Goal: Task Accomplishment & Management: Use online tool/utility

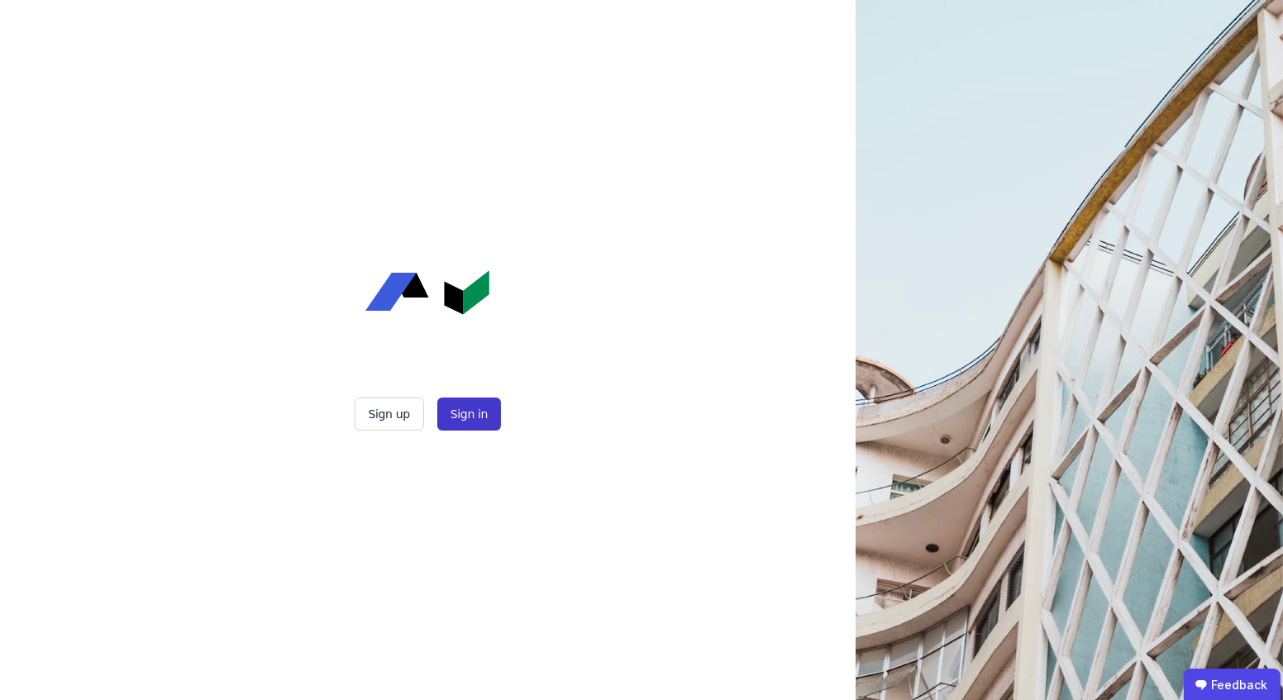
click at [468, 423] on button "Sign in" at bounding box center [469, 414] width 64 height 33
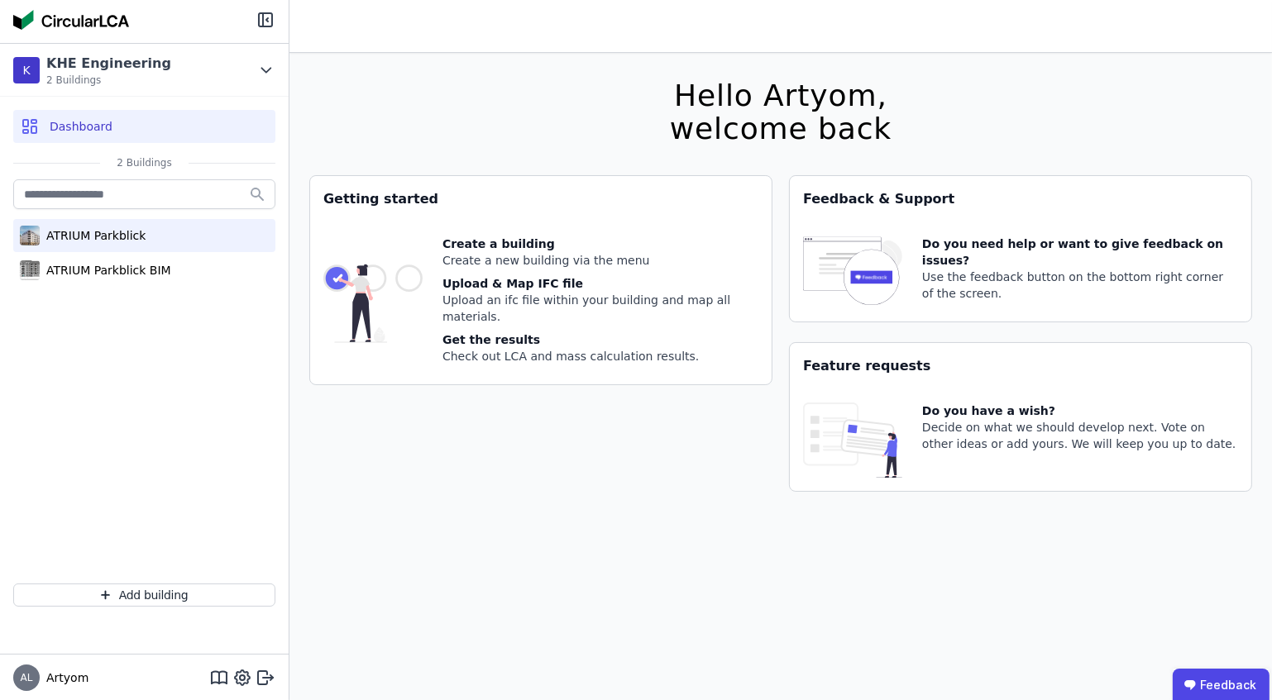
click at [98, 224] on div "ATRIUM Parkblick" at bounding box center [144, 235] width 262 height 33
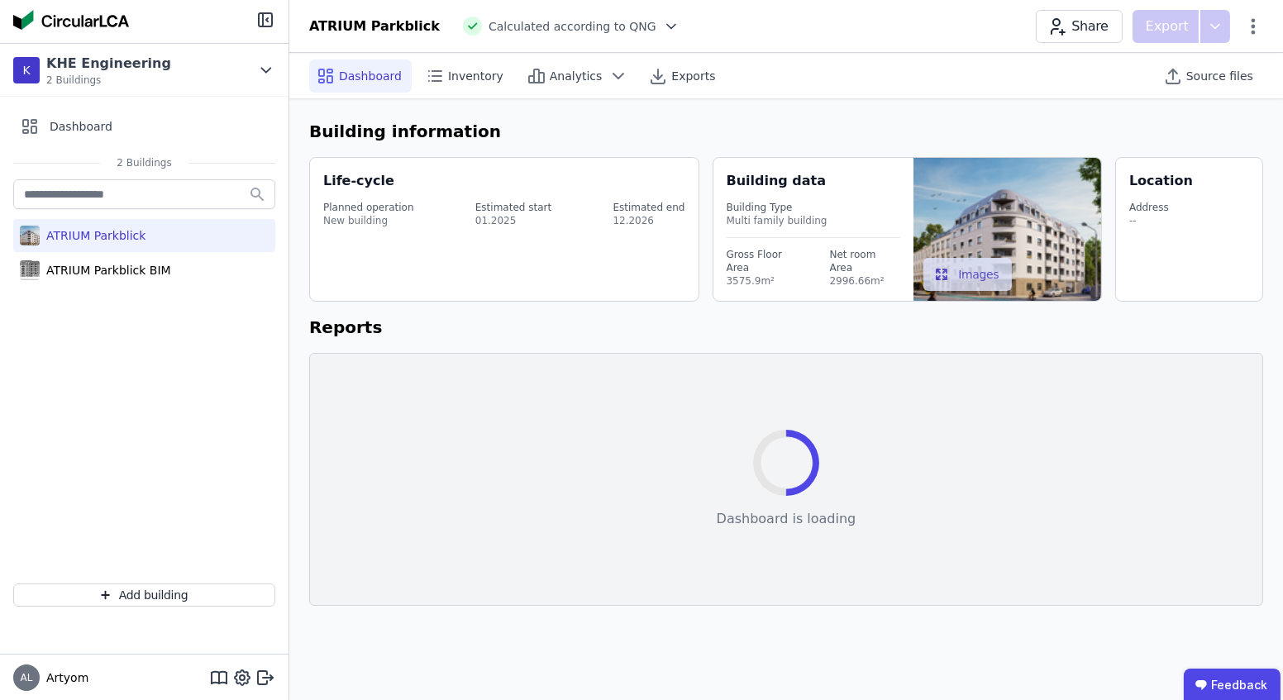
select select "*"
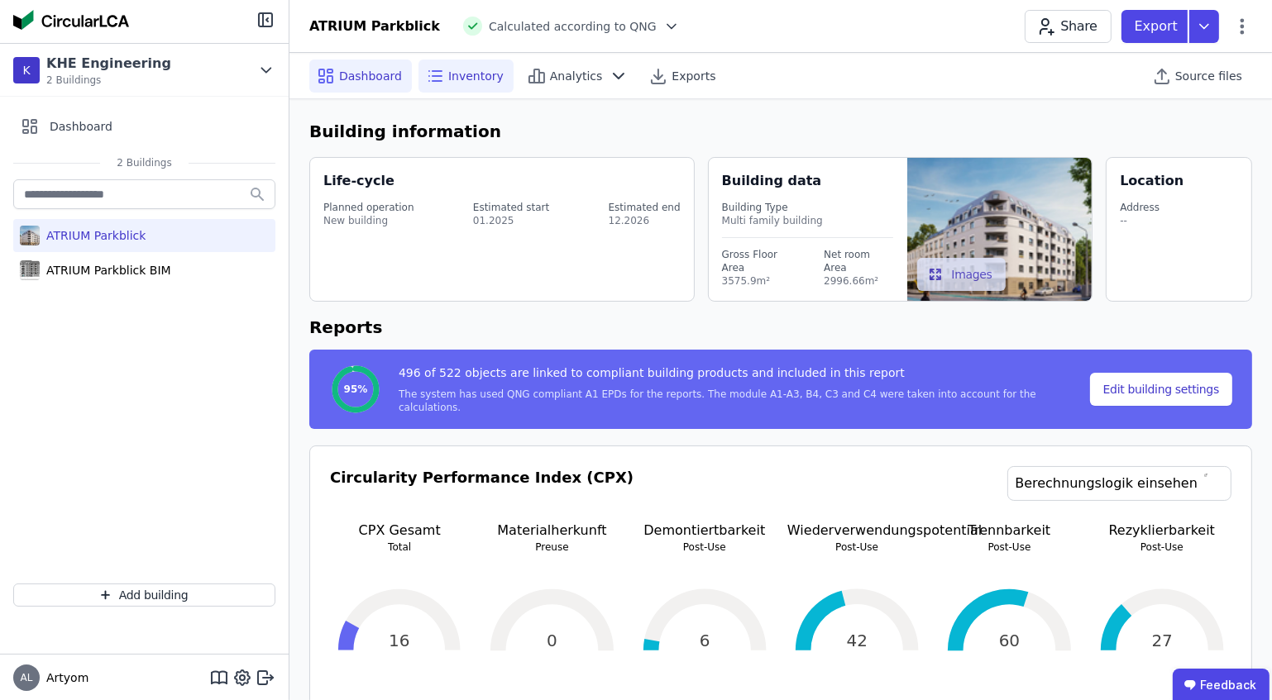
click at [442, 80] on div "Inventory" at bounding box center [465, 76] width 95 height 33
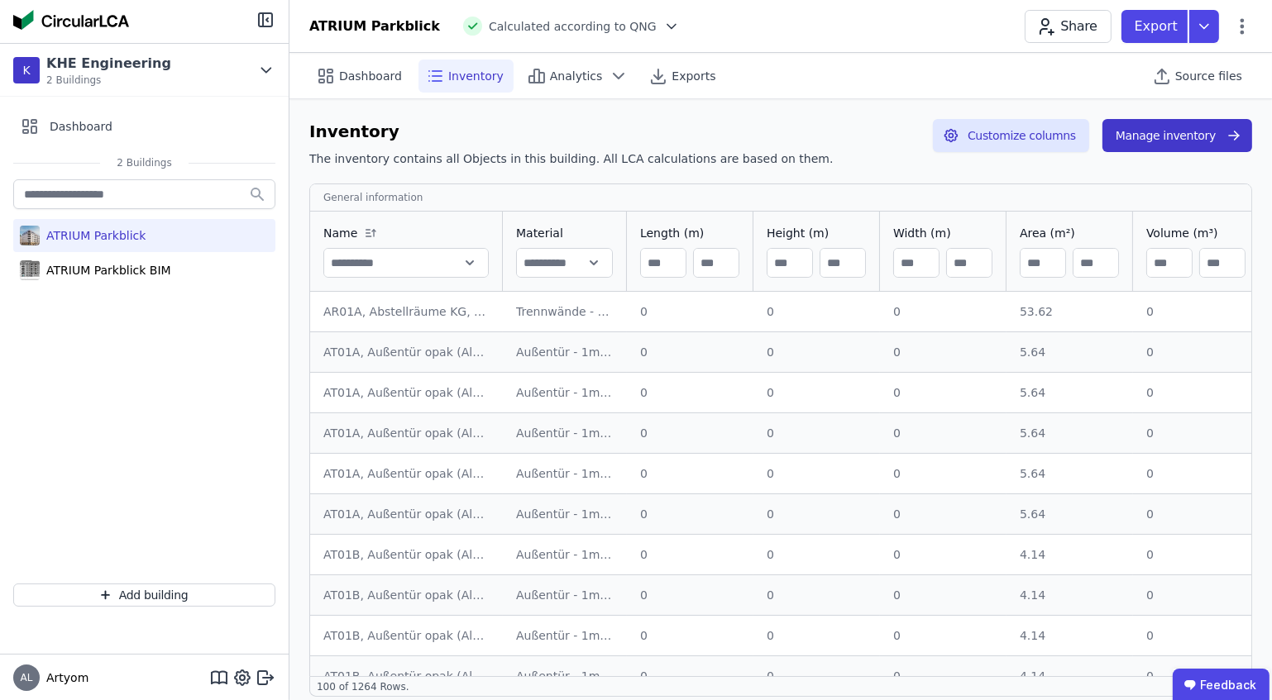
click at [1201, 137] on button "Manage inventory" at bounding box center [1177, 135] width 150 height 33
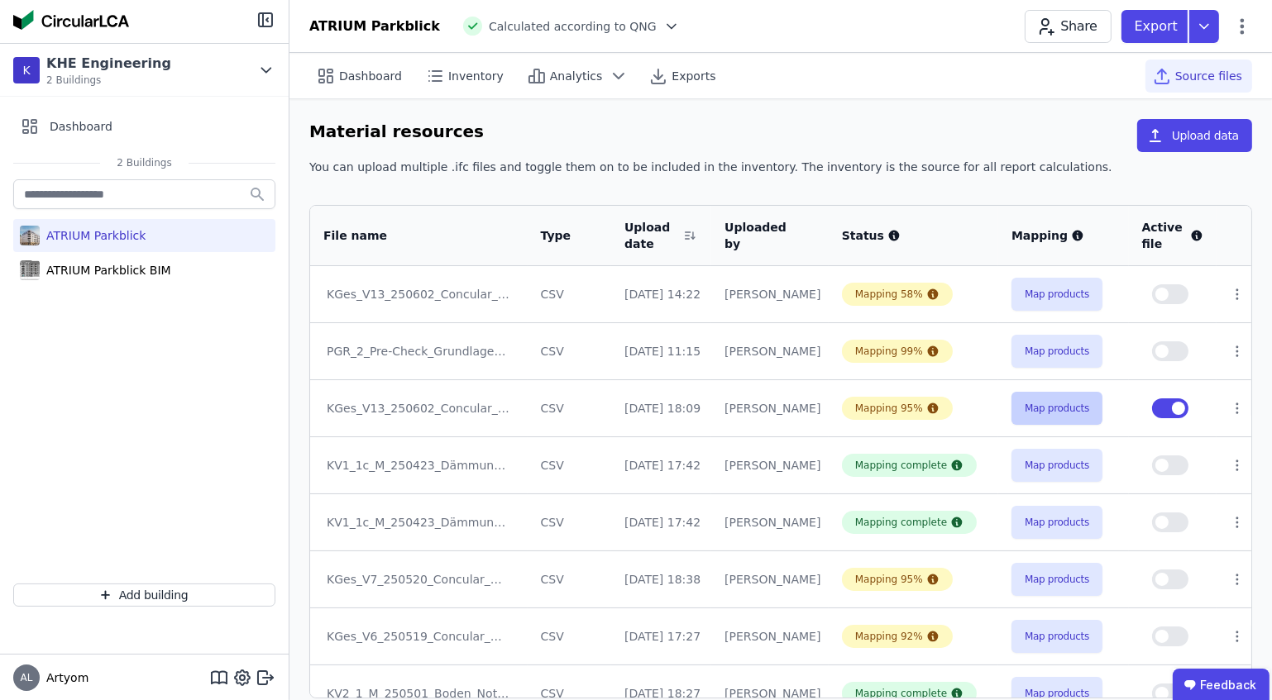
click at [1078, 404] on button "Map products" at bounding box center [1056, 408] width 91 height 33
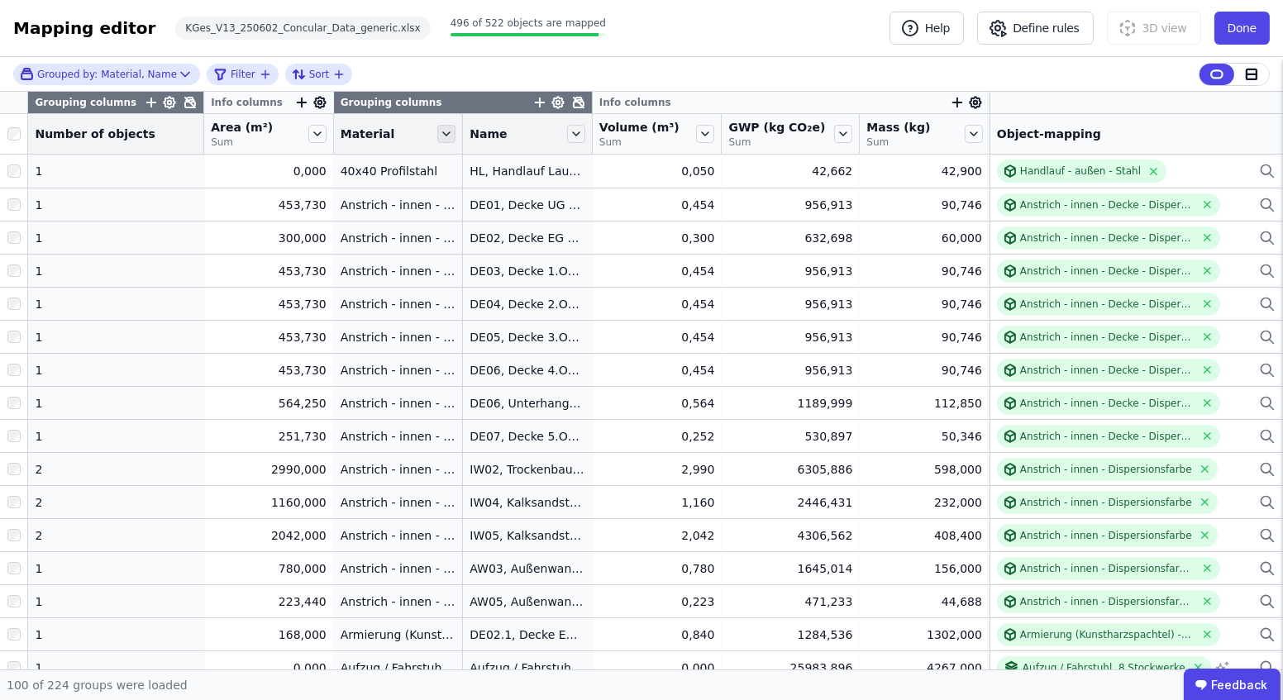
click at [437, 132] on icon at bounding box center [446, 134] width 18 height 18
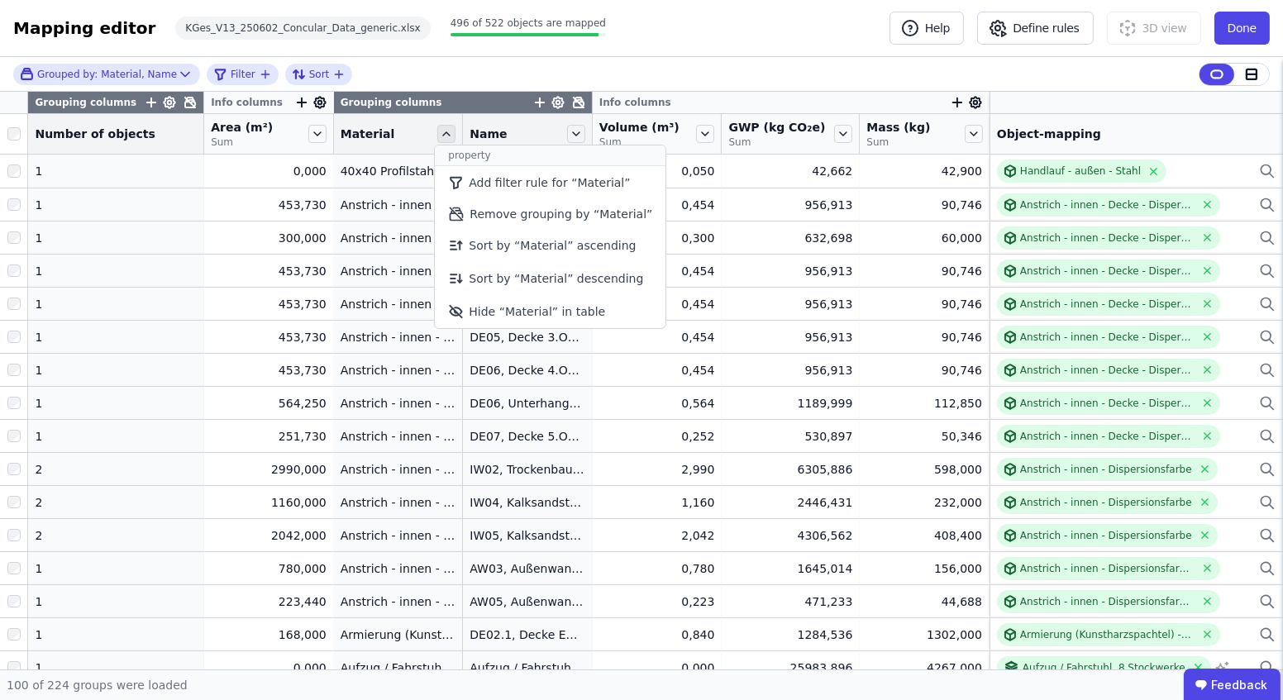
click at [437, 132] on icon at bounding box center [446, 134] width 18 height 18
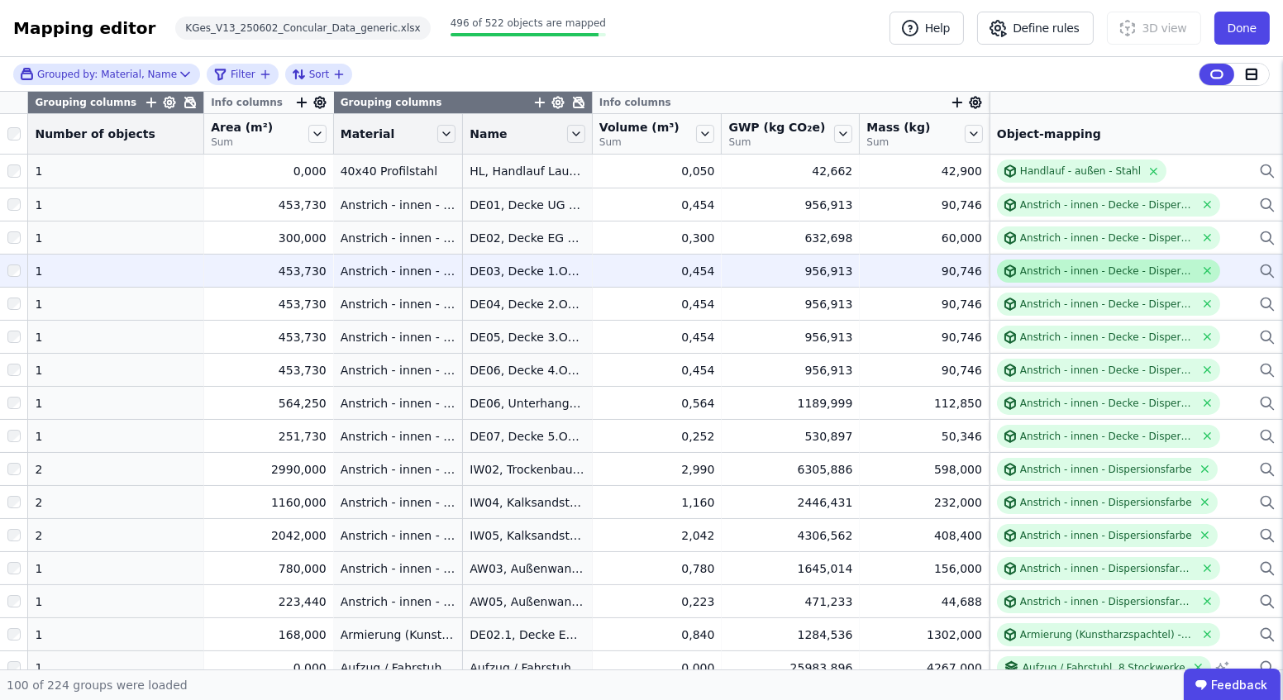
click at [1107, 265] on div "Anstrich - innen - Decke - Dispersionsfarbe KG354" at bounding box center [1108, 271] width 174 height 13
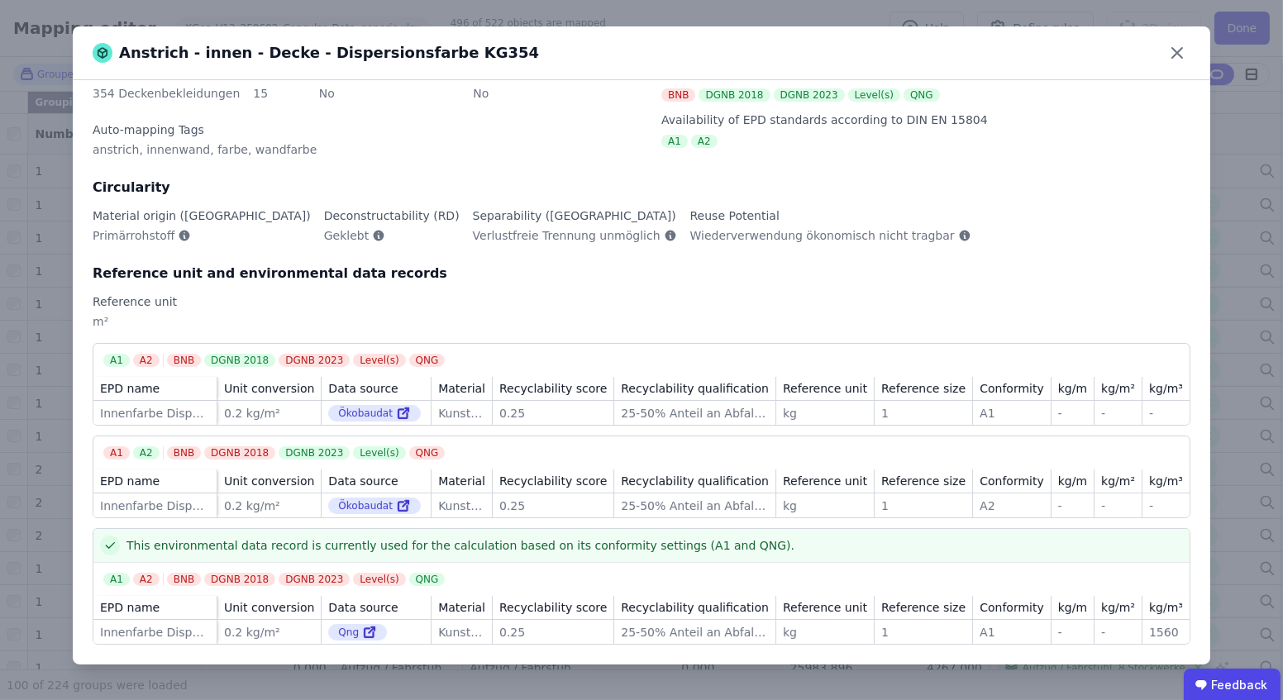
scroll to position [79, 0]
click at [393, 404] on link at bounding box center [402, 414] width 18 height 20
click at [399, 503] on icon at bounding box center [403, 507] width 9 height 9
click at [1174, 56] on icon at bounding box center [1178, 53] width 10 height 10
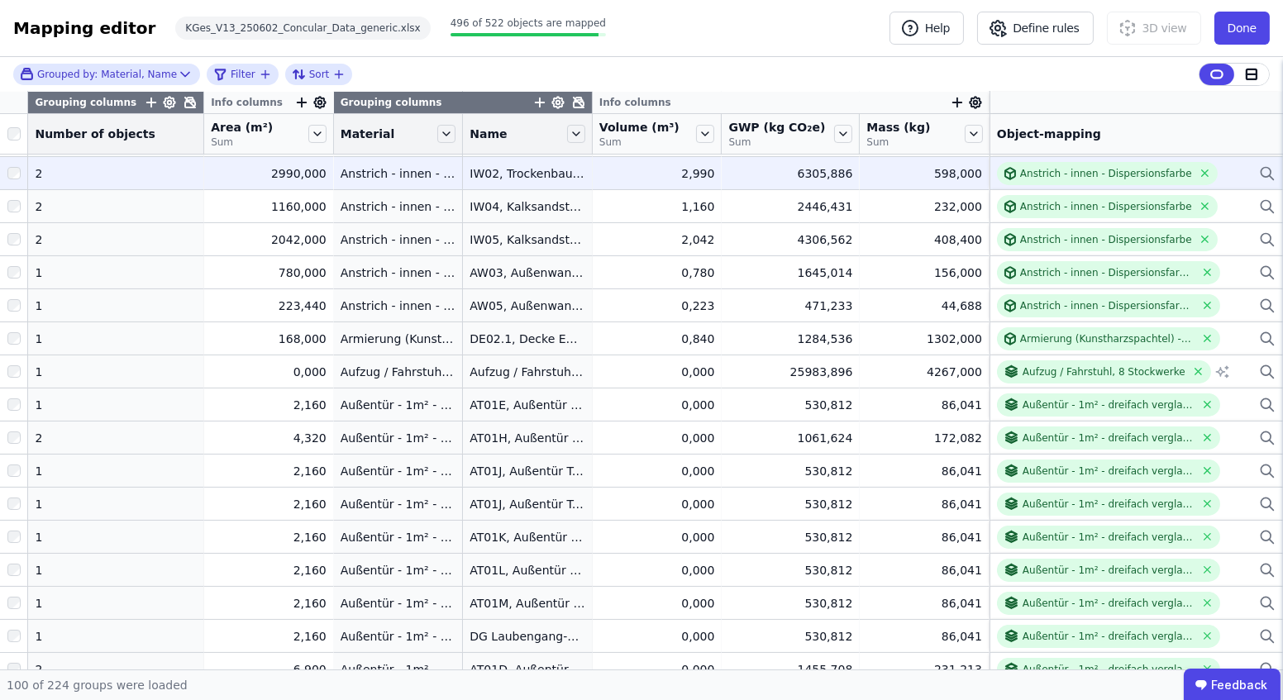
scroll to position [225, 0]
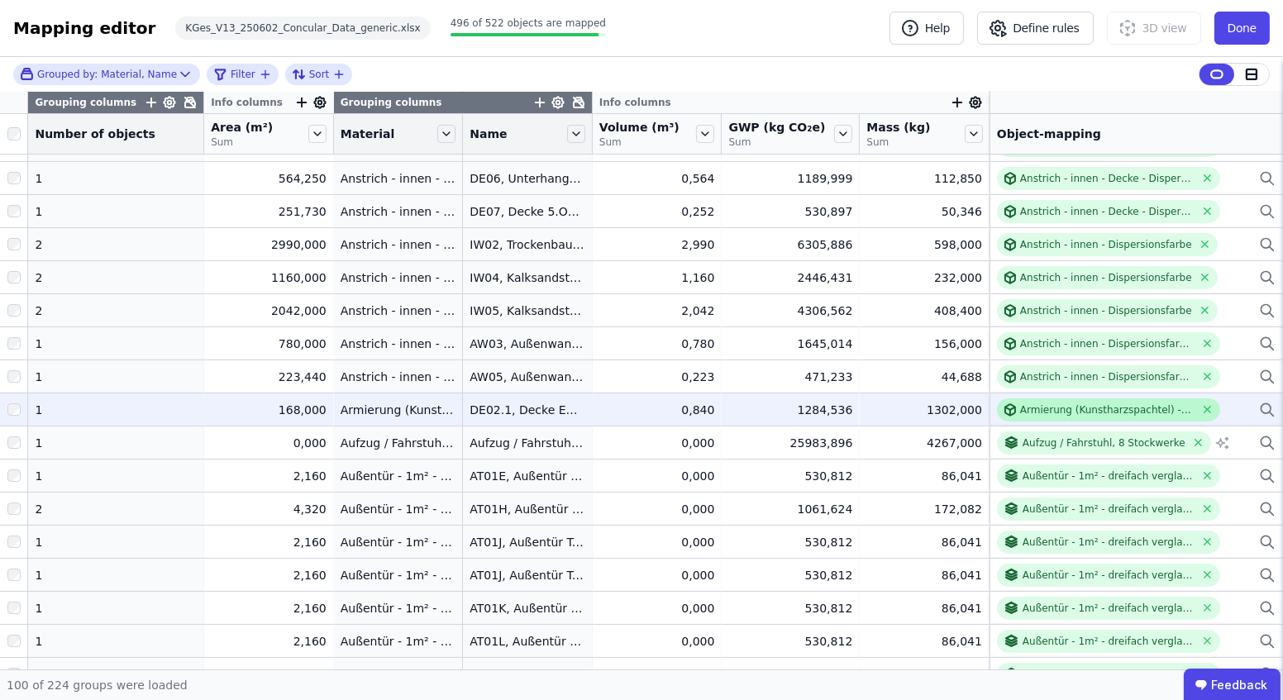
click at [1021, 404] on div "Armierung (Kunstharzspachtel) - 5mm - QNG8.11" at bounding box center [1108, 410] width 174 height 13
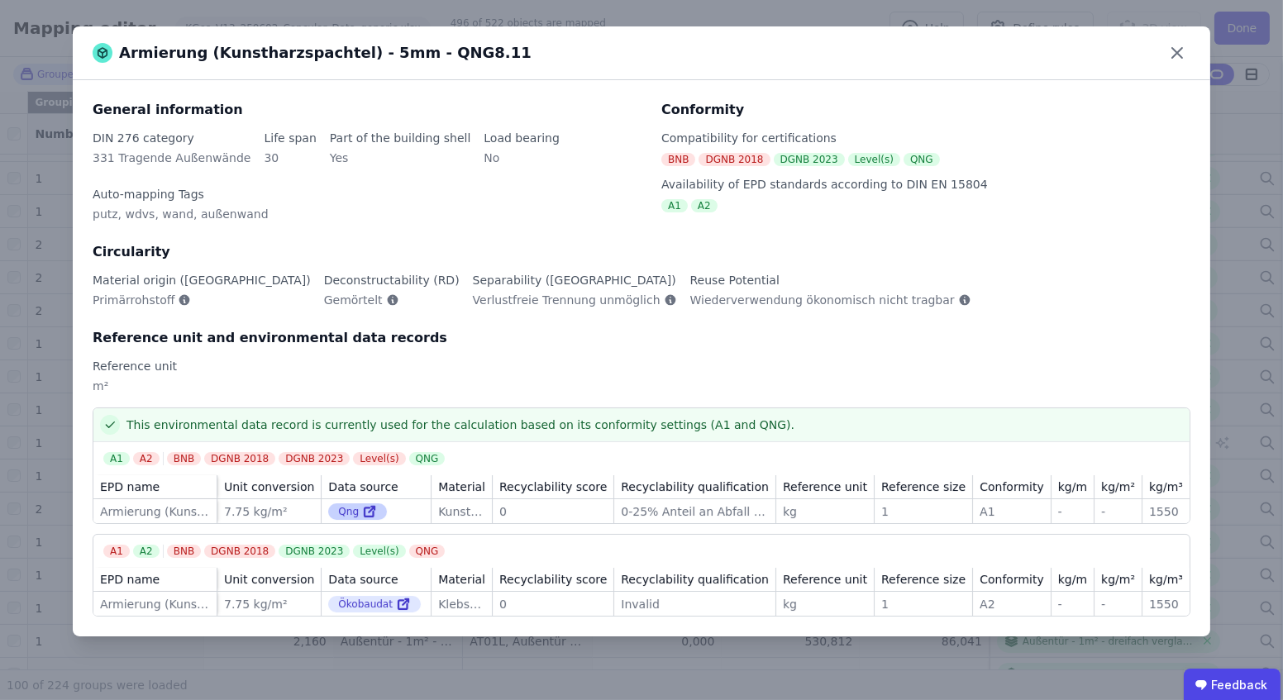
click at [359, 509] on link at bounding box center [368, 512] width 18 height 20
click at [1192, 60] on div "Armierung (Kunstharzspachtel) - 5mm - QNG8.11" at bounding box center [642, 53] width 1138 height 54
click at [1176, 56] on icon at bounding box center [1177, 53] width 26 height 26
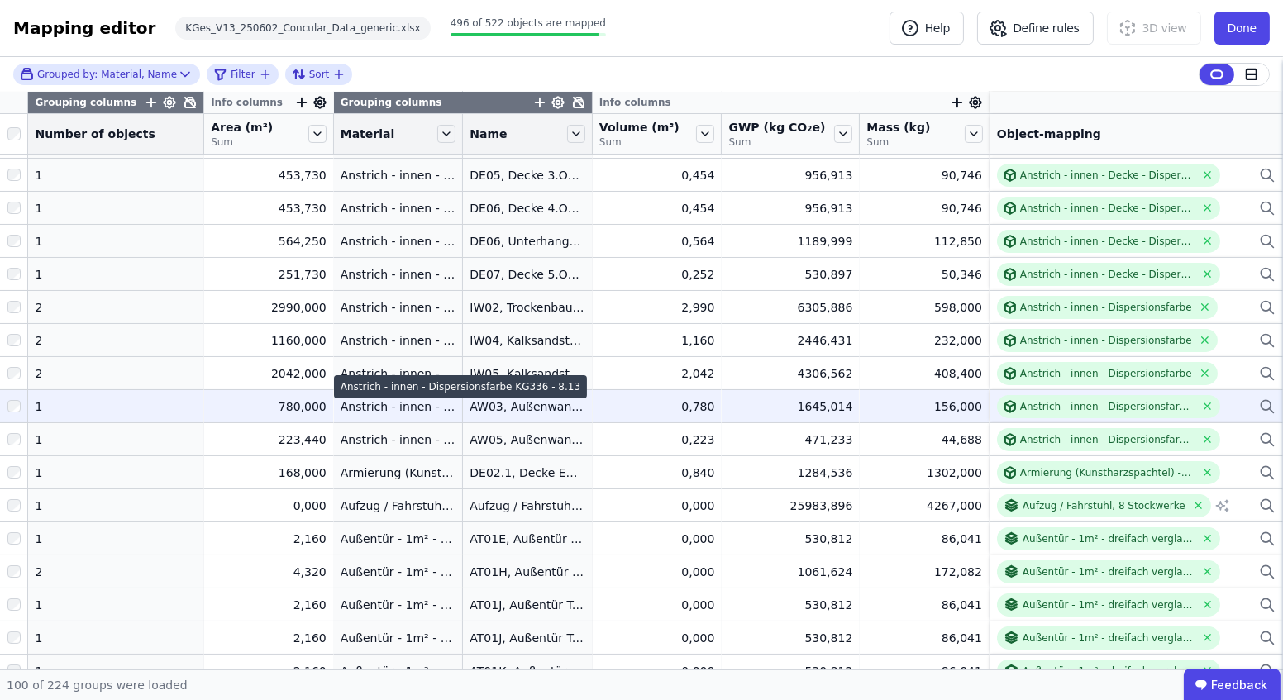
scroll to position [74, 0]
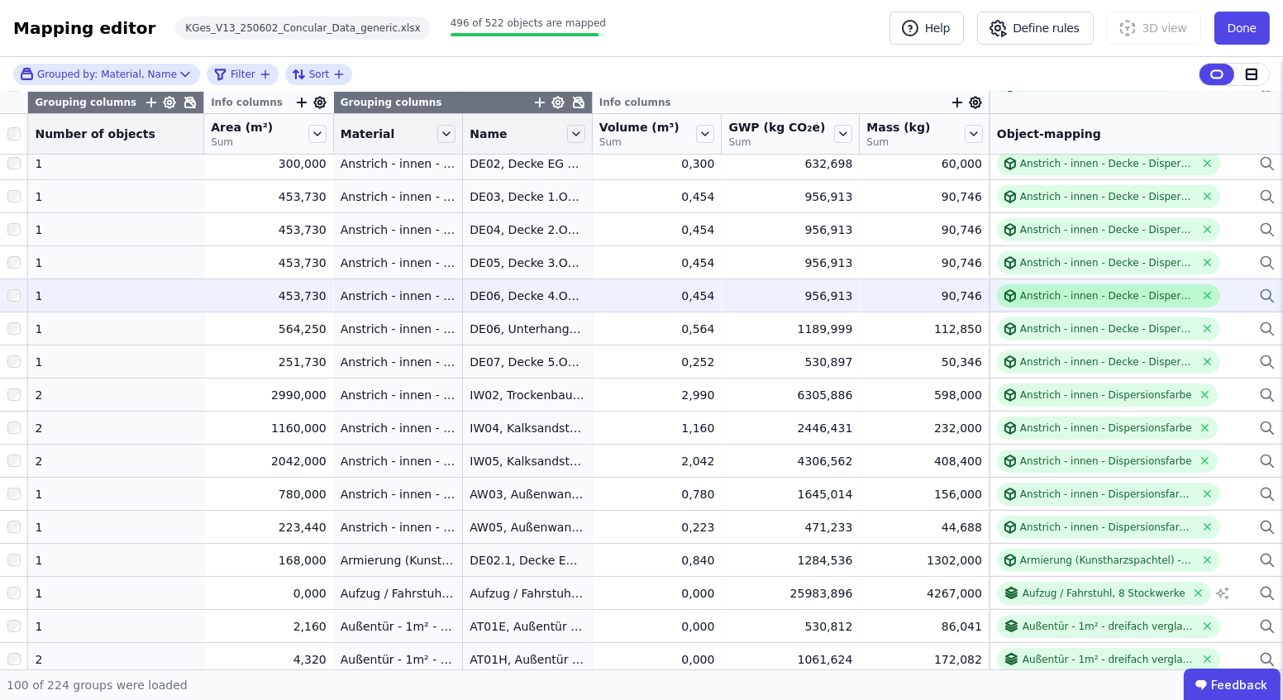
click at [1039, 298] on div "Anstrich - innen - Decke - Dispersionsfarbe KG354" at bounding box center [1108, 295] width 174 height 13
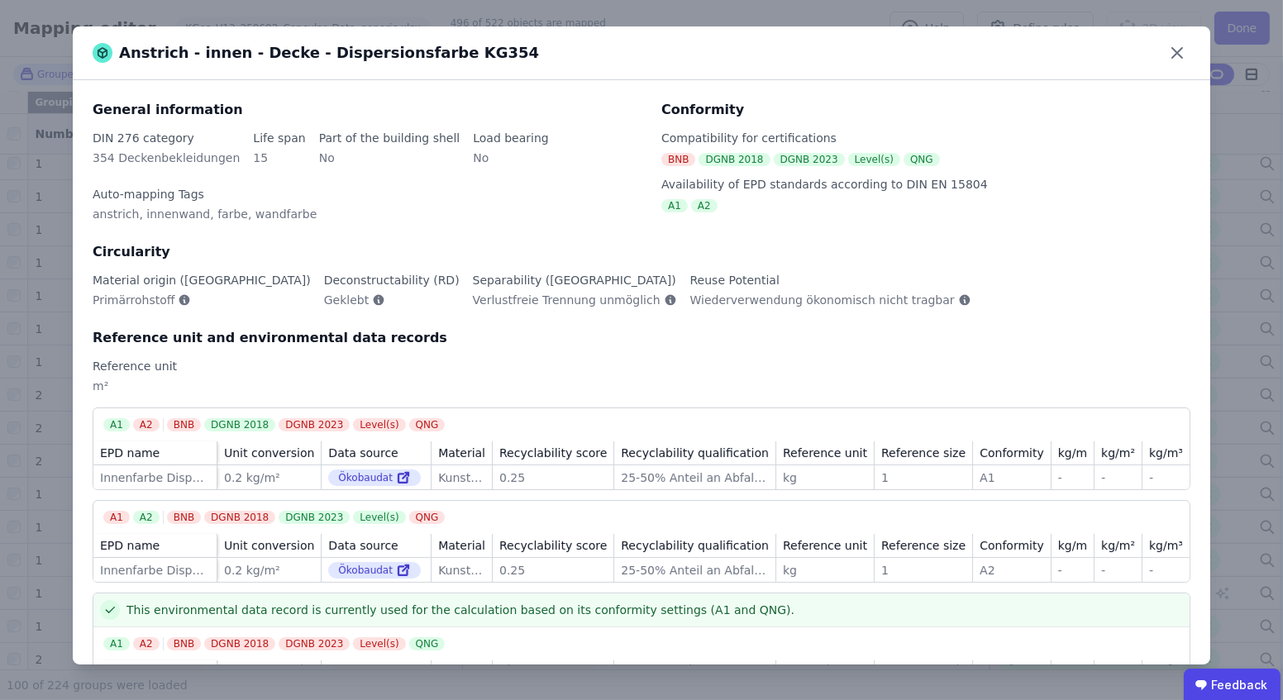
scroll to position [79, 0]
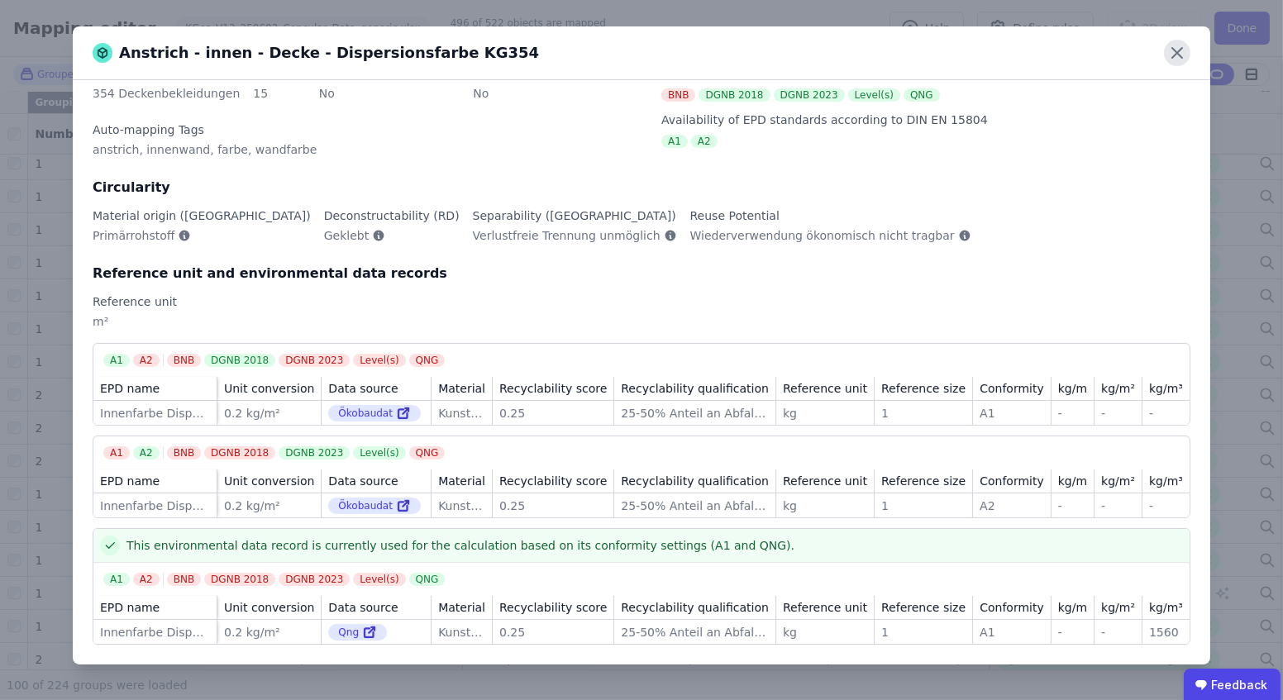
click at [1177, 60] on icon at bounding box center [1177, 53] width 26 height 26
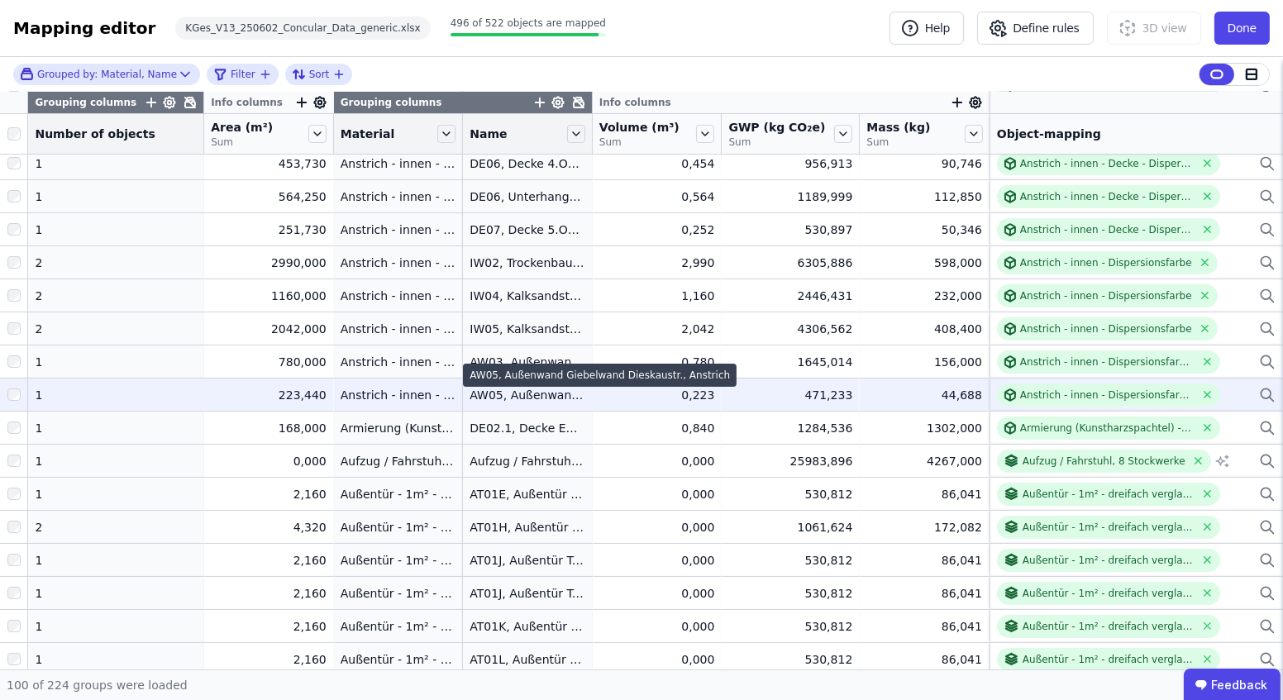
scroll to position [225, 0]
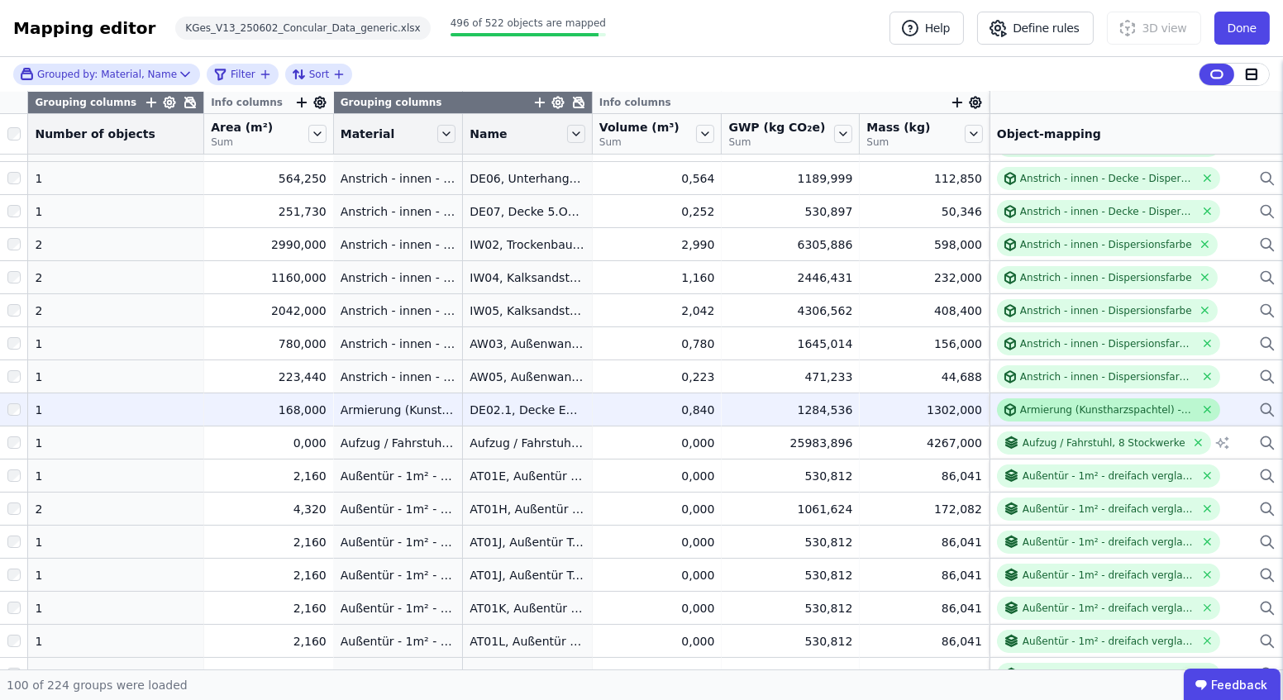
click at [1021, 409] on div "Armierung (Kunstharzspachtel) - 5mm - QNG8.11" at bounding box center [1108, 410] width 174 height 13
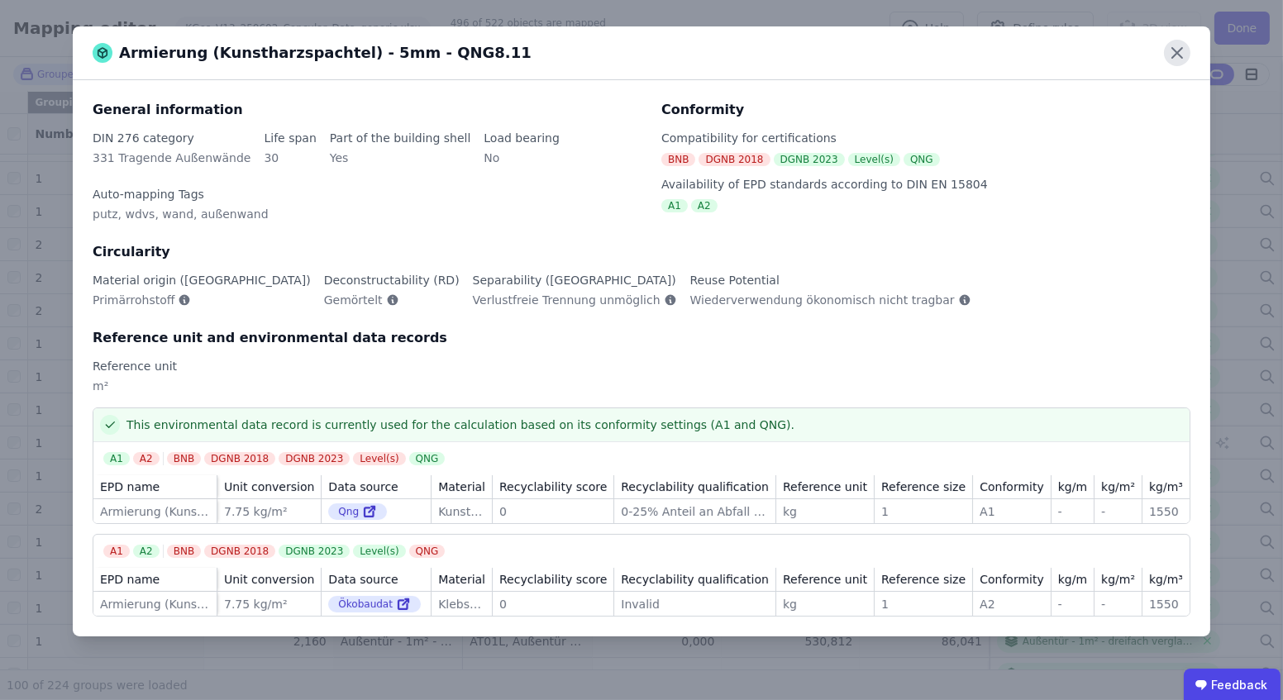
click at [1173, 54] on icon at bounding box center [1177, 53] width 26 height 26
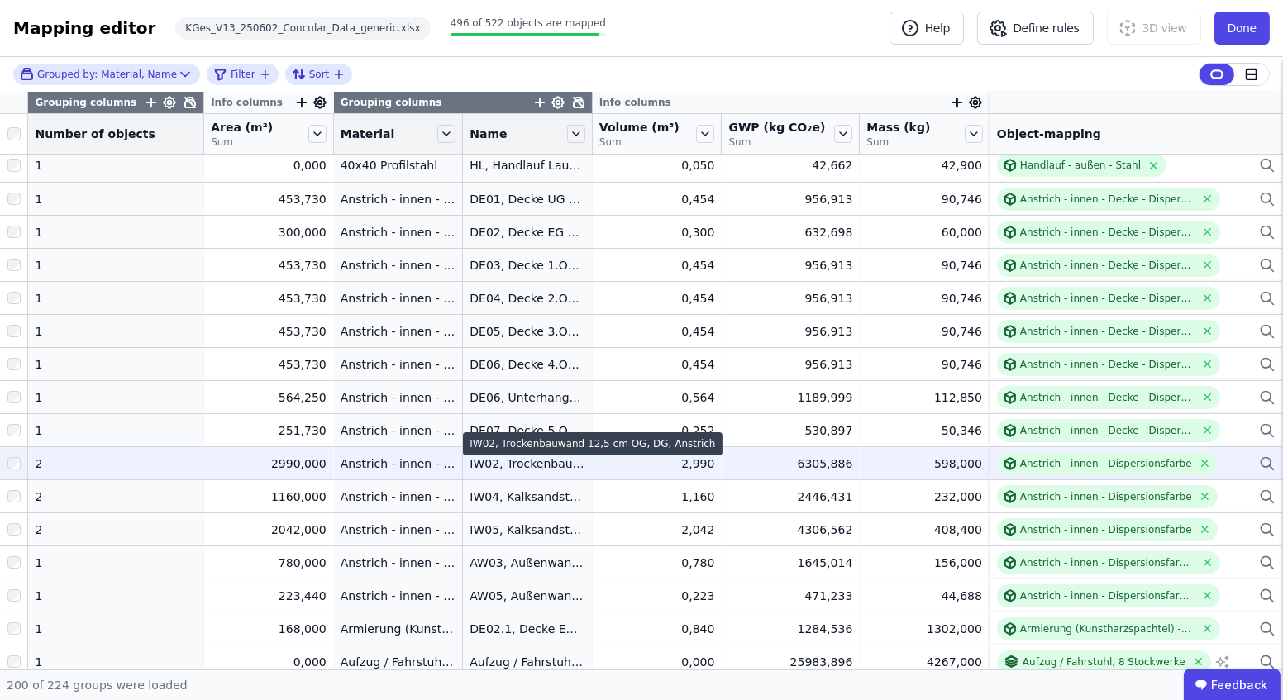
scroll to position [0, 0]
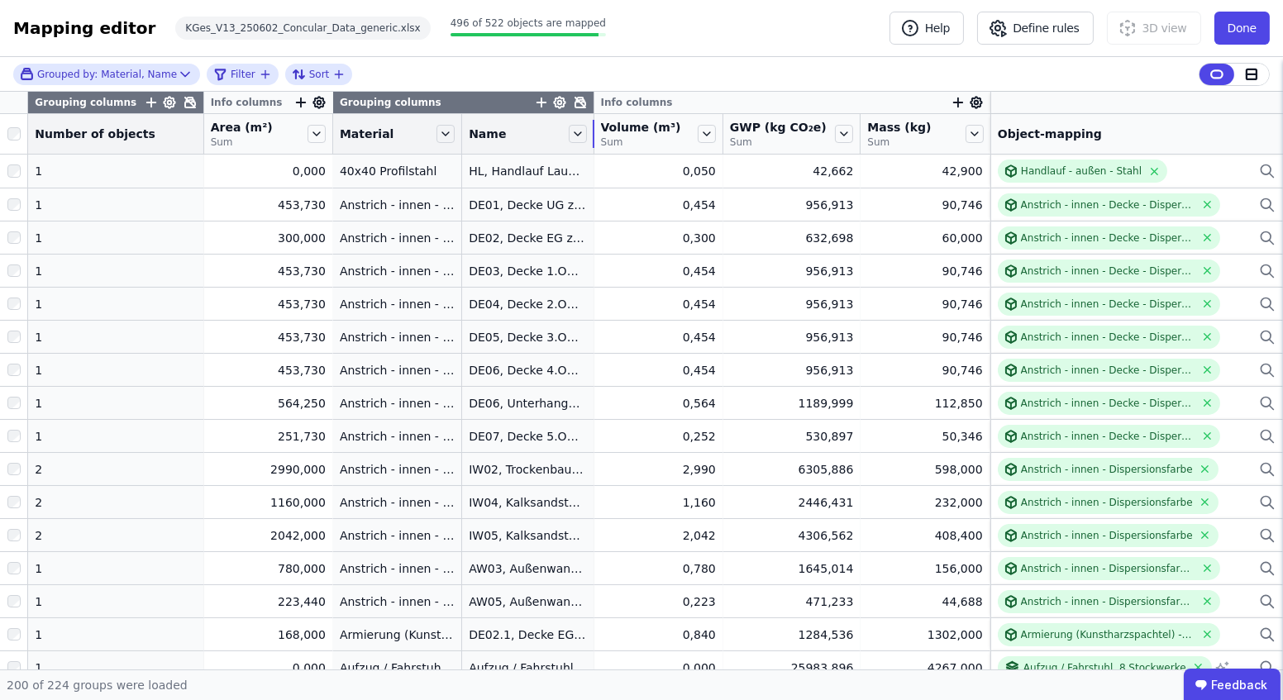
drag, startPoint x: 581, startPoint y: 134, endPoint x: 655, endPoint y: 133, distance: 73.6
click at [655, 133] on tr "Number of objects Area (m²) Sum Material Name Volume (m³) Sum GWP (kg CO₂e) Sum…" at bounding box center [641, 134] width 1283 height 41
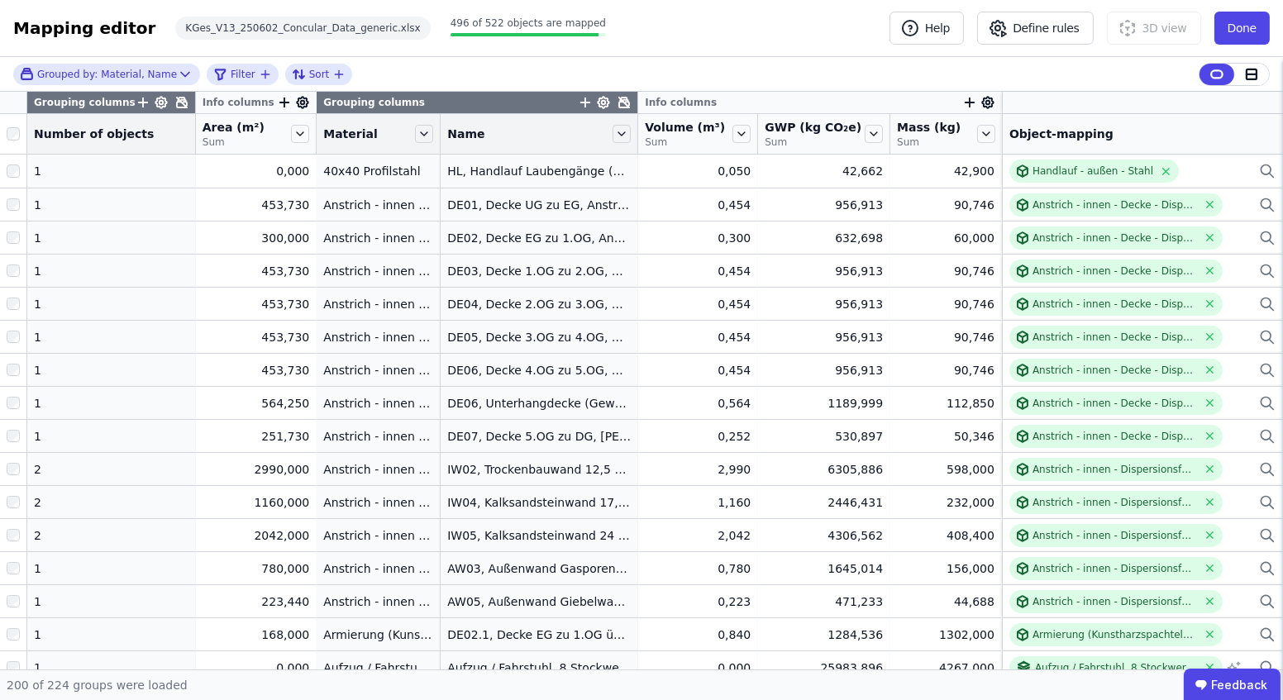
click at [623, 138] on div "Name" at bounding box center [539, 134] width 197 height 28
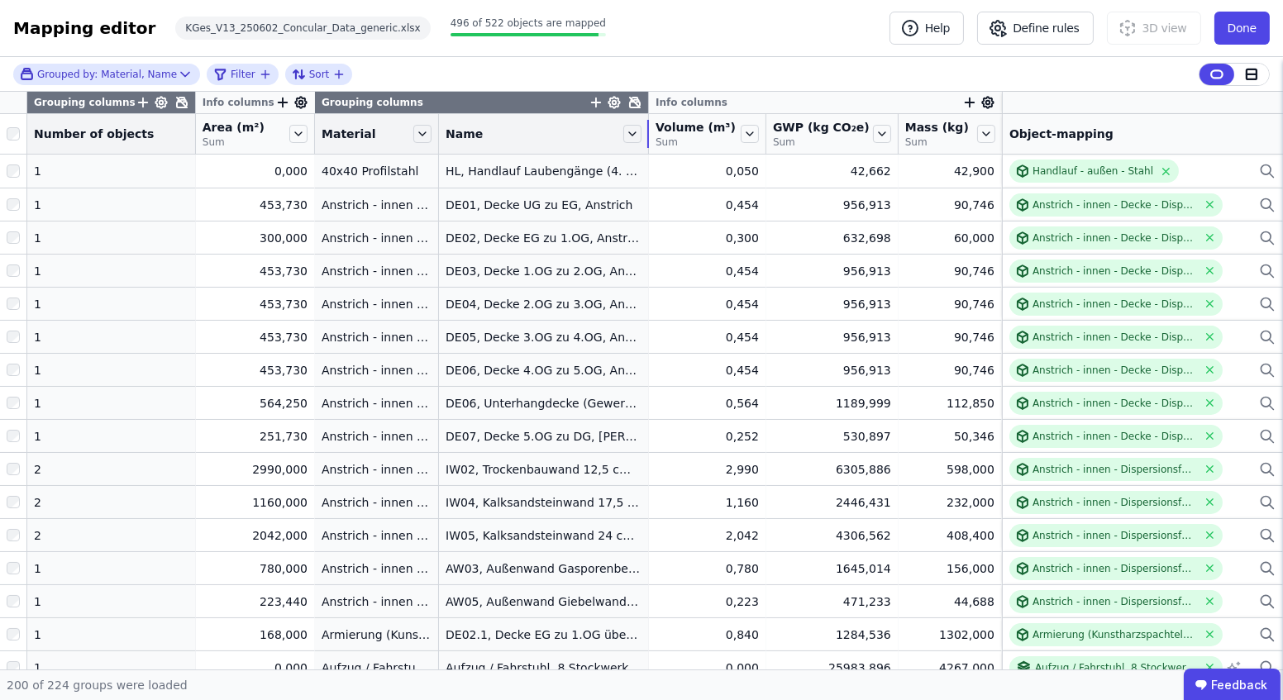
drag, startPoint x: 624, startPoint y: 136, endPoint x: 680, endPoint y: 134, distance: 56.3
click at [680, 134] on tr "Number of objects Area (m²) Sum Material Name Volume (m³) Sum GWP (kg CO₂e) Sum…" at bounding box center [641, 134] width 1283 height 41
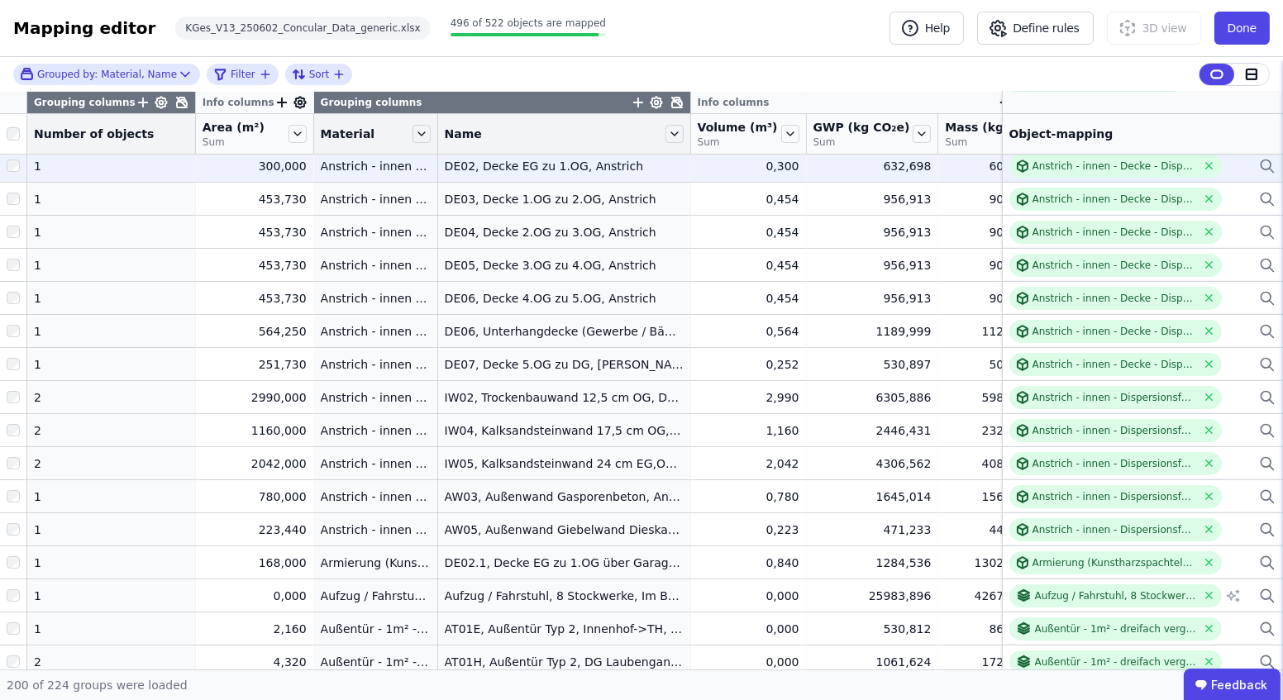
scroll to position [74, 0]
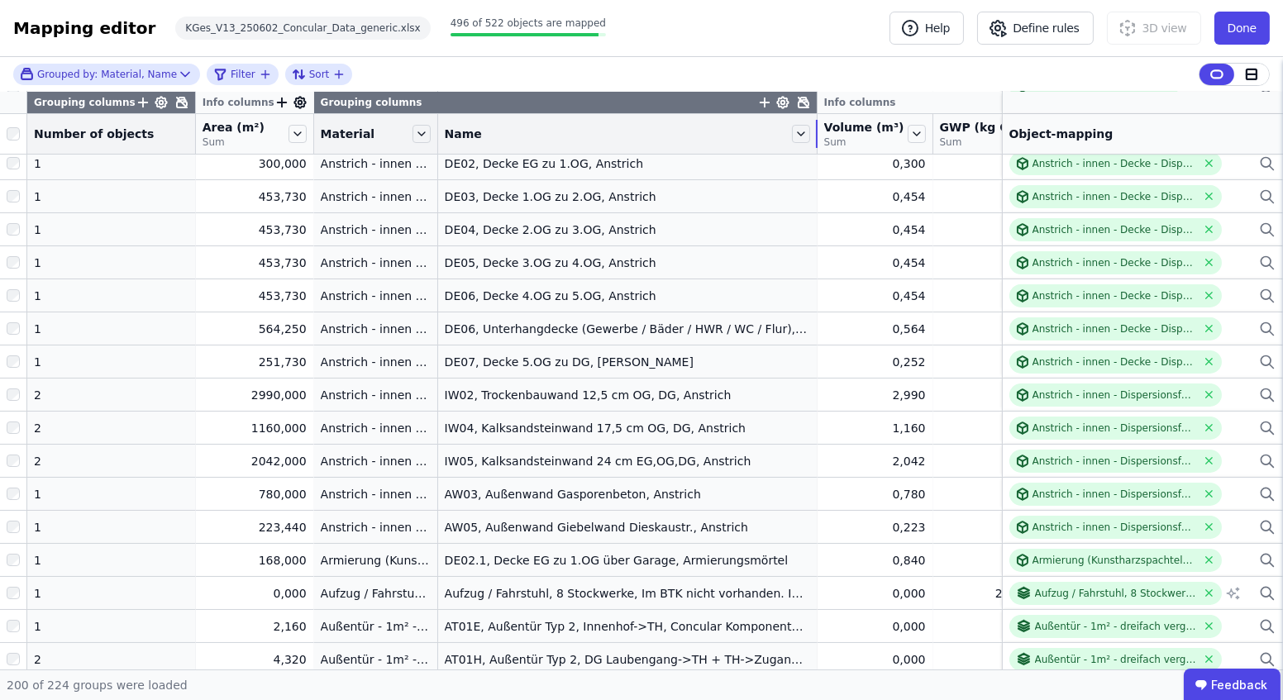
drag, startPoint x: 667, startPoint y: 134, endPoint x: 801, endPoint y: 135, distance: 134.0
click at [801, 135] on tr "Number of objects Area (m²) Sum Material Name Volume (m³) Sum GWP (kg CO₂e) Sum…" at bounding box center [723, 134] width 1446 height 41
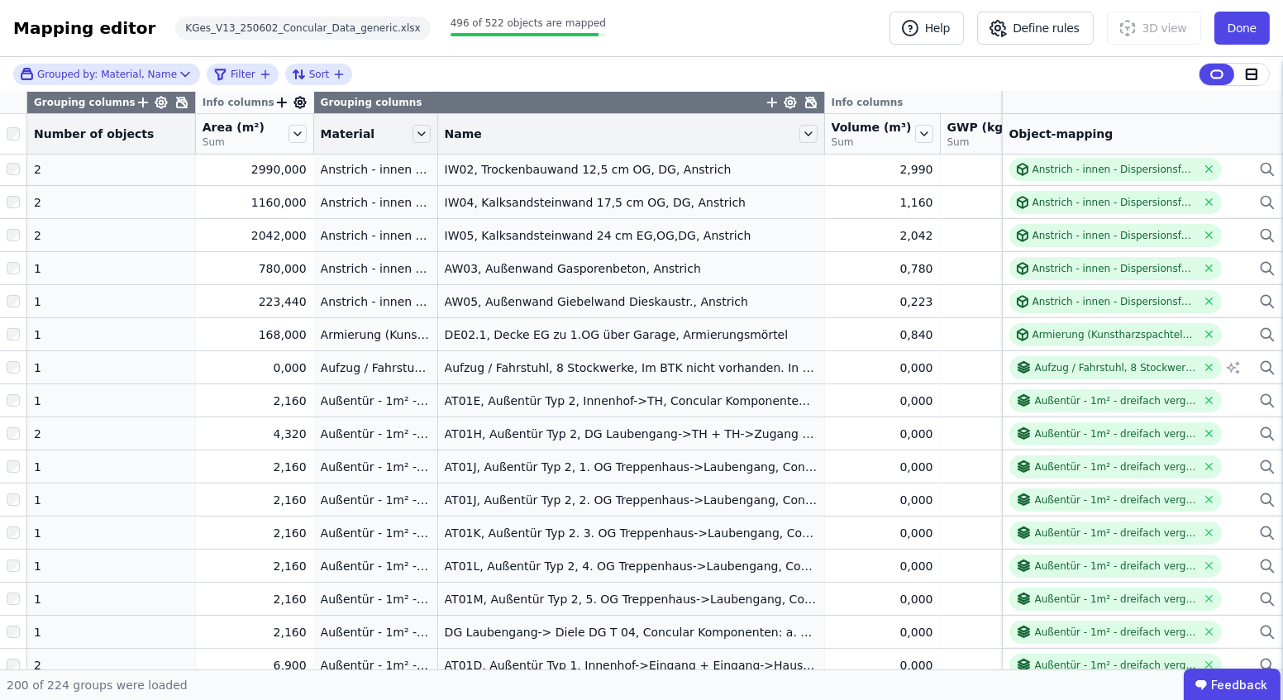
scroll to position [0, 0]
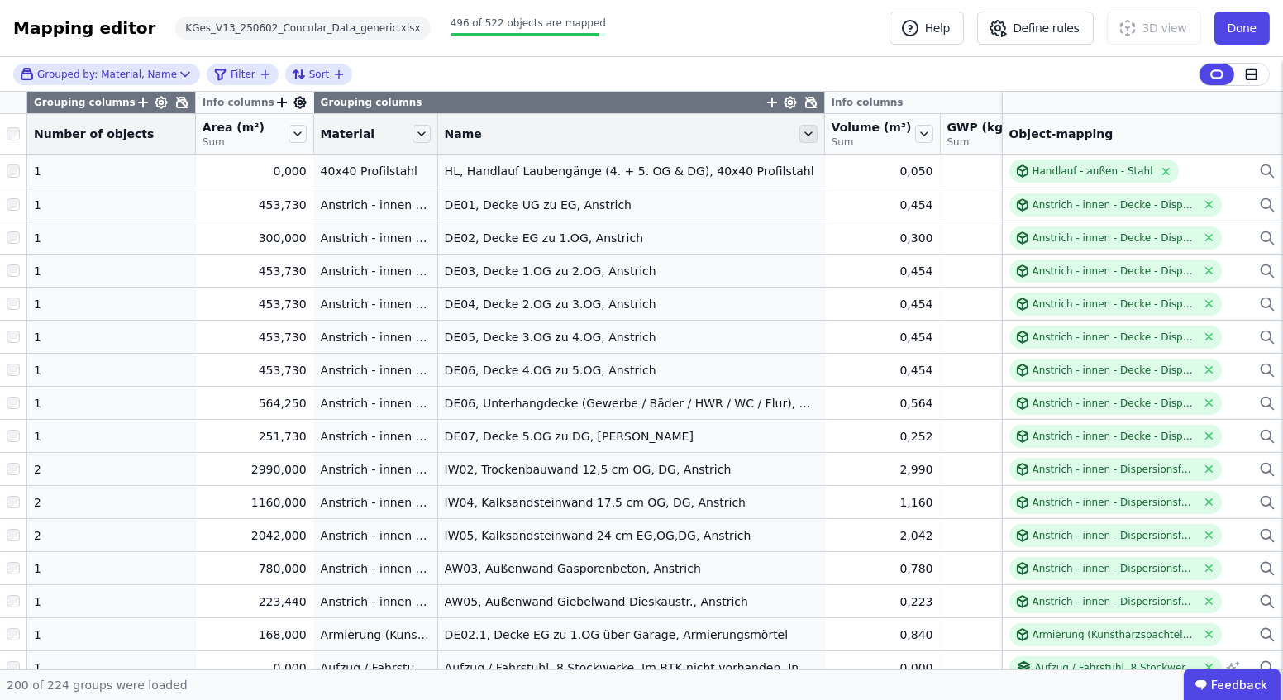
click at [785, 121] on div "Name" at bounding box center [631, 134] width 386 height 28
click at [800, 132] on icon at bounding box center [809, 134] width 18 height 18
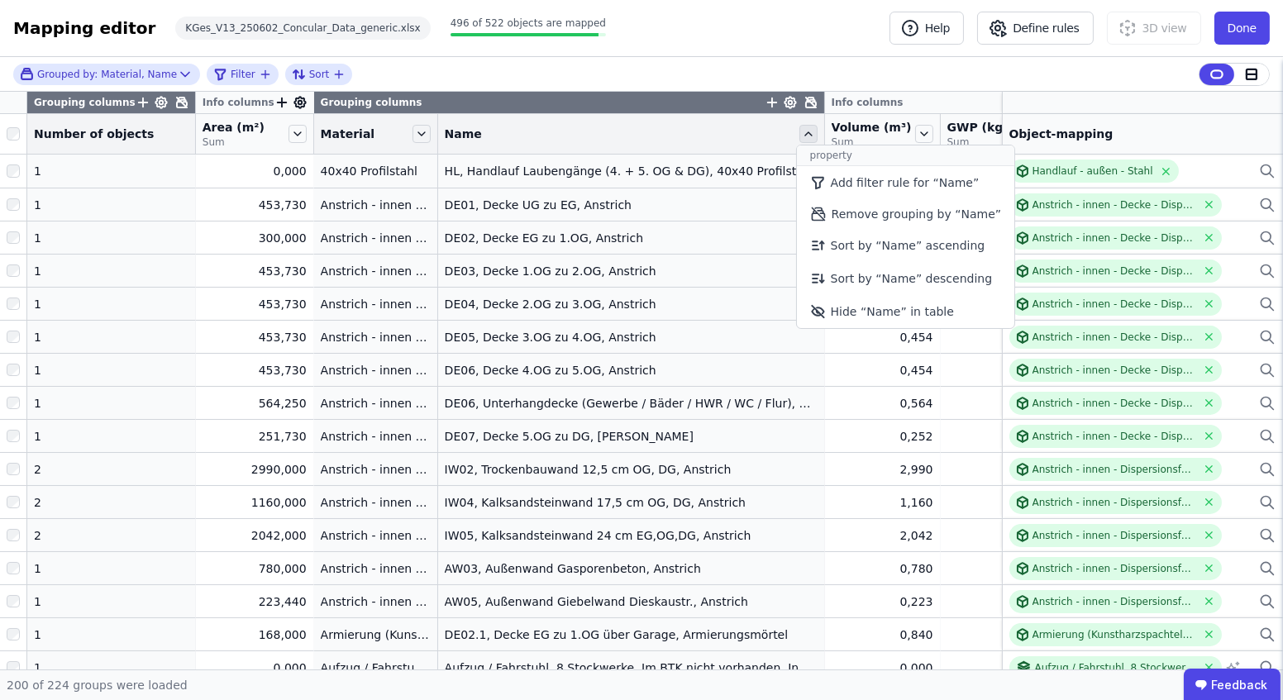
click at [800, 132] on icon at bounding box center [809, 134] width 18 height 18
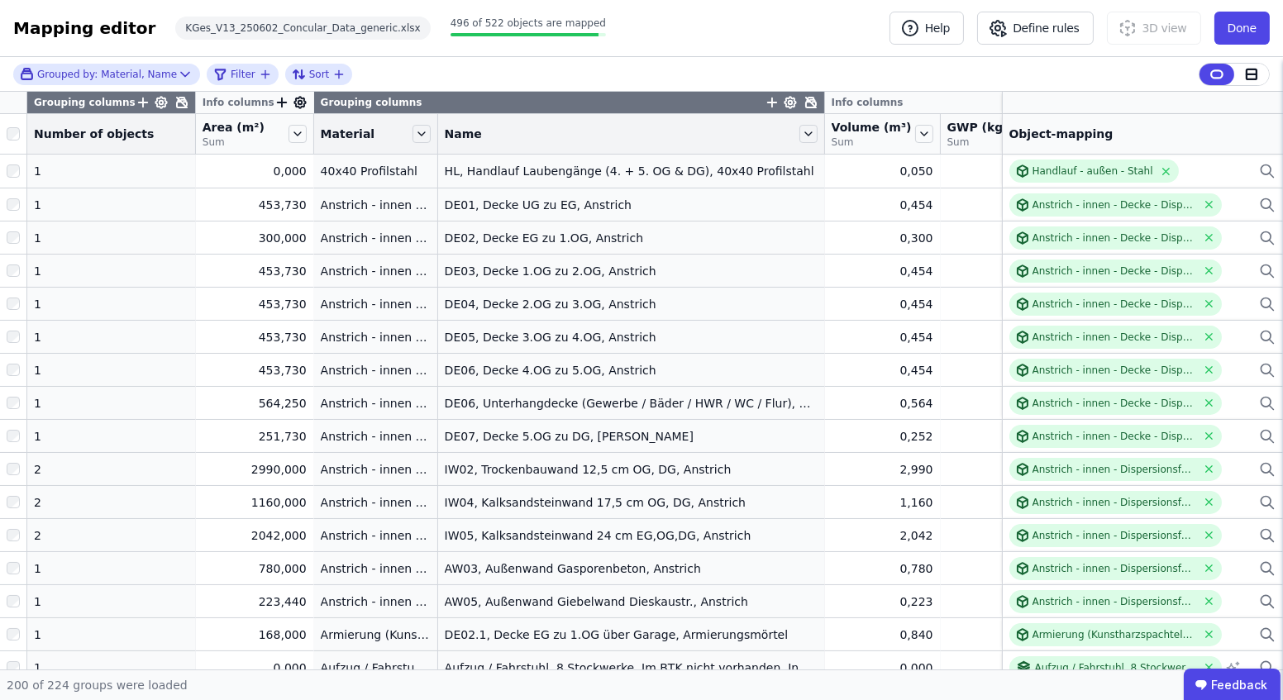
click at [687, 139] on div "Name" at bounding box center [620, 134] width 351 height 17
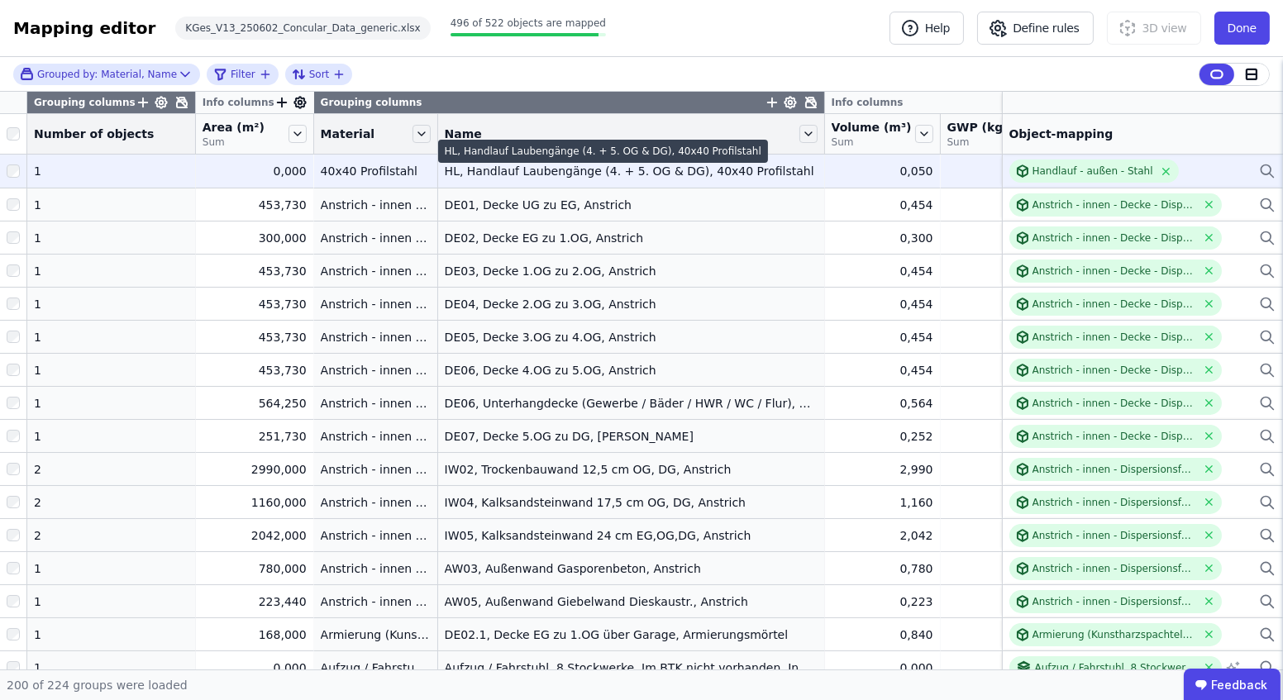
drag, startPoint x: 687, startPoint y: 139, endPoint x: 586, endPoint y: 182, distance: 110.4
click at [586, 182] on td "HL, Handlauf Laubengänge (4. + 5. OG & DG), 40x40 Profilstahl HL, Handlauf Laub…" at bounding box center [631, 171] width 387 height 33
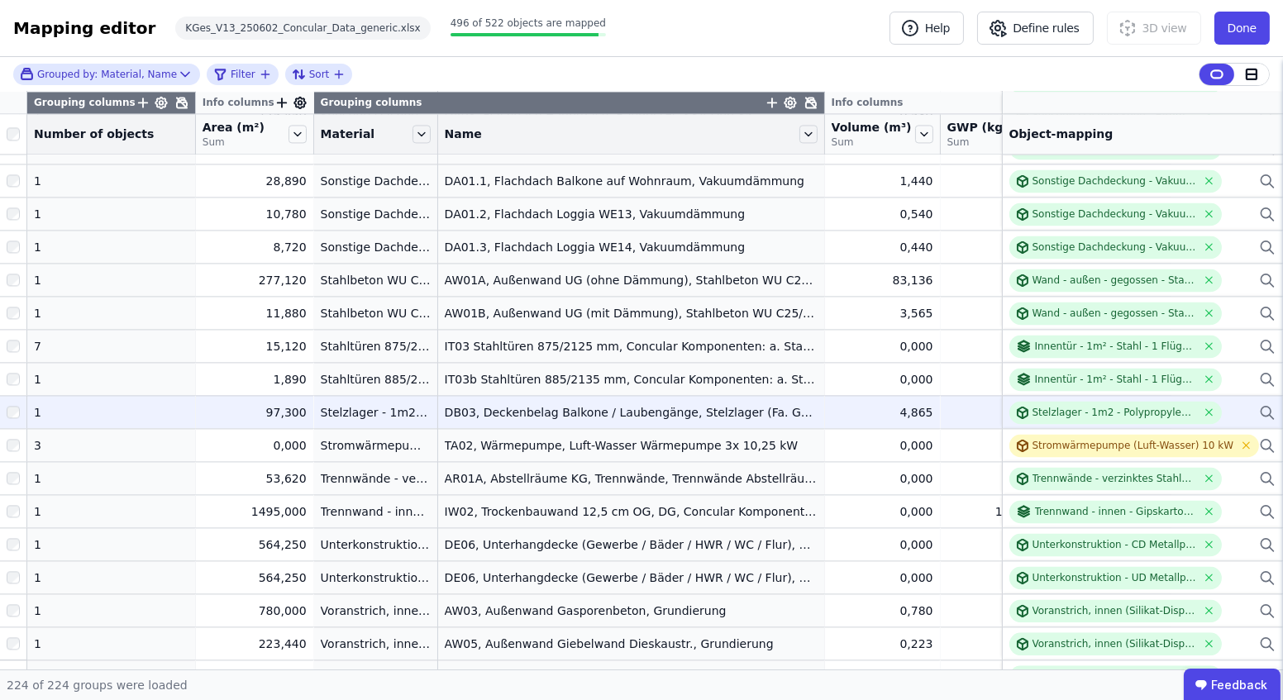
scroll to position [6336, 0]
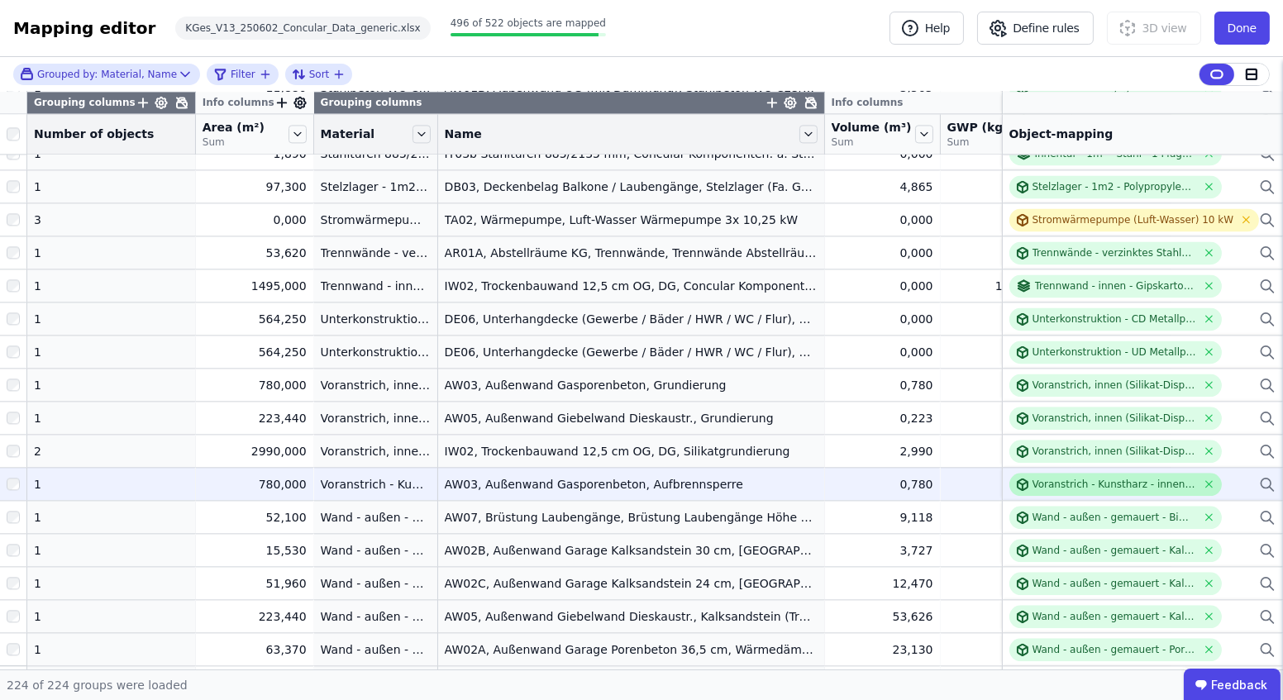
click at [1085, 488] on div "Voranstrich - Kunstharz - innen - KG336 - QNG 8.9" at bounding box center [1115, 484] width 165 height 13
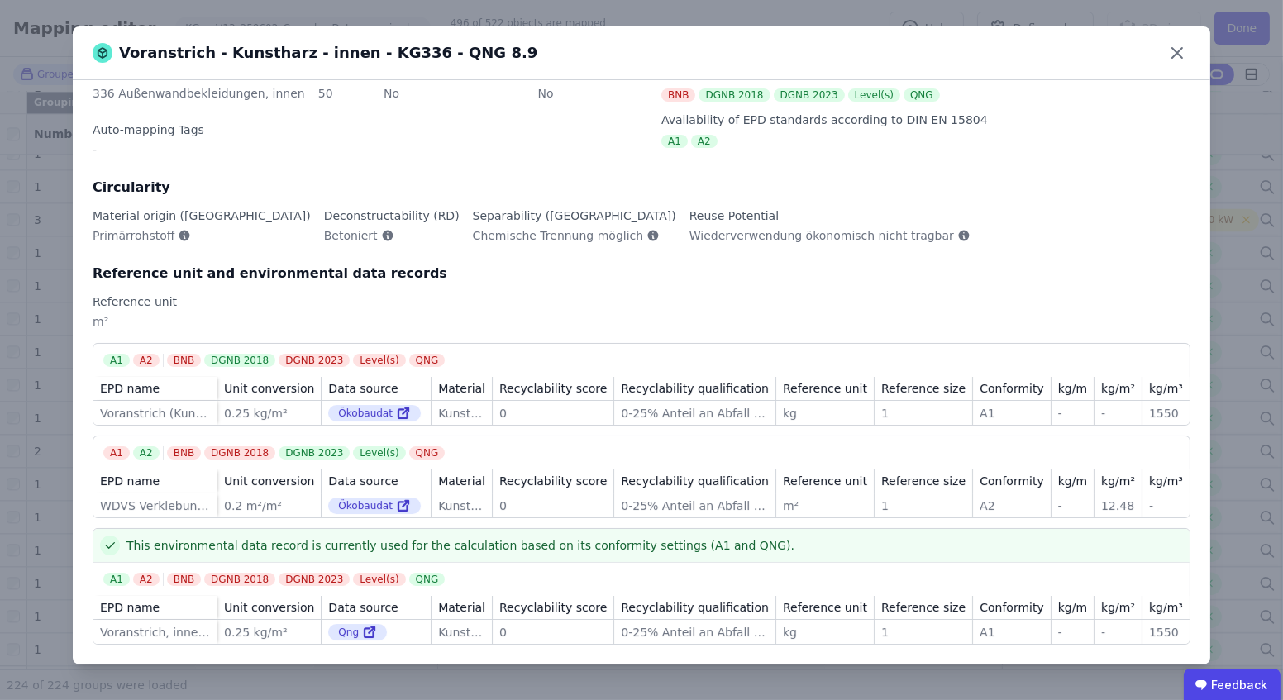
scroll to position [79, 0]
click at [1178, 55] on icon at bounding box center [1177, 53] width 26 height 26
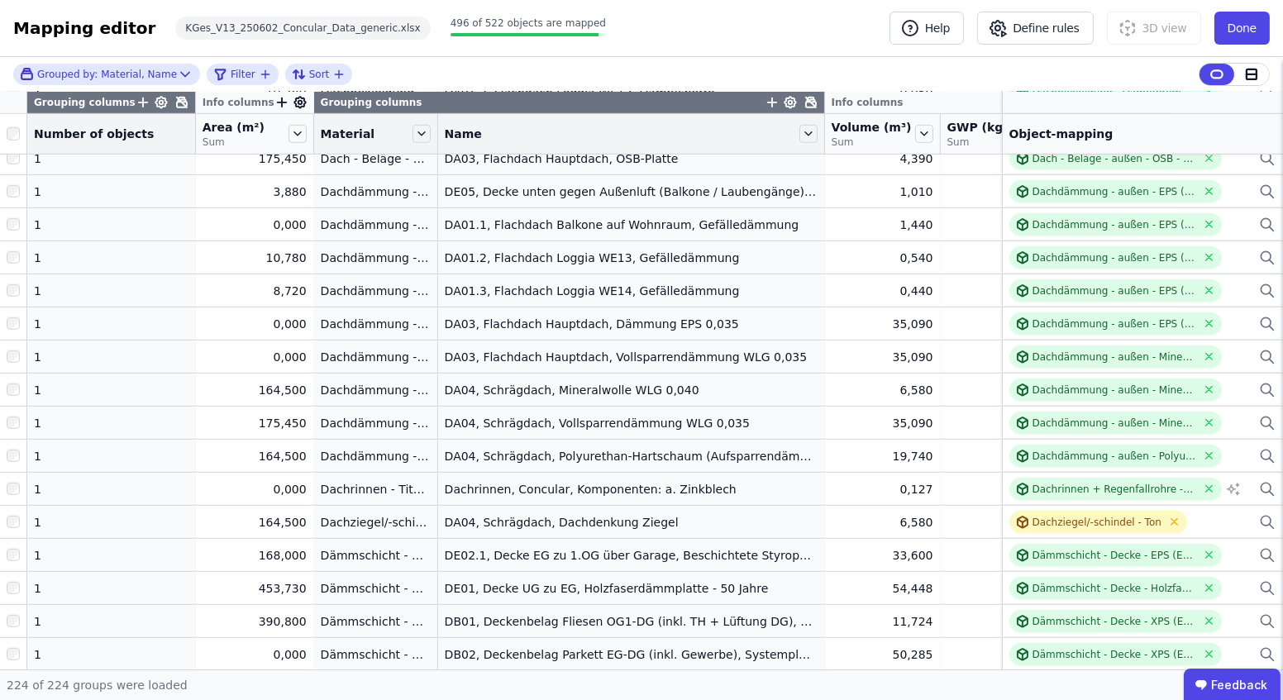
scroll to position [1879, 0]
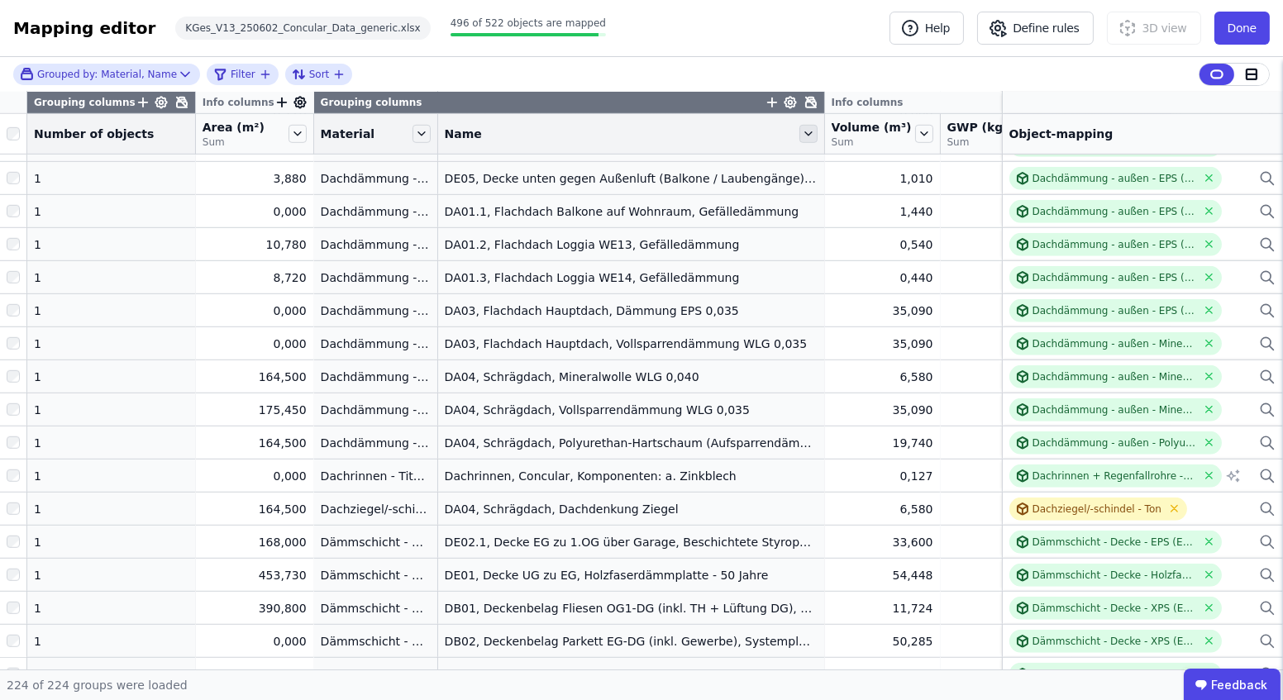
click at [800, 131] on icon at bounding box center [809, 134] width 18 height 18
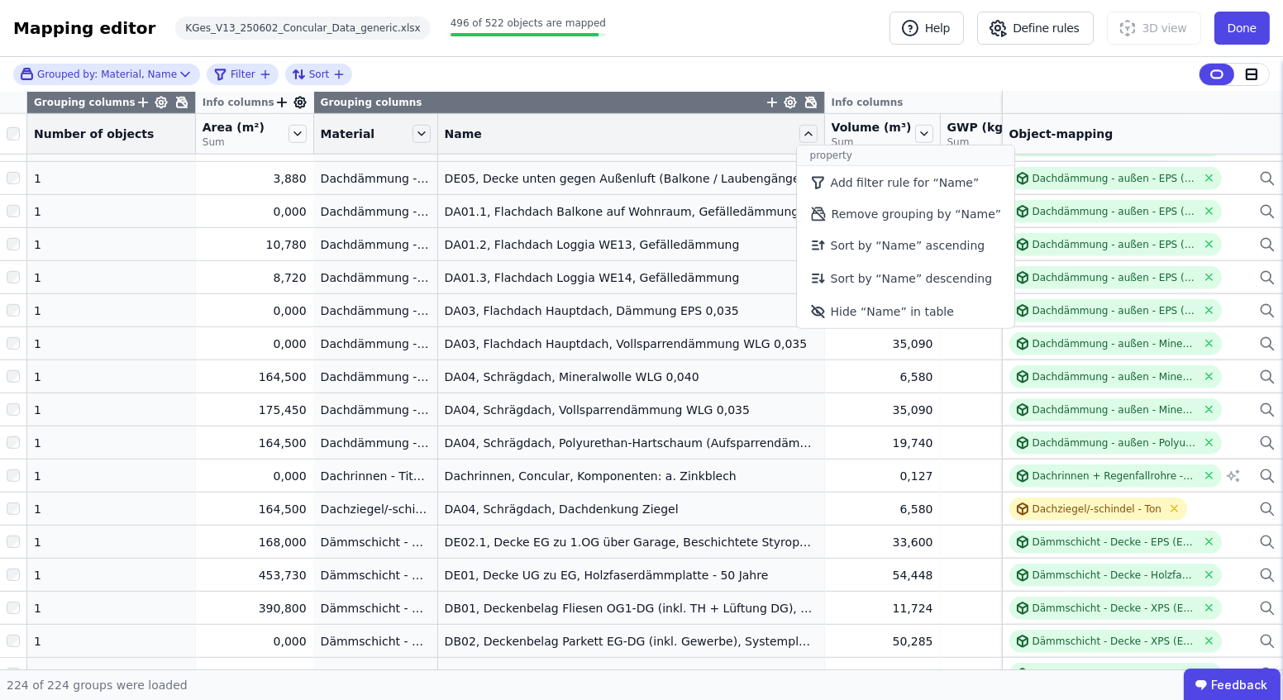
click at [740, 137] on div "Name" at bounding box center [620, 134] width 351 height 17
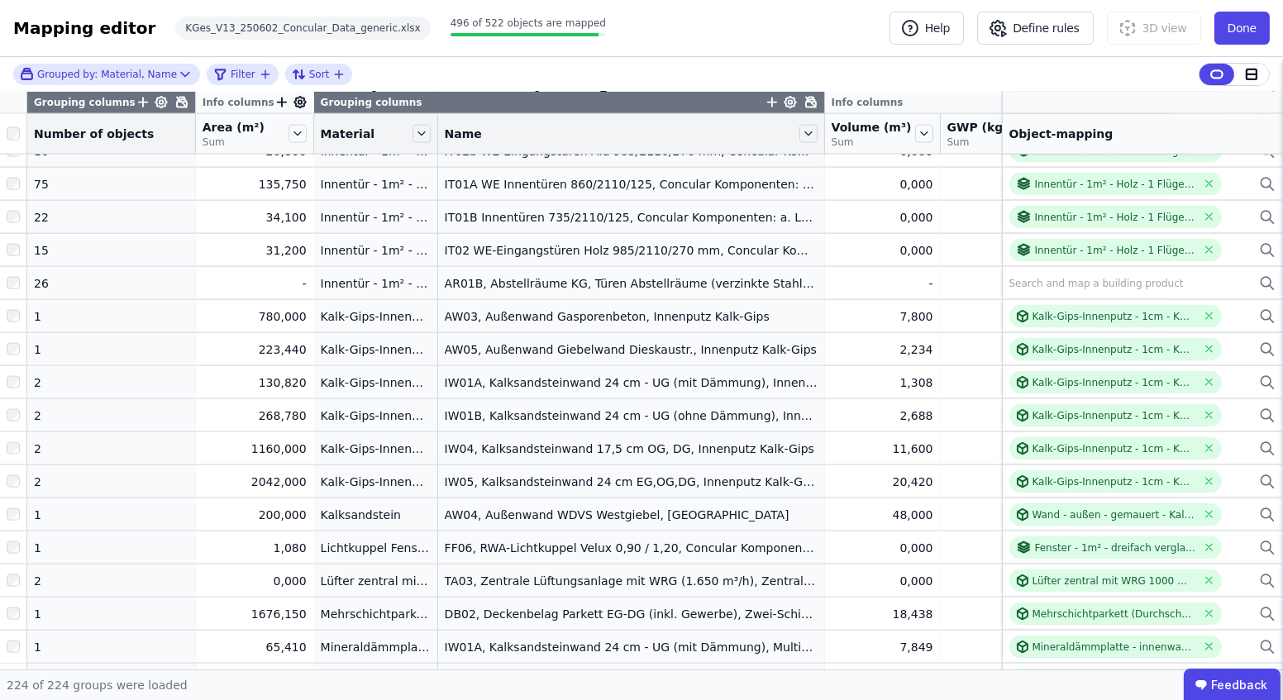
scroll to position [4060, 0]
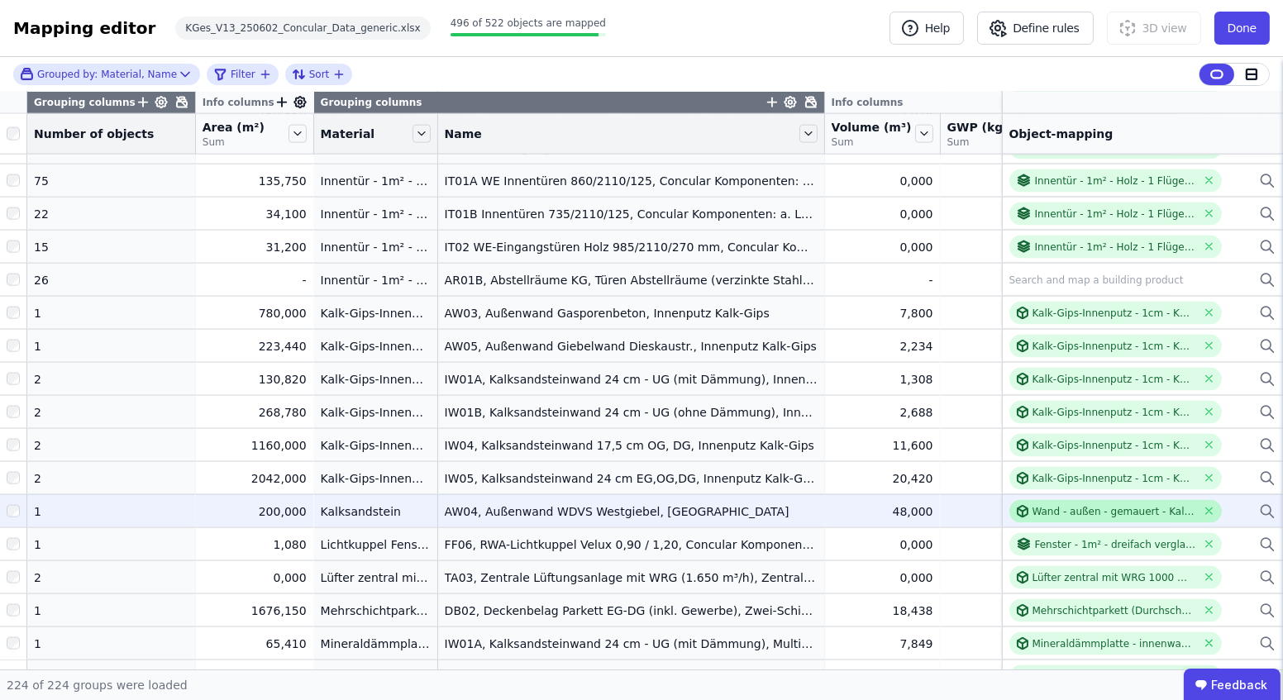
click at [1018, 509] on icon at bounding box center [1023, 511] width 10 height 11
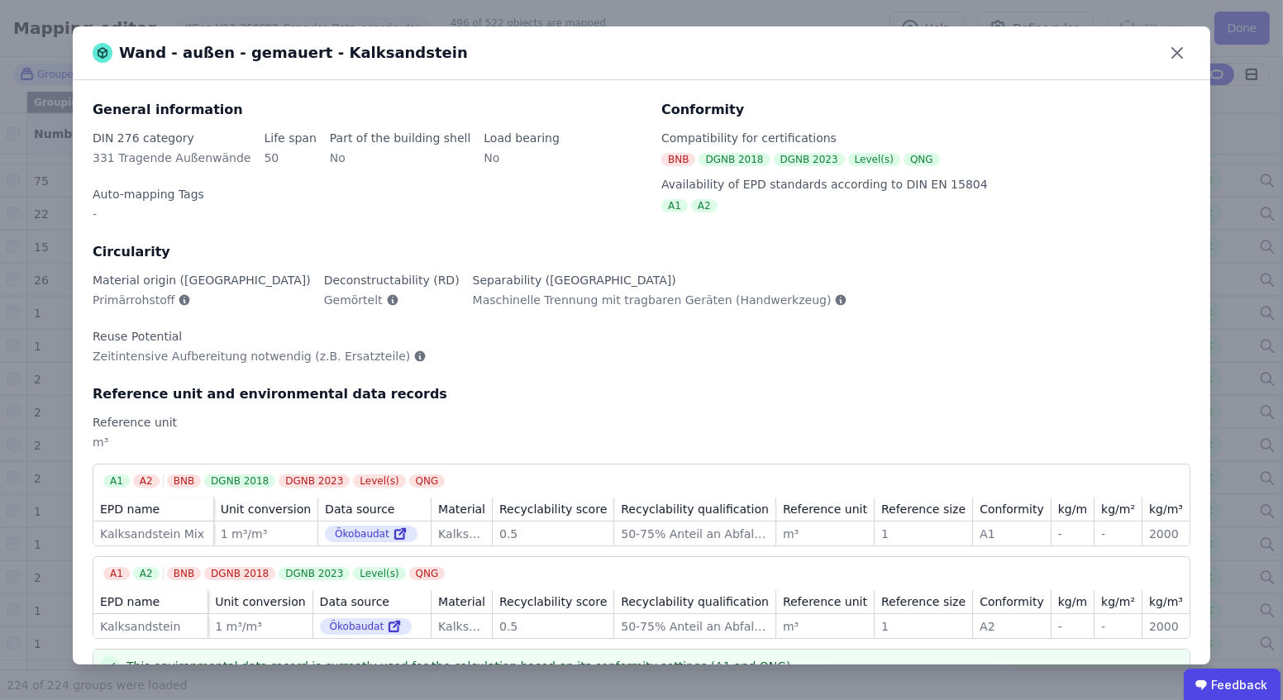
scroll to position [79, 0]
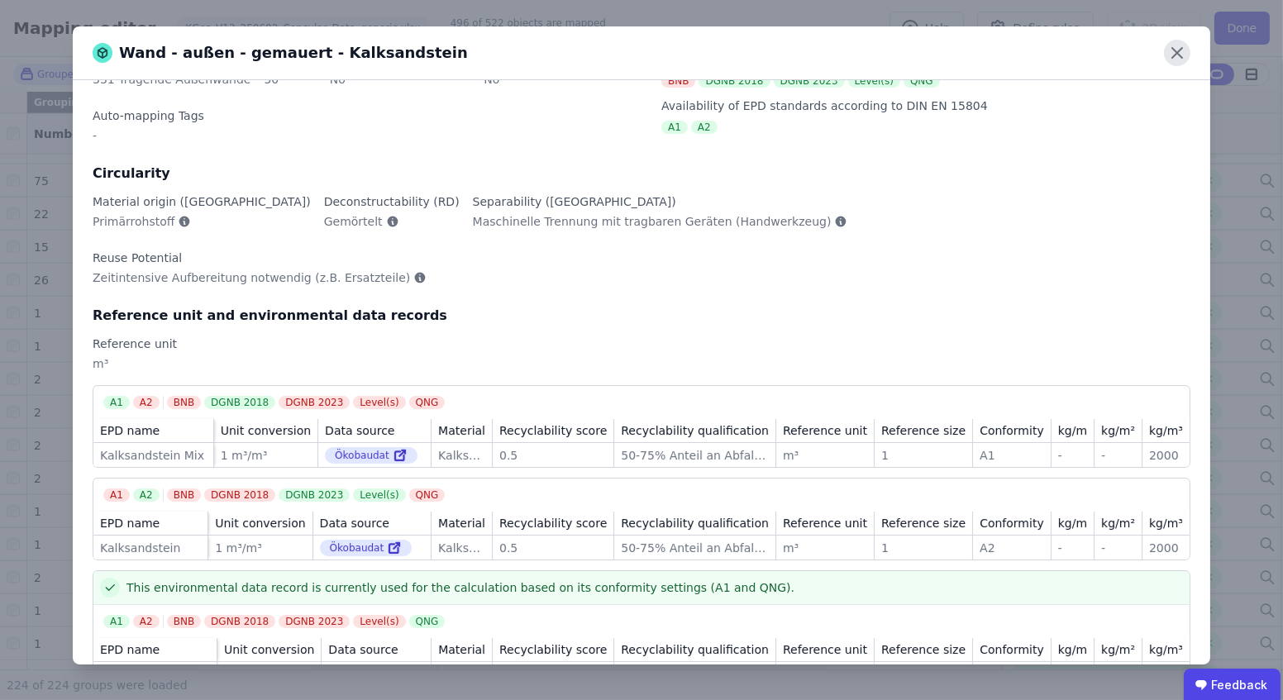
click at [1170, 54] on icon at bounding box center [1177, 53] width 26 height 26
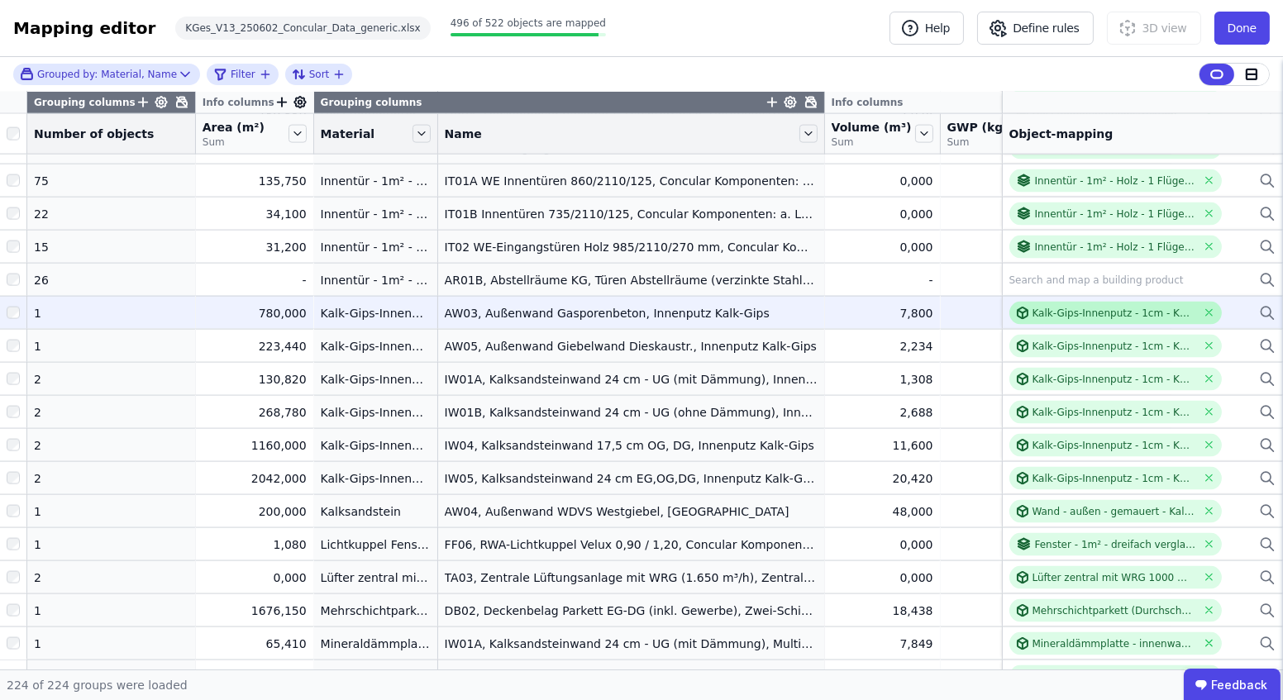
click at [1016, 313] on icon at bounding box center [1022, 313] width 13 height 13
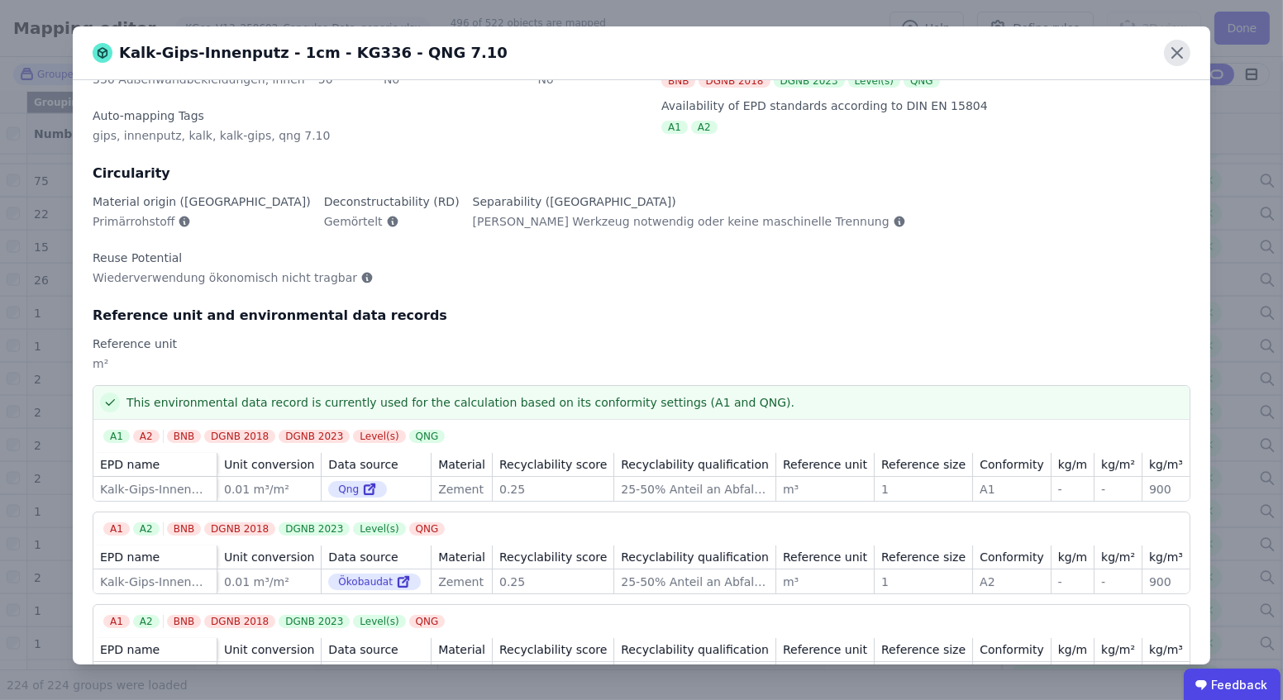
click at [1171, 51] on icon at bounding box center [1177, 53] width 26 height 26
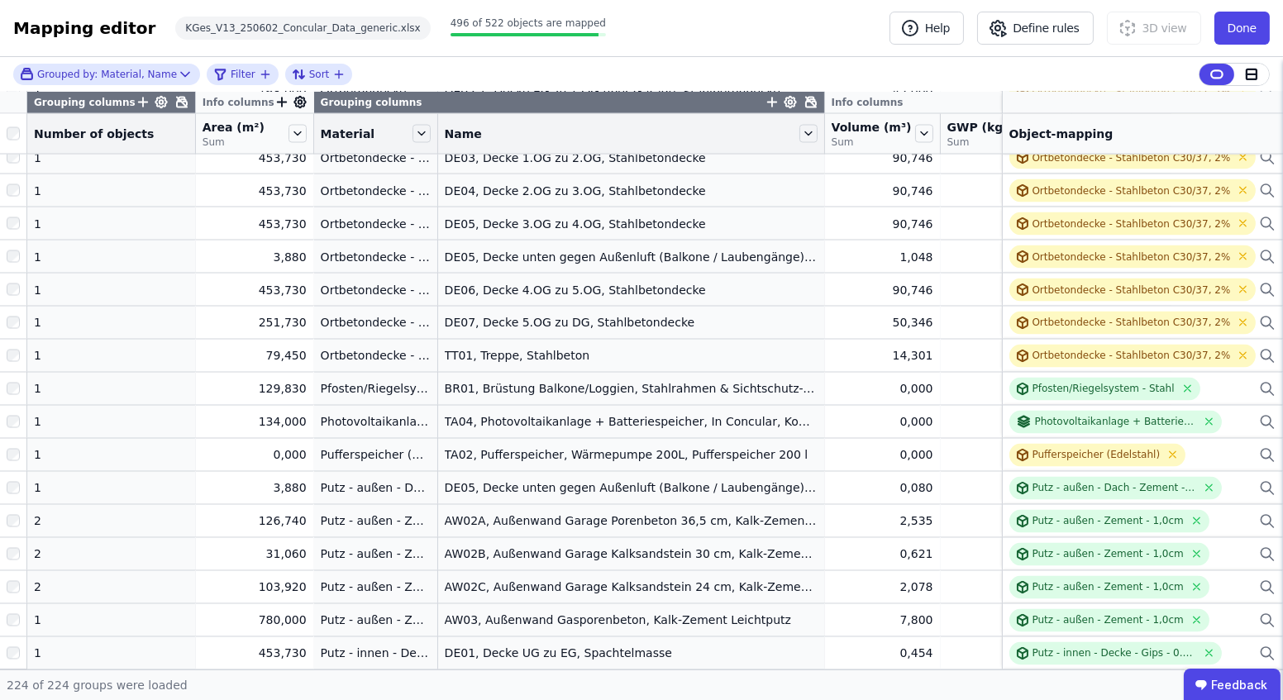
scroll to position [5112, 0]
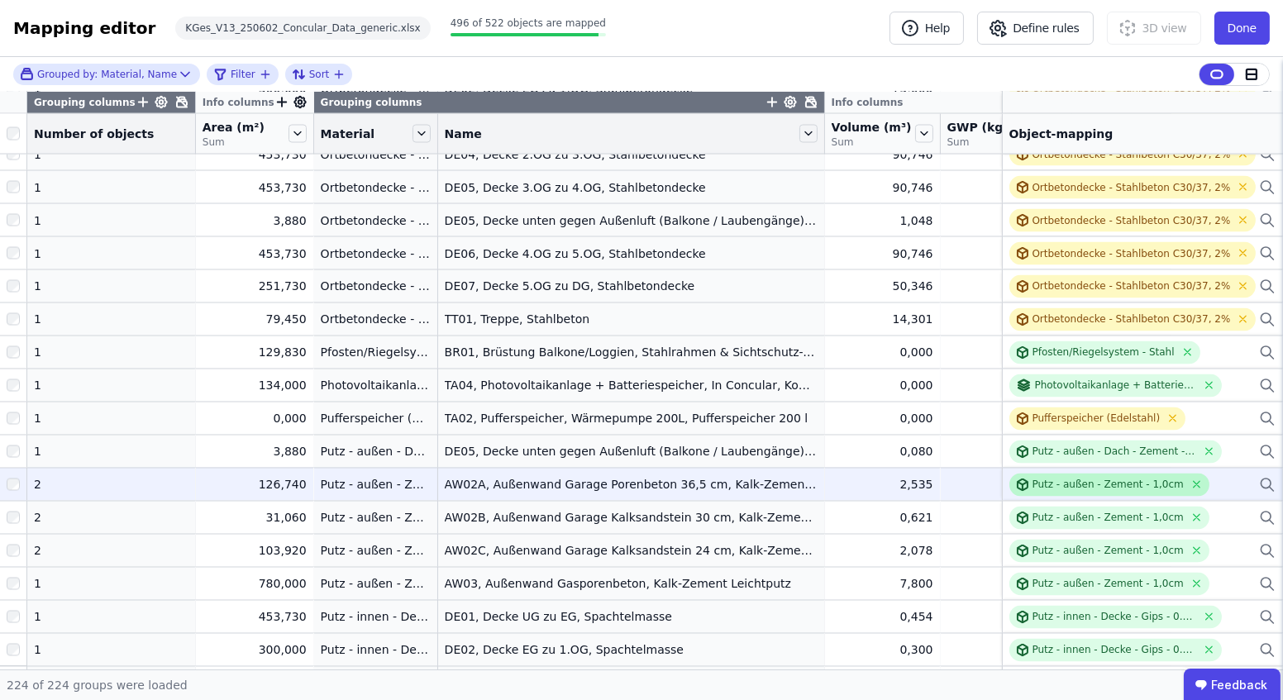
click at [1035, 480] on div "Putz - außen - Zement - 1,0cm" at bounding box center [1108, 485] width 151 height 13
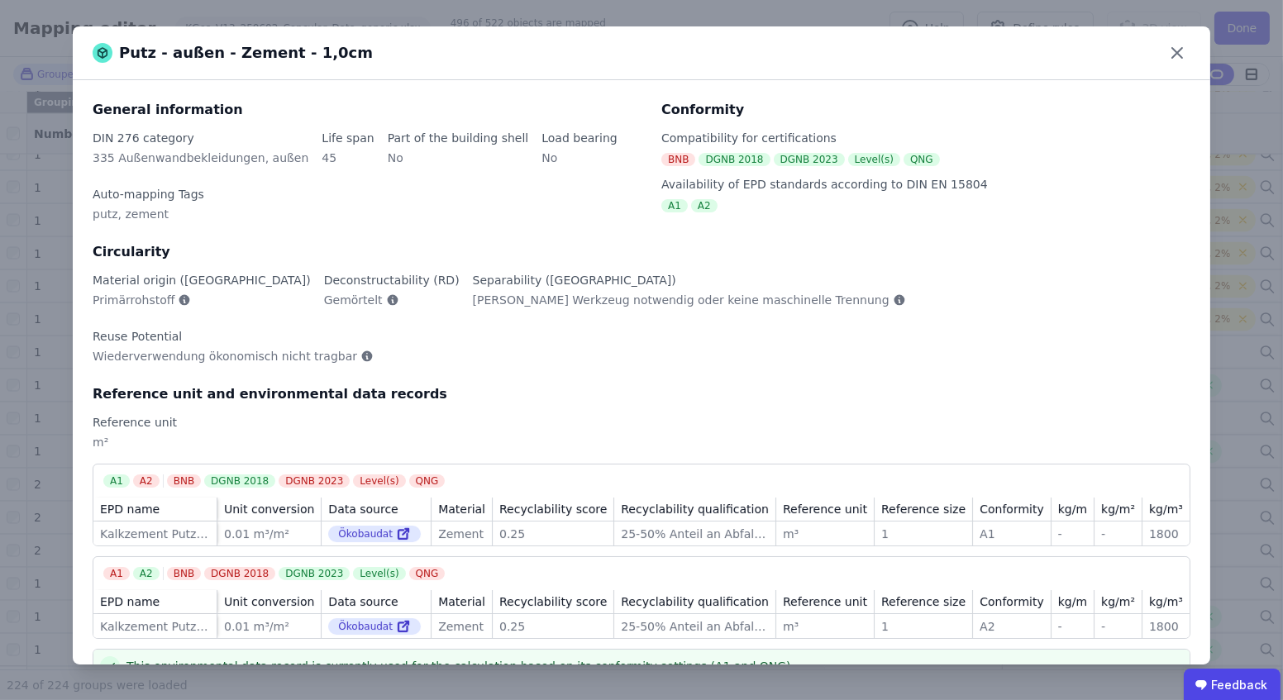
scroll to position [79, 0]
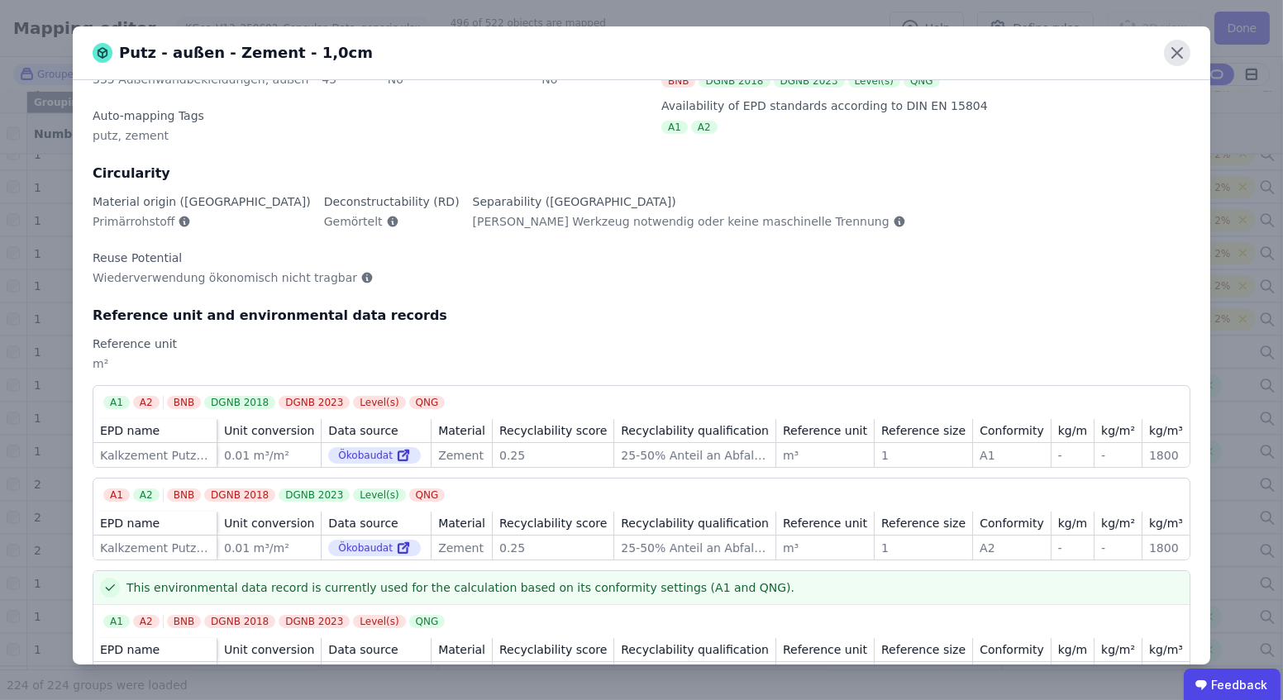
click at [1184, 50] on icon at bounding box center [1177, 53] width 26 height 26
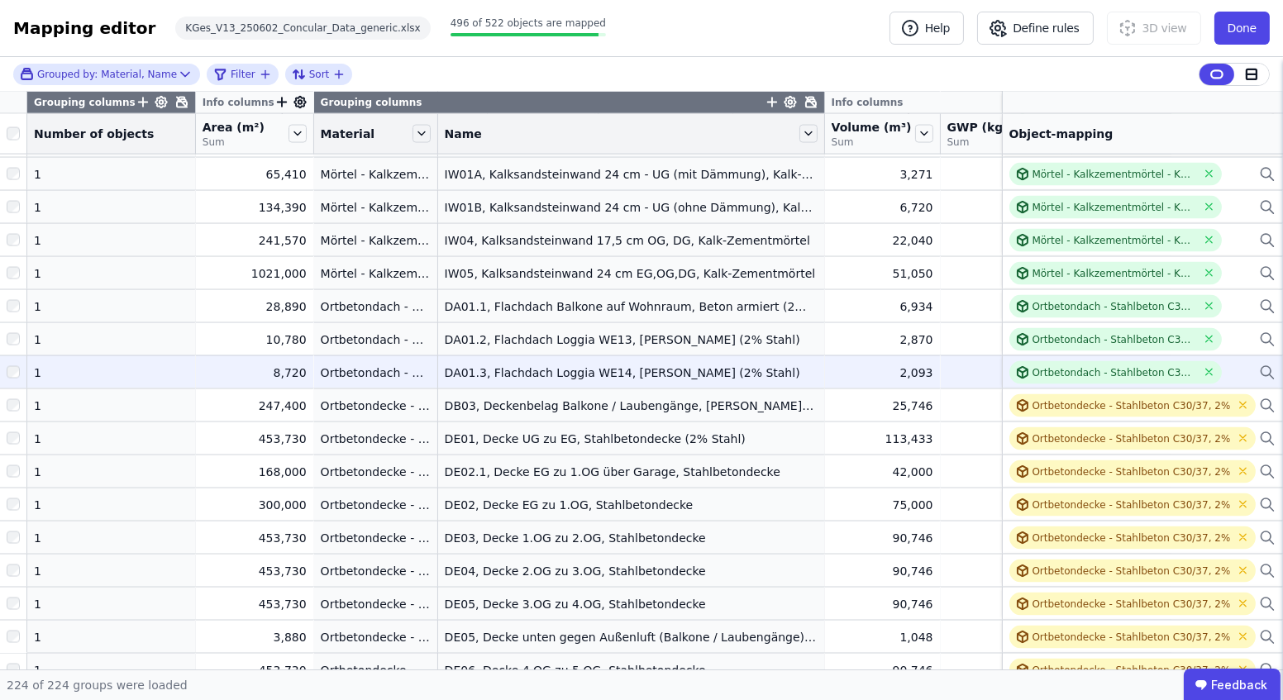
scroll to position [4661, 0]
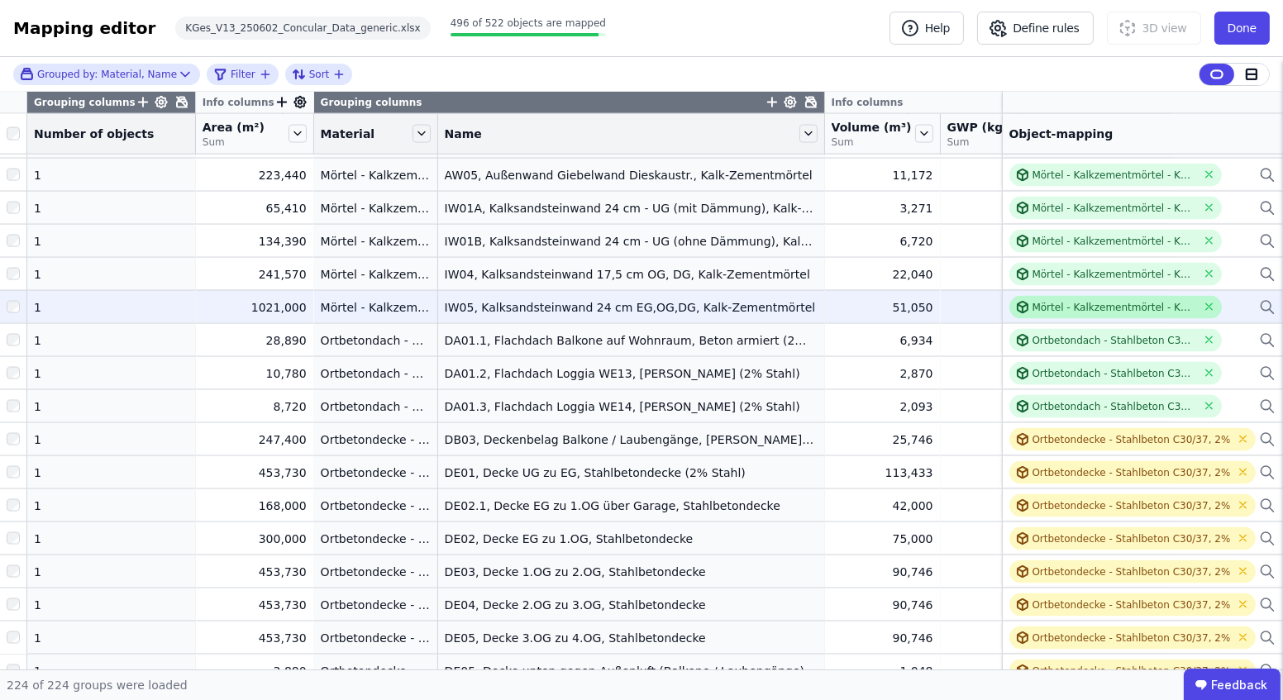
click at [1055, 308] on div "Mörtel - Kalkzementmörtel - KG341 - QNG 7.8" at bounding box center [1115, 307] width 165 height 13
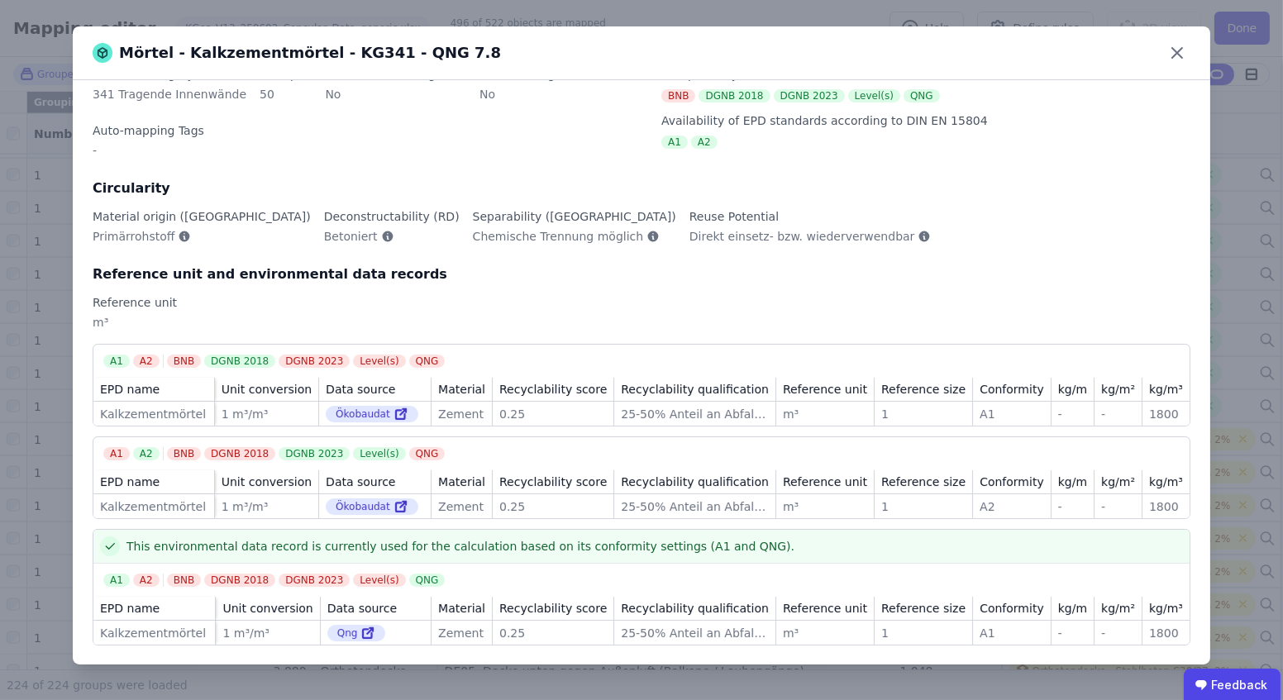
scroll to position [79, 0]
click at [1180, 52] on icon at bounding box center [1177, 53] width 26 height 26
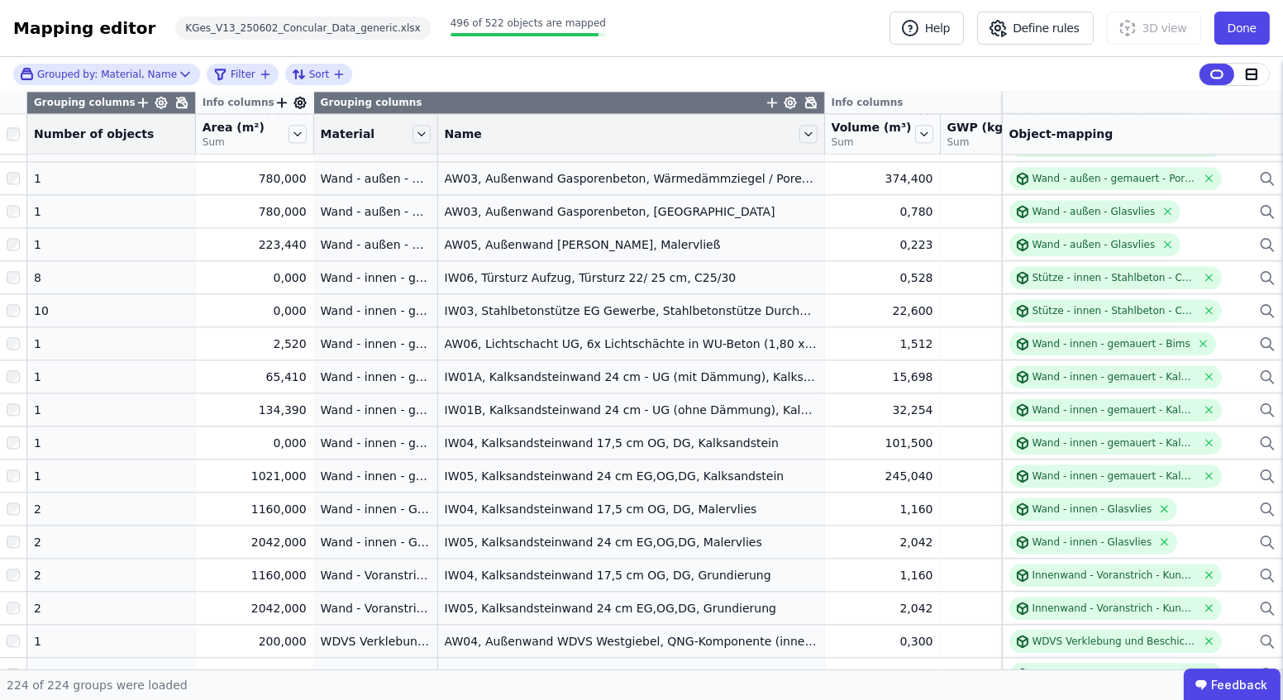
scroll to position [6905, 0]
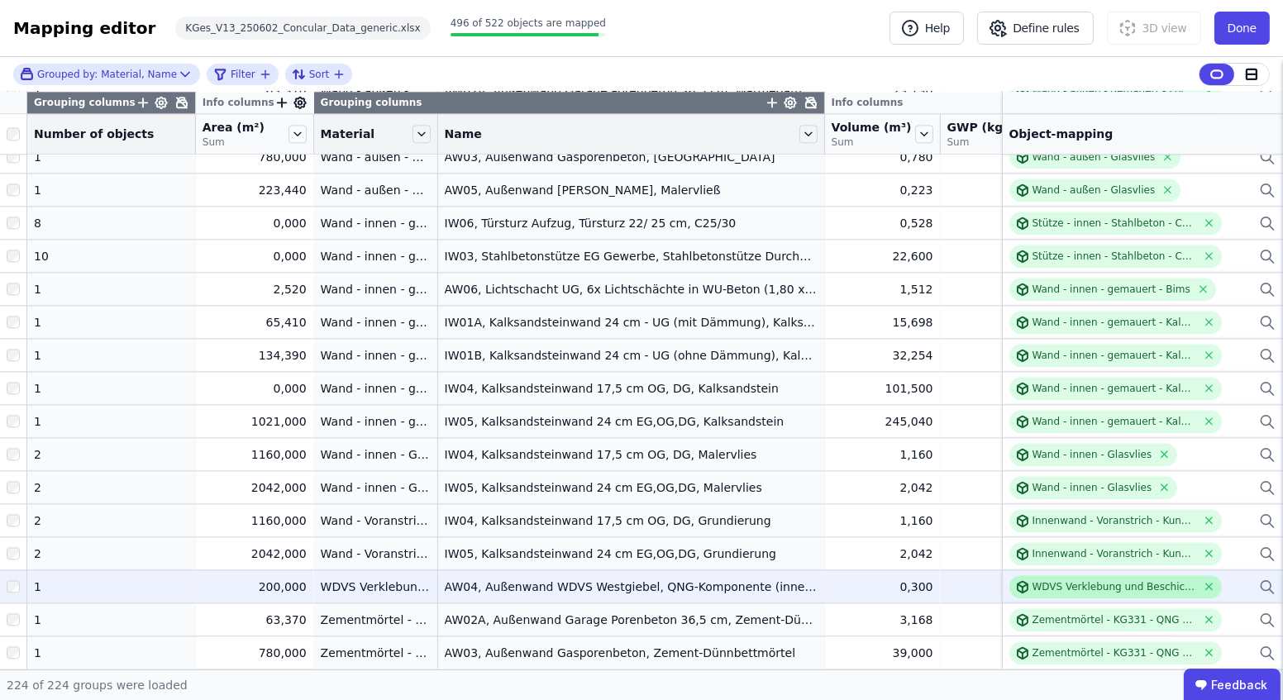
click at [1094, 581] on div "WDVS Verklebung und Beschichtung Silikat-Dispersionsputz (ohne Dämmmaterial) - …" at bounding box center [1115, 587] width 165 height 13
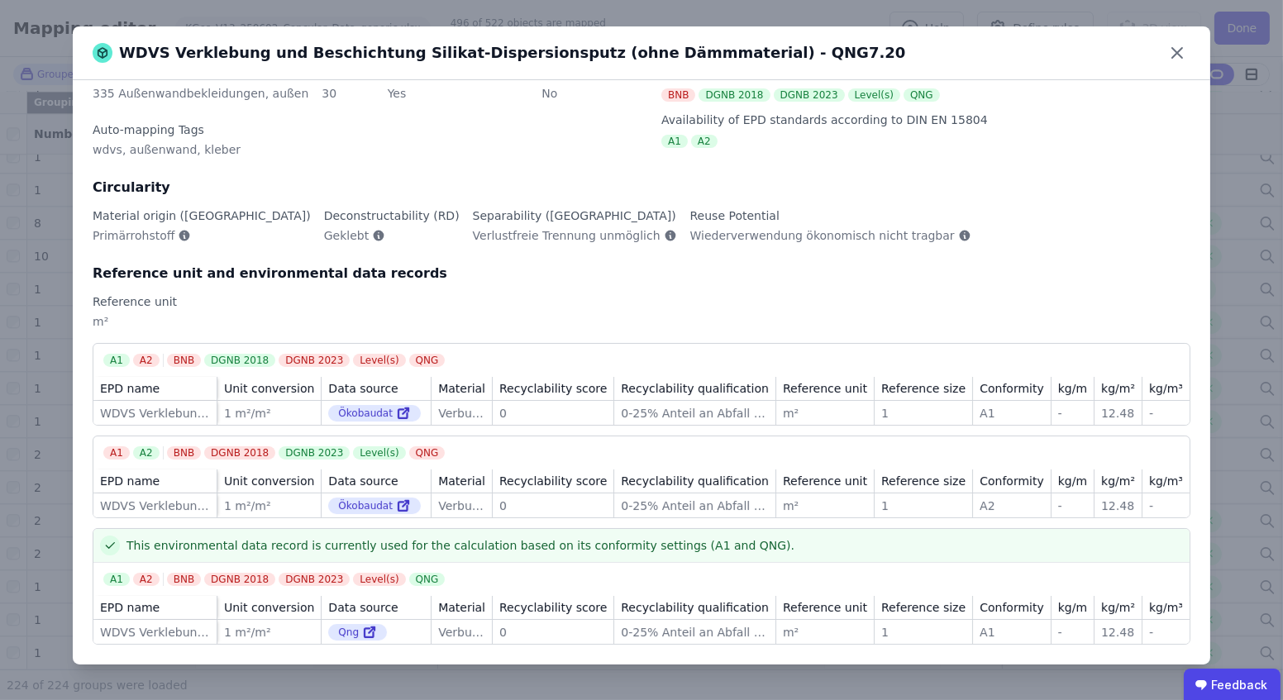
scroll to position [79, 0]
click at [1184, 57] on icon at bounding box center [1177, 53] width 26 height 26
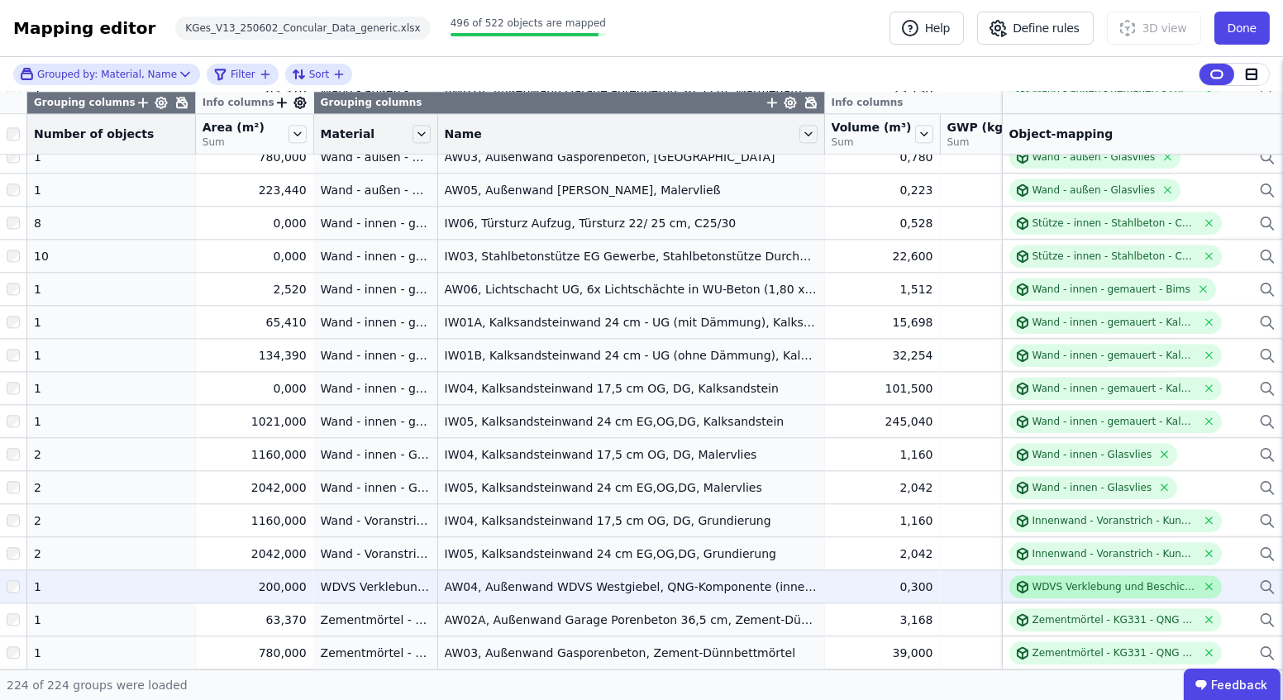
click at [1026, 576] on div "WDVS Verklebung und Beschichtung Silikat-Dispersionsputz (ohne Dämmmaterial) - …" at bounding box center [1116, 587] width 213 height 23
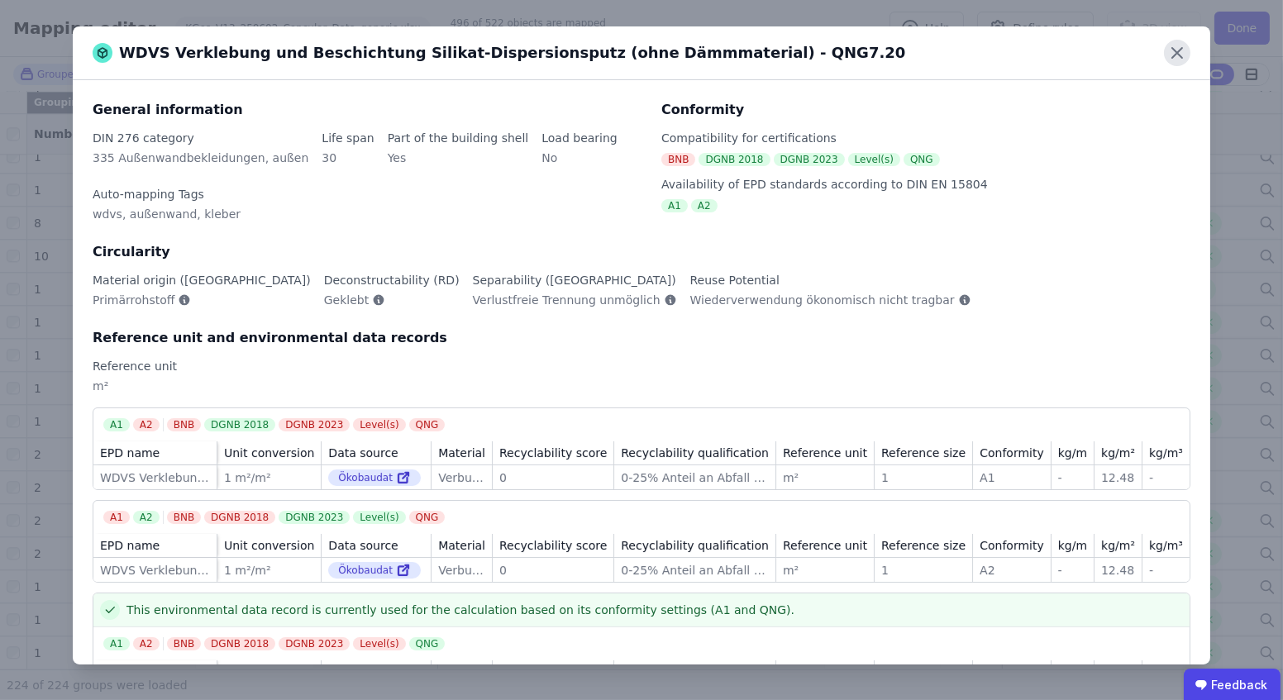
click at [1176, 44] on icon at bounding box center [1177, 53] width 26 height 26
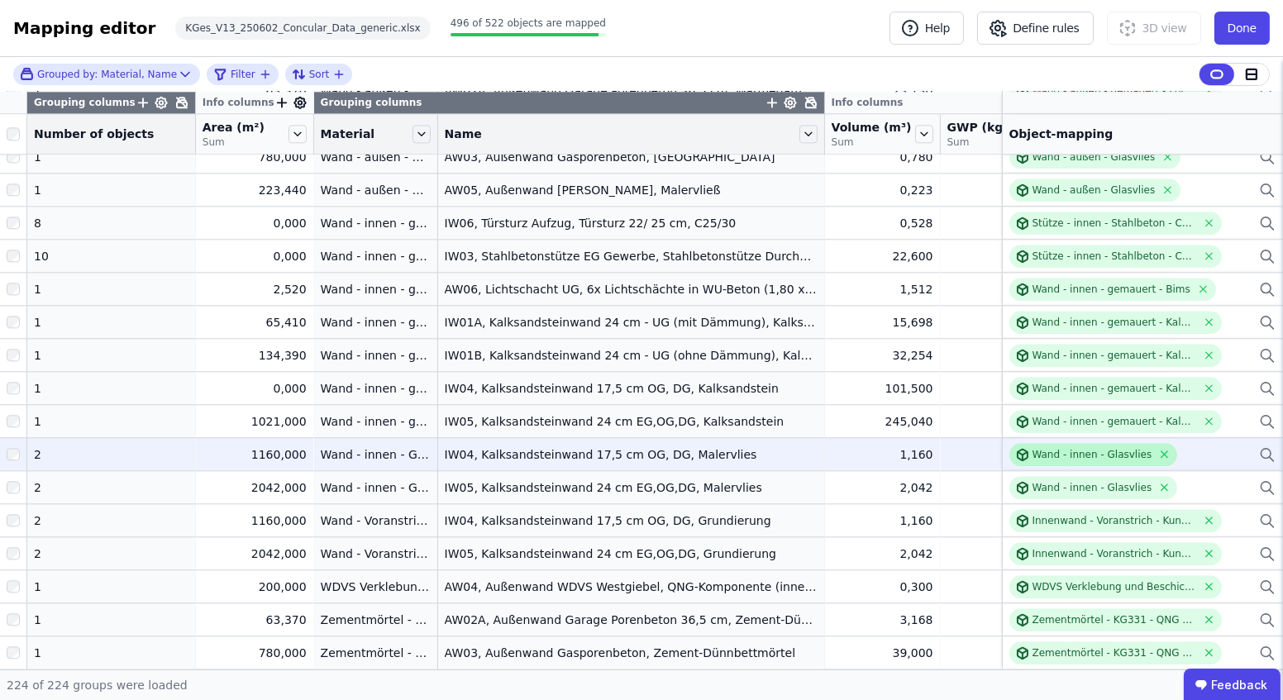
click at [1048, 443] on div "Wand - innen - Glasvlies" at bounding box center [1094, 454] width 169 height 23
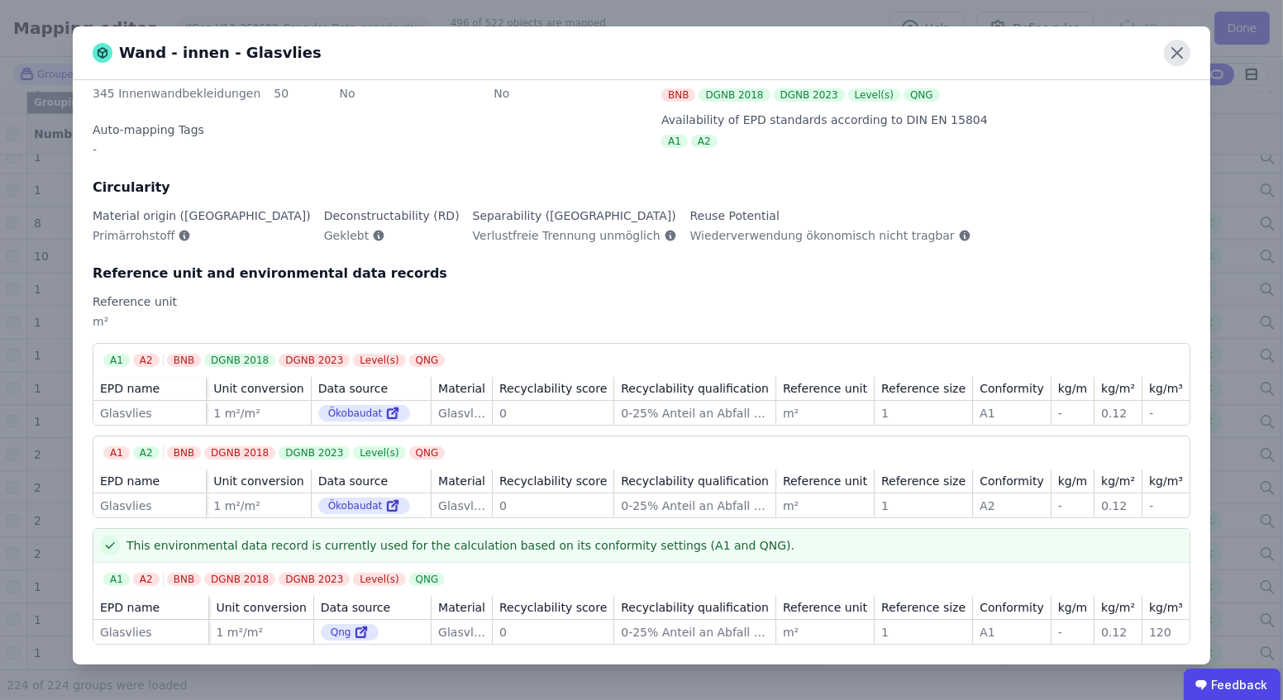
click at [1175, 60] on icon at bounding box center [1177, 53] width 26 height 26
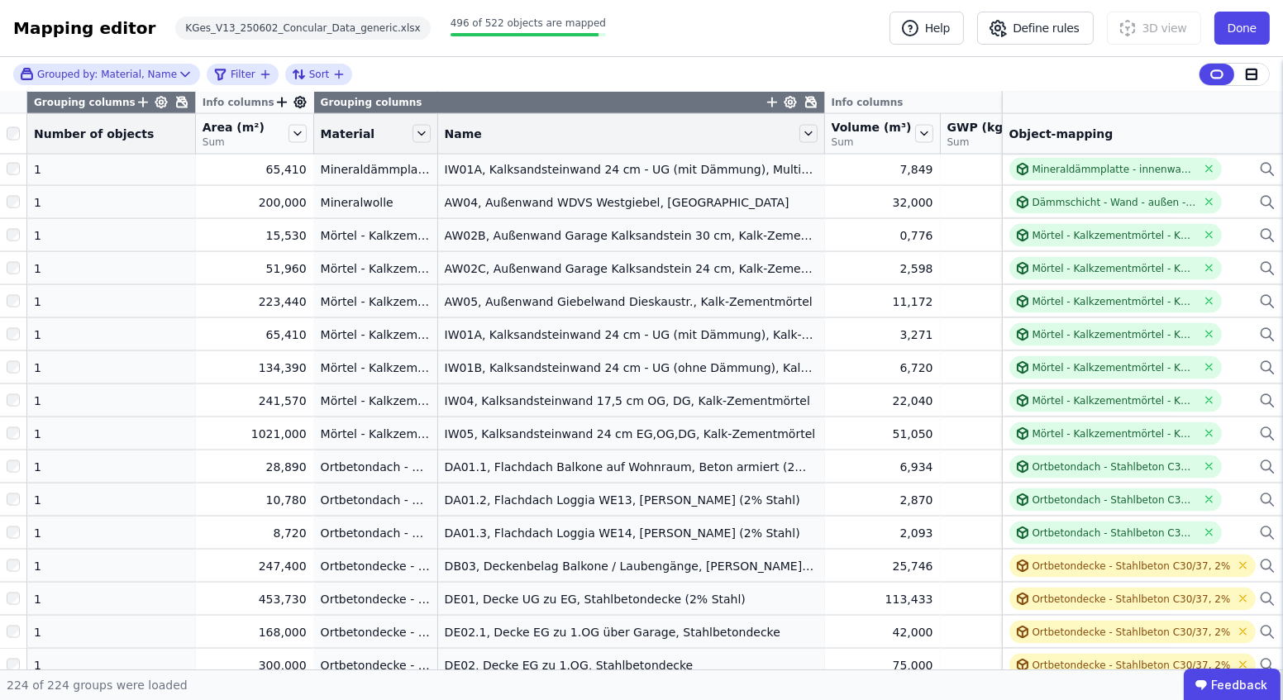
scroll to position [4499, 0]
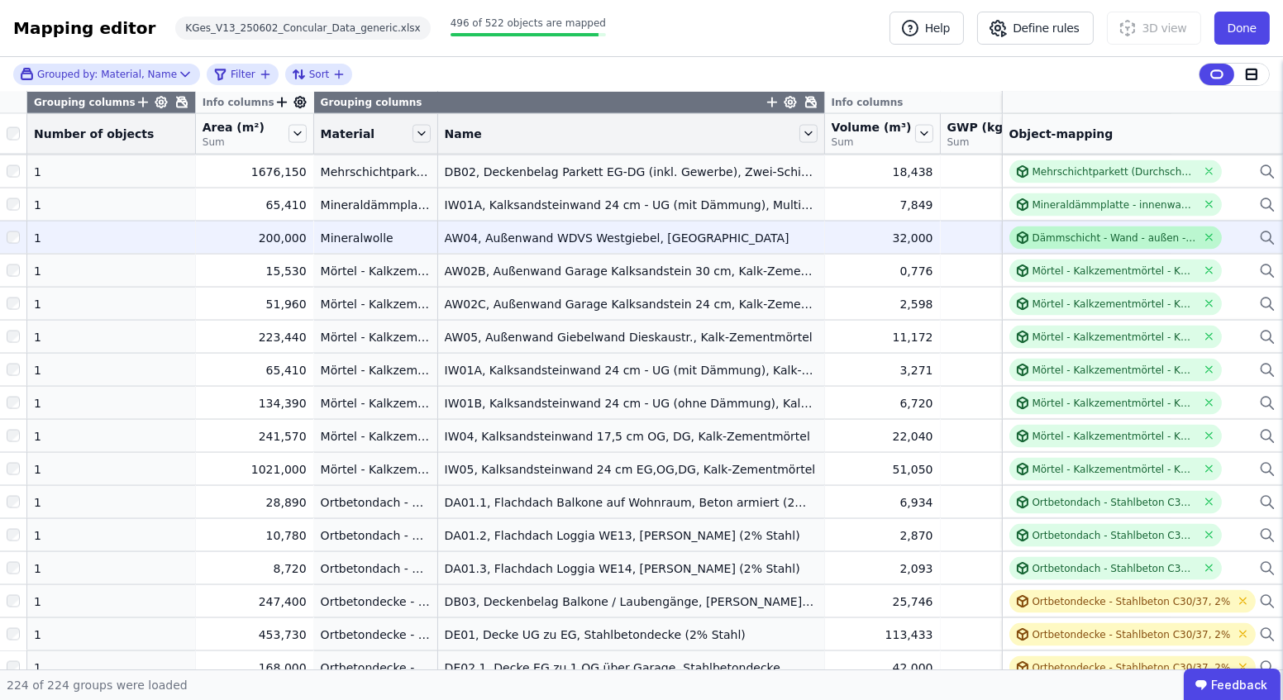
click at [1043, 232] on div "Dämmschicht - Wand - außen - Mineralwolle" at bounding box center [1115, 238] width 165 height 13
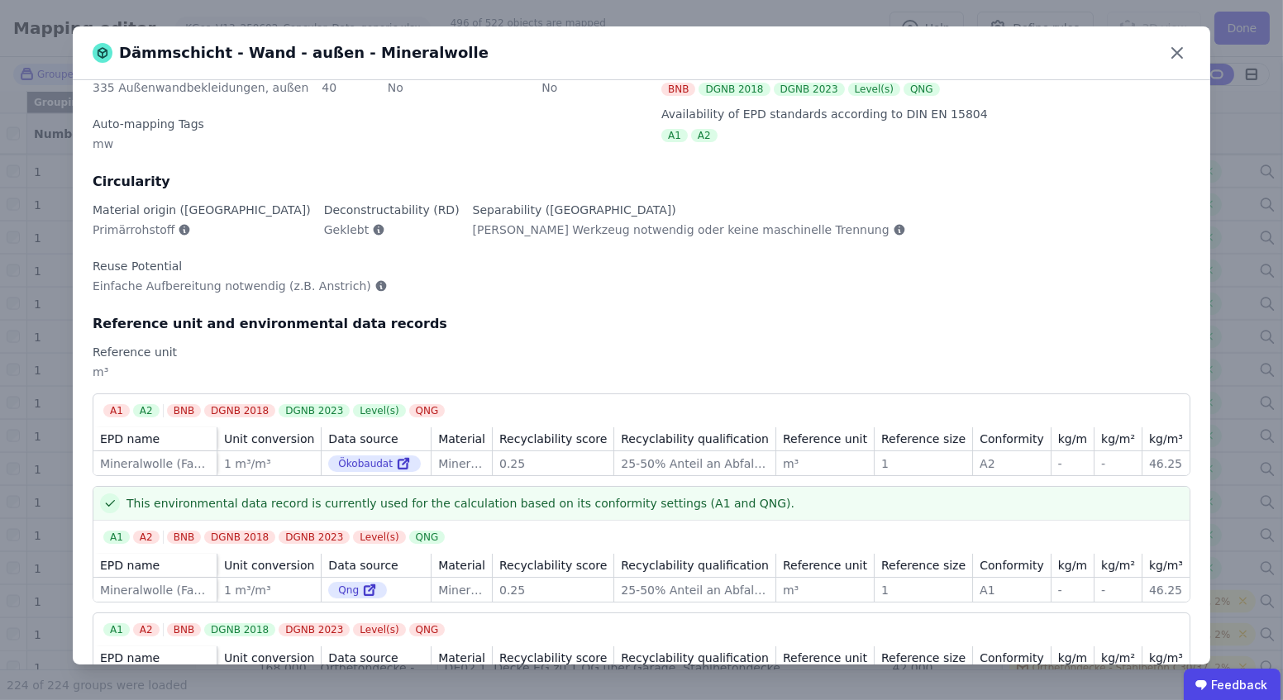
scroll to position [79, 0]
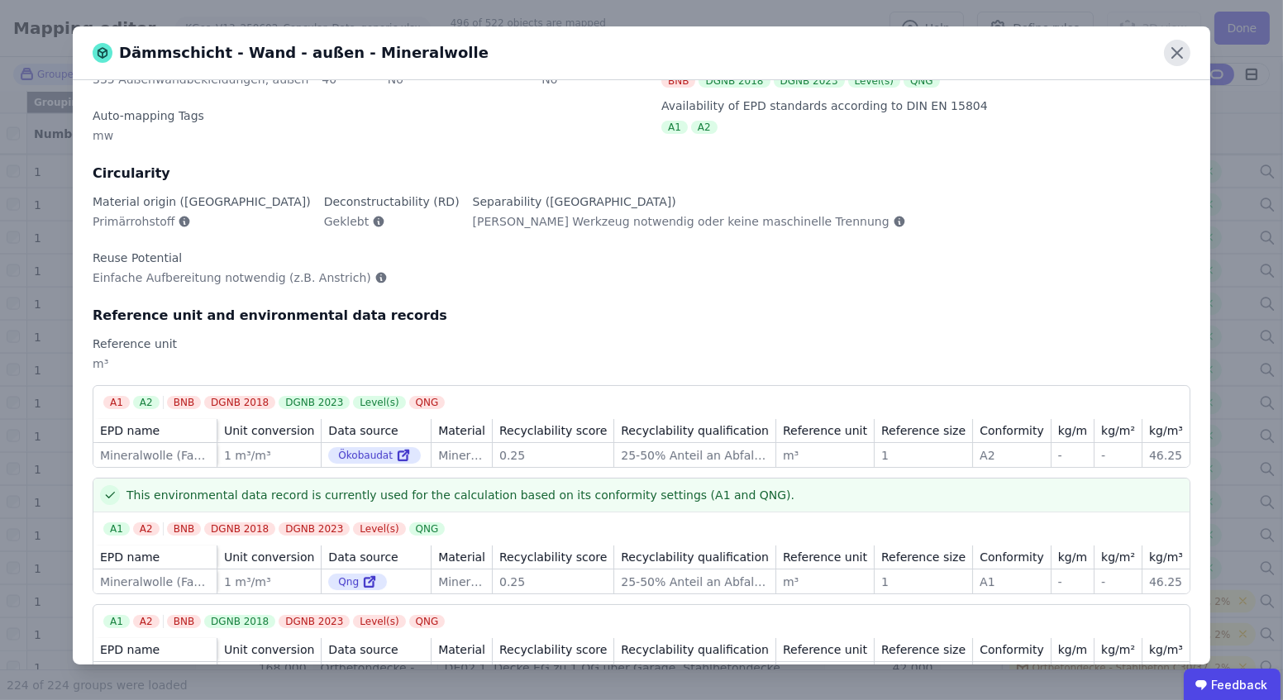
click at [1171, 57] on icon at bounding box center [1177, 53] width 26 height 26
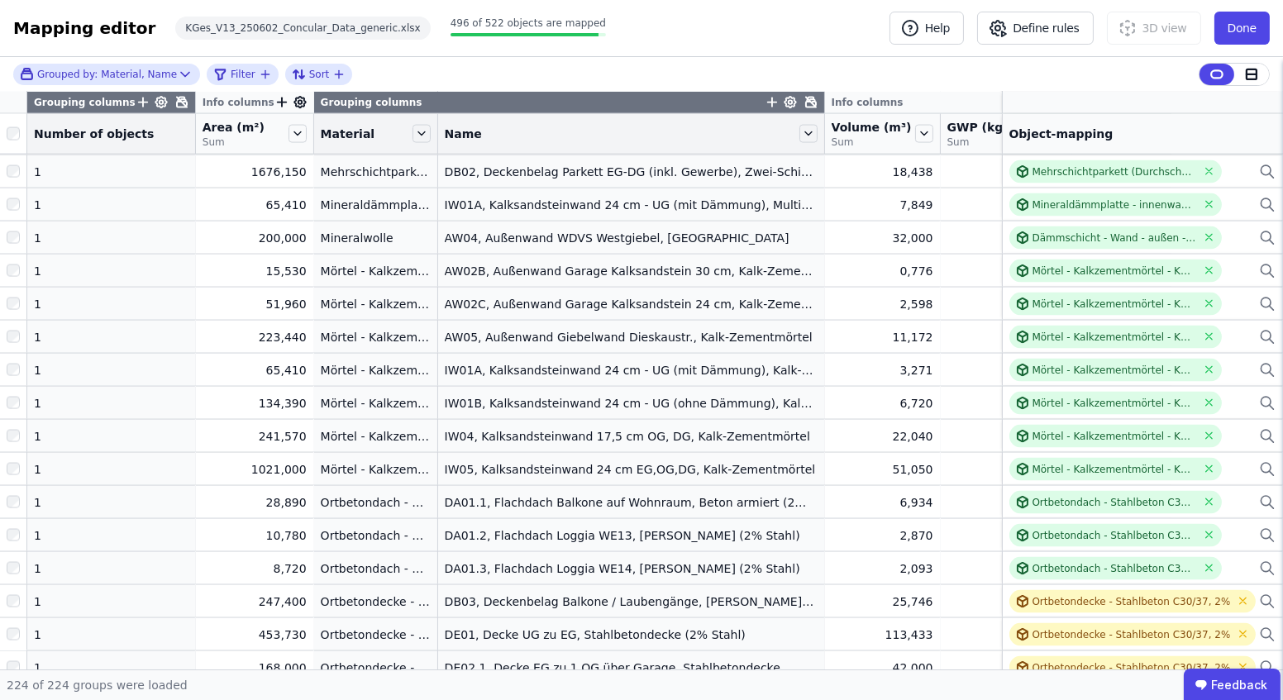
scroll to position [4273, 0]
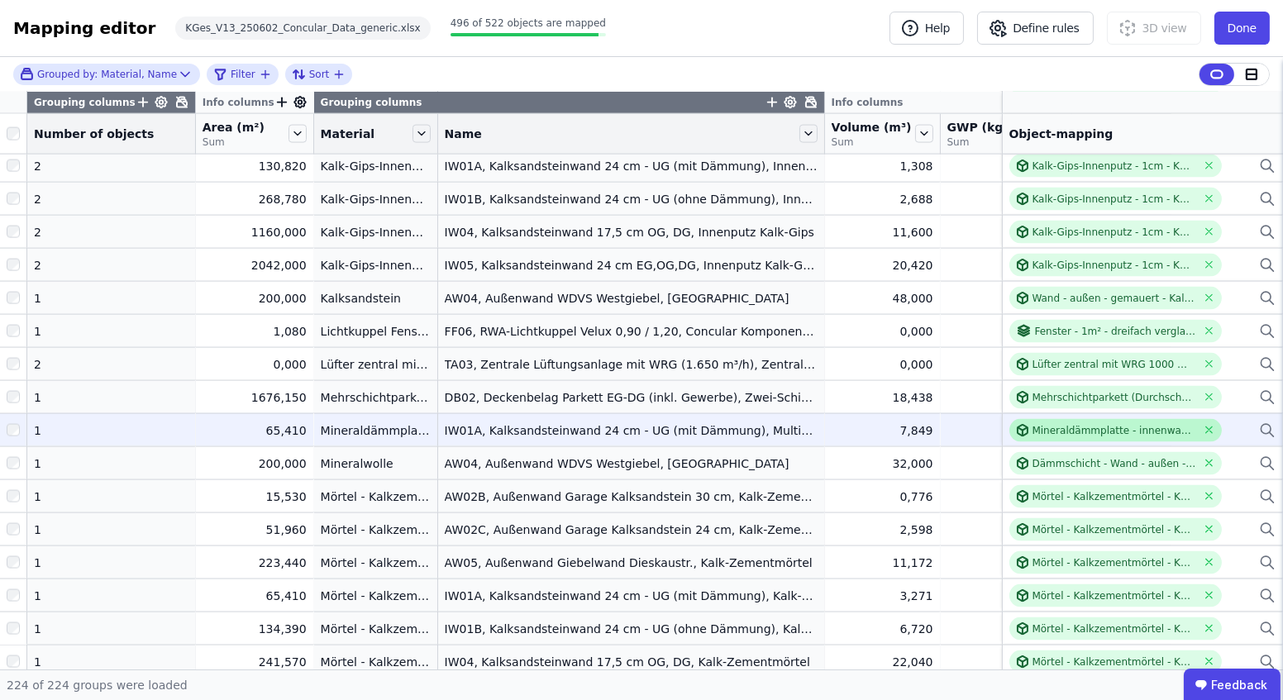
click at [1035, 425] on div "Mineraldämmplatte - innenwand - KG345 - QNG5.14 - 1m3" at bounding box center [1115, 430] width 165 height 13
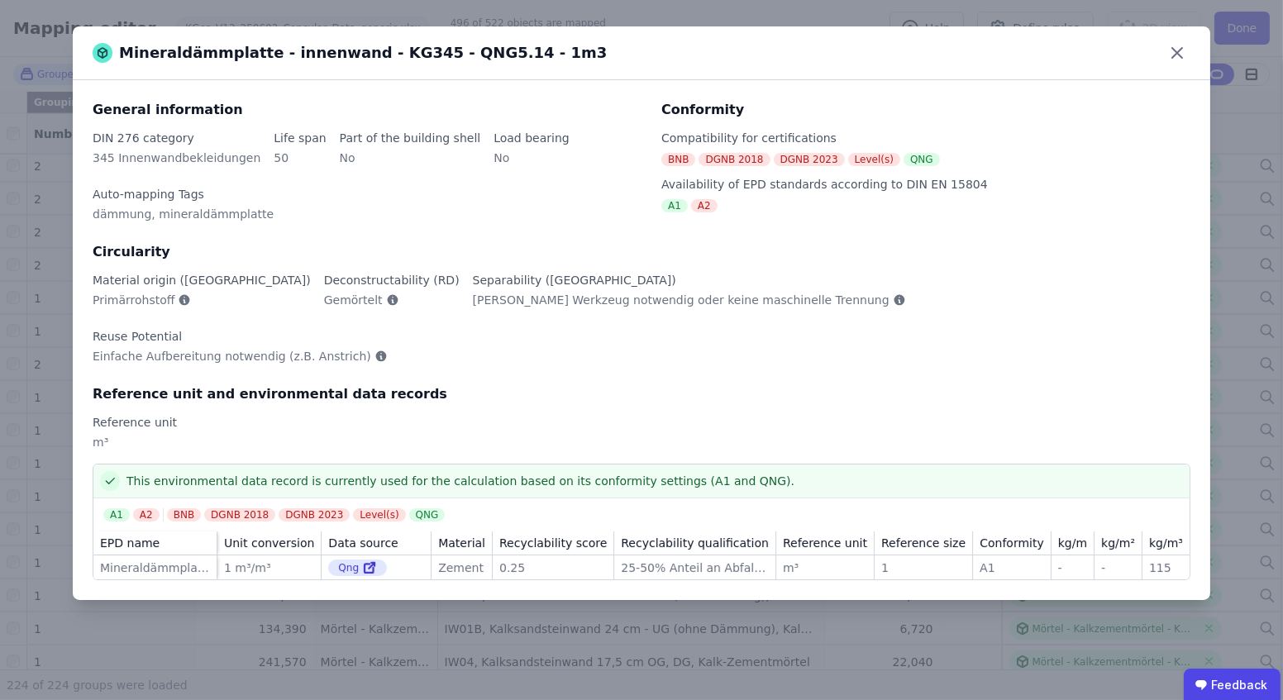
click at [1191, 46] on div "Mineraldämmplatte - innenwand - KG345 - QNG5.14 - 1m3" at bounding box center [642, 53] width 1138 height 54
click at [1171, 52] on icon at bounding box center [1177, 53] width 26 height 26
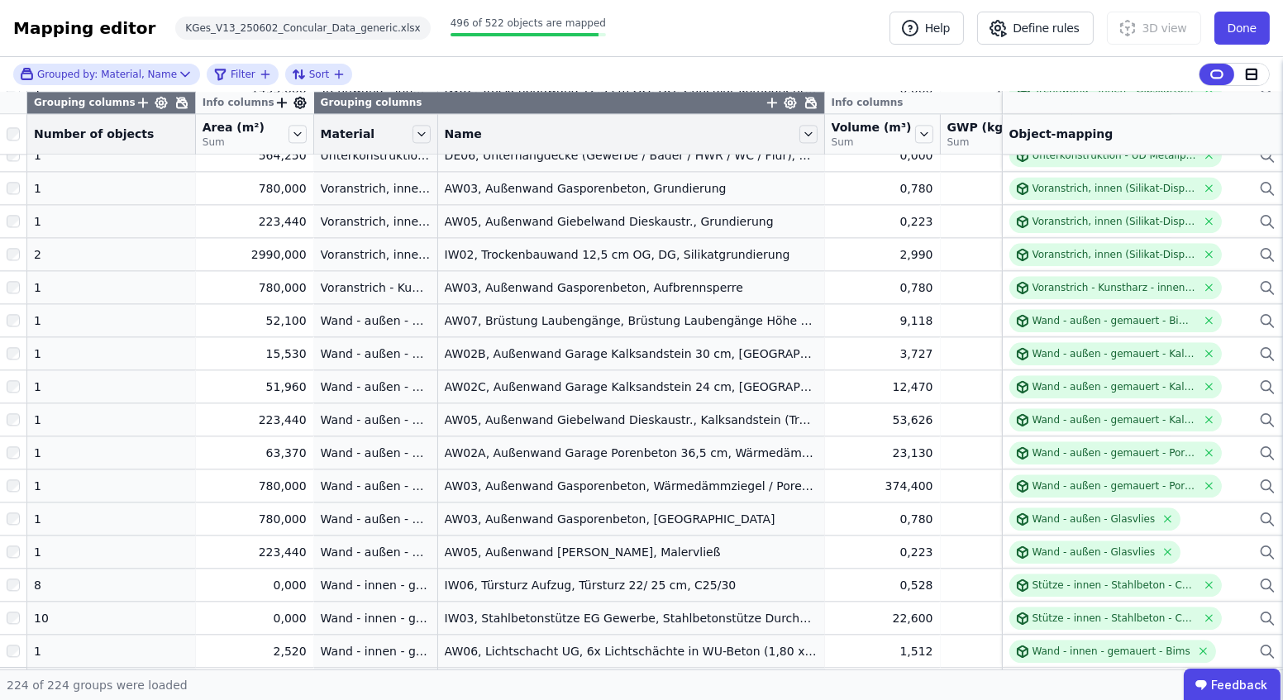
scroll to position [6529, 0]
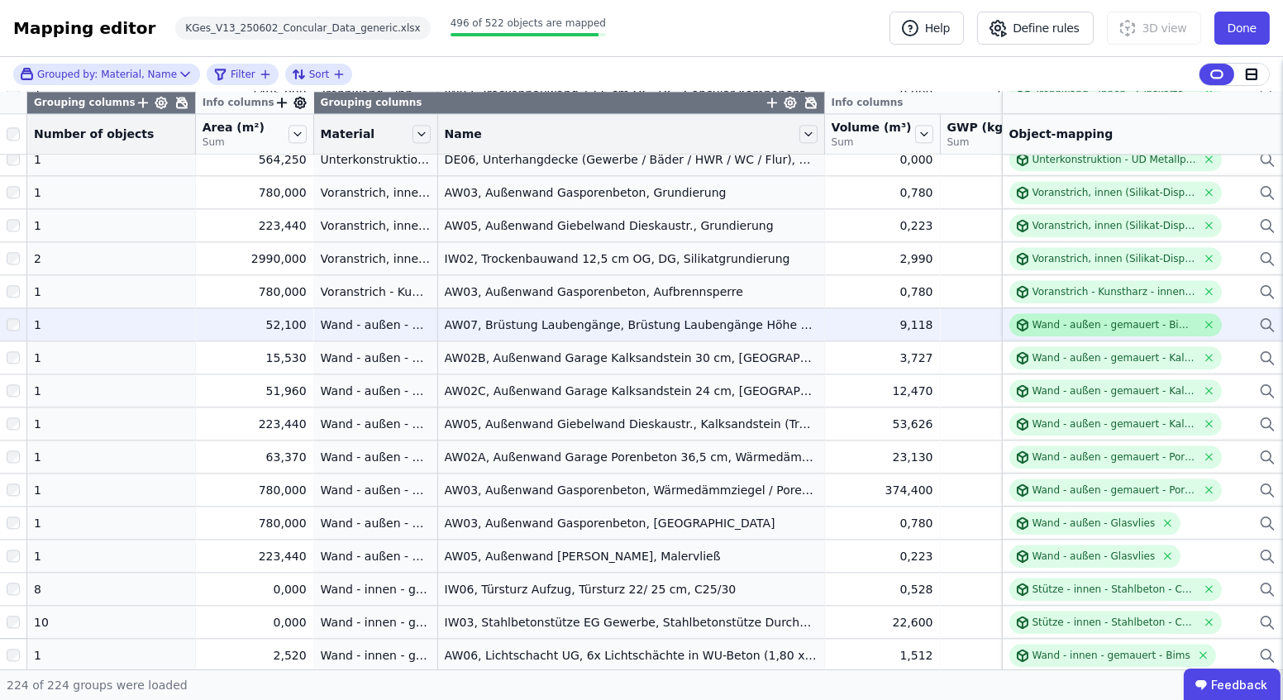
click at [1017, 322] on icon at bounding box center [1022, 324] width 13 height 13
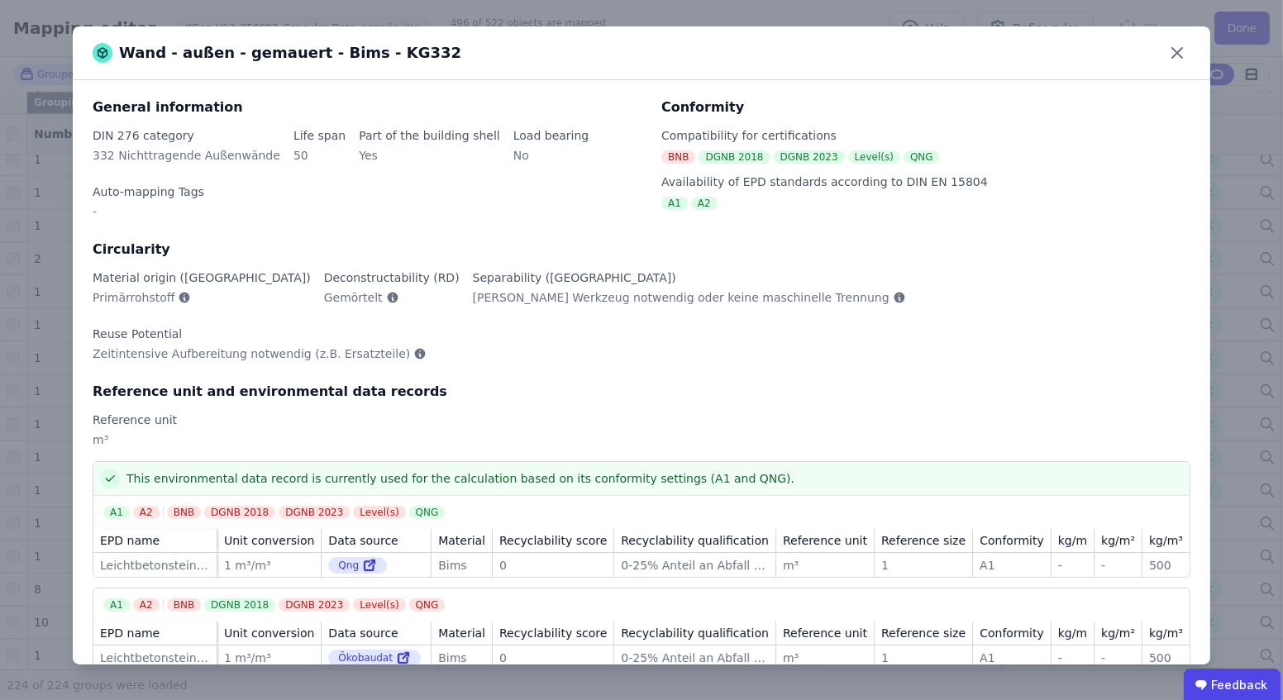
scroll to position [0, 0]
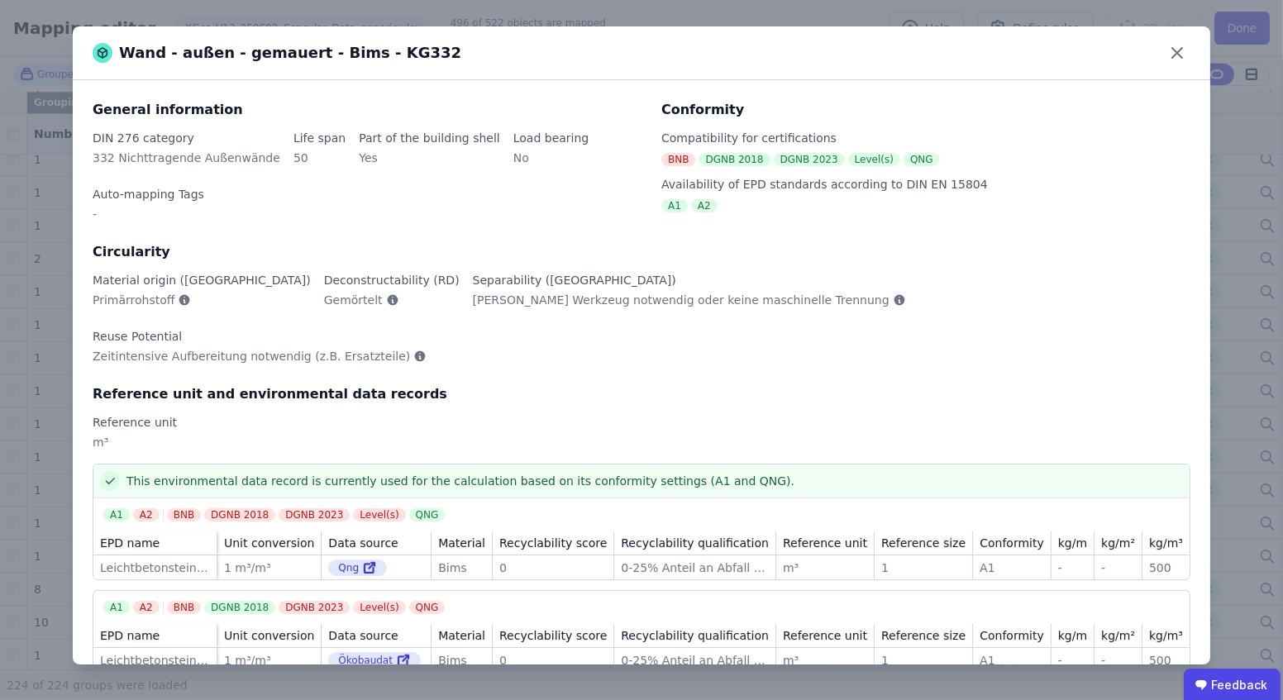
drag, startPoint x: 1173, startPoint y: 61, endPoint x: 1102, endPoint y: 102, distance: 81.9
click at [1174, 61] on icon at bounding box center [1177, 53] width 26 height 26
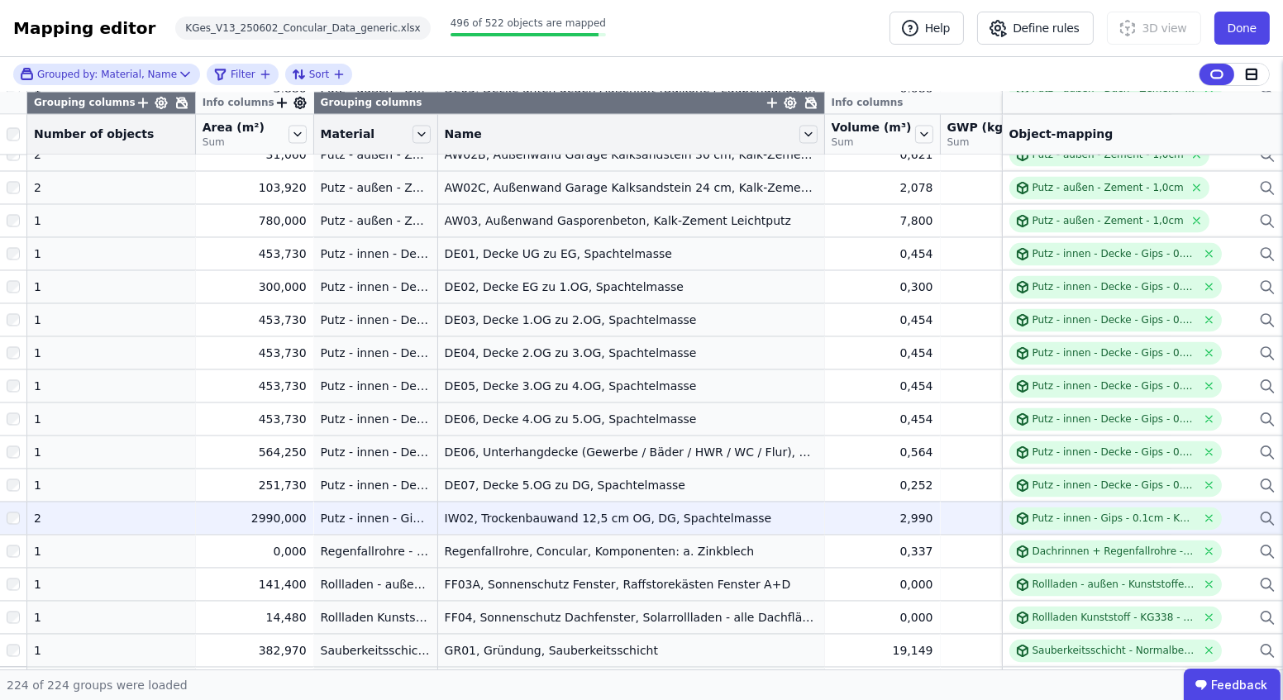
scroll to position [5476, 0]
click at [1033, 519] on div "Putz - innen - Gips - 0.1cm - KG345 - QNG 7.12" at bounding box center [1115, 517] width 165 height 13
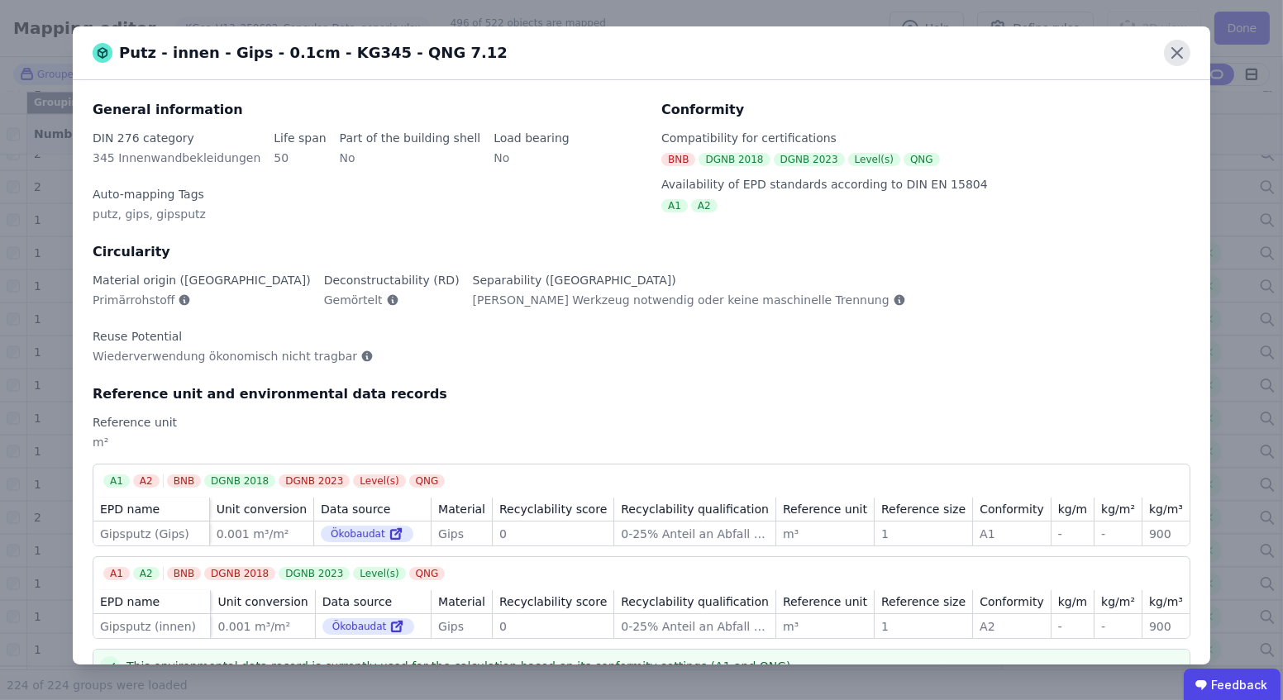
click at [1169, 55] on icon at bounding box center [1177, 53] width 26 height 26
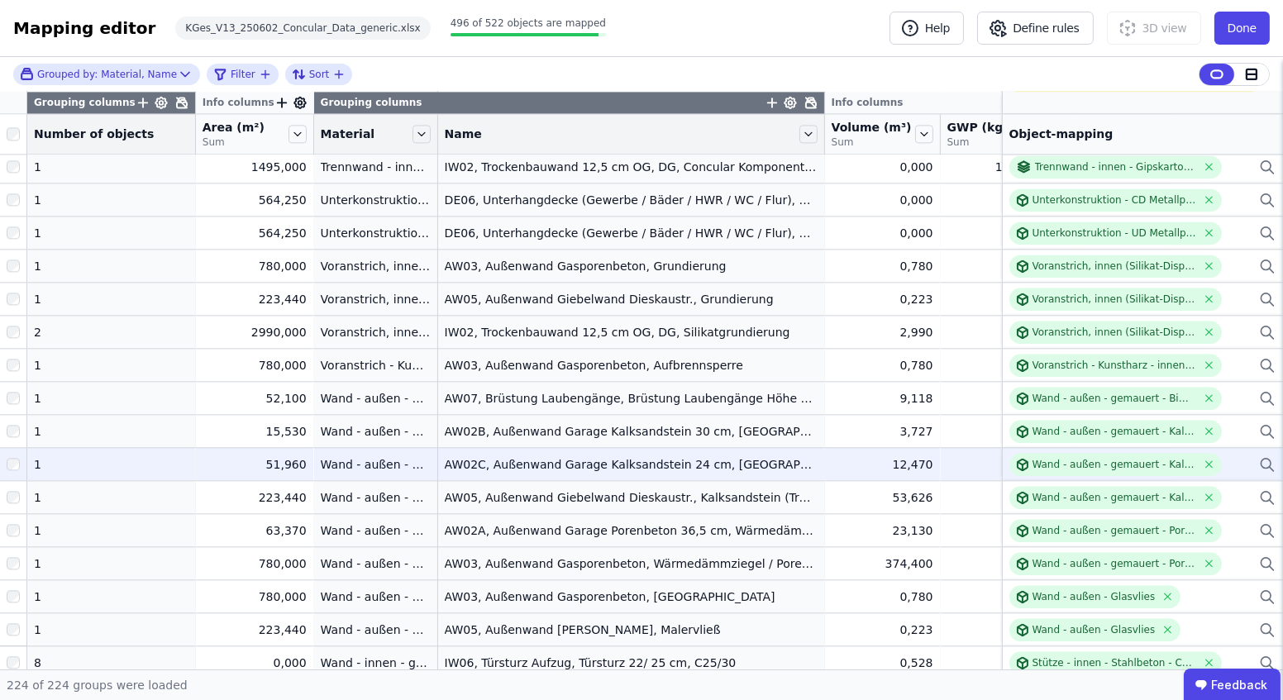
scroll to position [6454, 0]
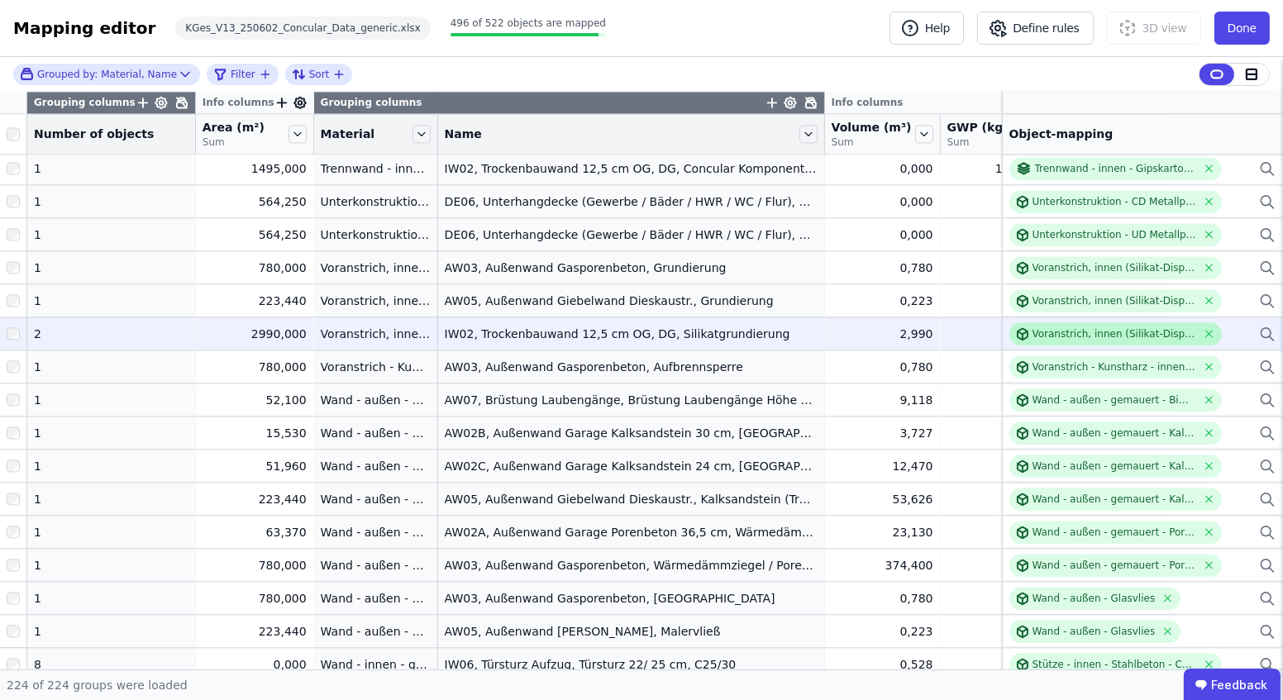
click at [1098, 327] on div "Voranstrich, innen (Silikat-Dispersion) - 0.1cm - KG336 - QNG 8.10" at bounding box center [1115, 333] width 165 height 13
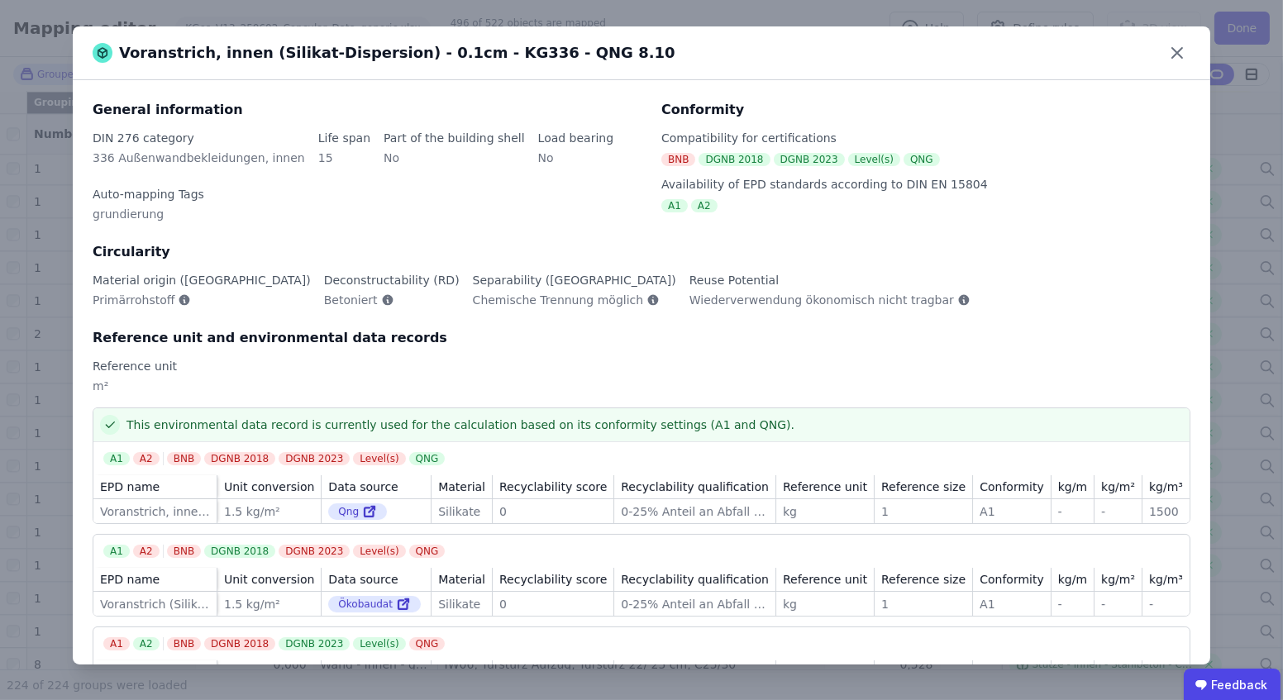
scroll to position [79, 0]
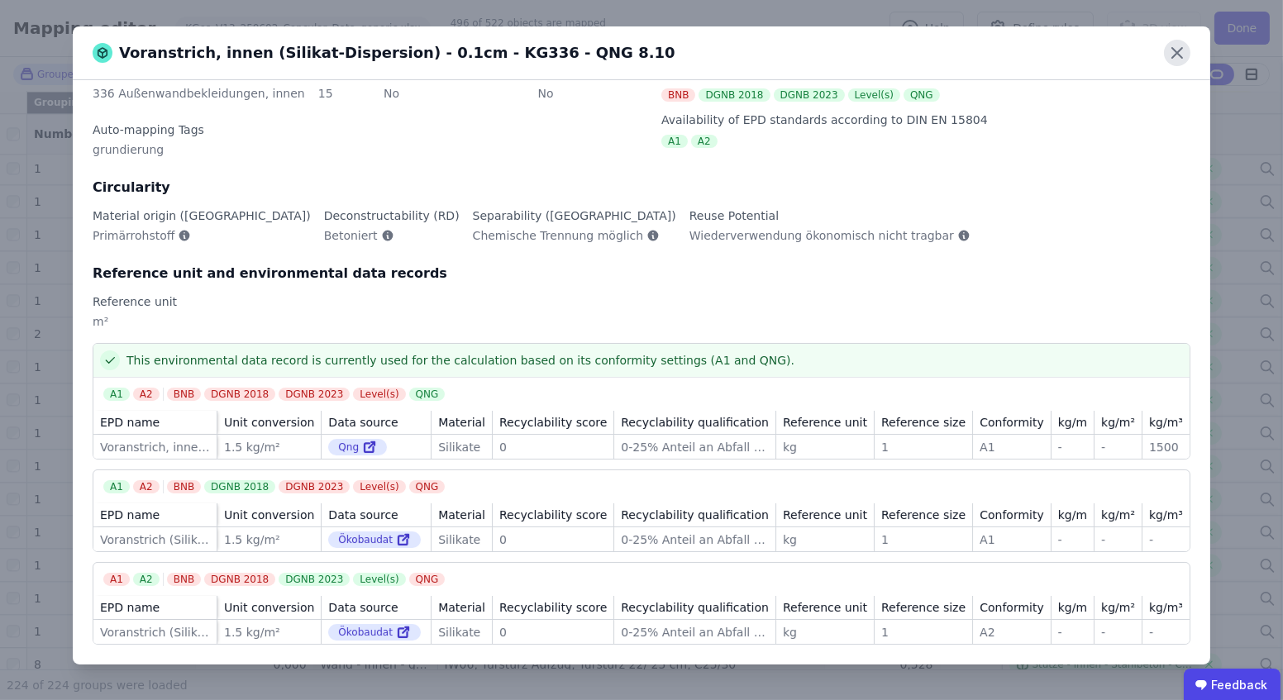
click at [1171, 50] on icon at bounding box center [1177, 53] width 26 height 26
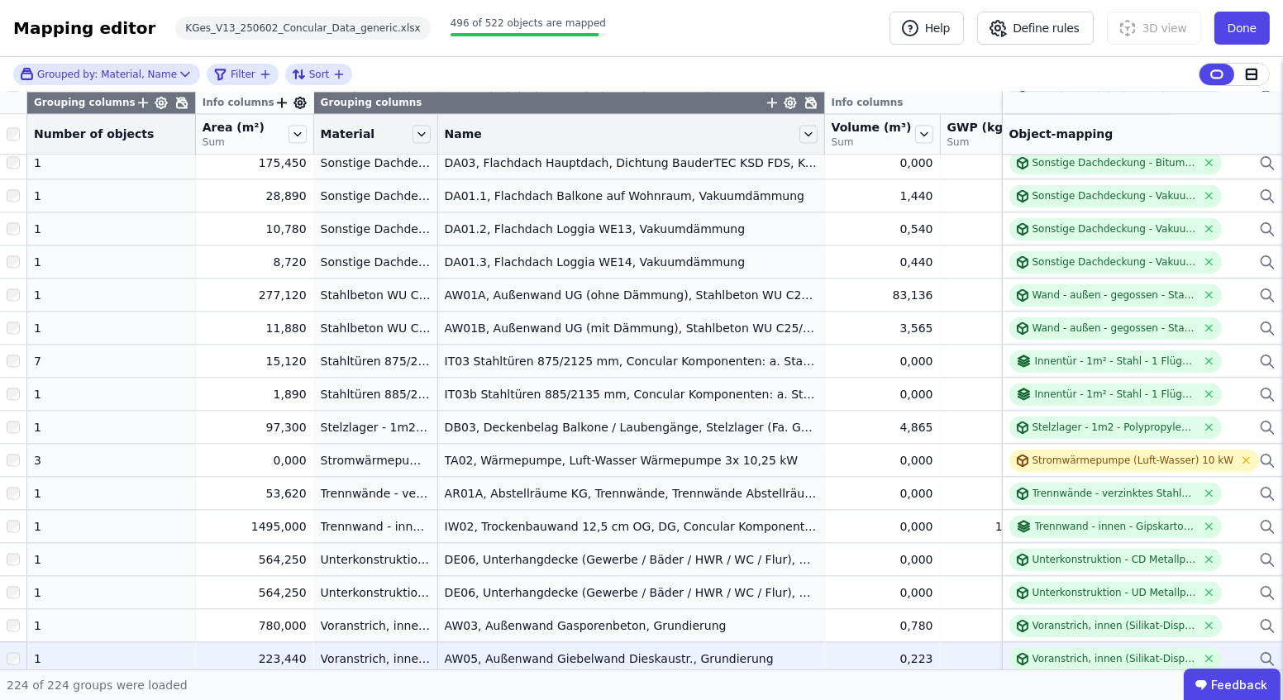
scroll to position [6078, 0]
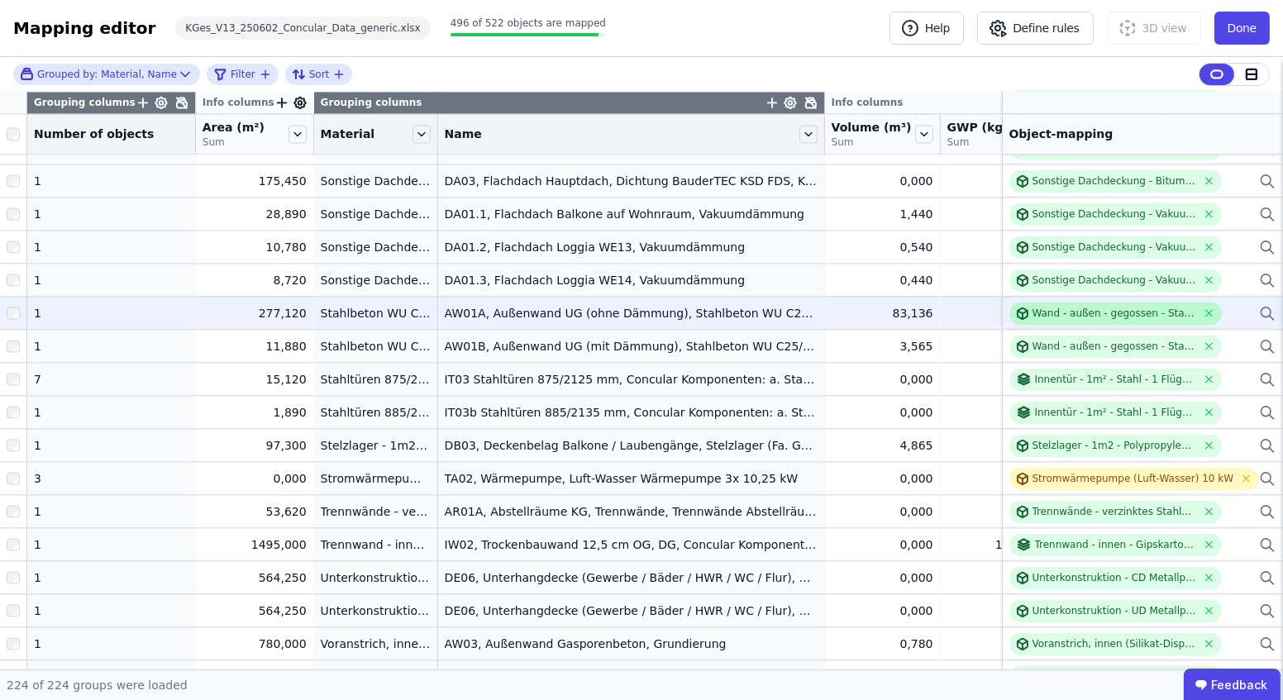
click at [1064, 312] on div "Wand - außen - gegossen - Stahlbeton C20/25 - 2%" at bounding box center [1115, 313] width 165 height 13
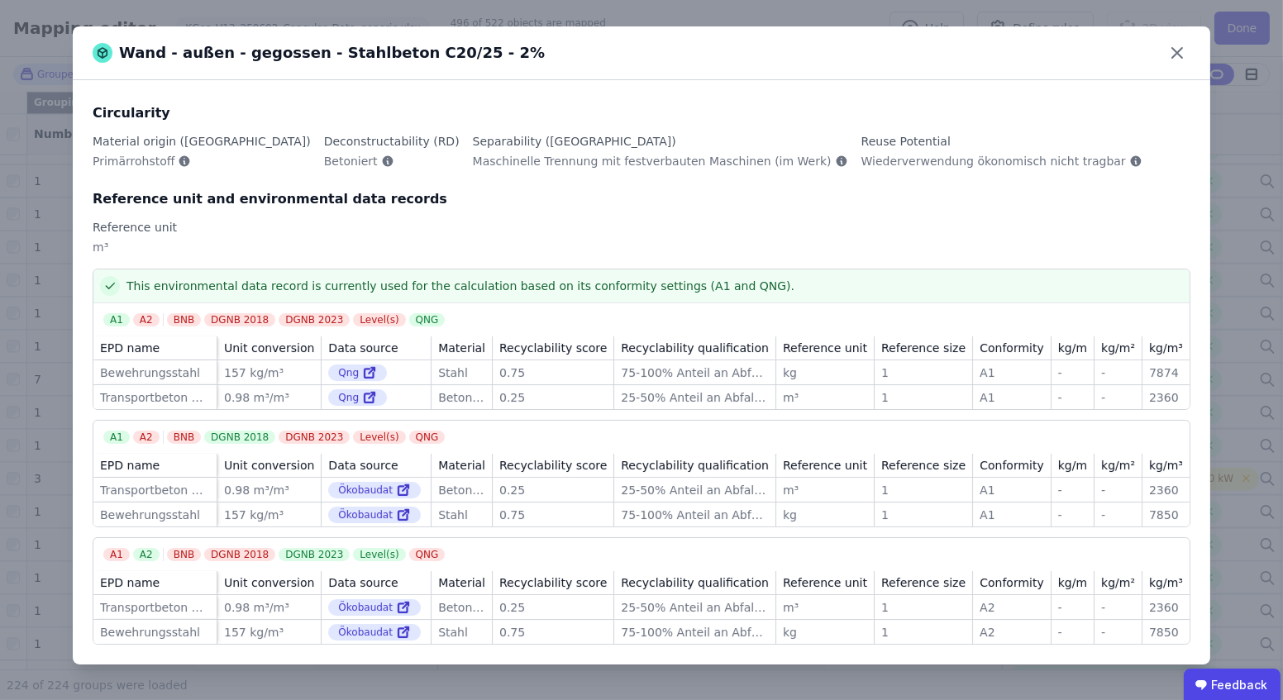
scroll to position [151, 0]
click at [1180, 46] on icon at bounding box center [1177, 53] width 26 height 26
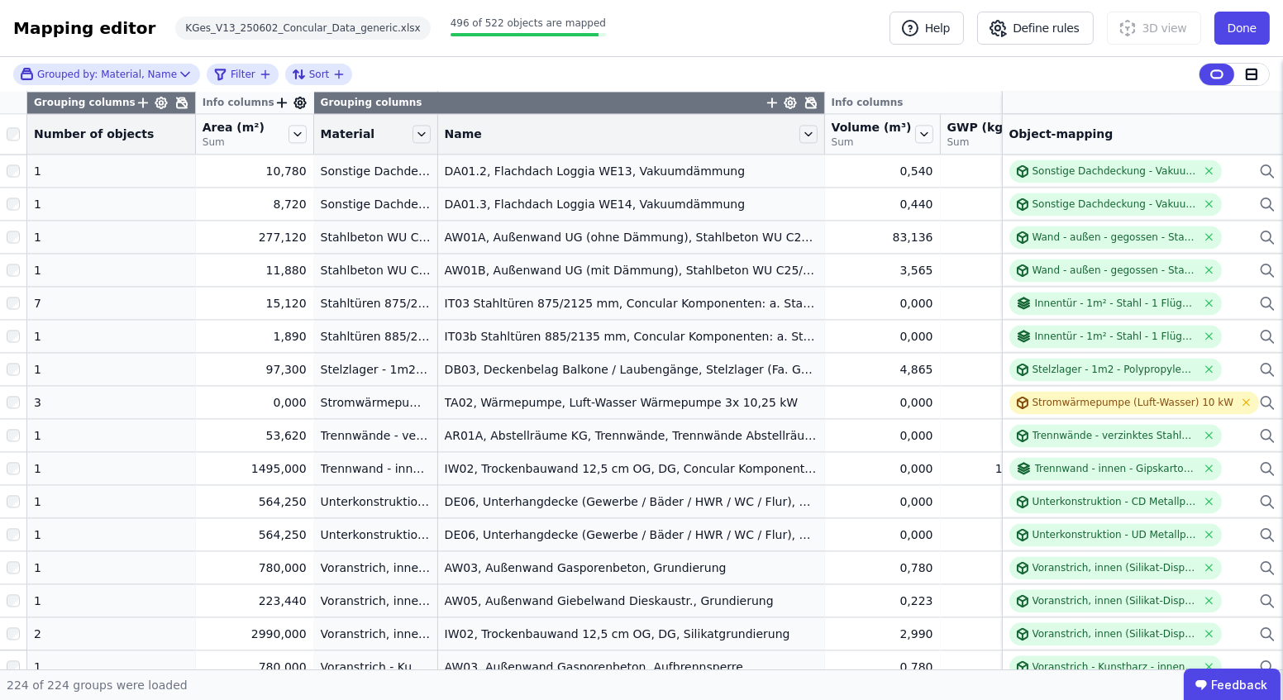
scroll to position [6228, 0]
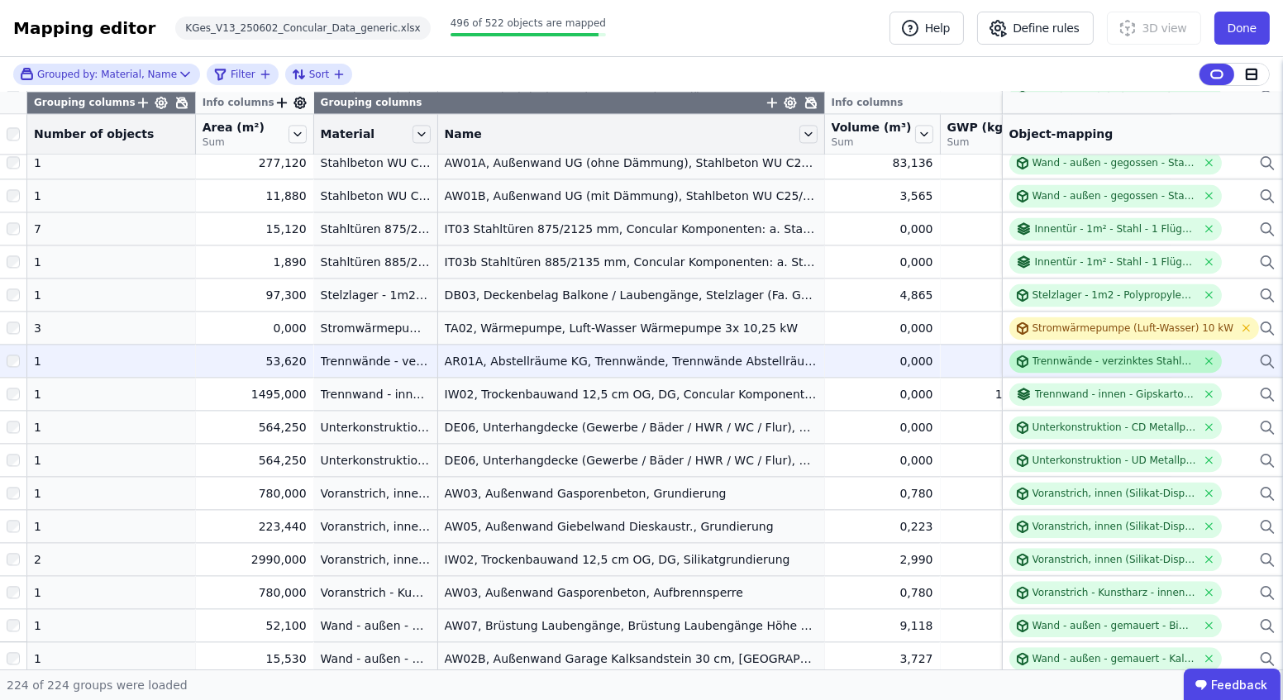
click at [1030, 350] on div "Trennwände - verzinktes Stahlblech - Abstell - KG342 - checked" at bounding box center [1116, 361] width 213 height 23
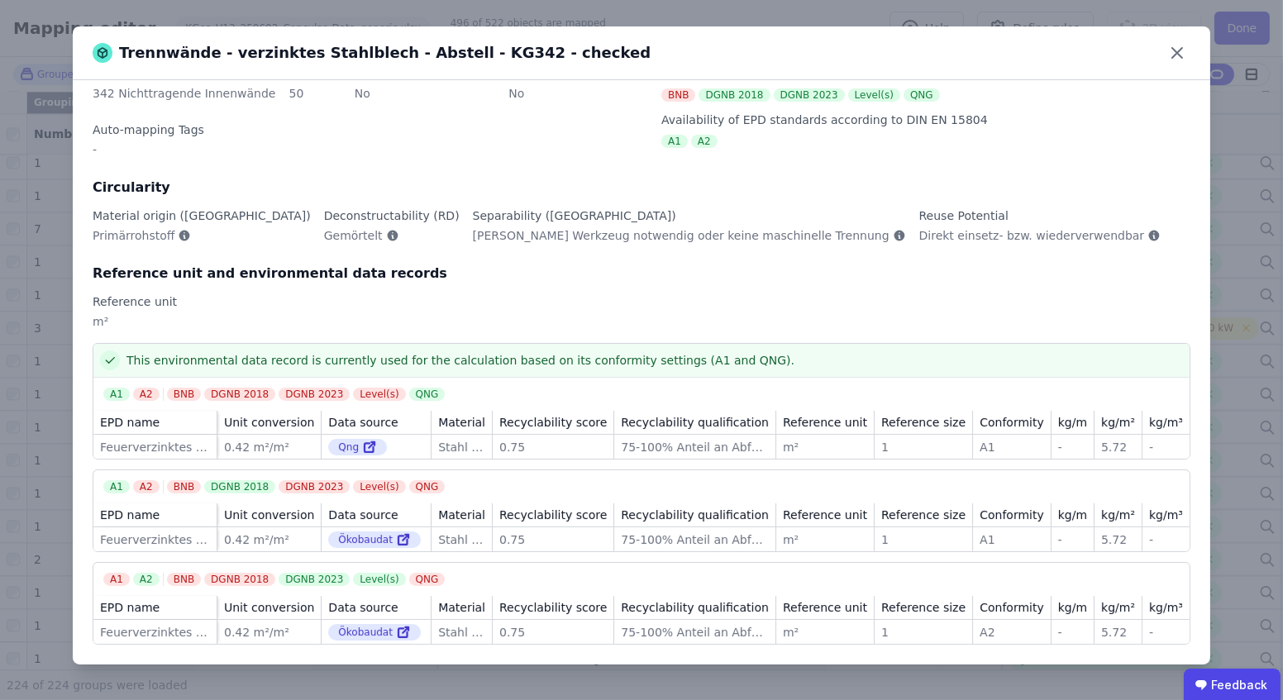
scroll to position [79, 0]
click at [1175, 51] on icon at bounding box center [1178, 53] width 10 height 10
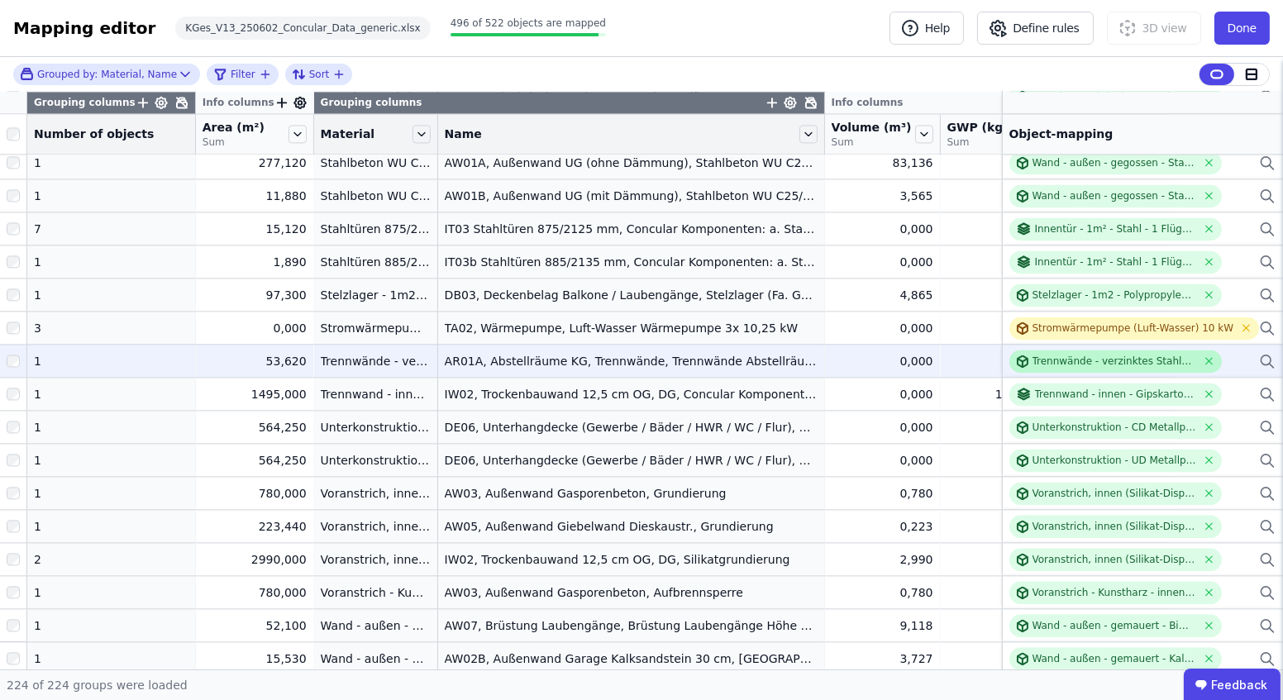
click at [1081, 356] on div "Trennwände - verzinktes Stahlblech - Abstell - KG342 - checked" at bounding box center [1115, 361] width 165 height 13
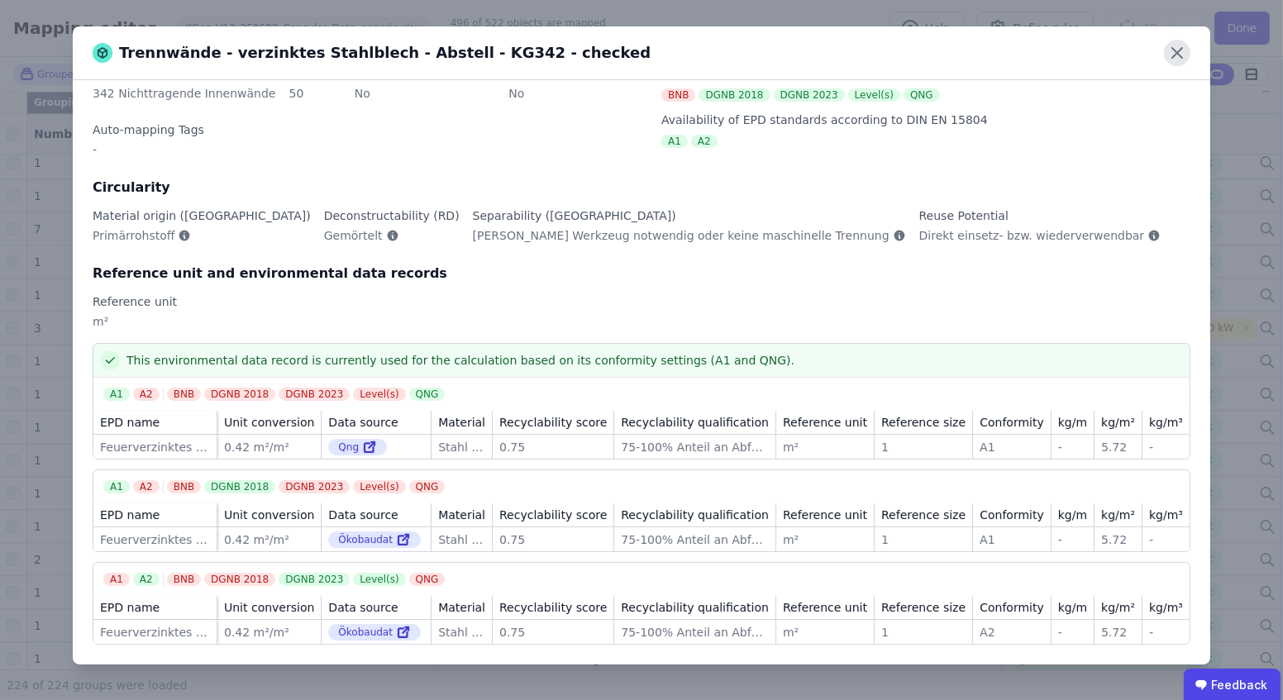
click at [1165, 58] on icon at bounding box center [1177, 53] width 26 height 26
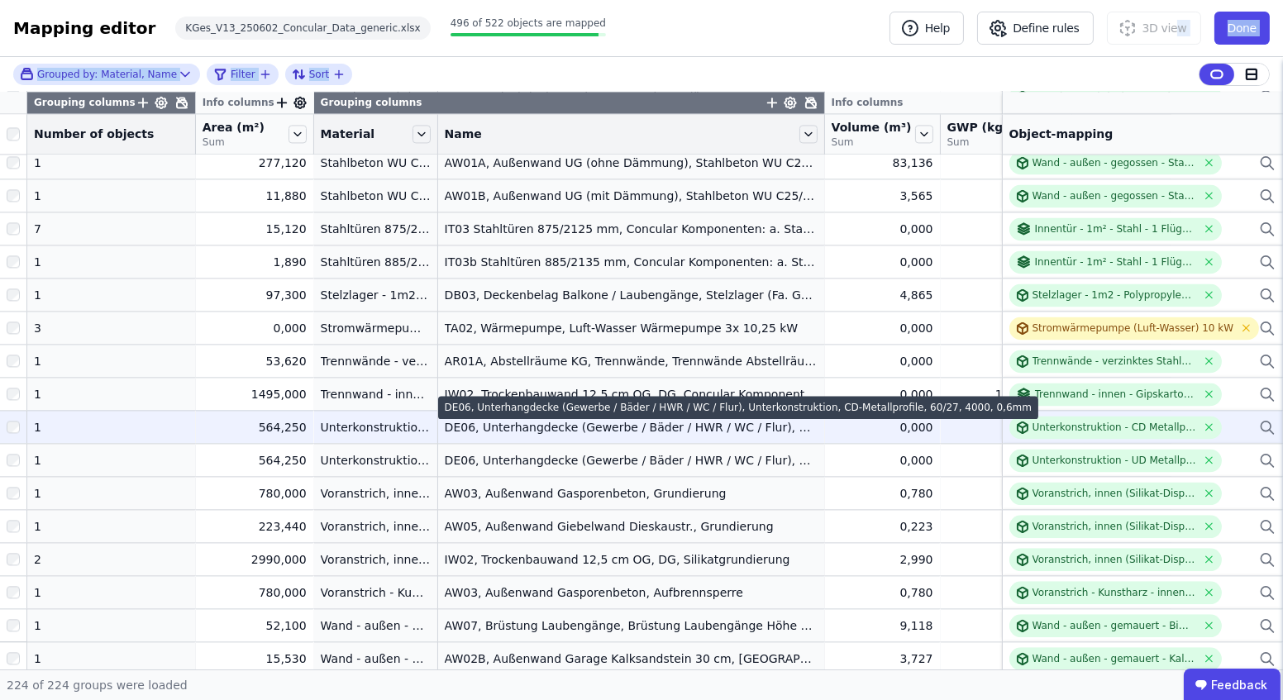
drag, startPoint x: 1178, startPoint y: 51, endPoint x: 712, endPoint y: 422, distance: 595.7
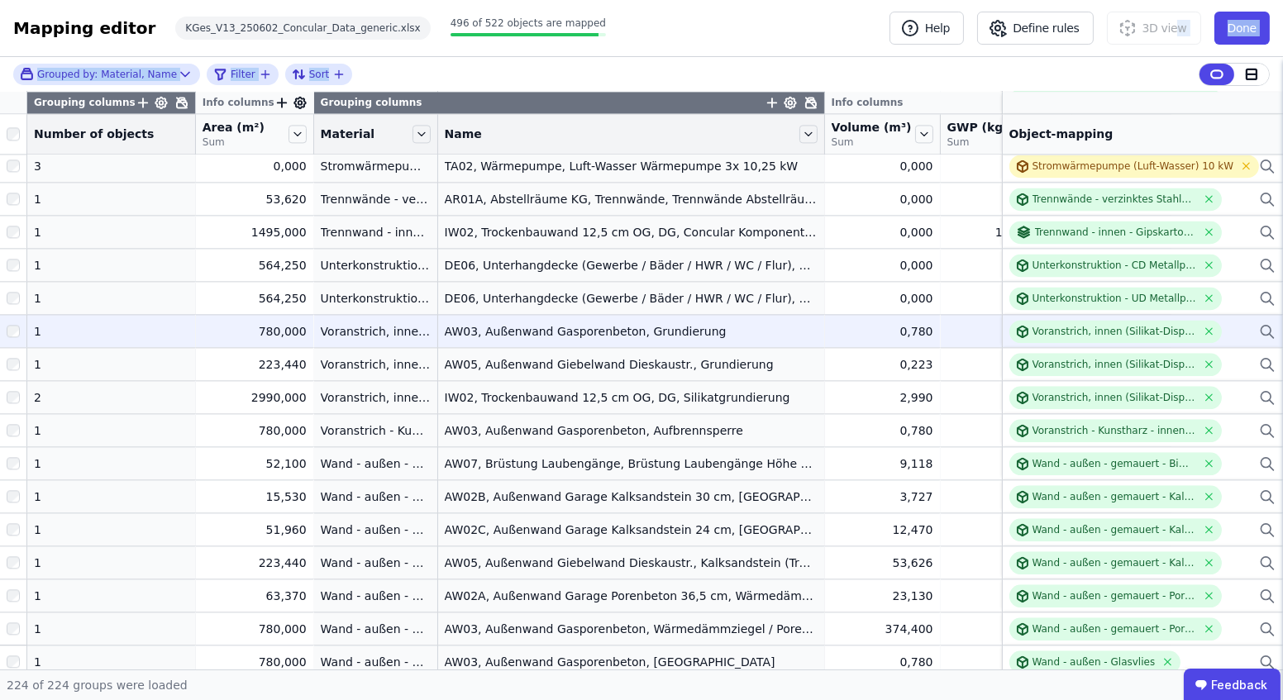
scroll to position [6465, 0]
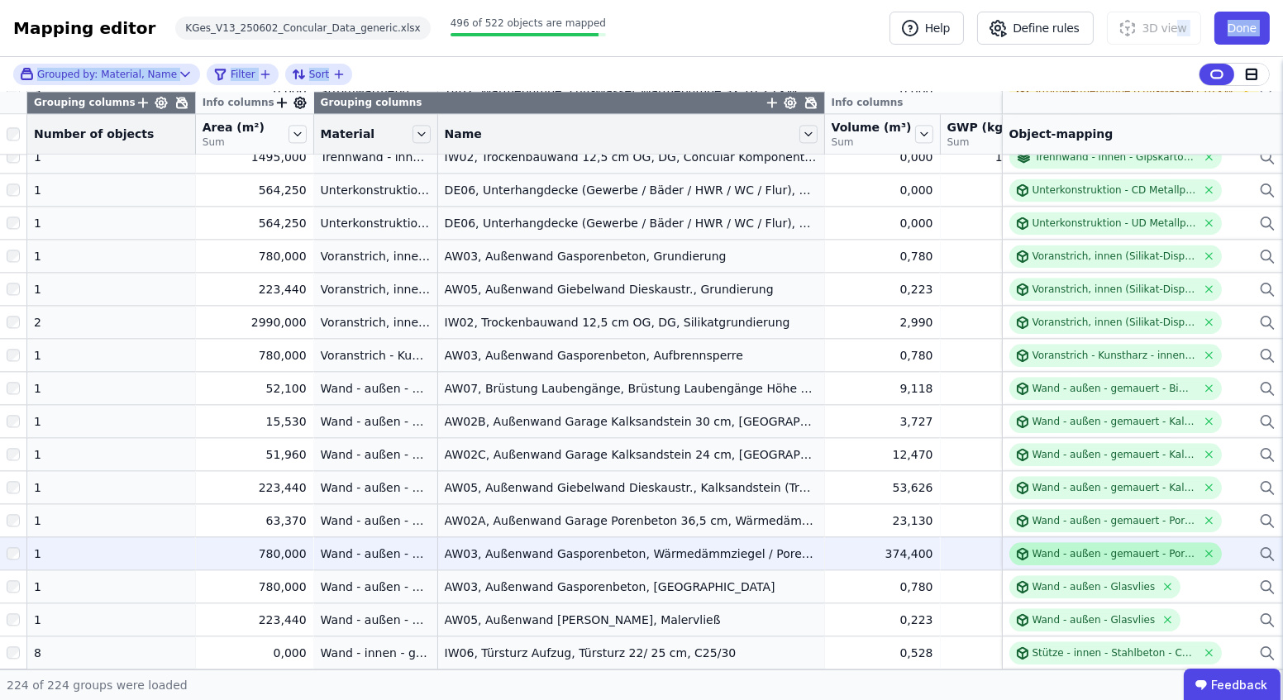
click at [1091, 555] on div "Wand - außen - gemauert - Porenbeton" at bounding box center [1115, 553] width 165 height 13
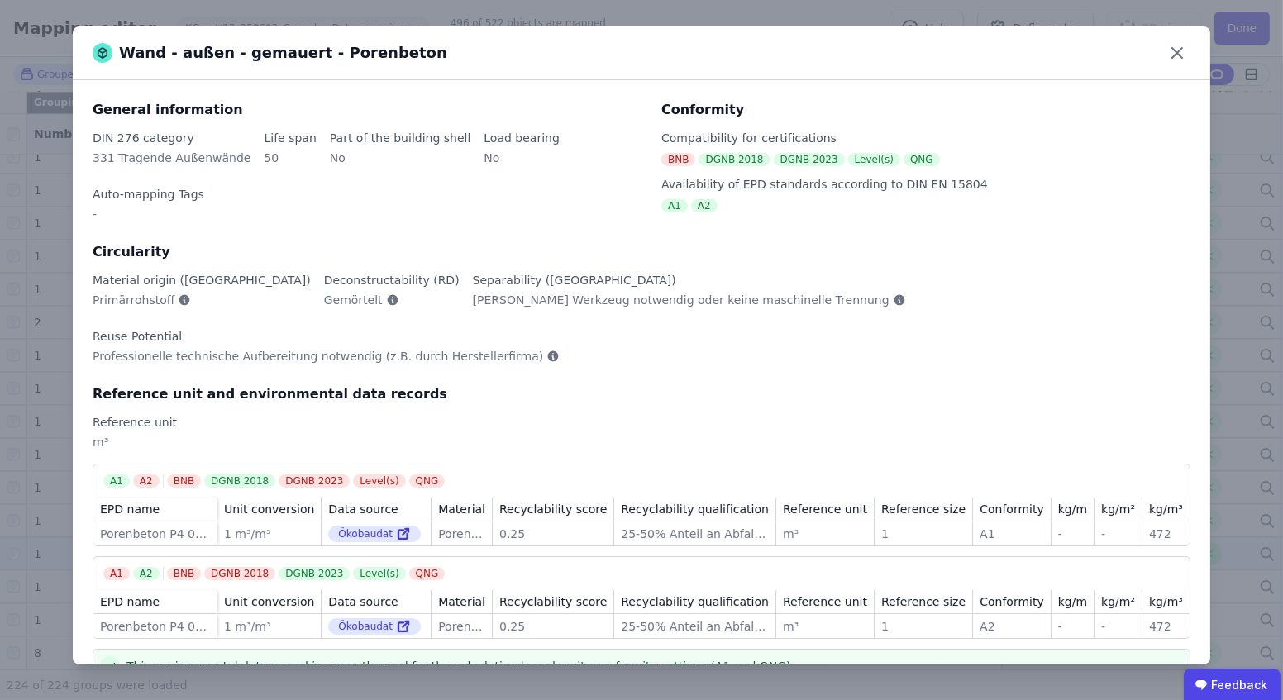
scroll to position [79, 0]
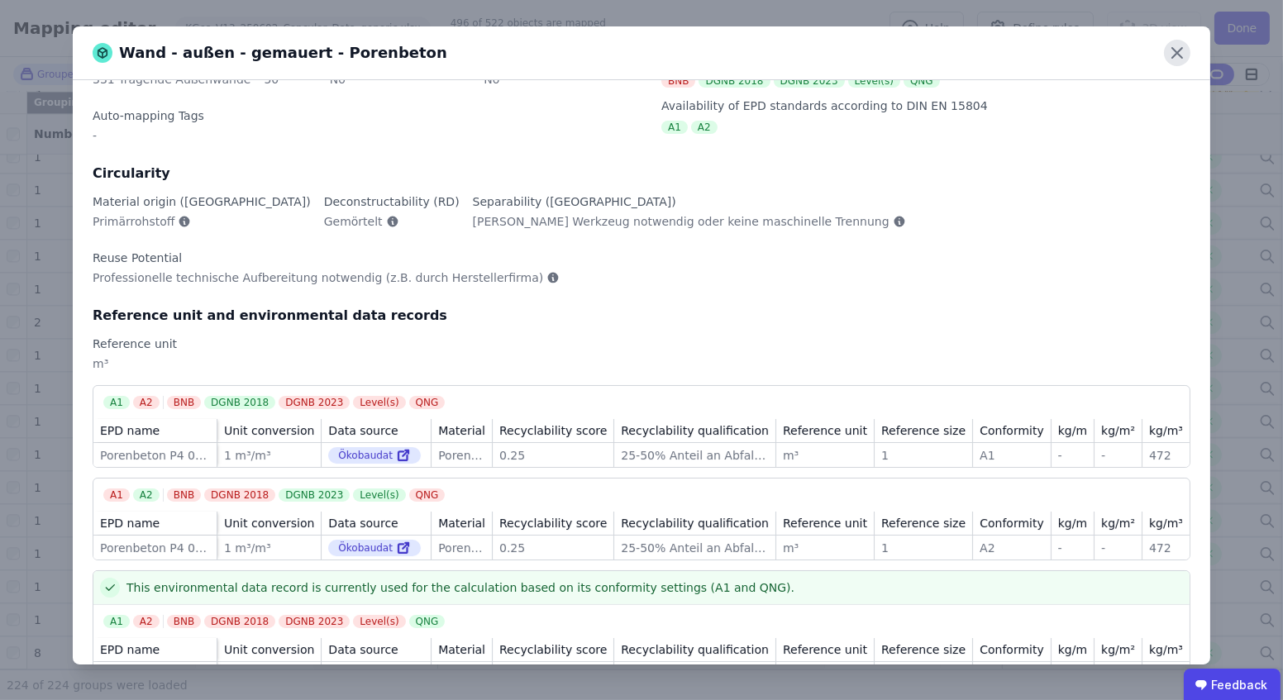
click at [1187, 50] on icon at bounding box center [1177, 53] width 26 height 26
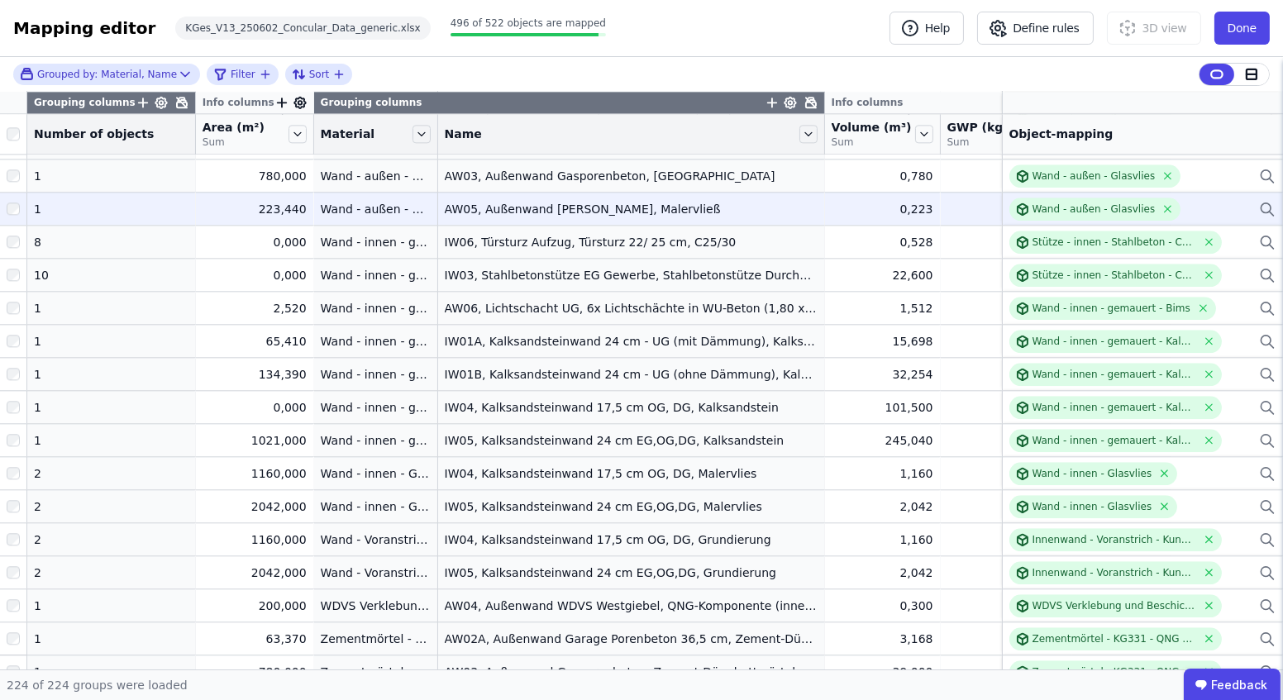
scroll to position [6905, 0]
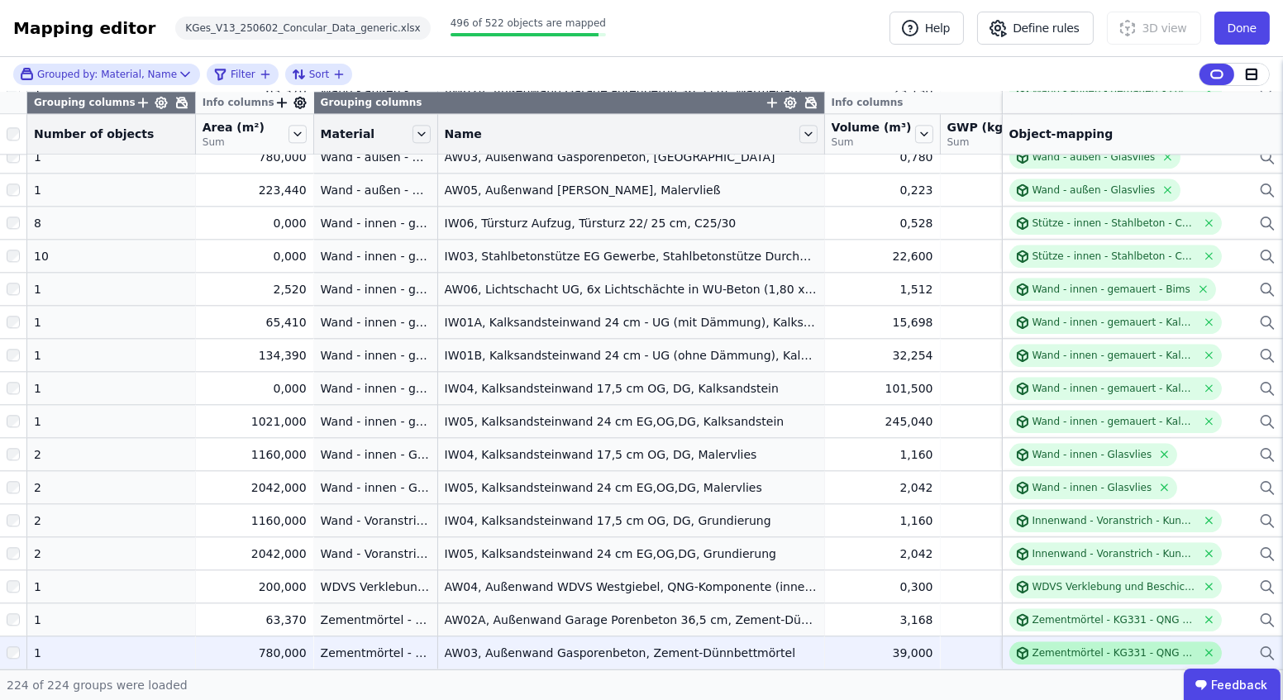
click at [1044, 647] on div "Zementmörtel - KG331 - QNG 7.9" at bounding box center [1115, 653] width 165 height 13
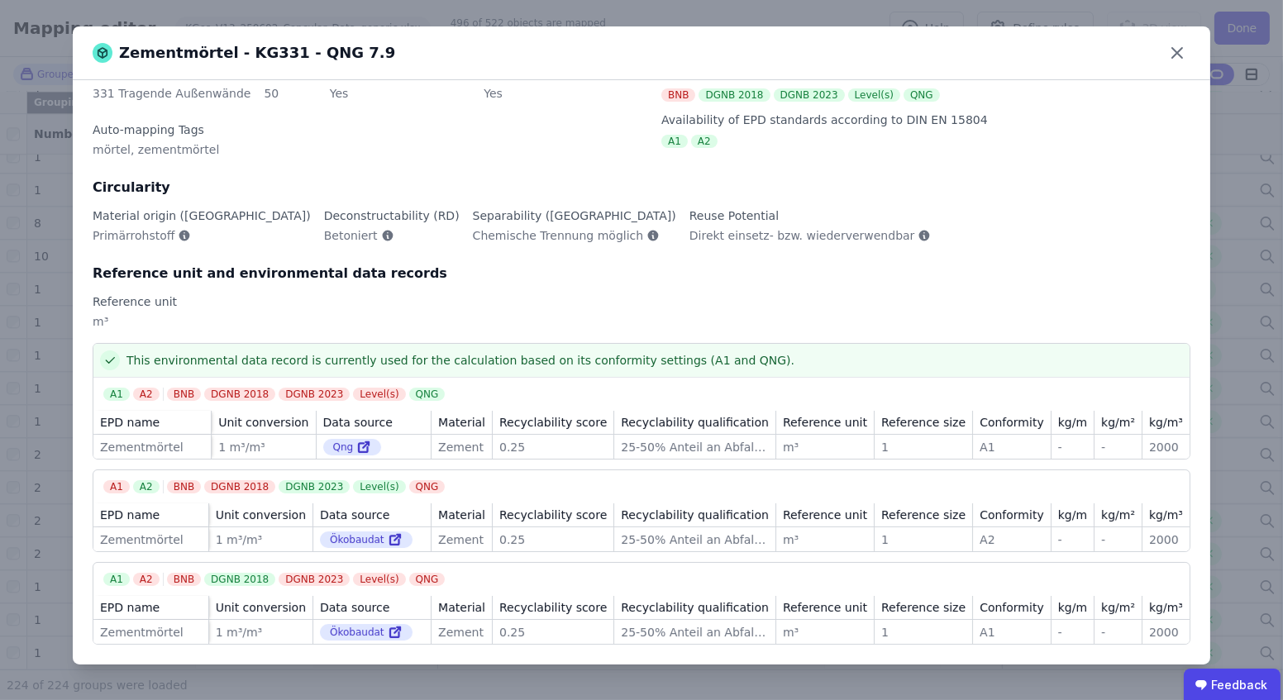
scroll to position [79, 0]
click at [1183, 52] on icon at bounding box center [1177, 53] width 26 height 26
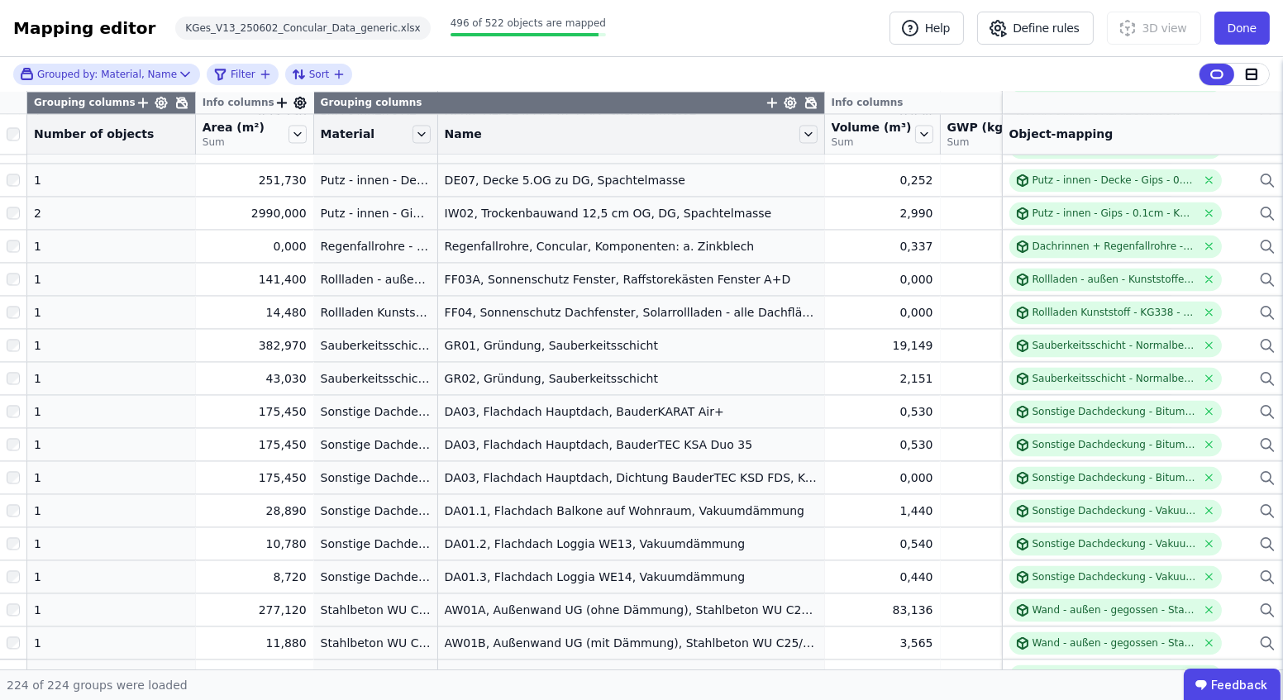
scroll to position [5777, 0]
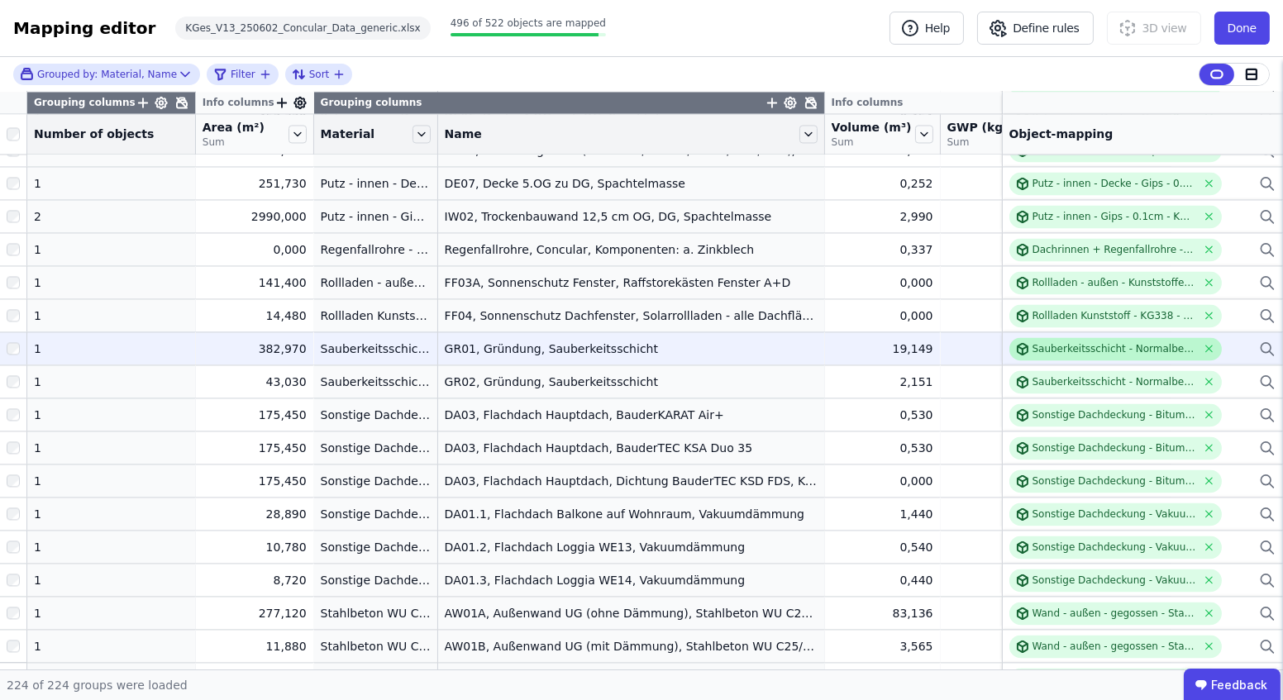
click at [1132, 348] on div "Sauberkeitsschicht - Normalbeton C20/25" at bounding box center [1115, 348] width 165 height 13
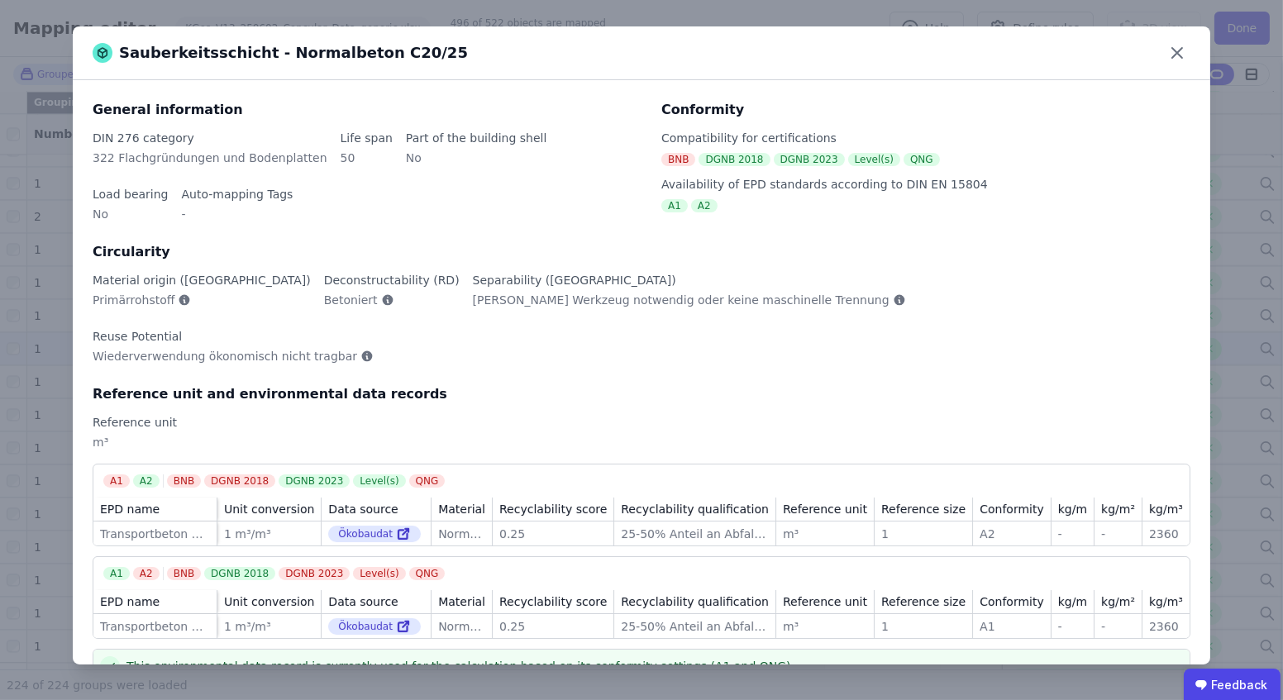
scroll to position [79, 0]
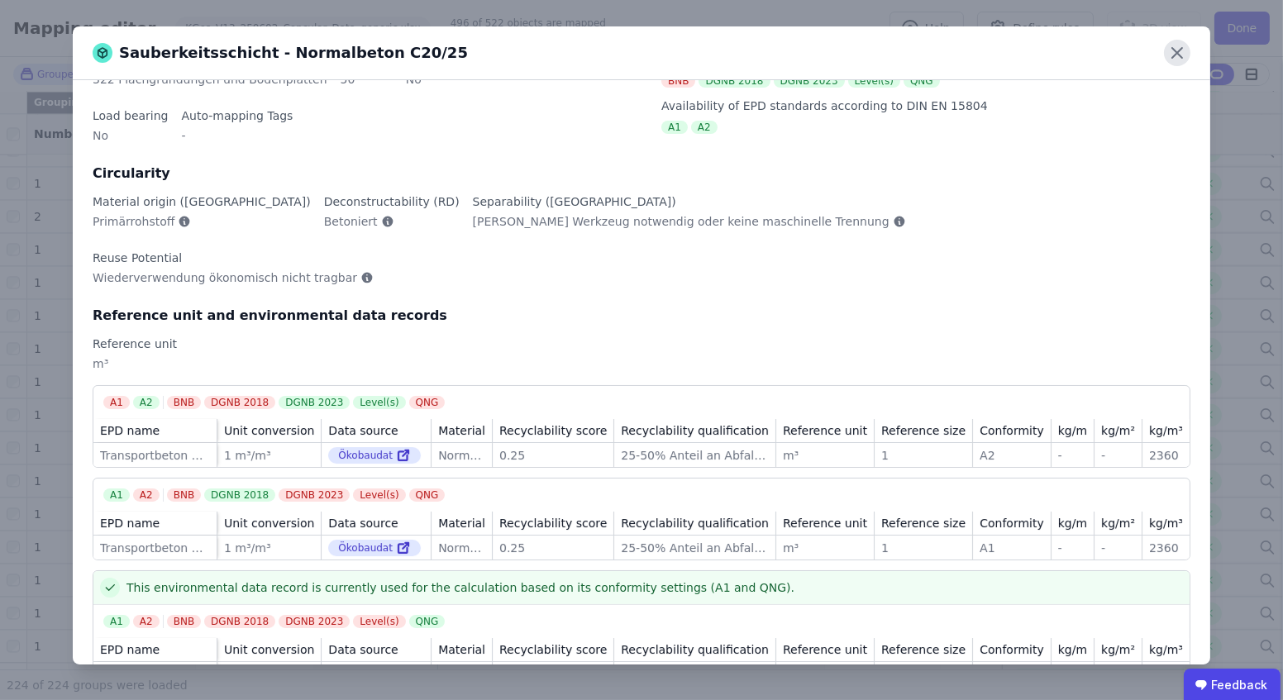
click at [1178, 55] on icon at bounding box center [1177, 53] width 26 height 26
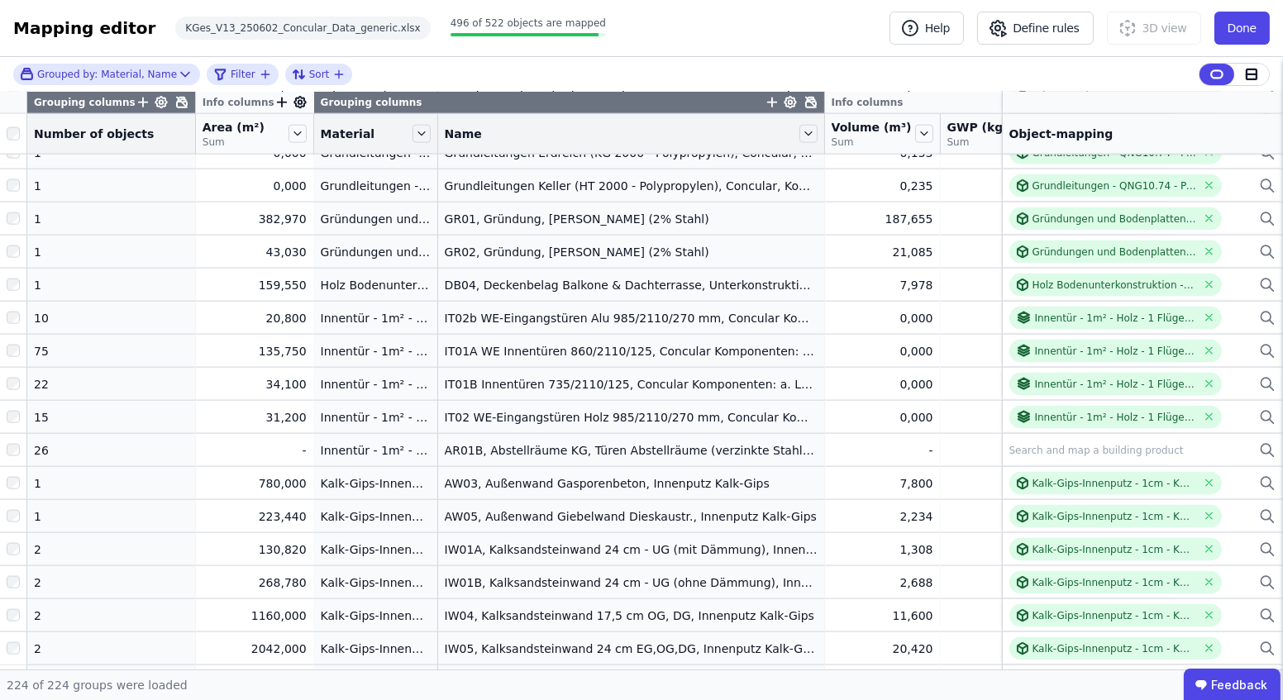
scroll to position [3822, 0]
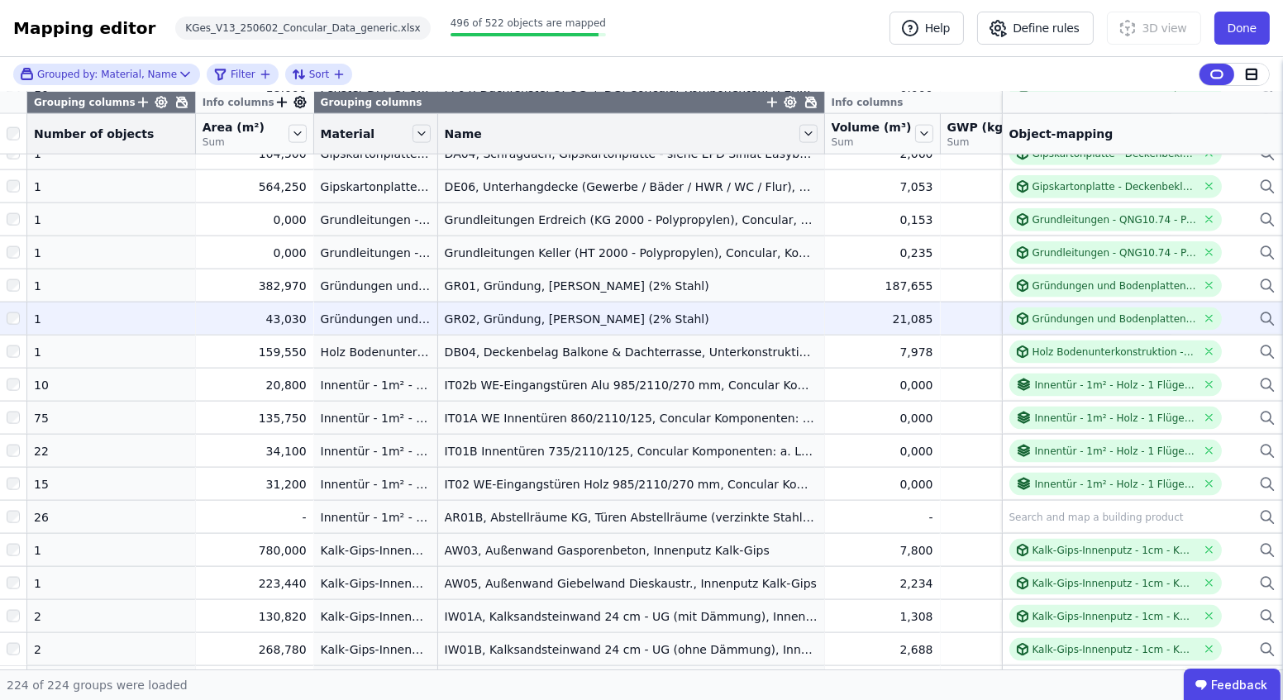
click at [1074, 304] on td "Gründungen und Bodenplatten - Stahlbeton C30/37, 2% Gründungen und Bodenplatten…" at bounding box center [1142, 318] width 281 height 33
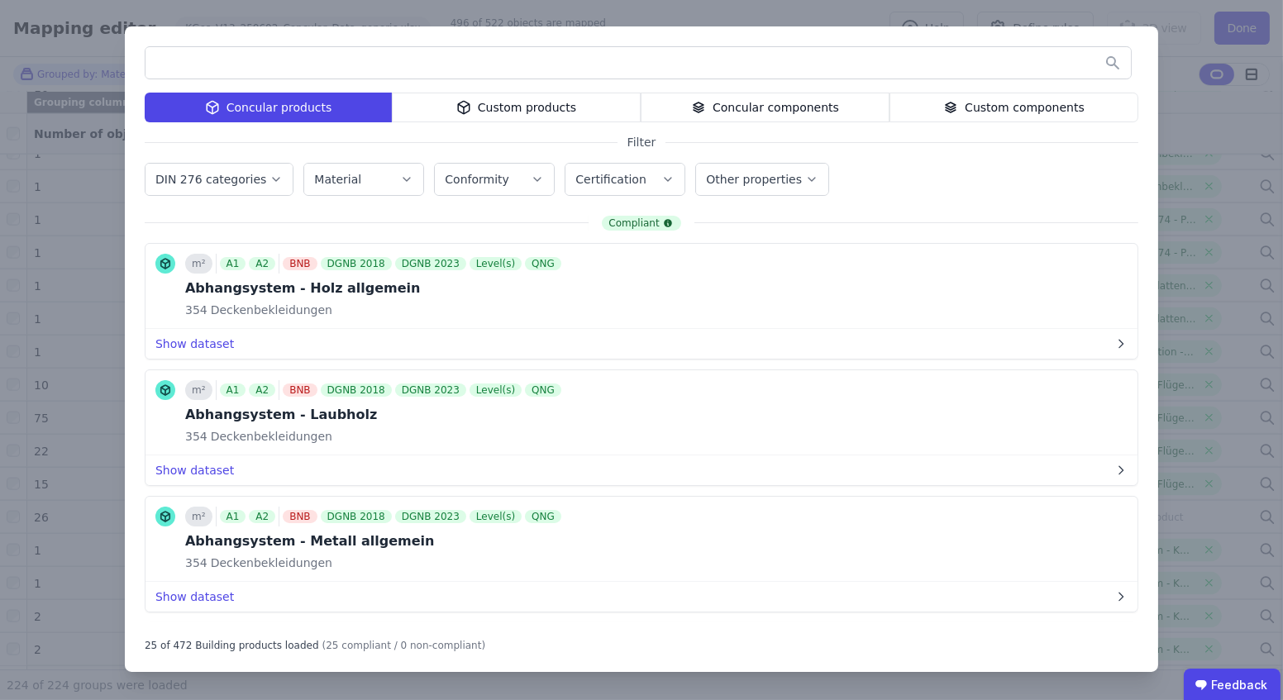
click at [1161, 72] on div "Concular products Custom products Concular components Custom components Filter …" at bounding box center [641, 350] width 1283 height 700
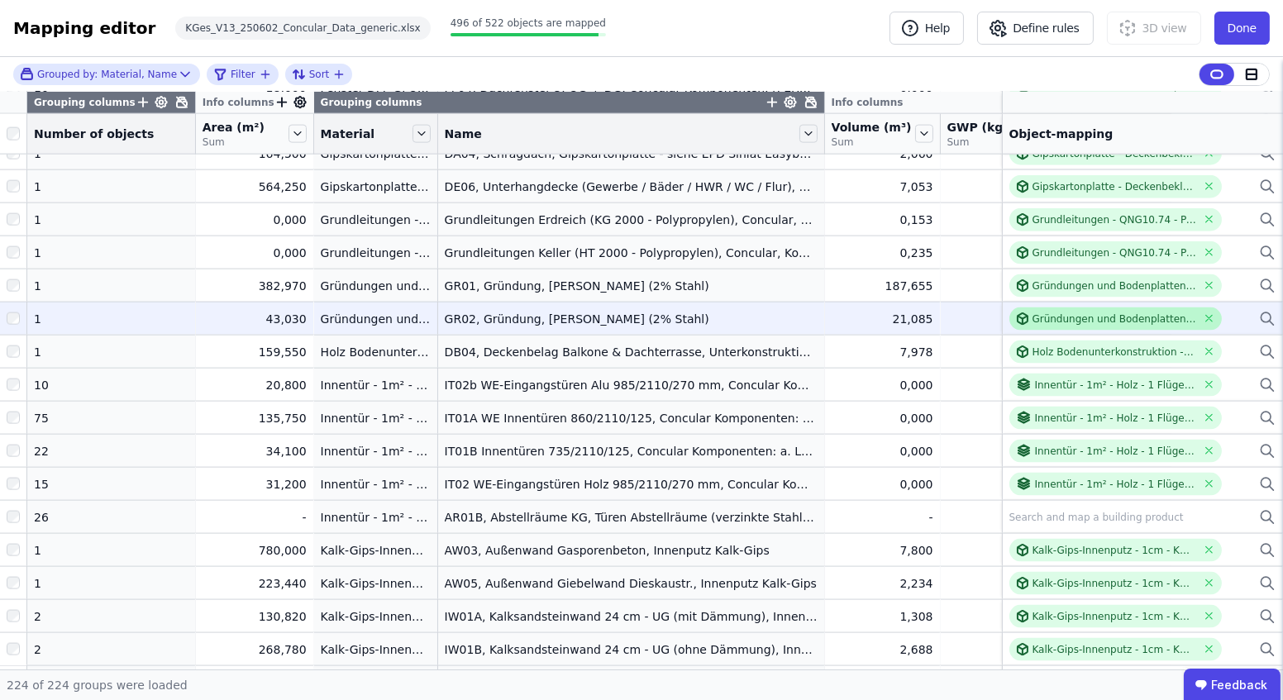
click at [1073, 314] on div "Gründungen und Bodenplatten - Stahlbeton C30/37, 2%" at bounding box center [1115, 319] width 165 height 13
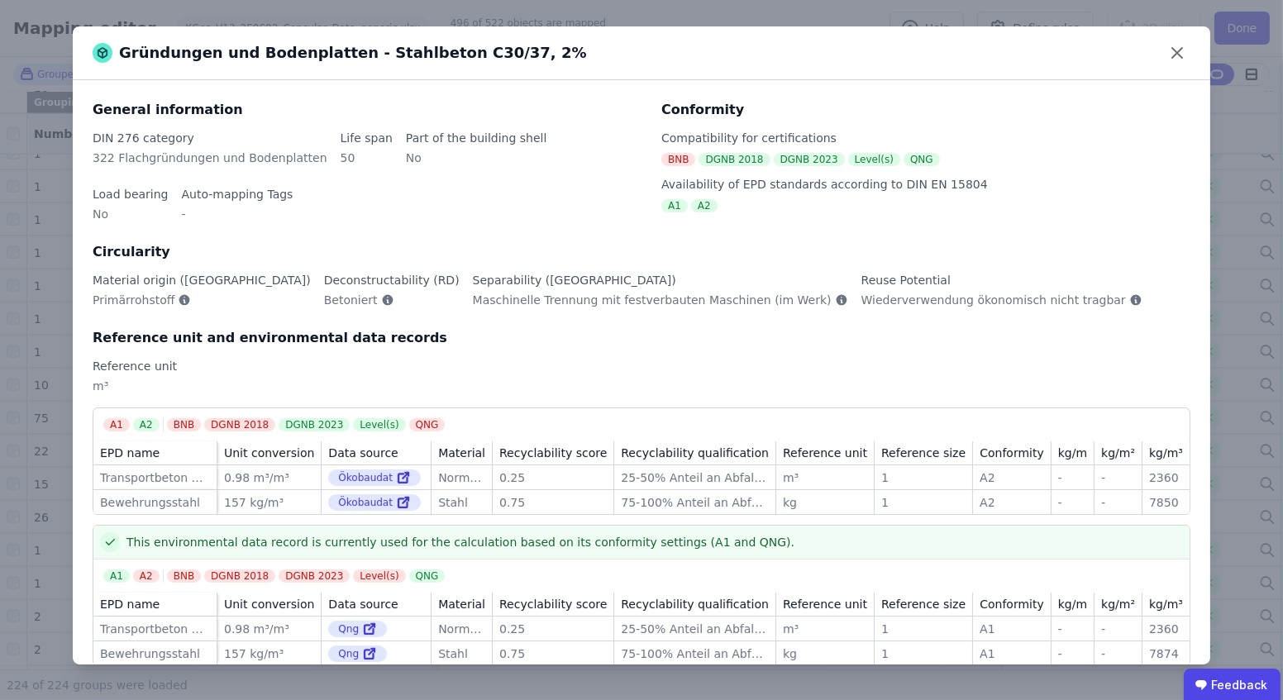
scroll to position [151, 0]
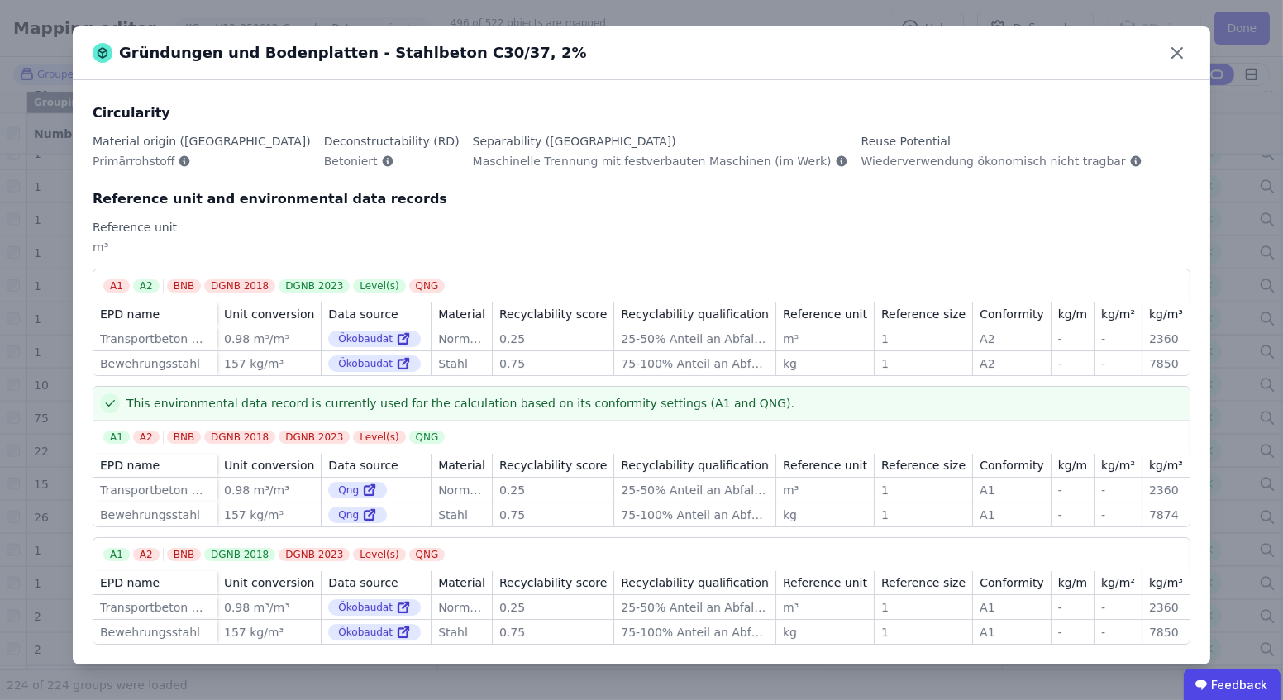
drag, startPoint x: 1171, startPoint y: 45, endPoint x: 801, endPoint y: 699, distance: 751.1
click at [1172, 45] on icon at bounding box center [1177, 53] width 26 height 26
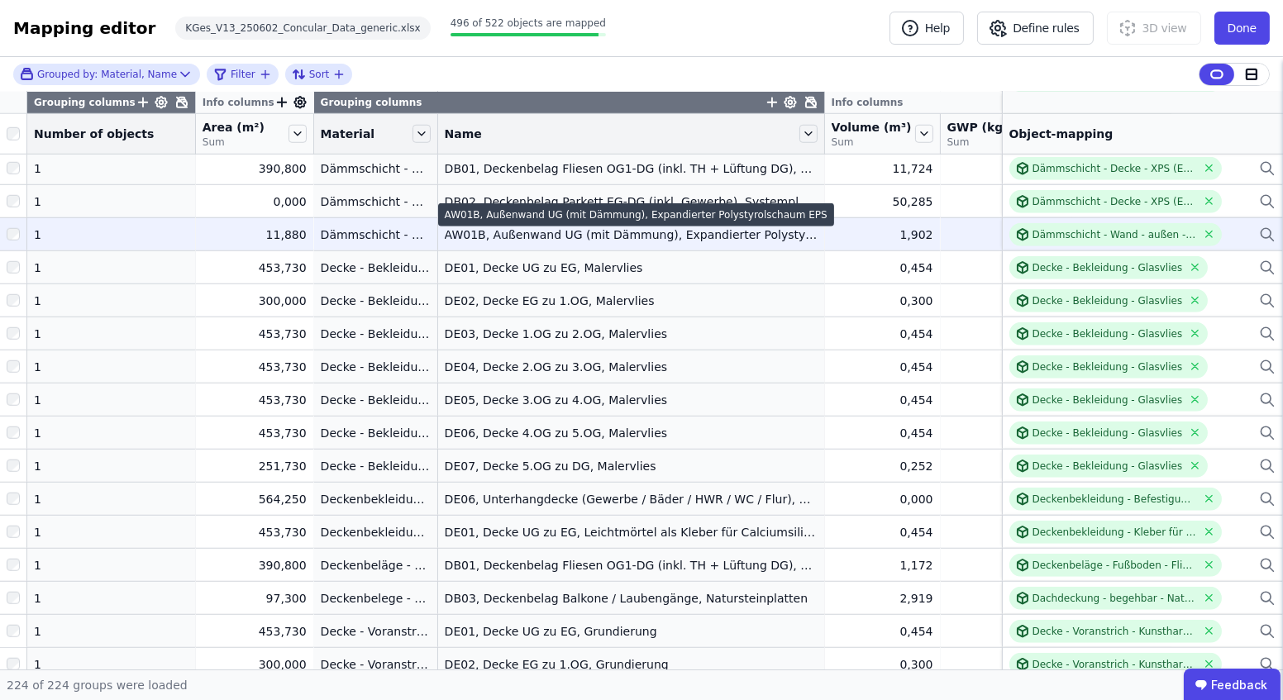
scroll to position [2244, 0]
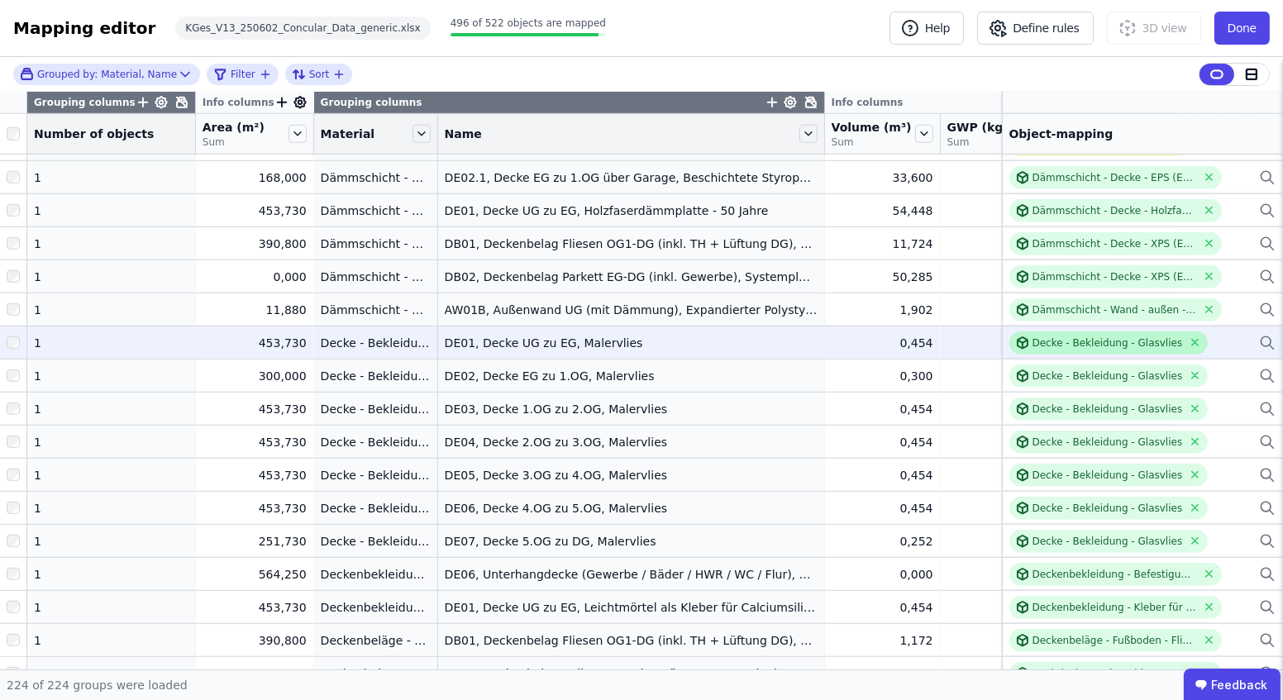
click at [1107, 338] on div "Decke - Bekleidung - Glasvlies" at bounding box center [1108, 343] width 151 height 13
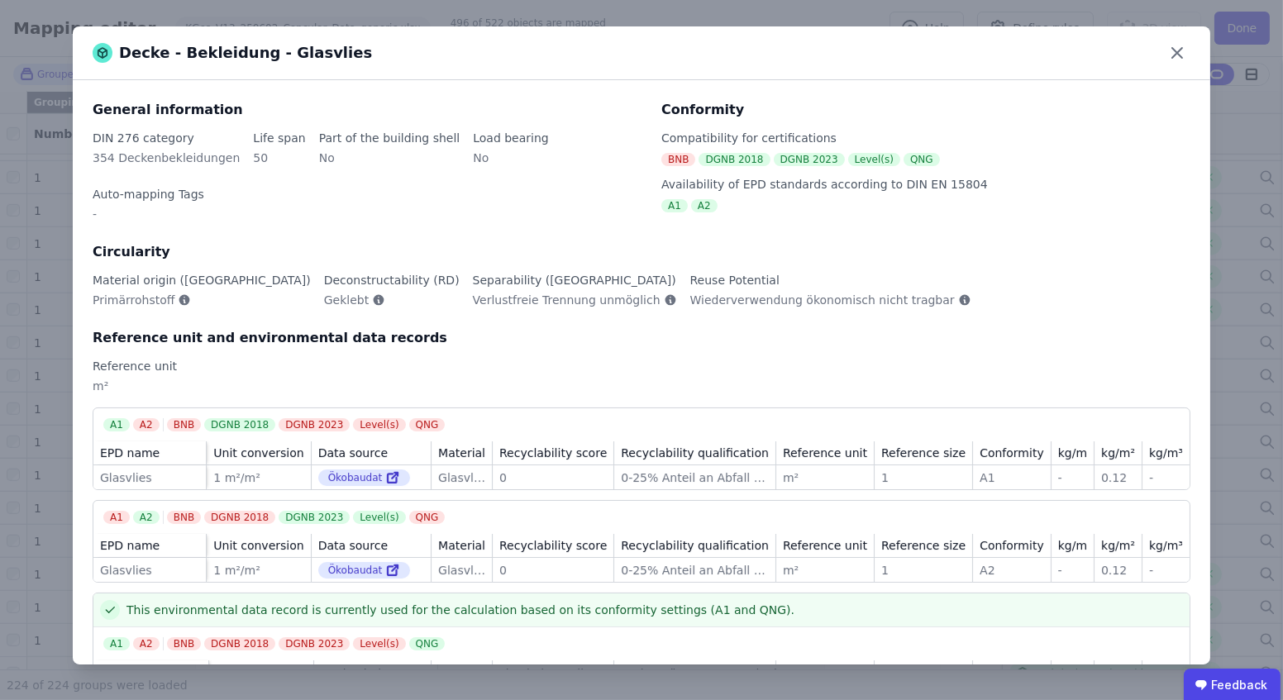
scroll to position [79, 0]
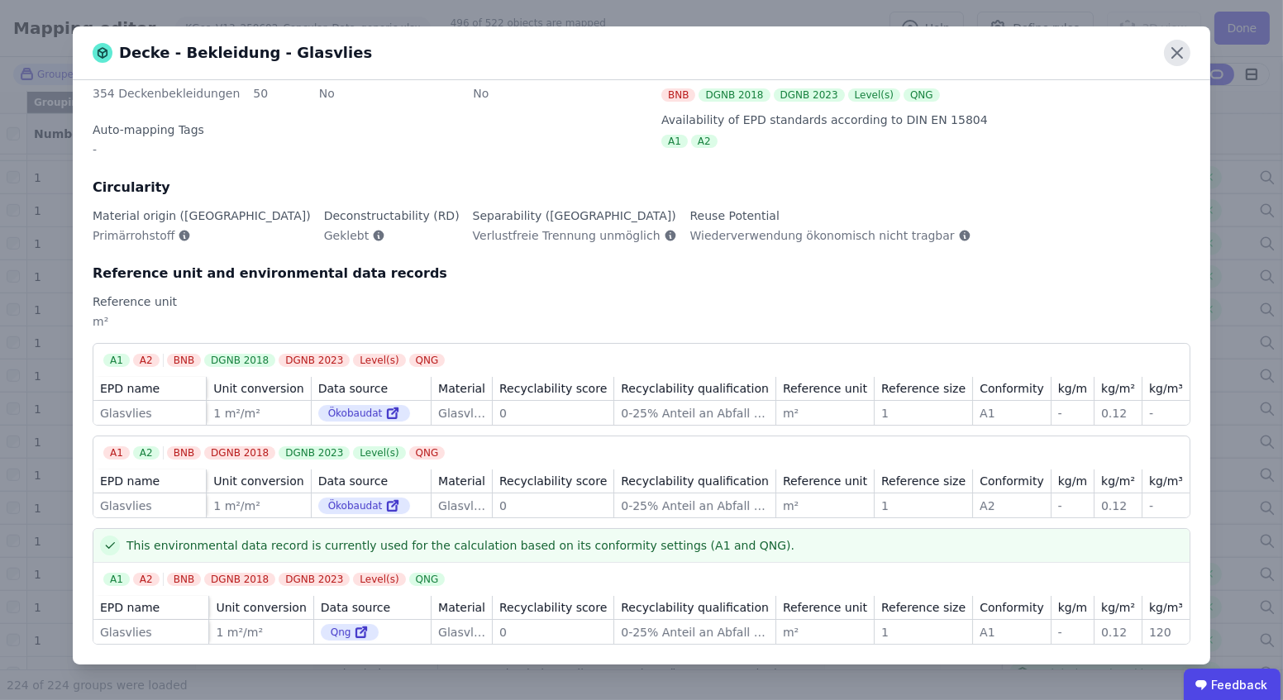
click at [1179, 46] on icon at bounding box center [1177, 53] width 26 height 26
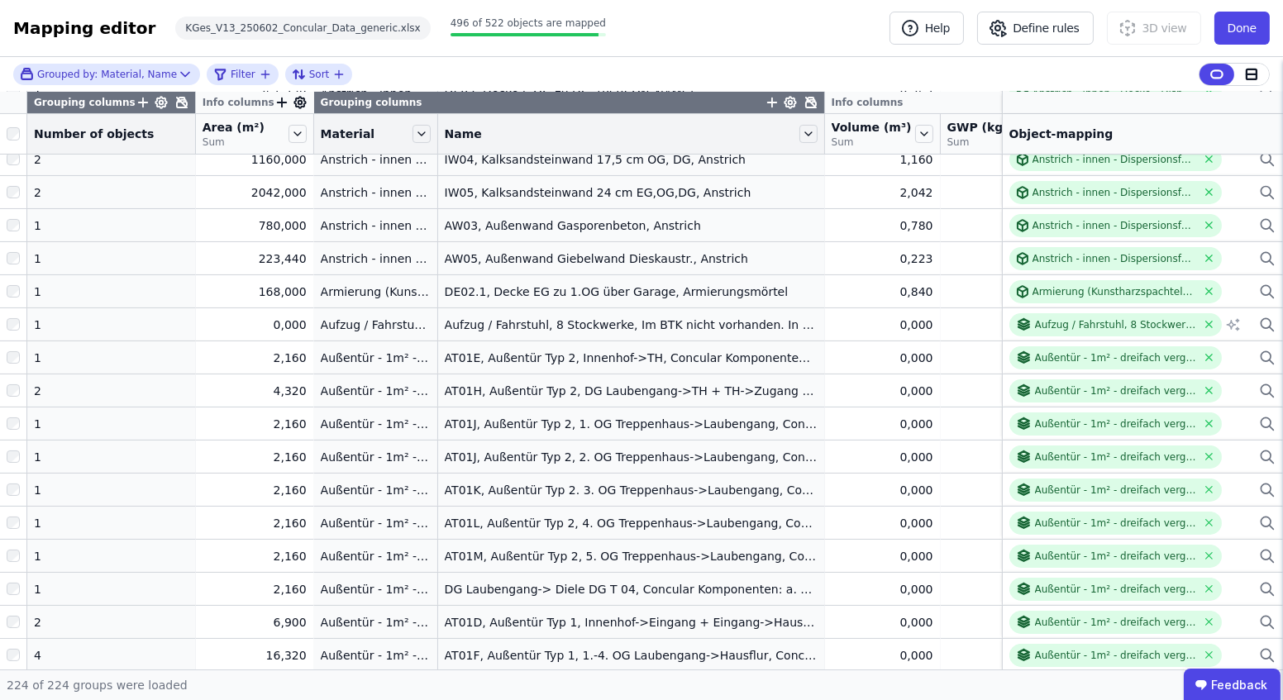
scroll to position [213, 0]
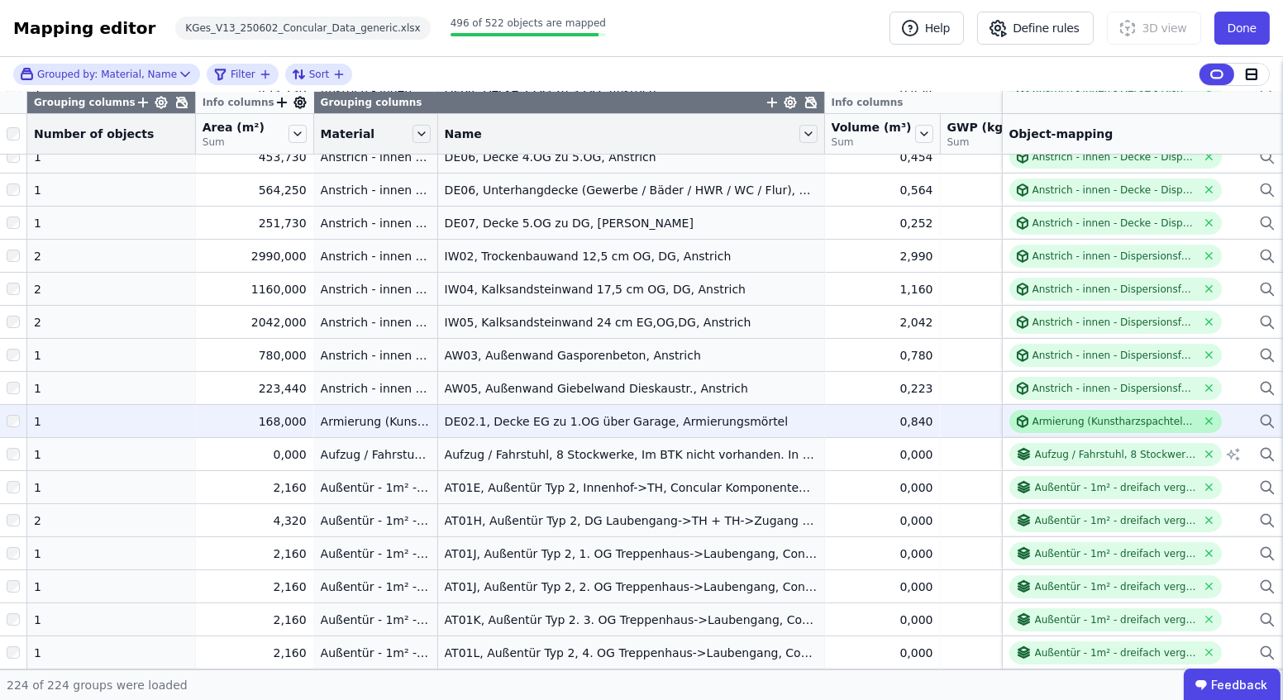
click at [1010, 429] on div "Armierung (Kunstharzspachtel) - 5mm - QNG8.11" at bounding box center [1116, 421] width 213 height 23
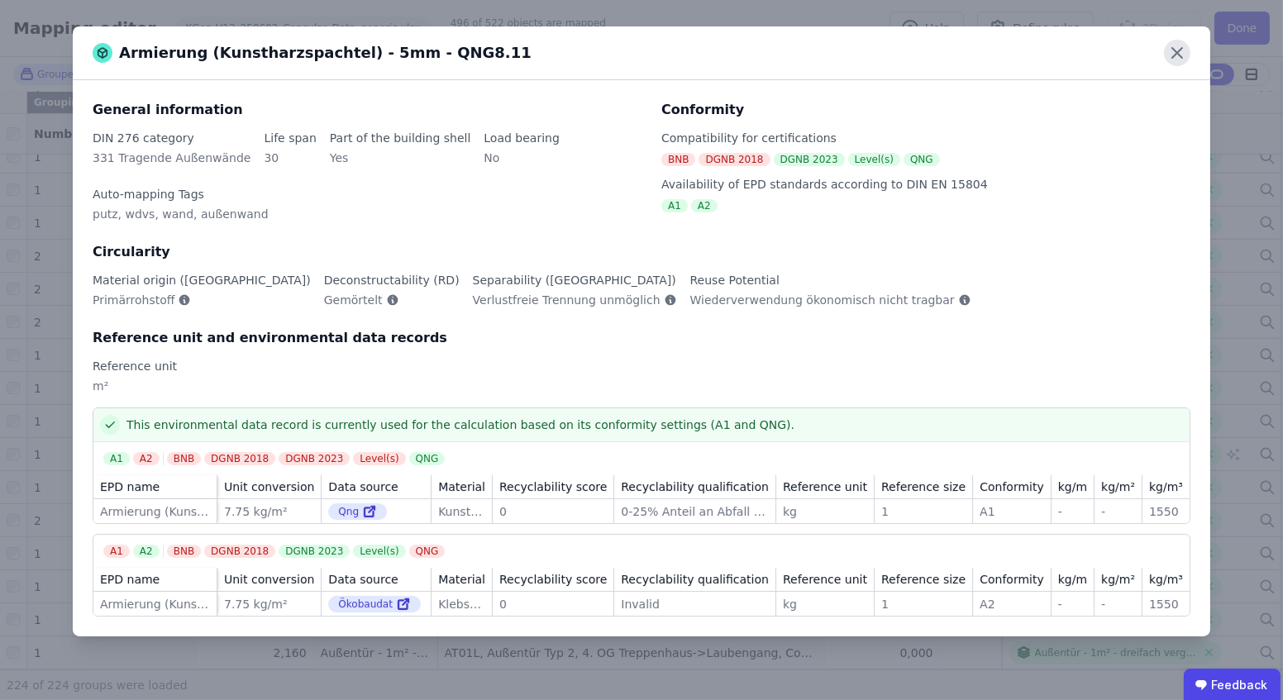
click at [1176, 50] on icon at bounding box center [1177, 53] width 26 height 26
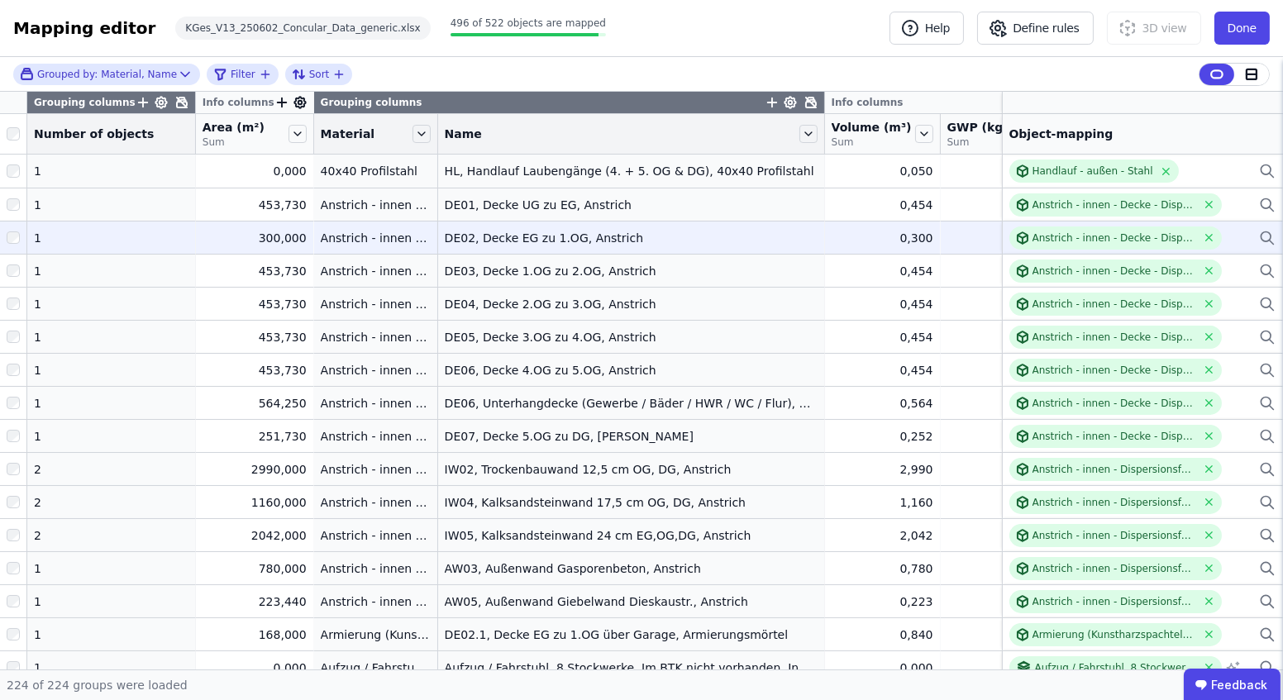
scroll to position [150, 0]
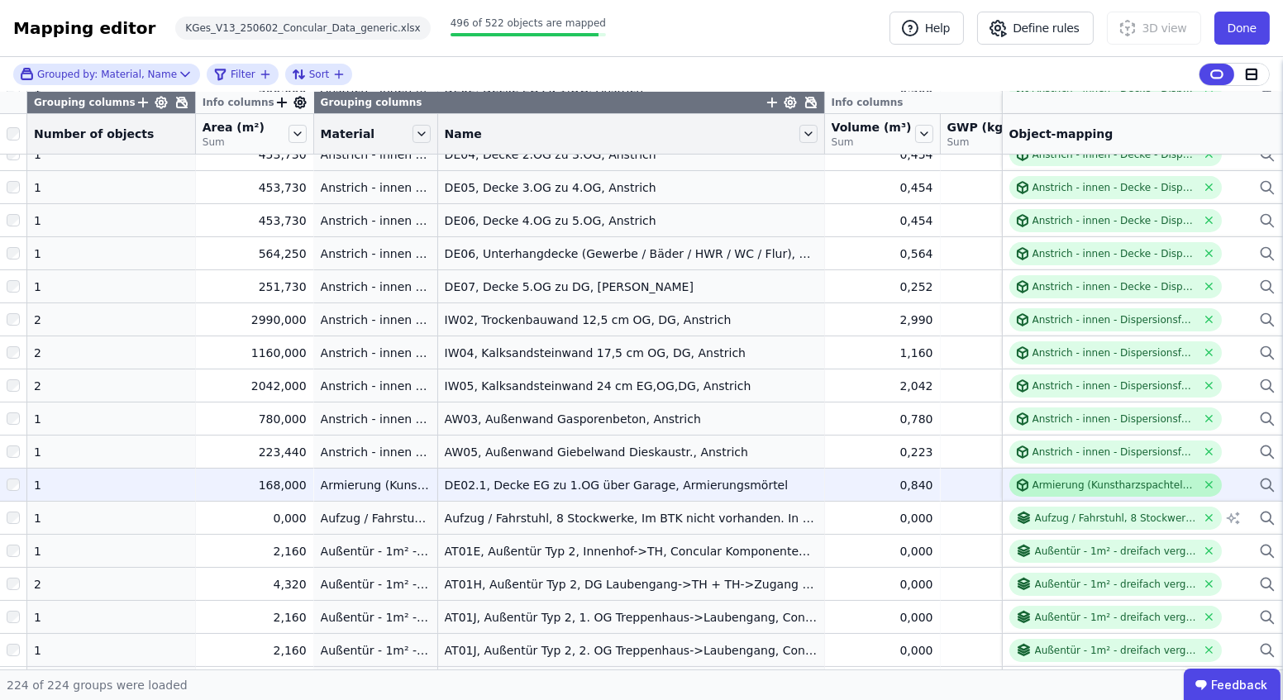
click at [1010, 486] on div "Armierung (Kunstharzspachtel) - 5mm - QNG8.11" at bounding box center [1116, 485] width 213 height 23
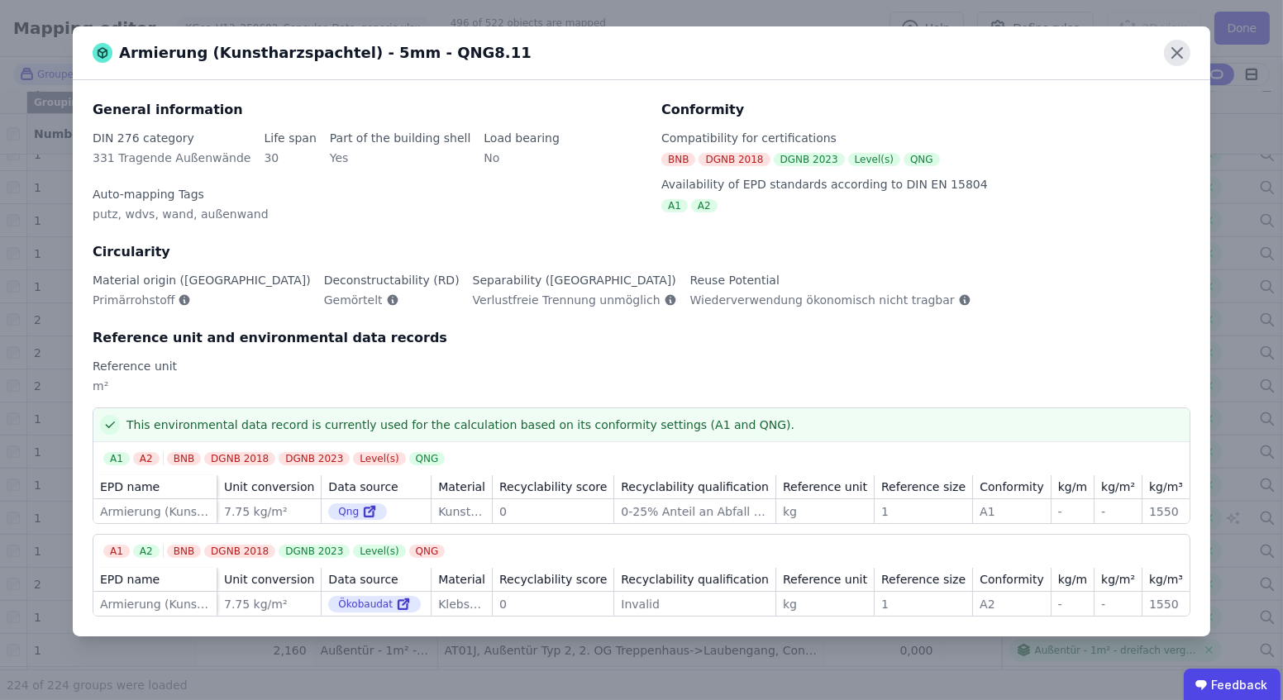
click at [1187, 61] on icon at bounding box center [1177, 53] width 26 height 26
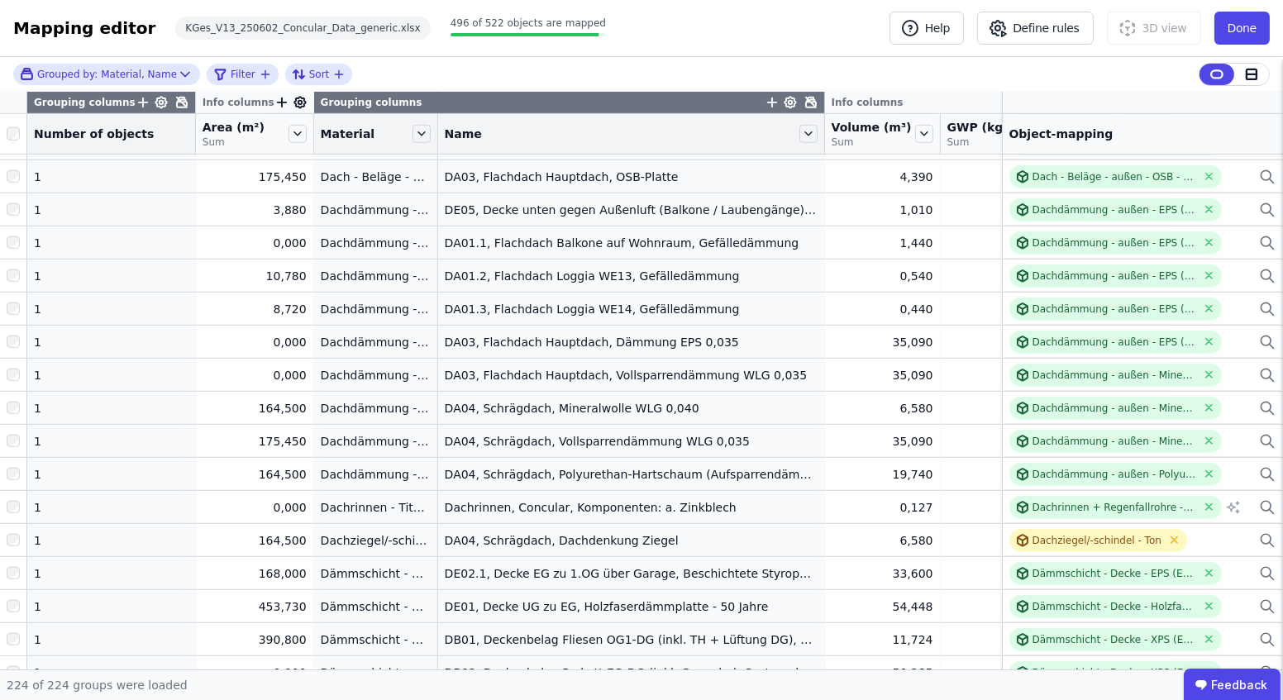
scroll to position [1954, 0]
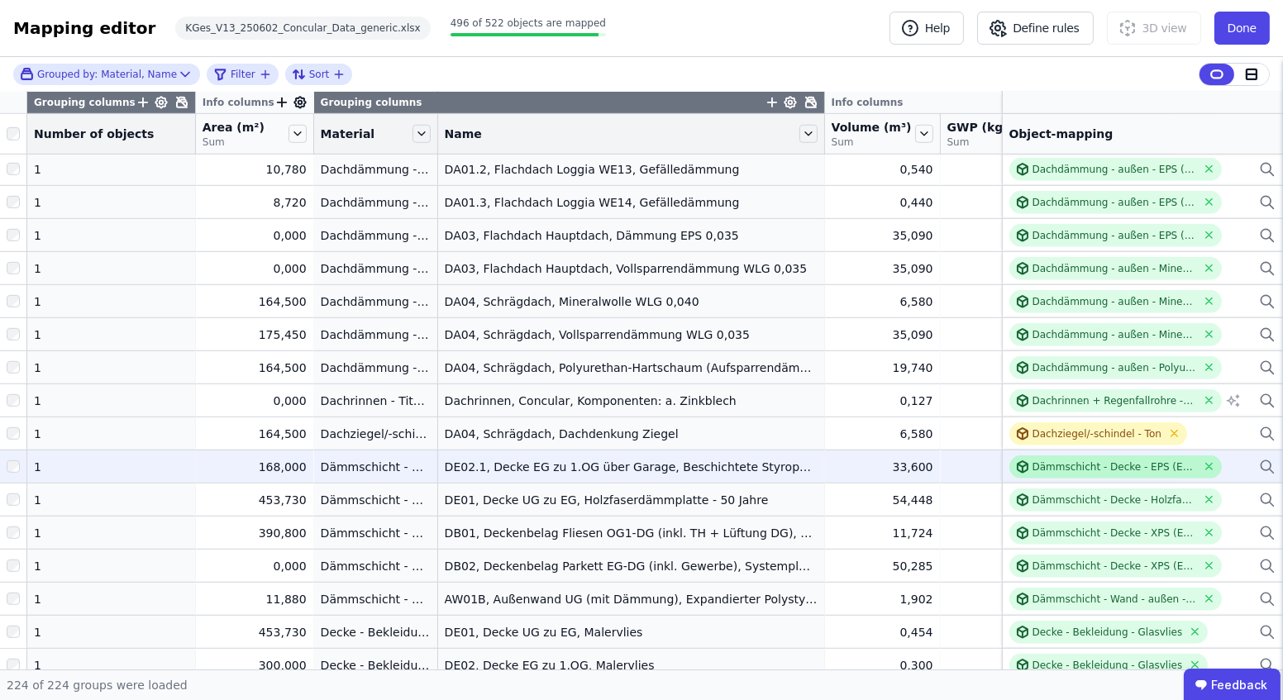
click at [1053, 473] on div "Dämmschicht - Decke - EPS (Expandiertes Polystyrol)" at bounding box center [1116, 467] width 213 height 23
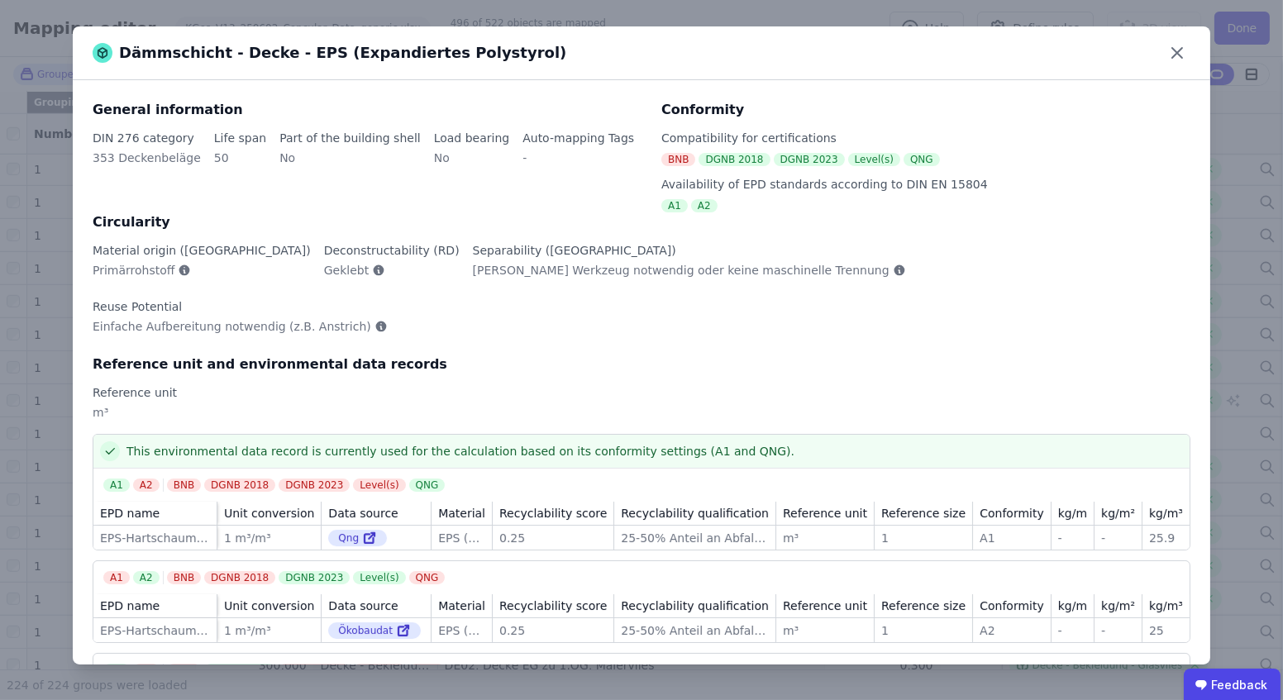
scroll to position [49, 0]
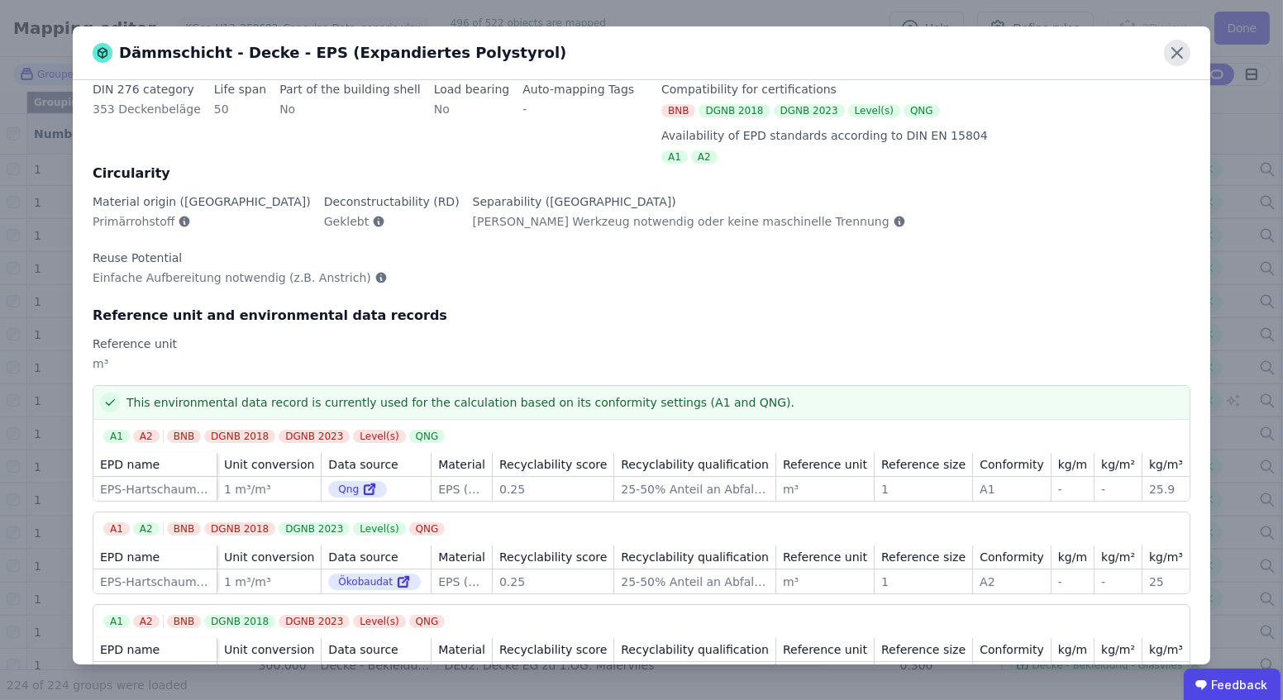
click at [1177, 52] on icon at bounding box center [1178, 53] width 10 height 10
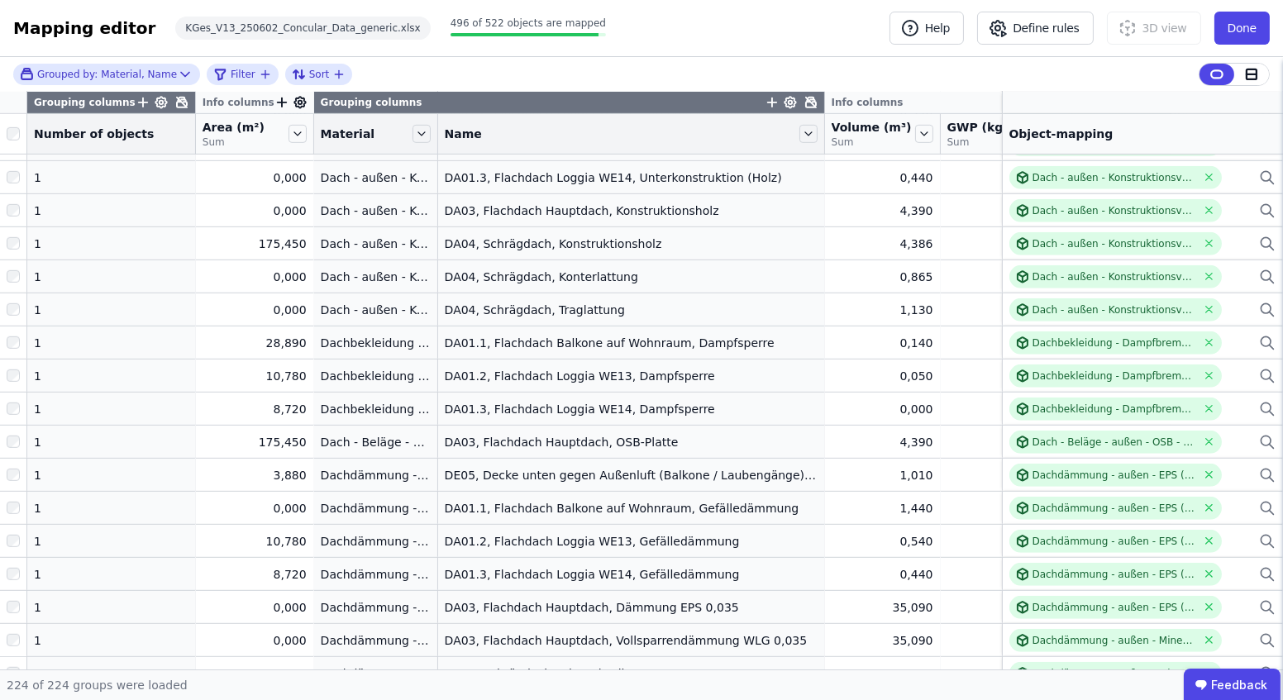
scroll to position [1503, 0]
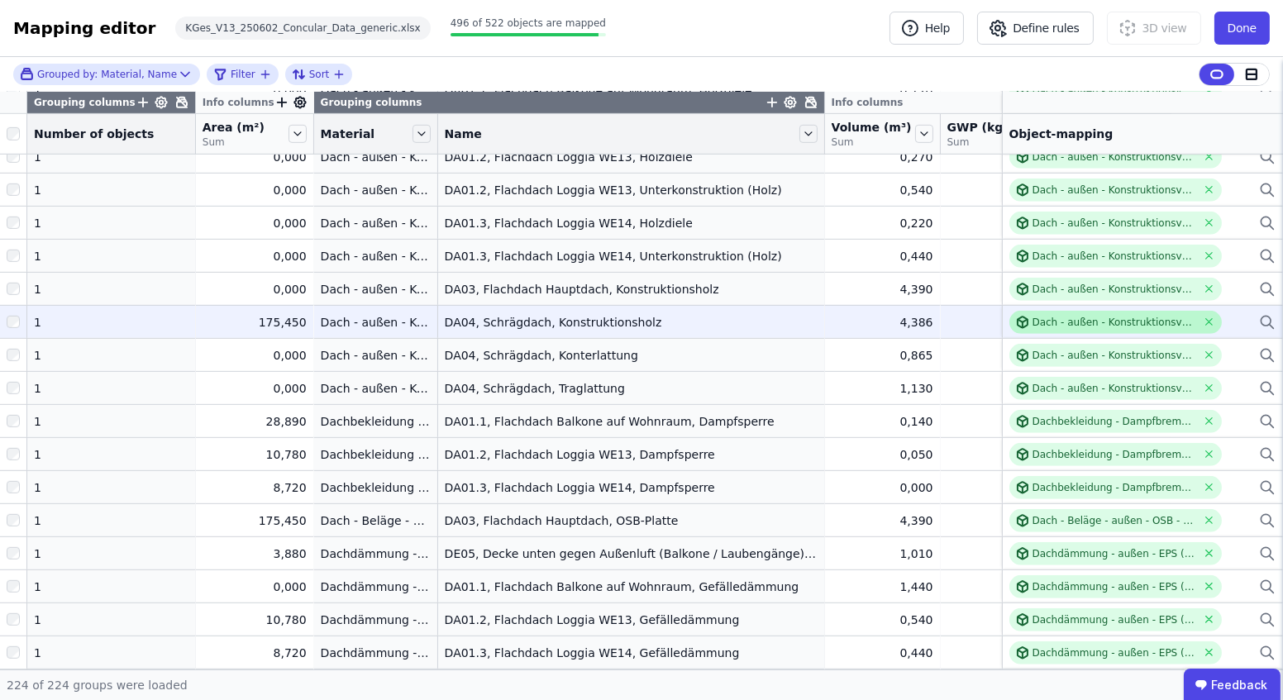
click at [1033, 316] on div "Dach - außen - Konstruktionsvollholz - KG363" at bounding box center [1115, 322] width 165 height 13
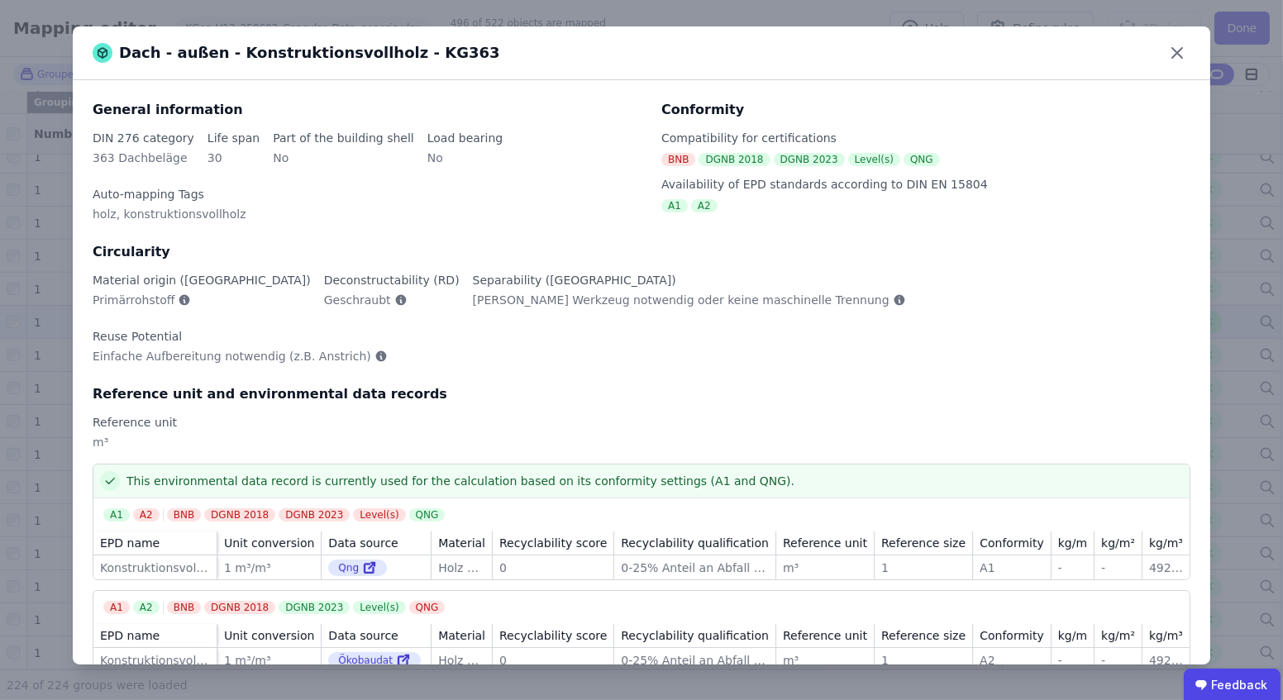
scroll to position [79, 0]
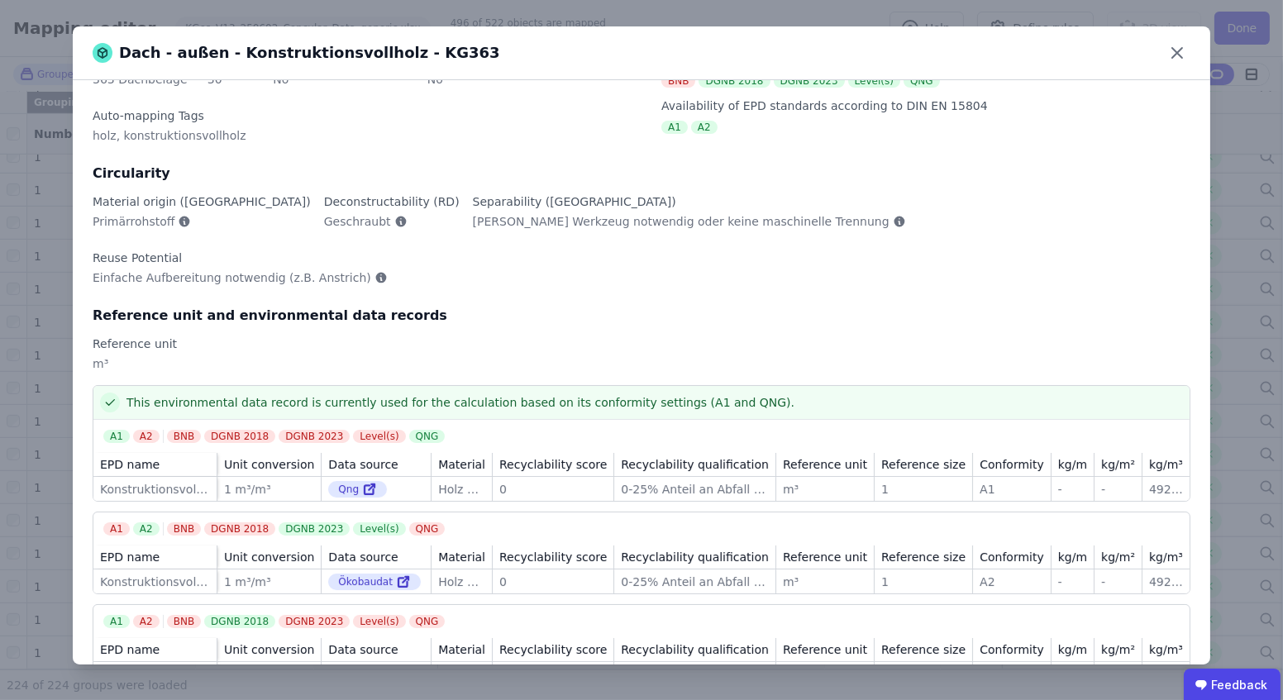
click at [1163, 54] on div "Dach - außen - Konstruktionsvollholz - KG363" at bounding box center [642, 53] width 1138 height 54
click at [1165, 52] on icon at bounding box center [1177, 53] width 26 height 26
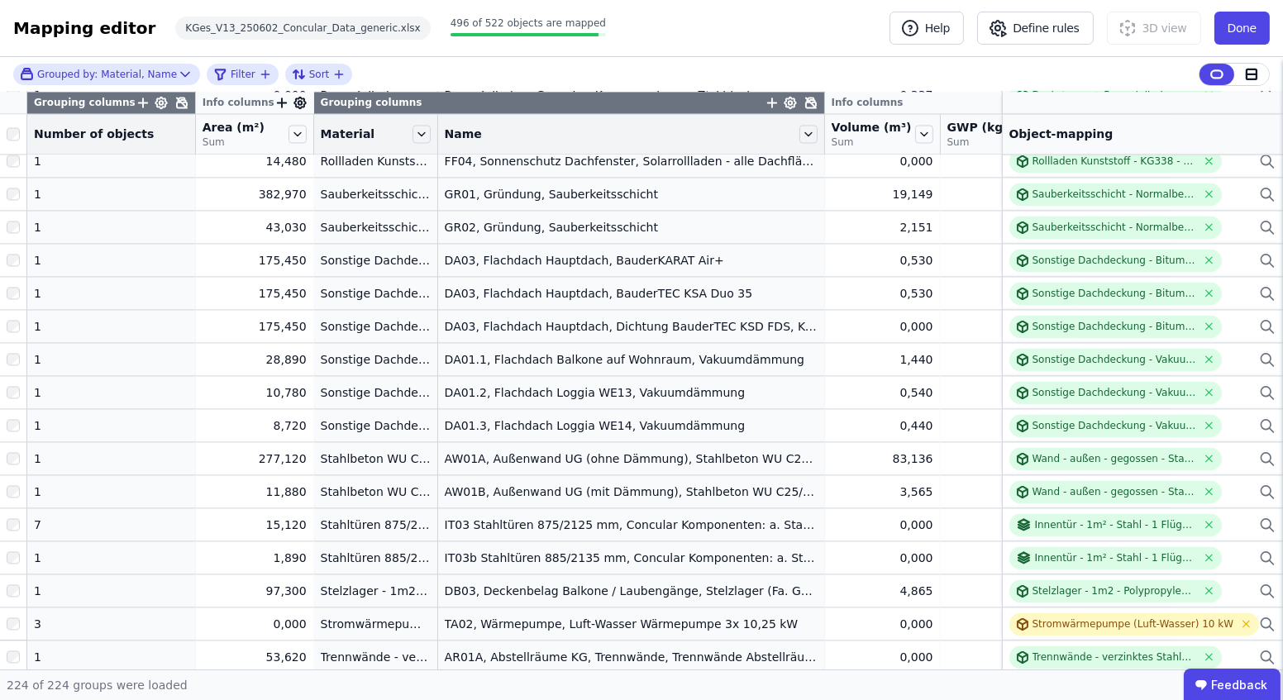
scroll to position [5927, 0]
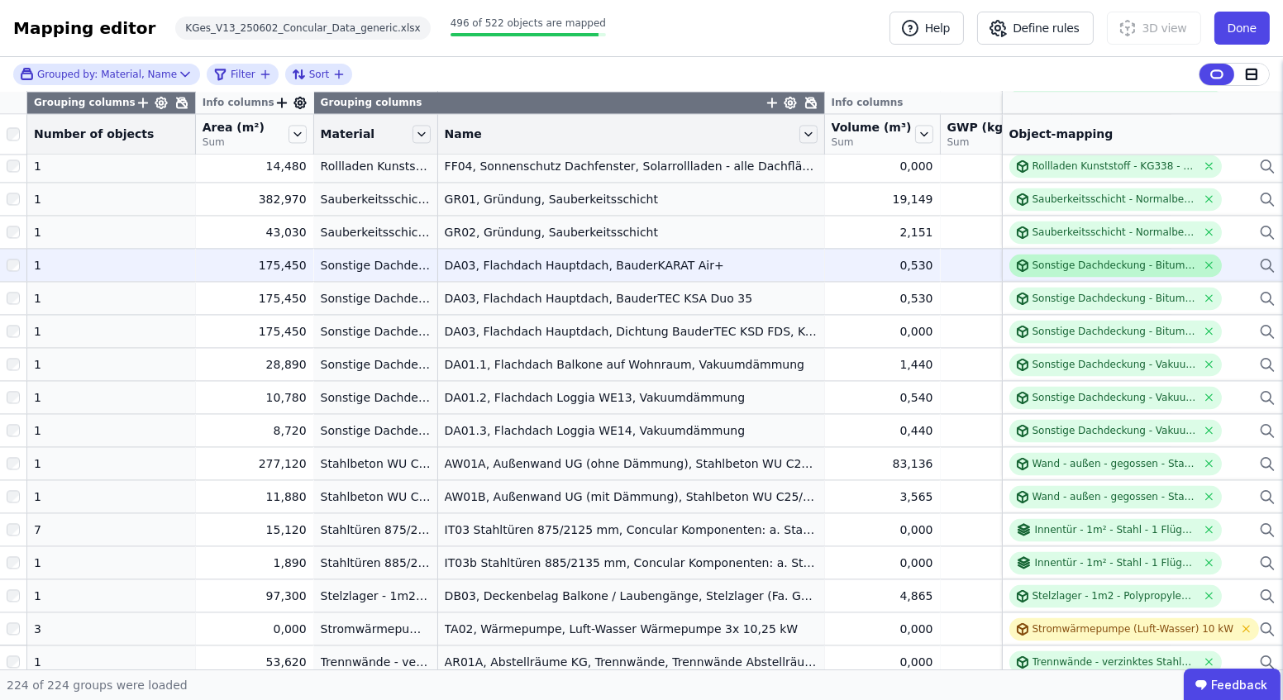
click at [1034, 255] on div "Sonstige Dachdeckung - Bitumenbahnen V60" at bounding box center [1116, 265] width 213 height 23
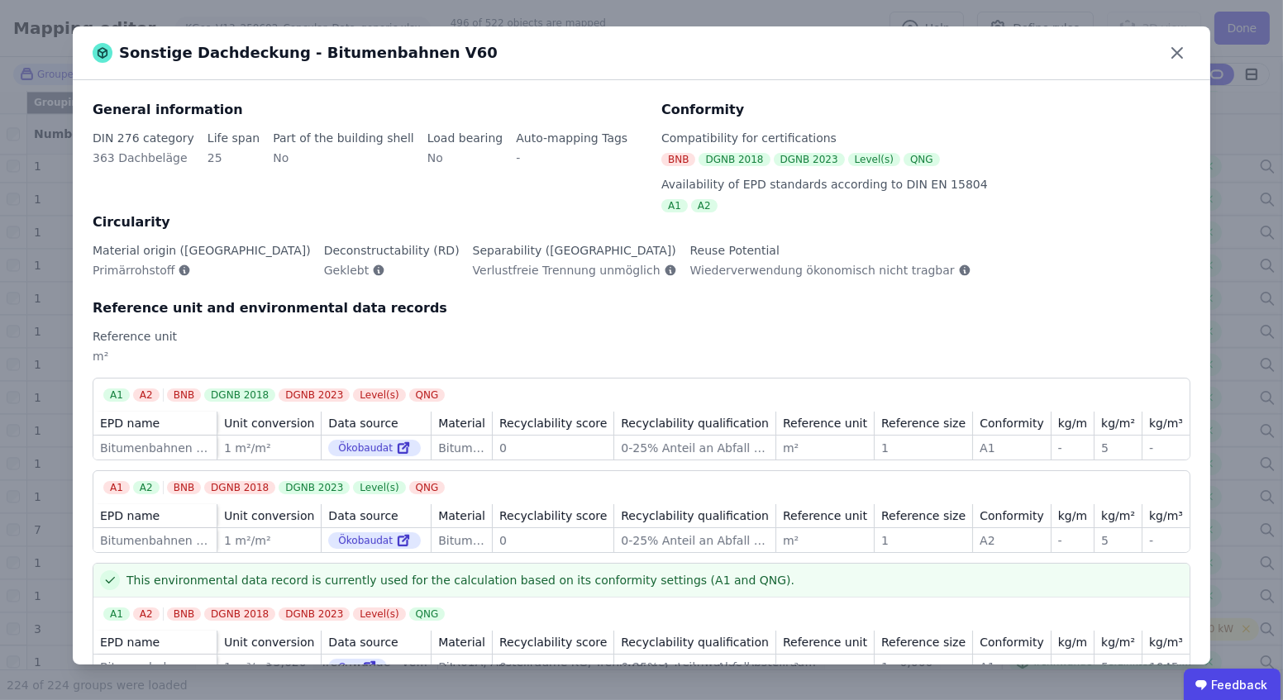
scroll to position [49, 0]
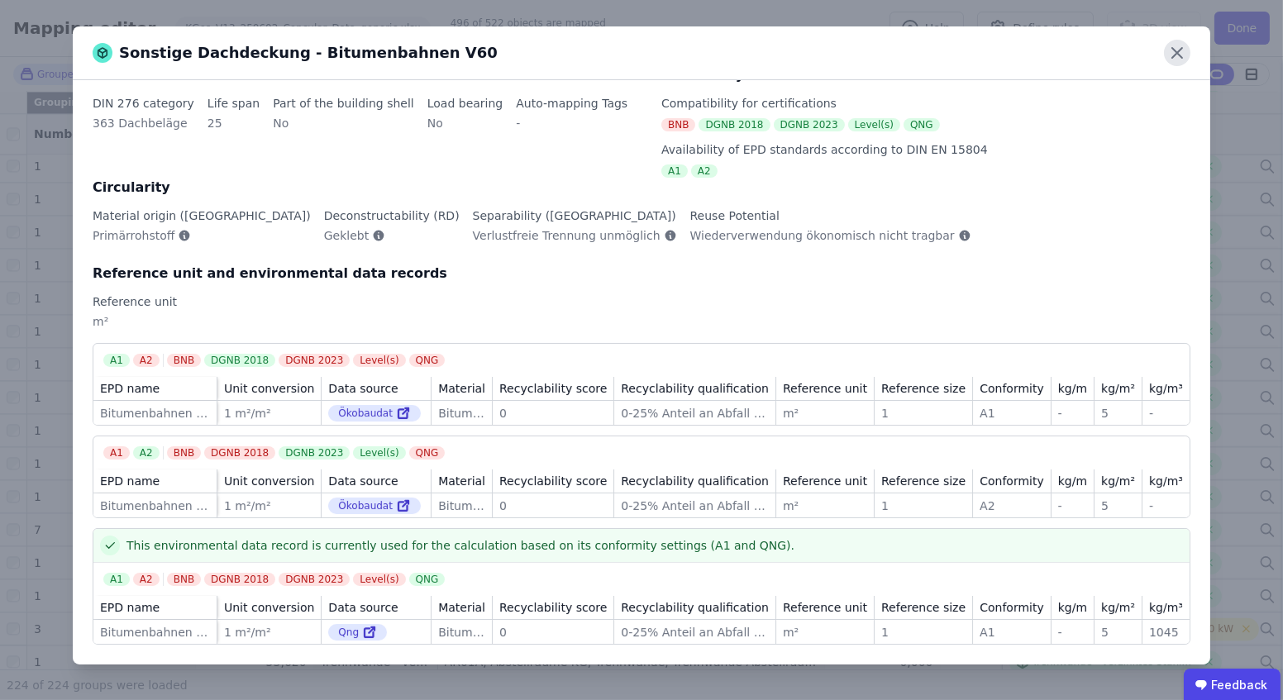
click at [1178, 50] on icon at bounding box center [1177, 53] width 26 height 26
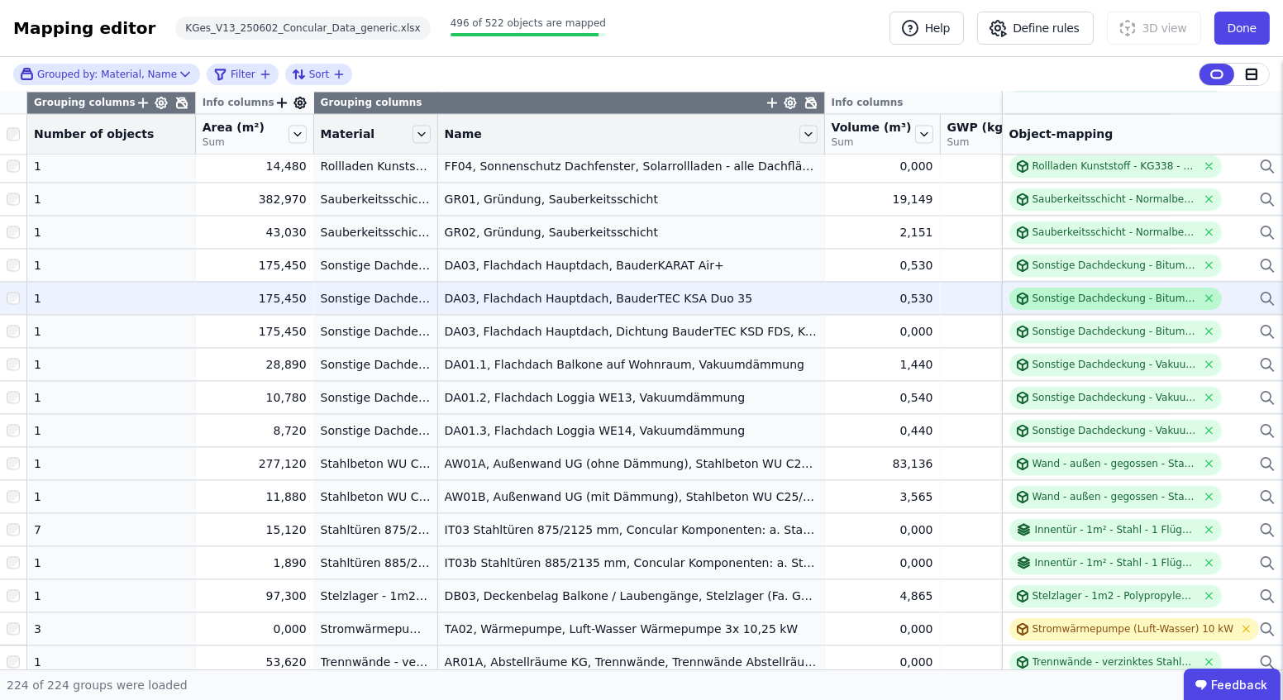
click at [1010, 289] on div "Sonstige Dachdeckung - Bitumenbahnen V60" at bounding box center [1116, 298] width 213 height 23
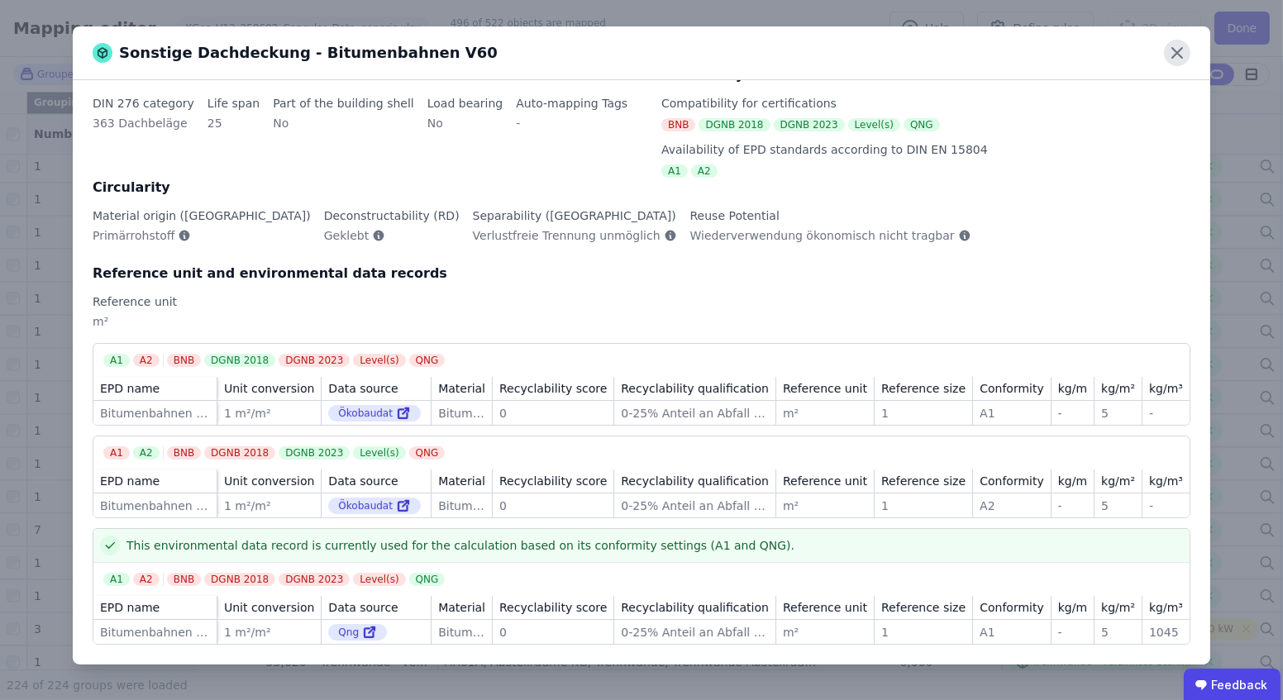
click at [1169, 59] on icon at bounding box center [1177, 53] width 26 height 26
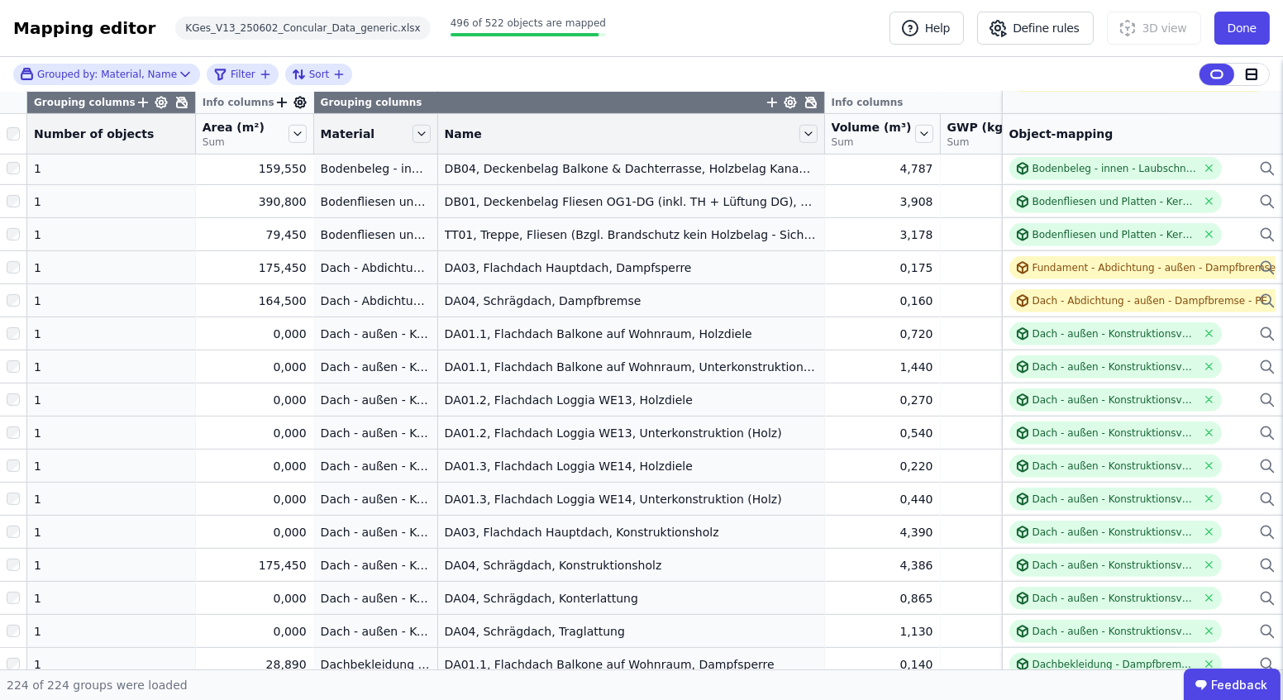
scroll to position [1191, 0]
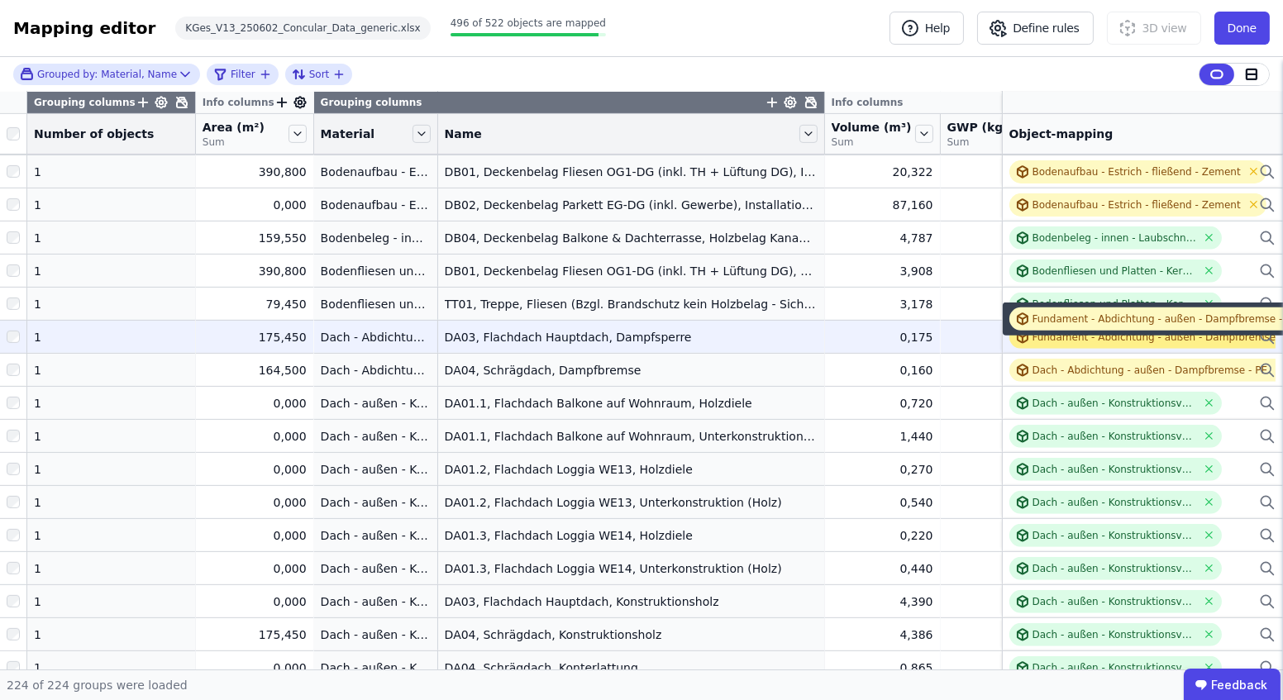
click at [1036, 342] on div "Fundament - Abdichtung - außen - Dampfbremse - PE" at bounding box center [1166, 337] width 266 height 13
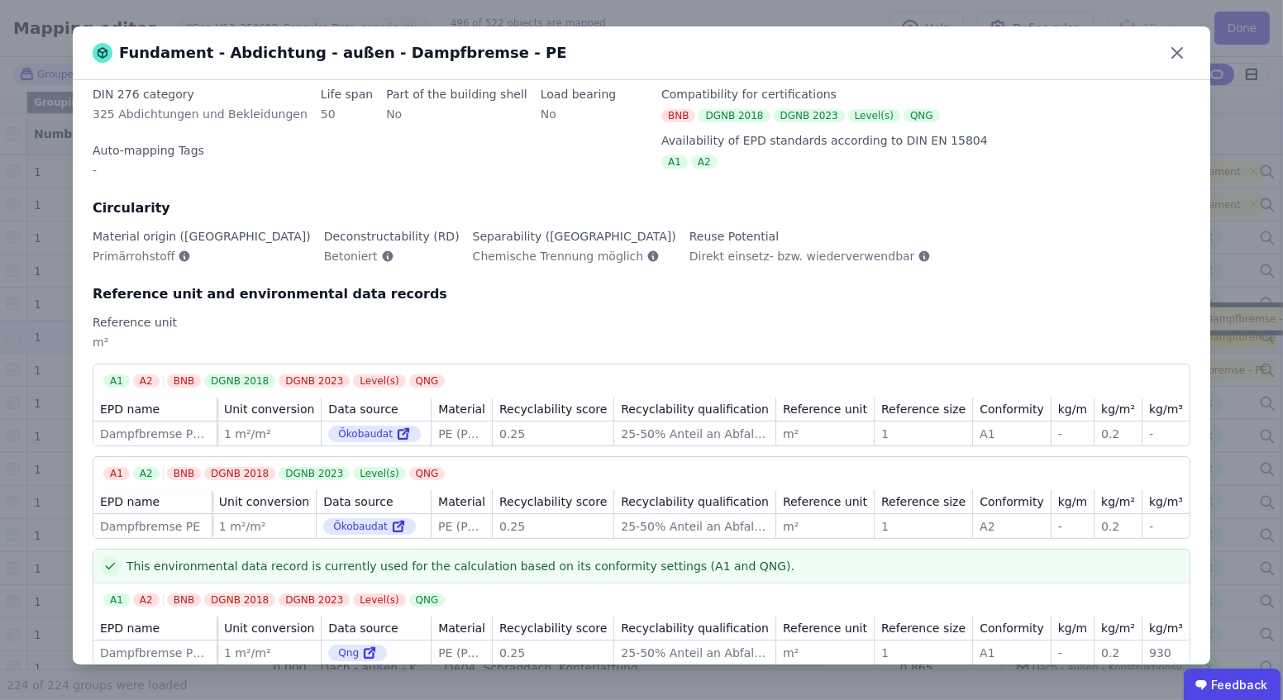
scroll to position [159, 0]
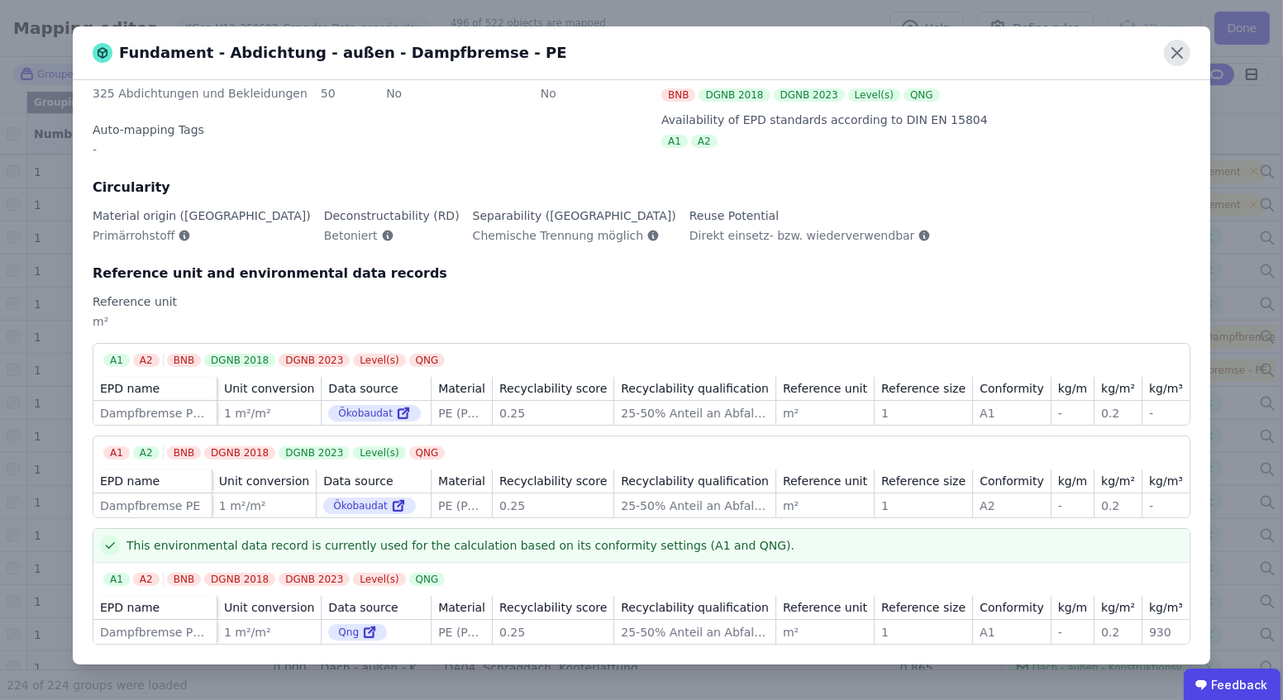
click at [1169, 54] on icon at bounding box center [1177, 53] width 26 height 26
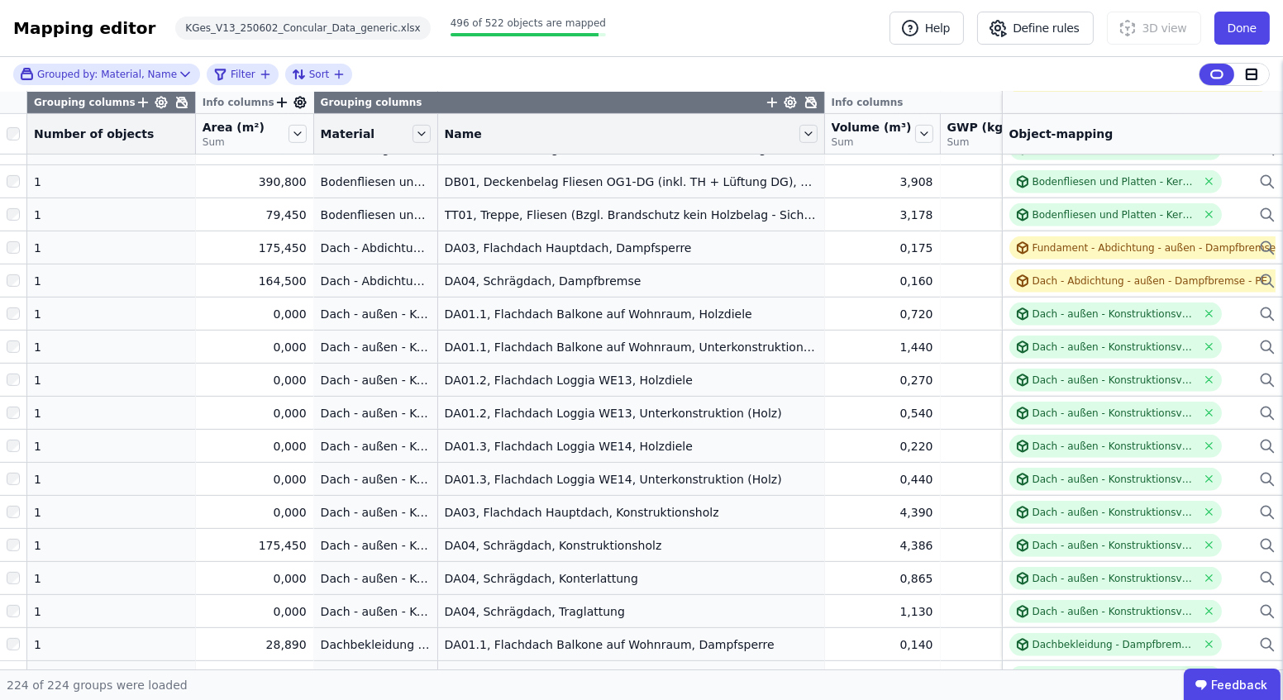
scroll to position [1278, 0]
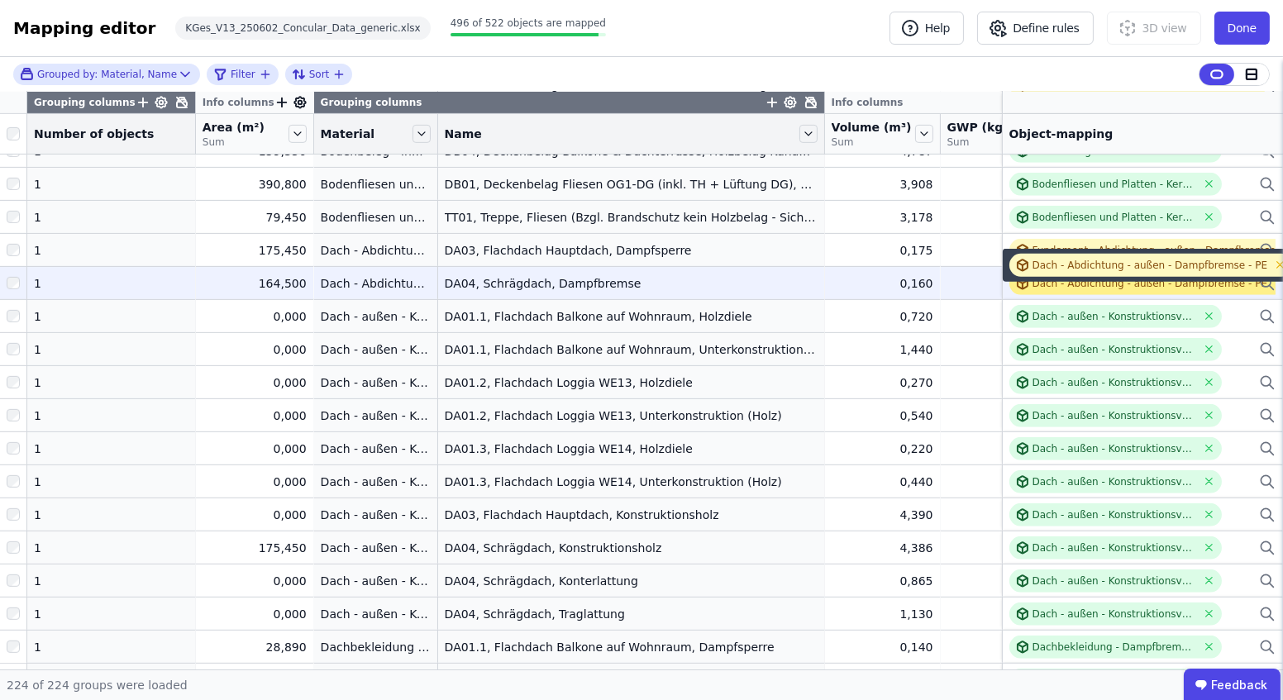
click at [1033, 283] on div "Dach - Abdichtung - außen - Dampfbremse - PE" at bounding box center [1151, 283] width 236 height 13
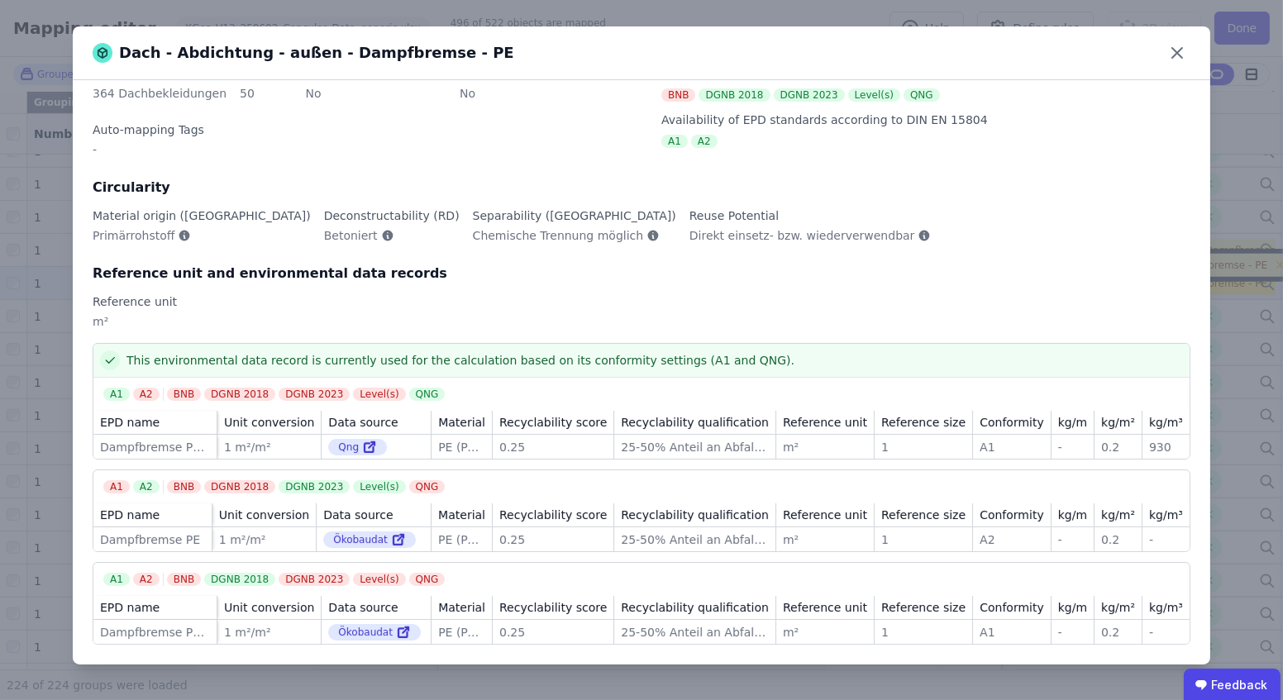
scroll to position [159, 0]
click at [1176, 54] on icon at bounding box center [1178, 53] width 10 height 10
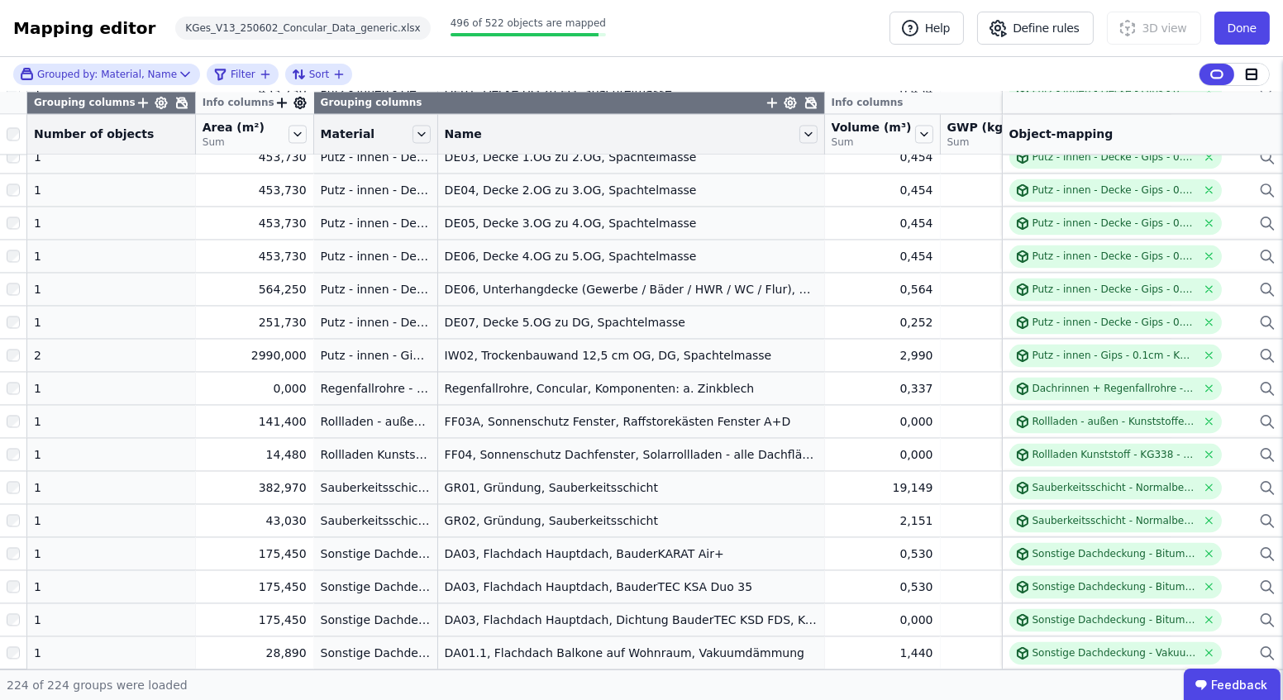
scroll to position [5714, 0]
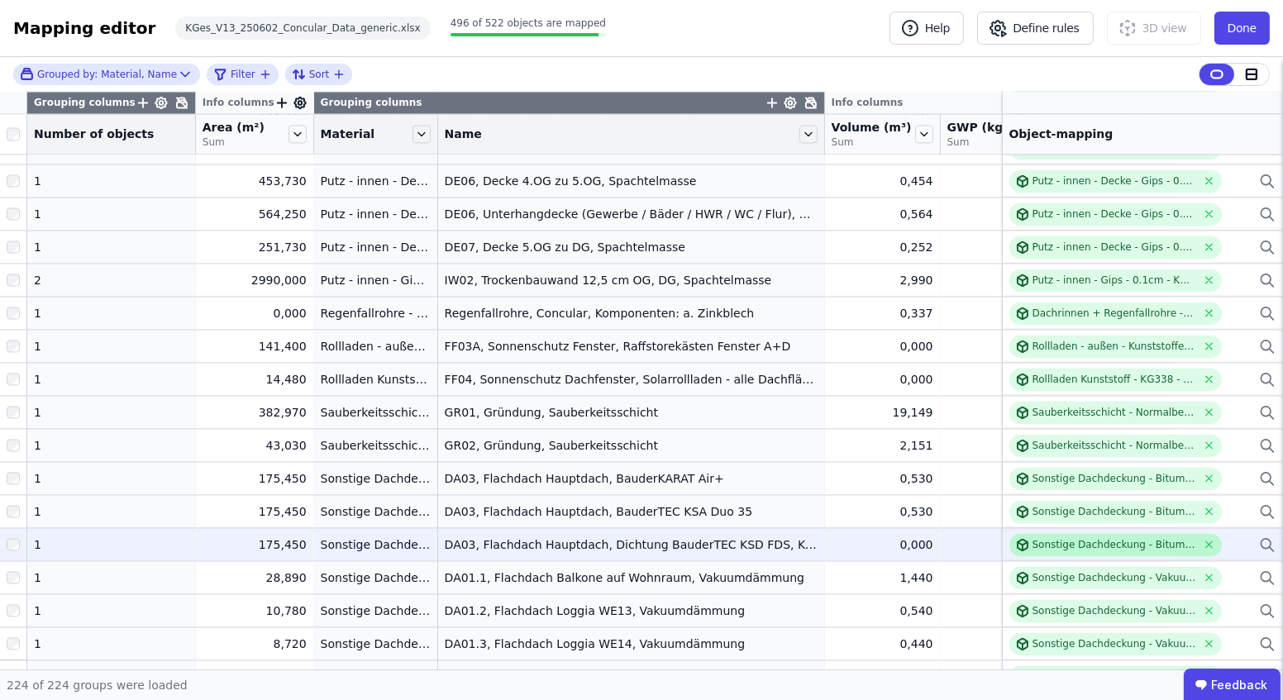
click at [1038, 553] on div "Sonstige Dachdeckung - Bitumenbahnen V60" at bounding box center [1116, 544] width 213 height 23
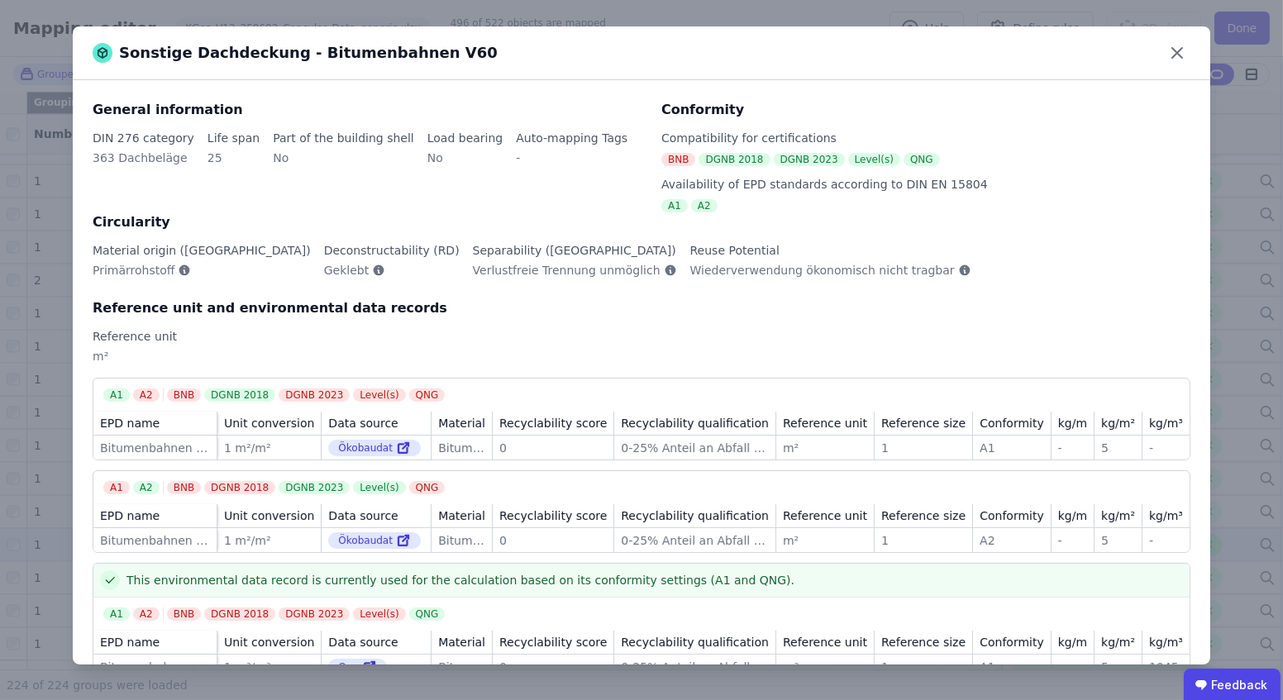
scroll to position [49, 0]
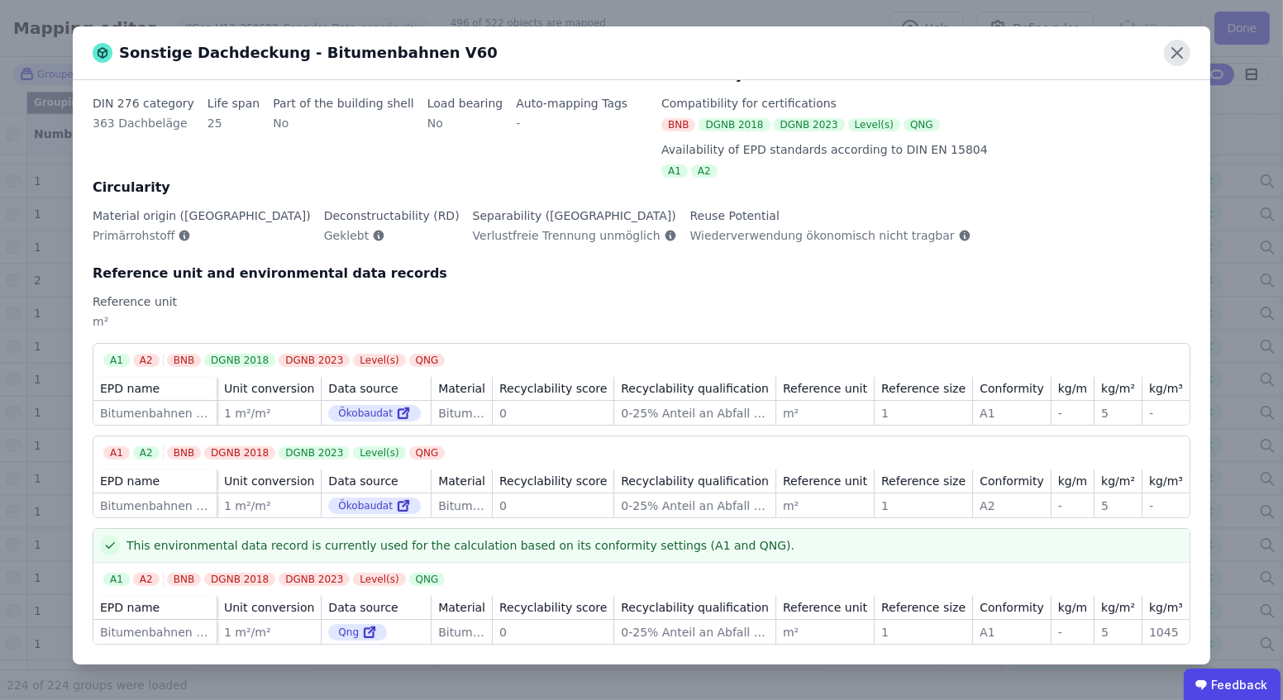
click at [1174, 52] on icon at bounding box center [1177, 53] width 26 height 26
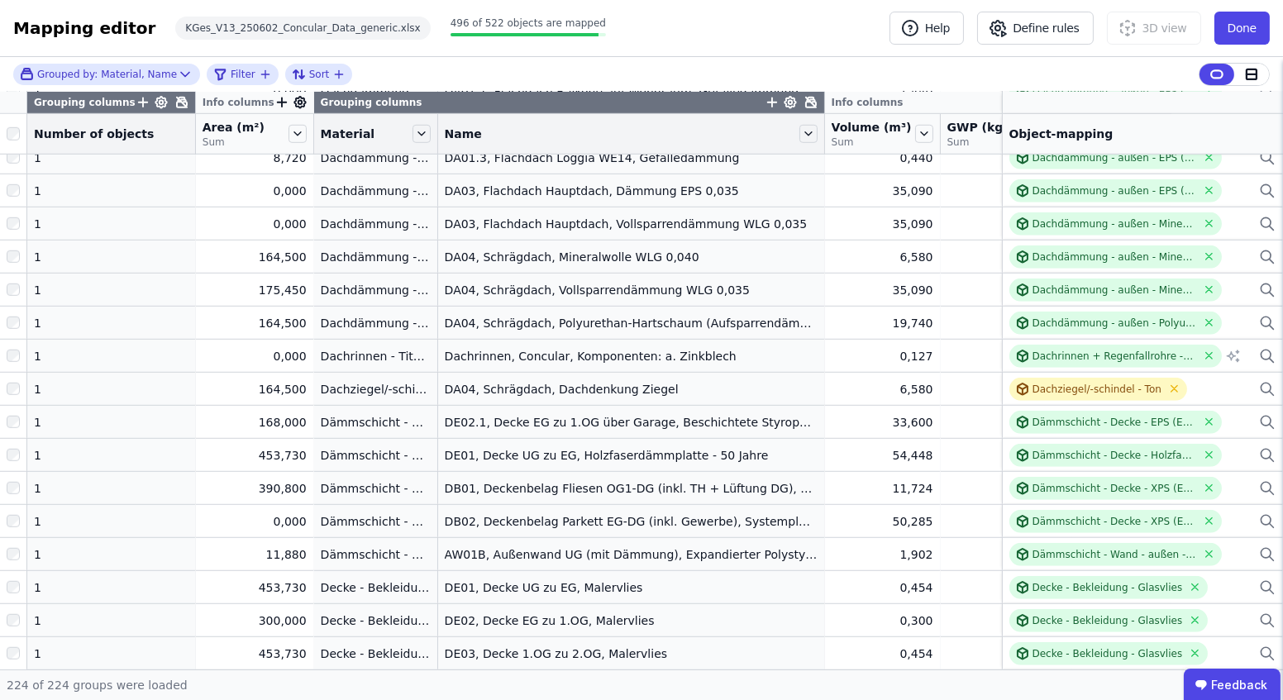
scroll to position [1943, 0]
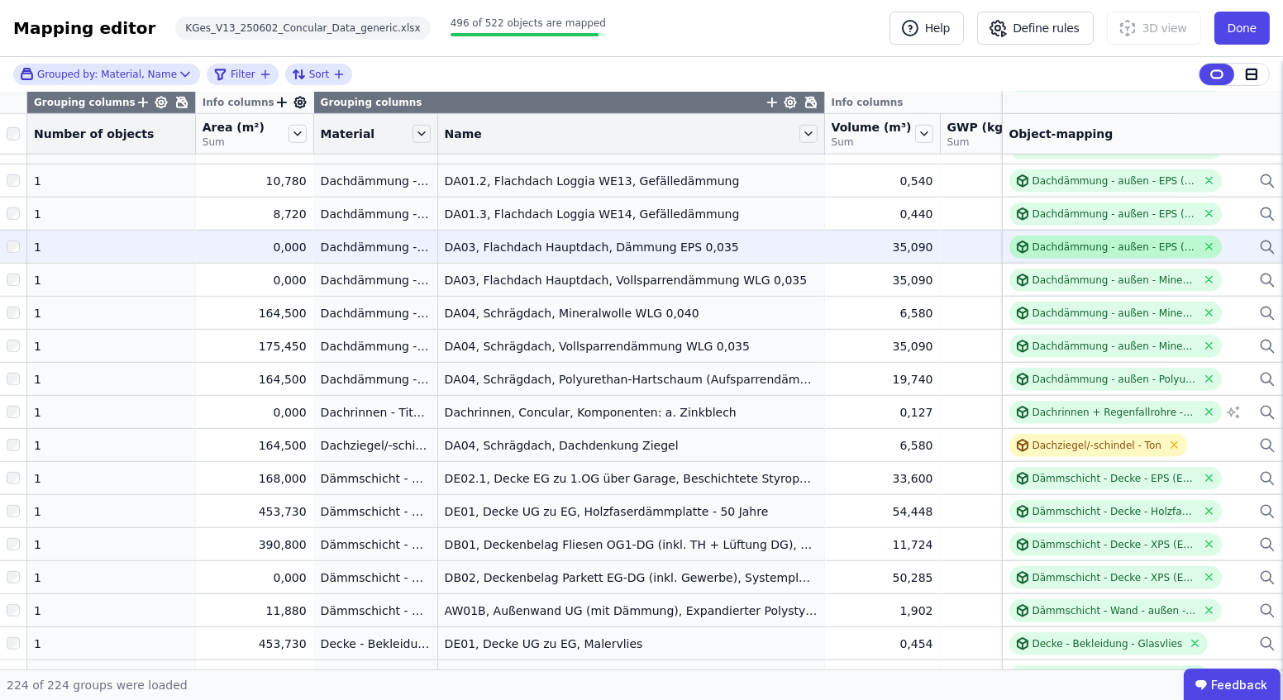
click at [1087, 246] on div "Dachdämmung - außen - EPS (Expandiertes Polystyrol)" at bounding box center [1115, 247] width 165 height 13
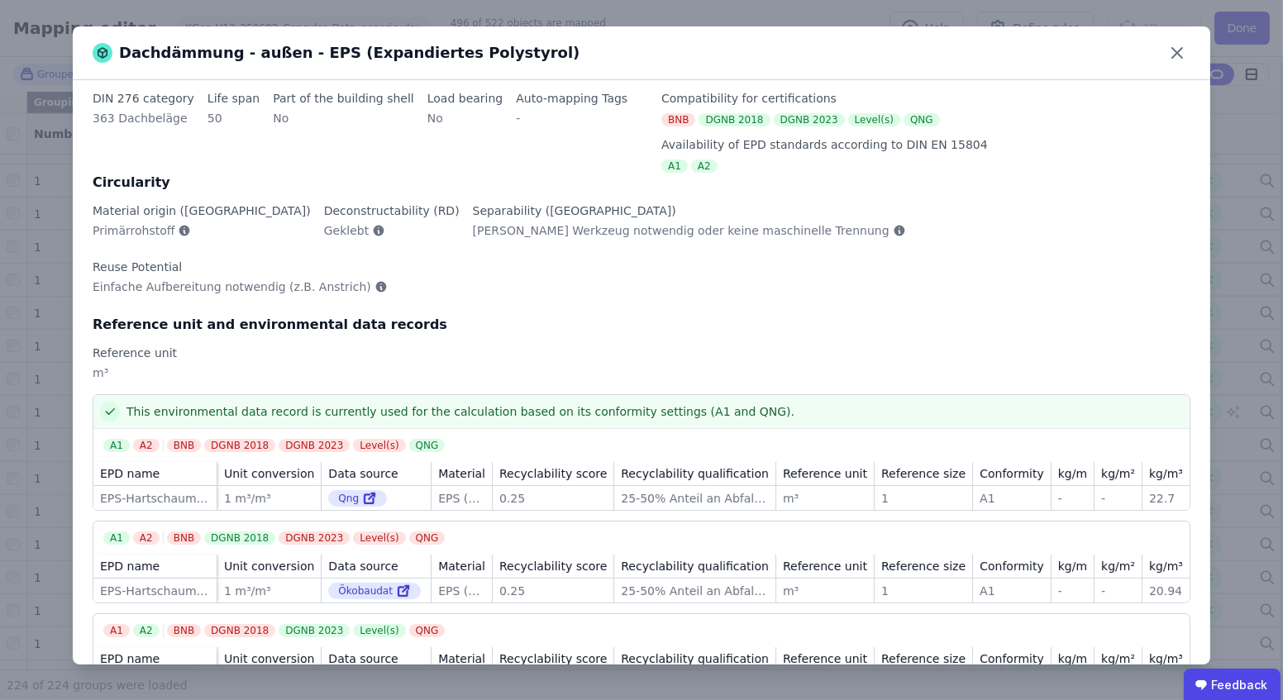
scroll to position [49, 0]
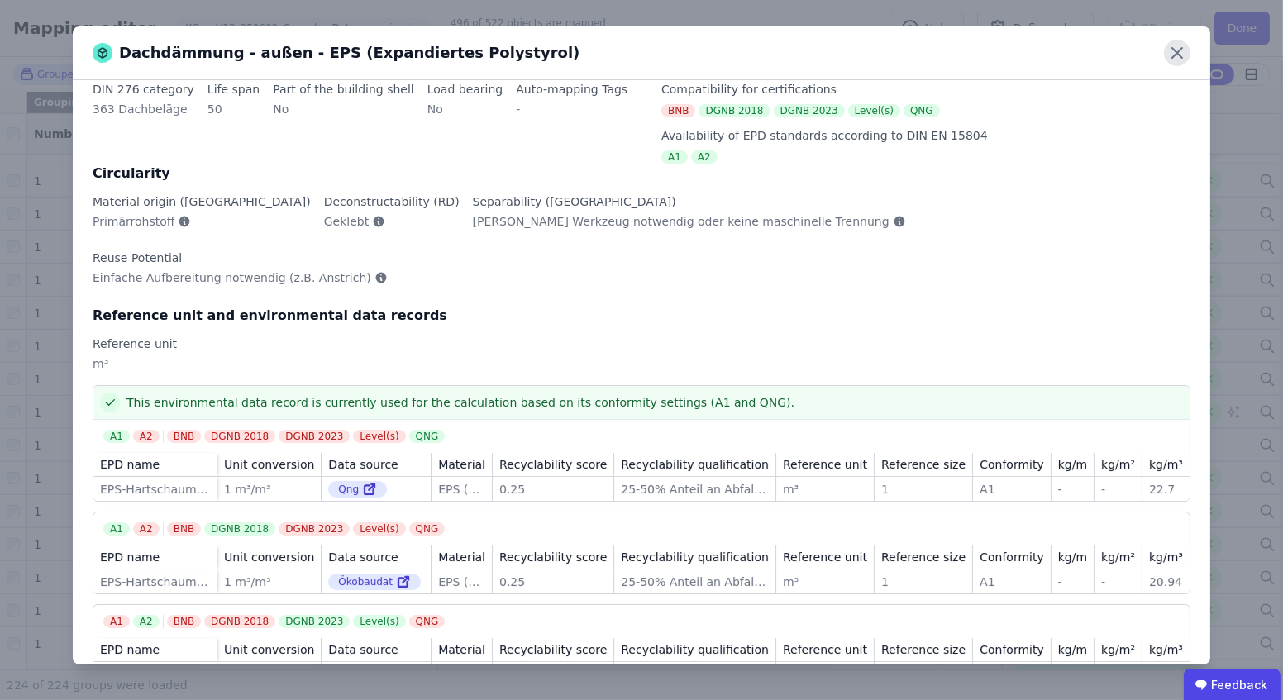
click at [1169, 50] on icon at bounding box center [1177, 53] width 26 height 26
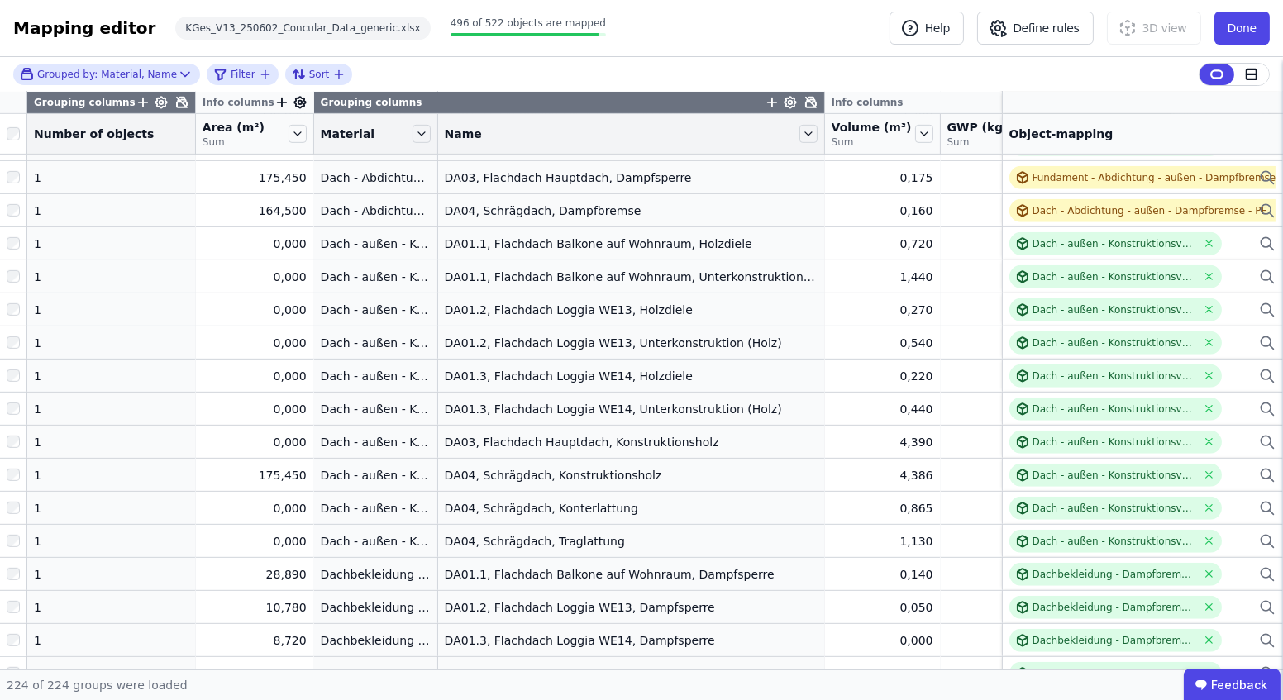
scroll to position [1353, 0]
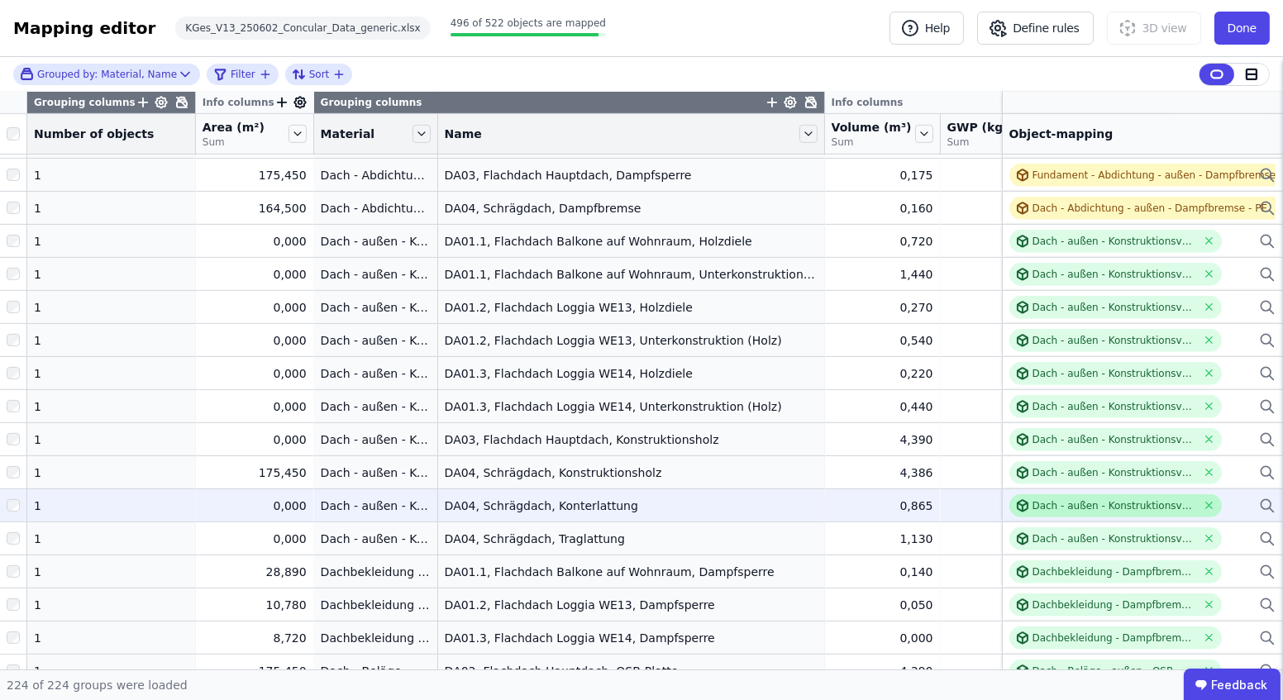
click at [1044, 506] on div "Dach - außen - Konstruktionsvollholz - KG363" at bounding box center [1115, 506] width 165 height 13
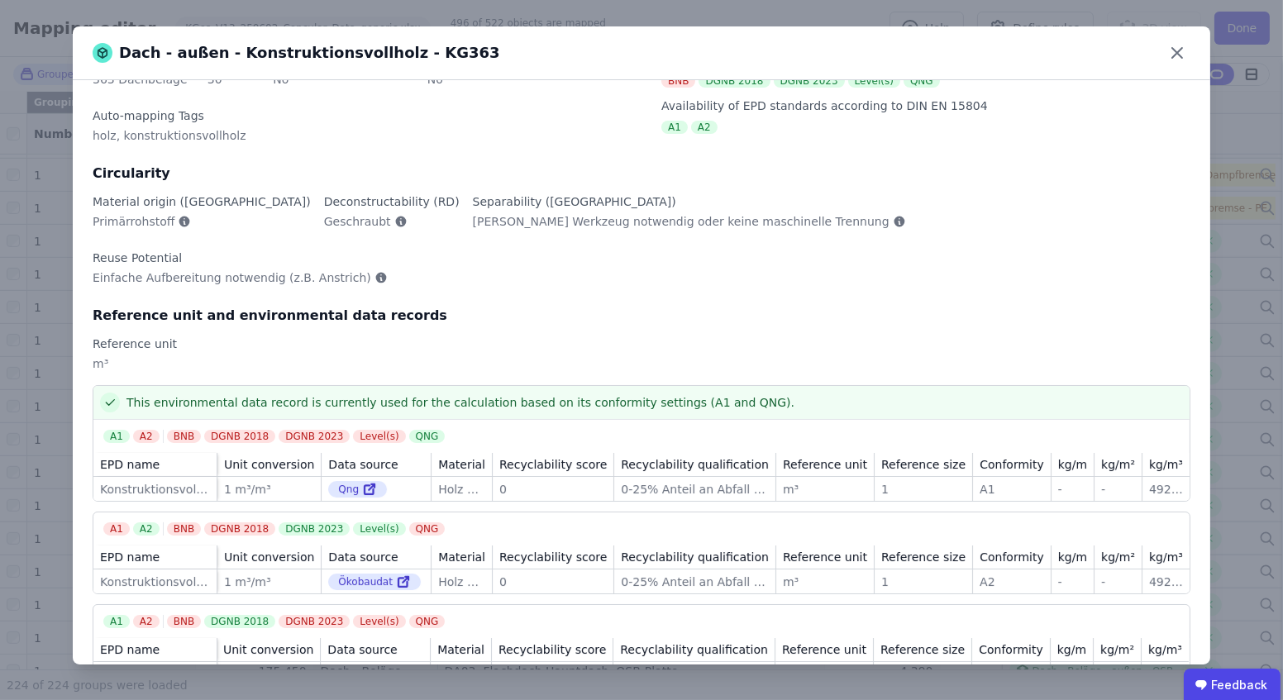
scroll to position [0, 0]
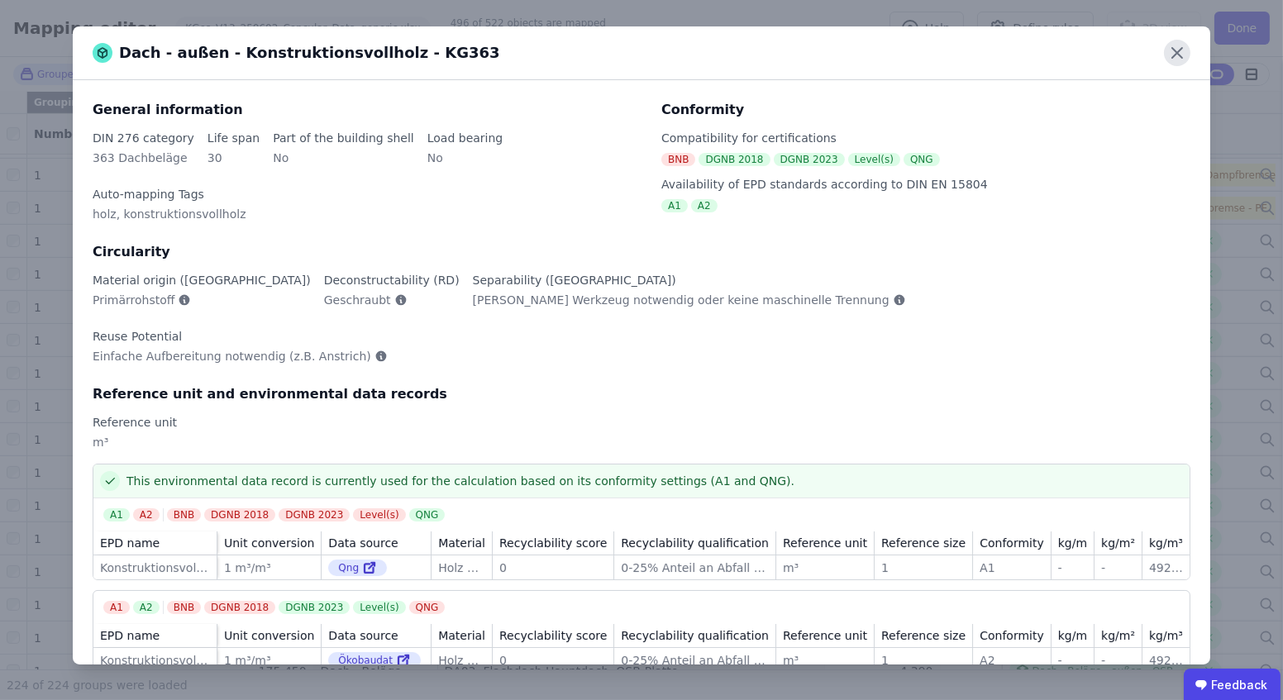
click at [1175, 56] on icon at bounding box center [1177, 53] width 26 height 26
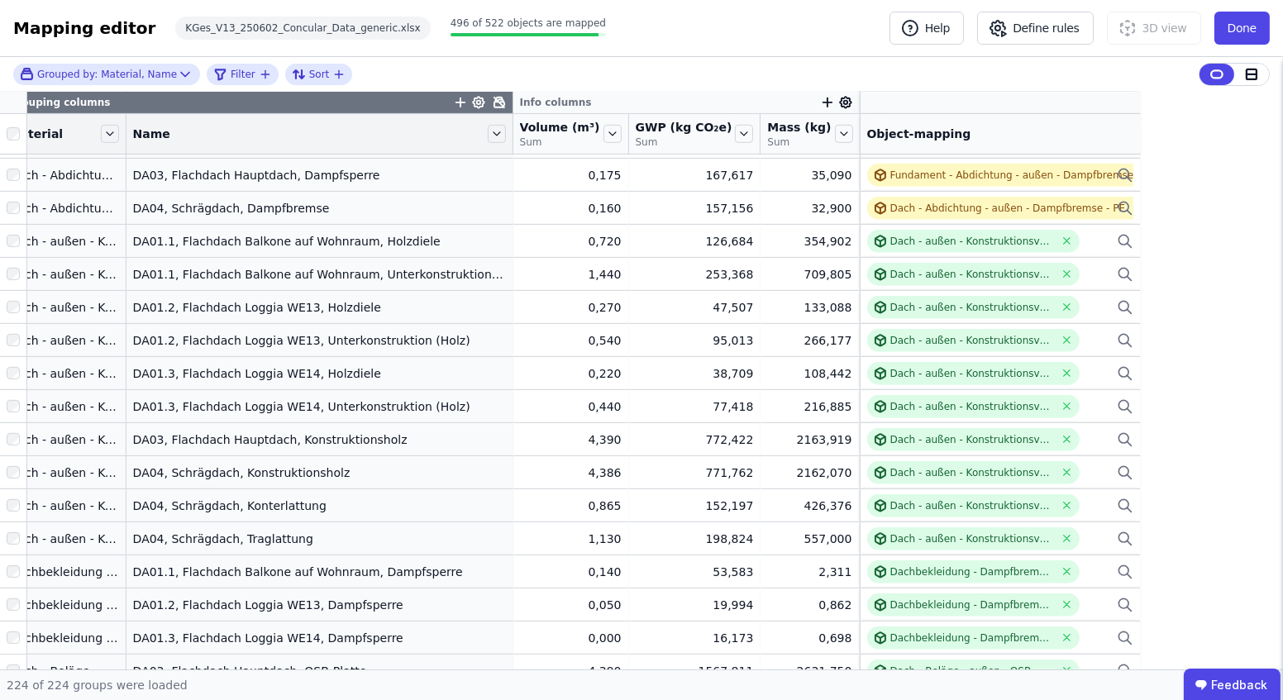
scroll to position [1353, 327]
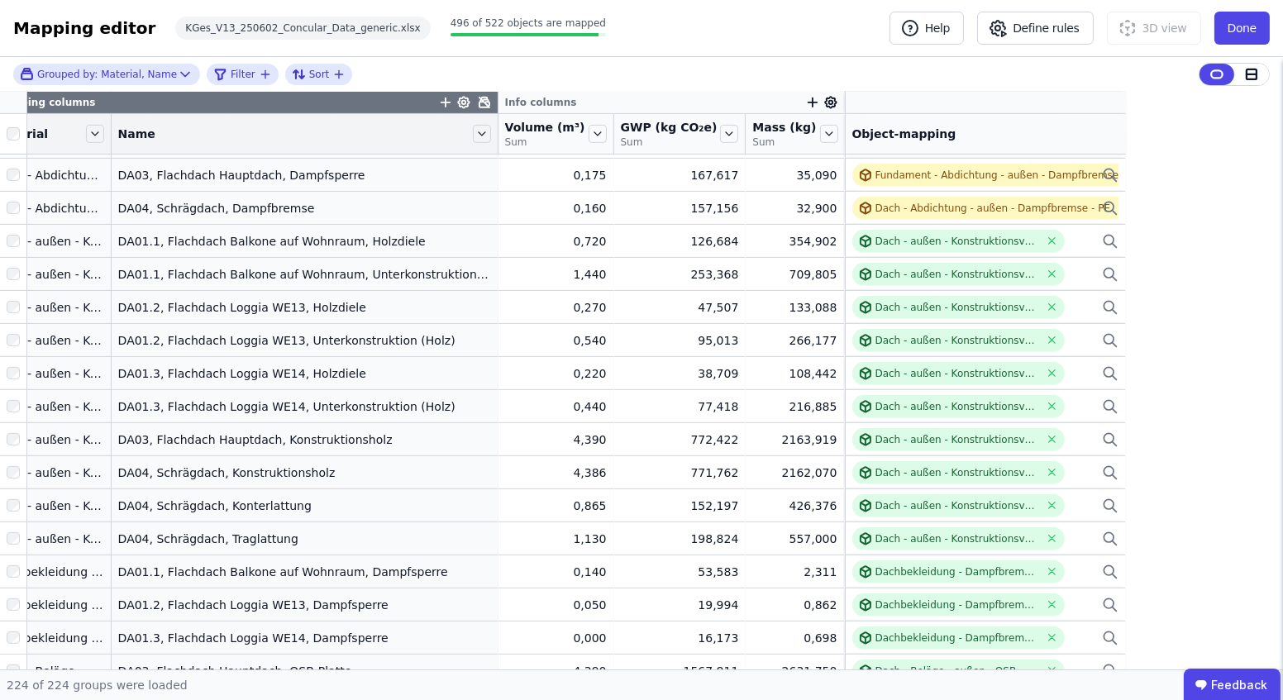
click at [805, 98] on icon "button" at bounding box center [812, 102] width 15 height 15
click at [447, 666] on div "Grouped by: Material, Name Filter Sort Grouping columns Info columns Grouping c…" at bounding box center [641, 363] width 1283 height 613
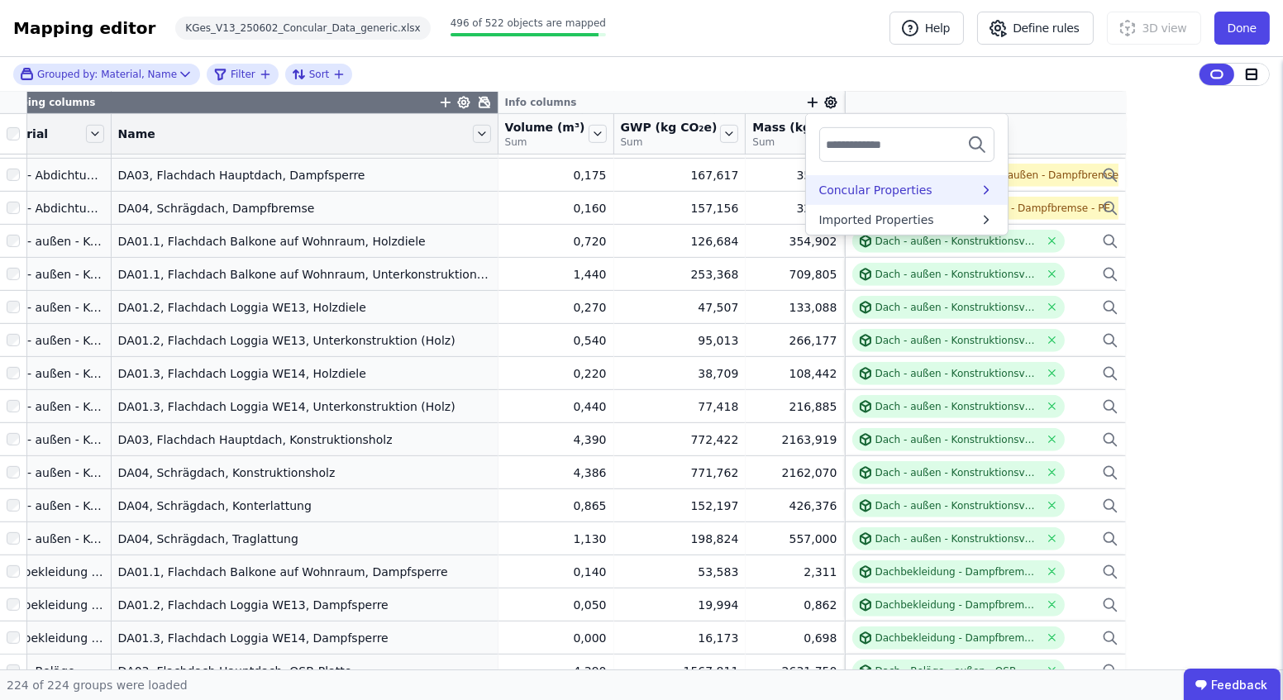
click at [820, 185] on div "Concular Properties" at bounding box center [876, 190] width 113 height 17
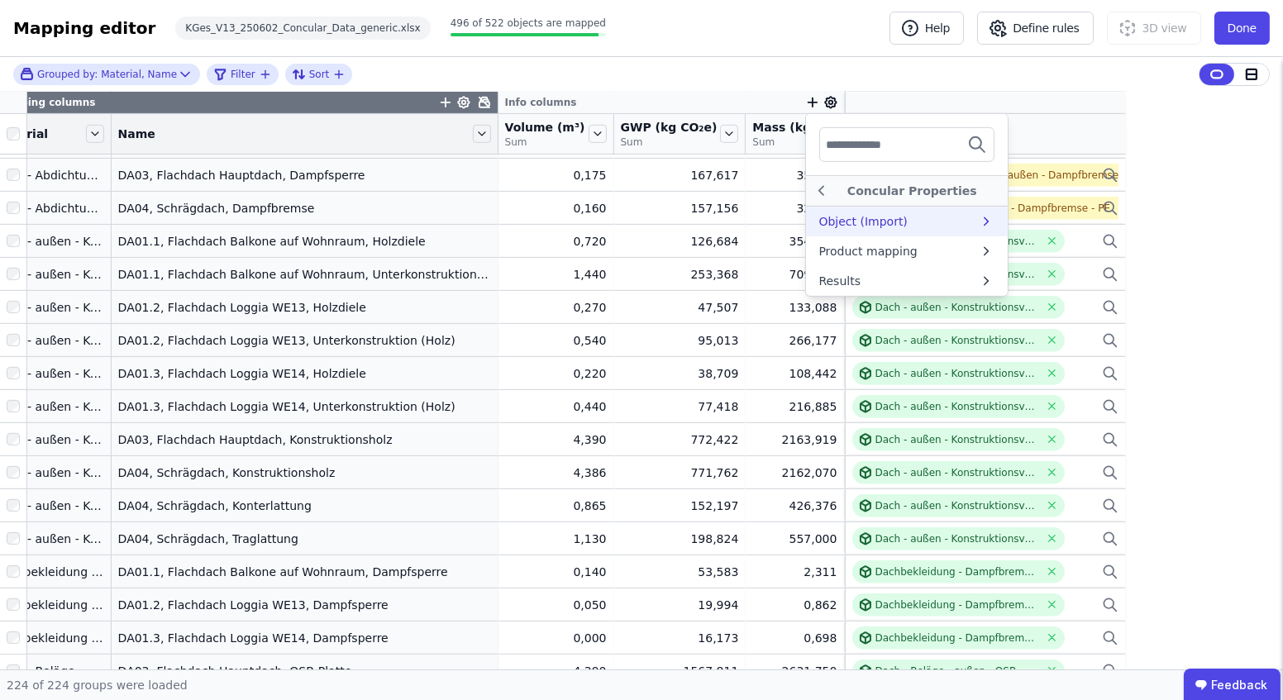
click at [806, 208] on div "Object (Import)" at bounding box center [907, 222] width 202 height 30
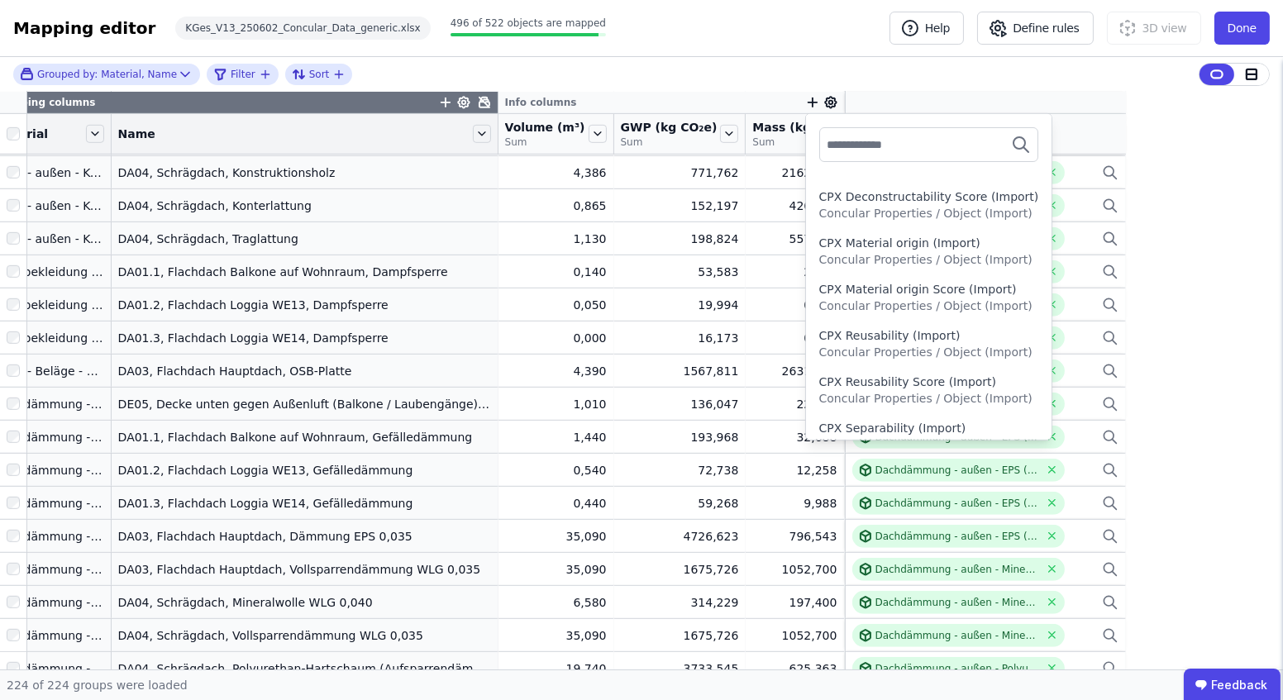
scroll to position [0, 0]
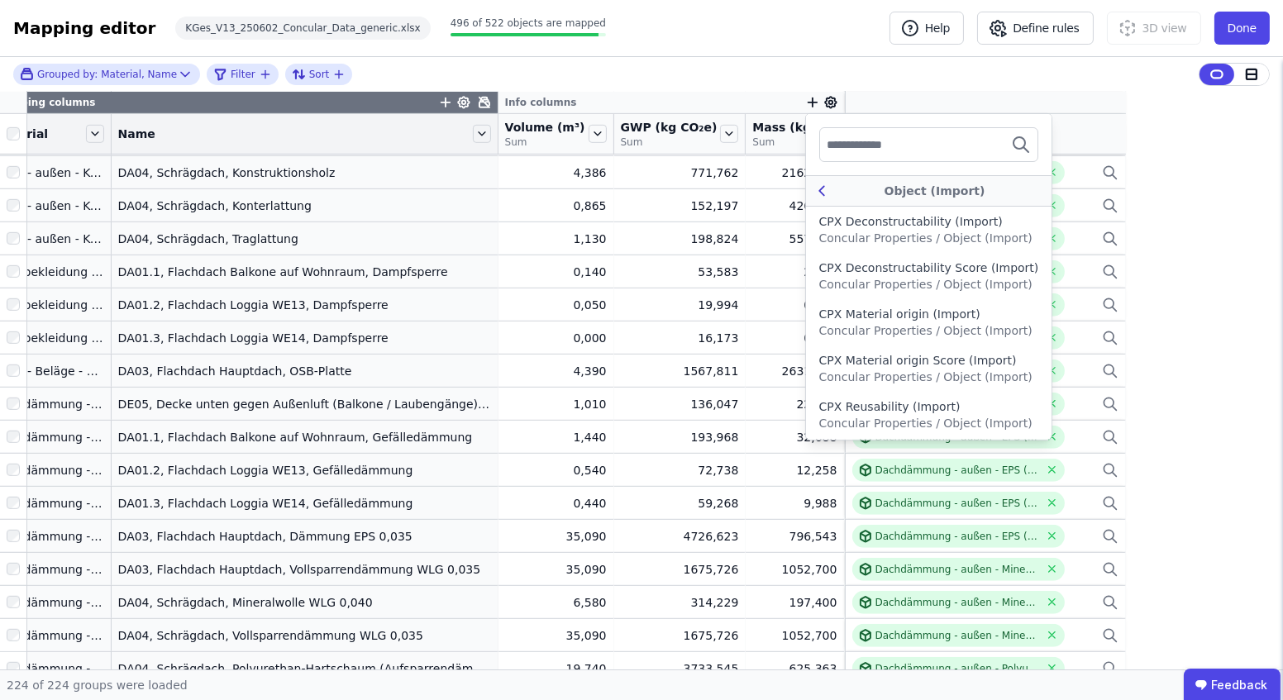
click at [831, 193] on div "Object (Import)" at bounding box center [935, 191] width 208 height 17
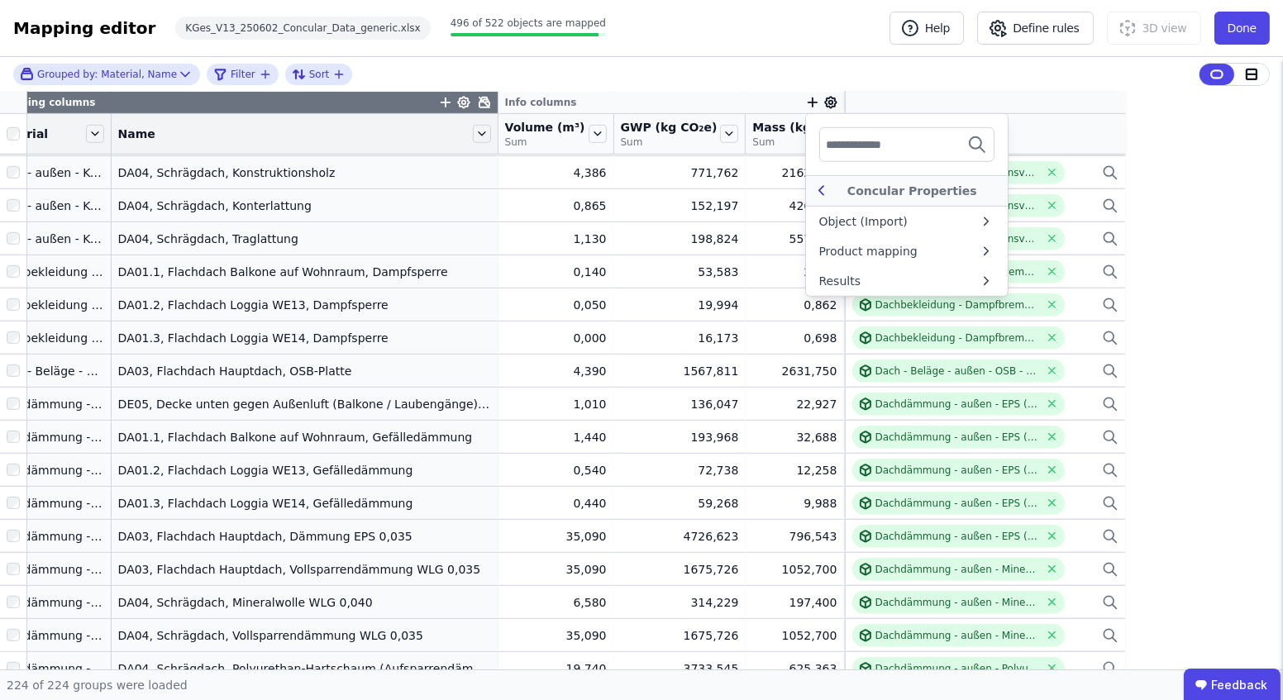
click at [830, 187] on div "Concular Properties" at bounding box center [912, 191] width 164 height 17
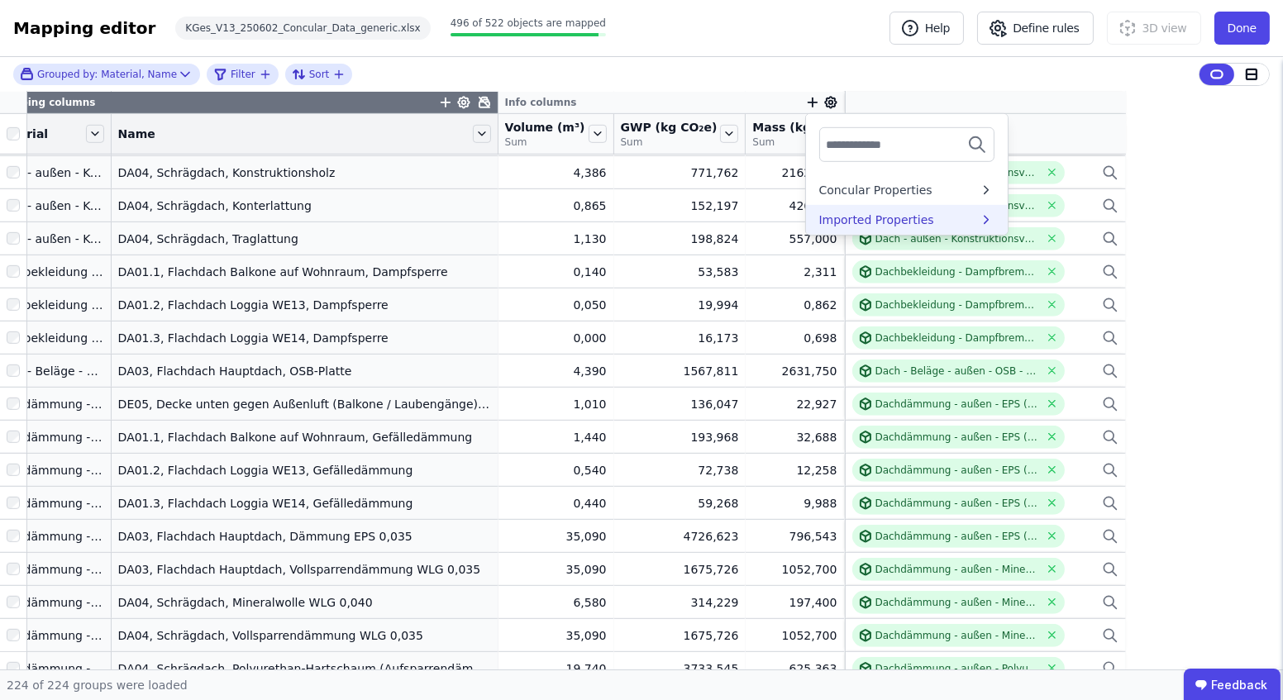
click at [820, 219] on div "Imported Properties" at bounding box center [877, 220] width 115 height 17
click at [820, 219] on div "Extra" at bounding box center [835, 221] width 31 height 17
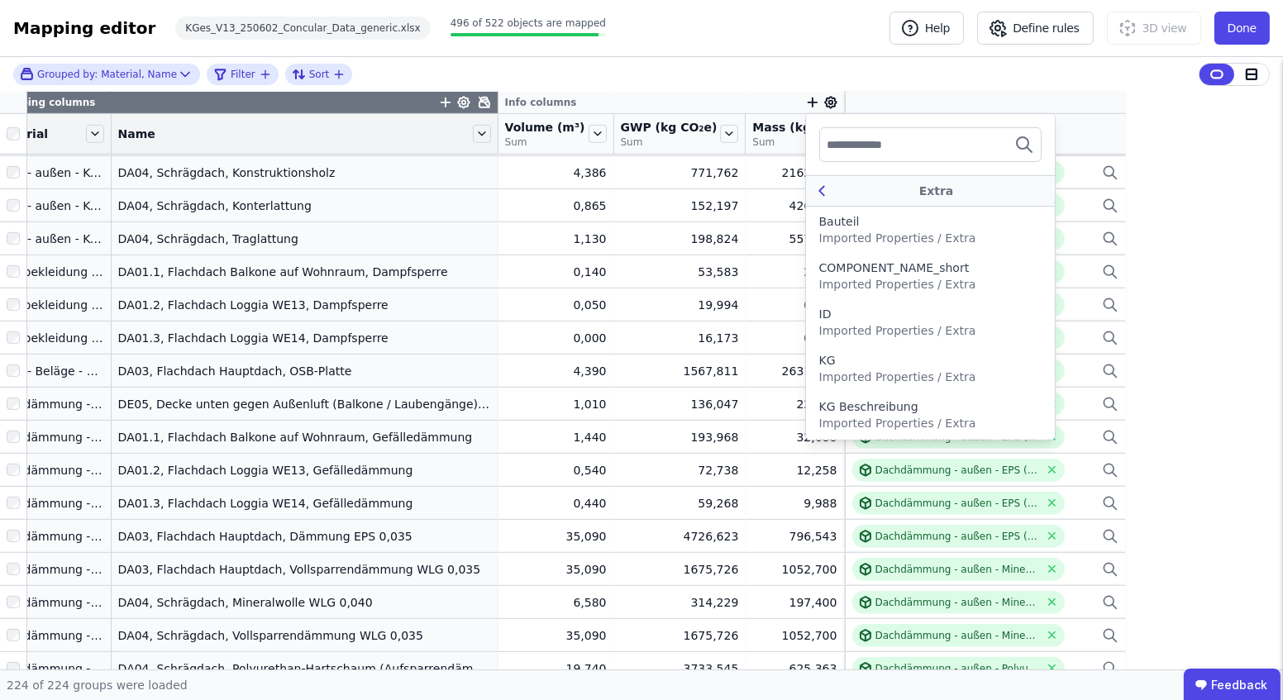
click at [806, 175] on div "Extra" at bounding box center [931, 190] width 250 height 31
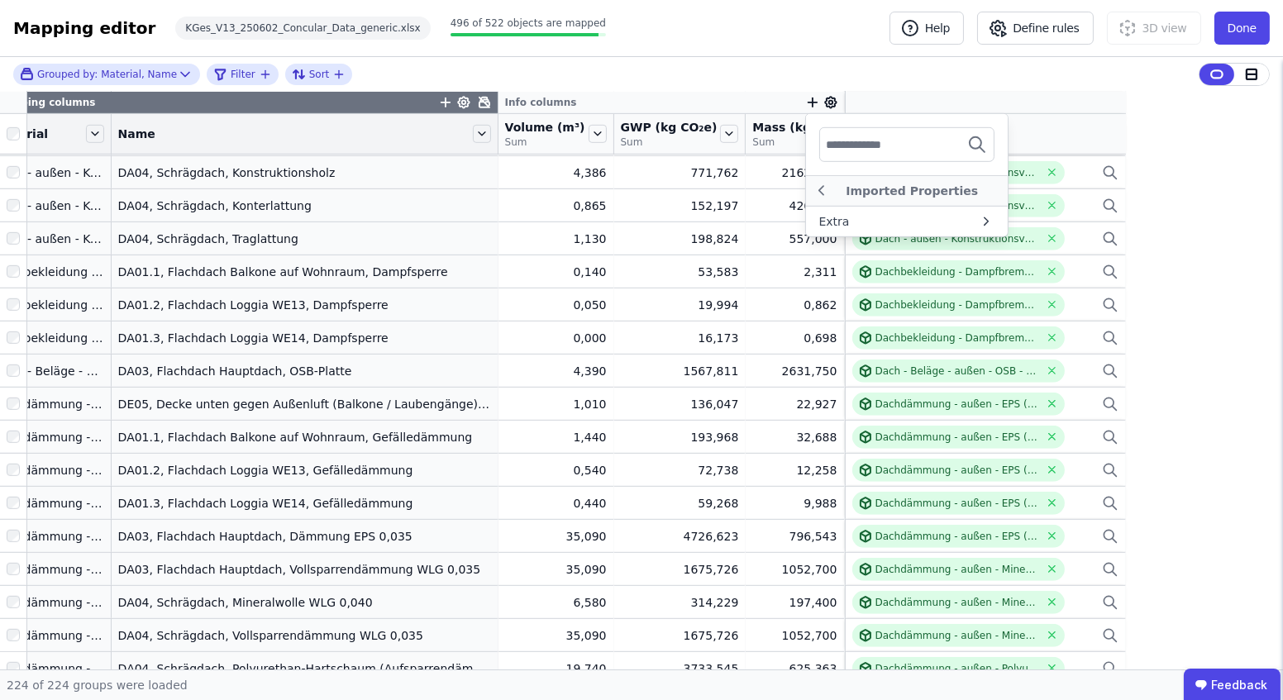
click at [533, 664] on div "Grouped by: Material, Name Filter Sort Grouping columns Info columns Grouping c…" at bounding box center [641, 363] width 1283 height 613
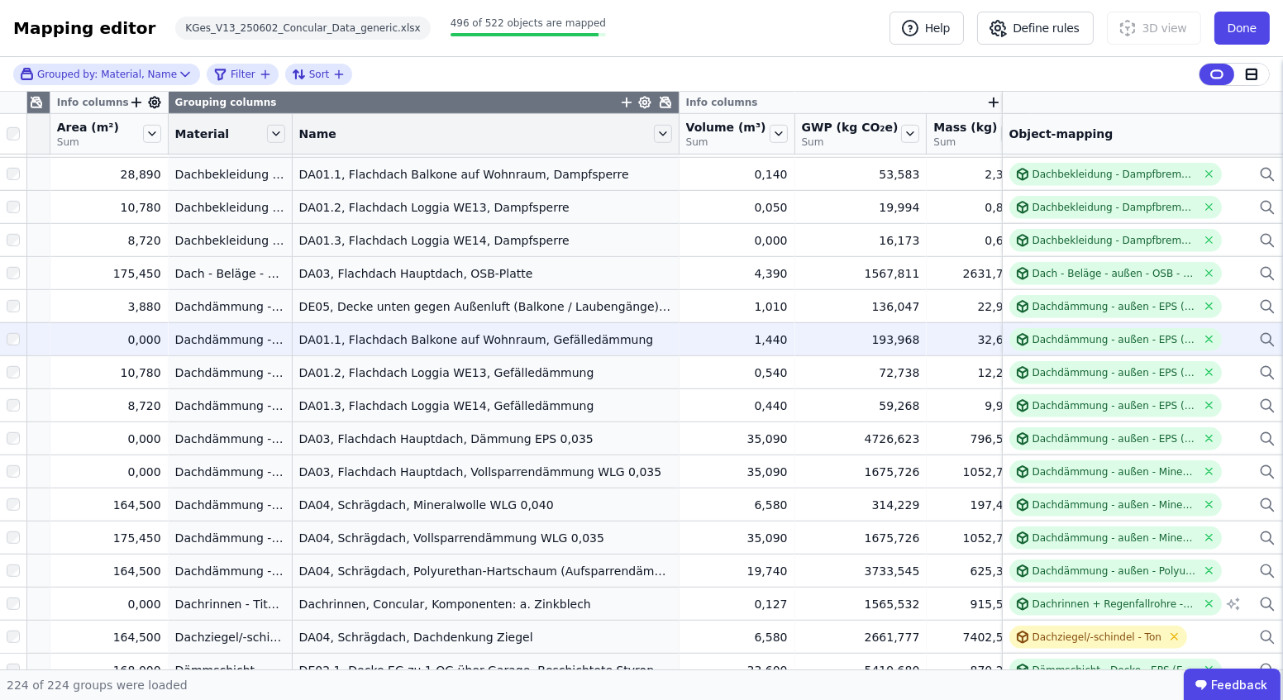
scroll to position [1804, 146]
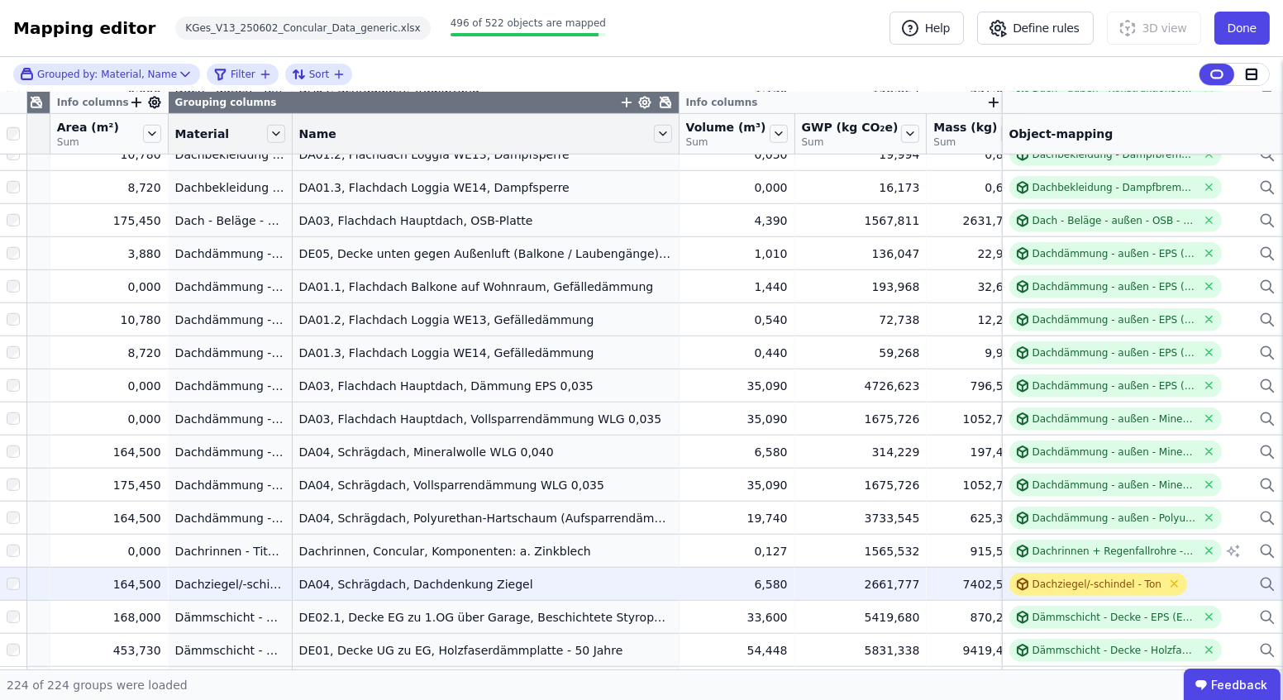
click at [1080, 584] on div "Dachziegel/-schindel - Ton" at bounding box center [1097, 584] width 129 height 13
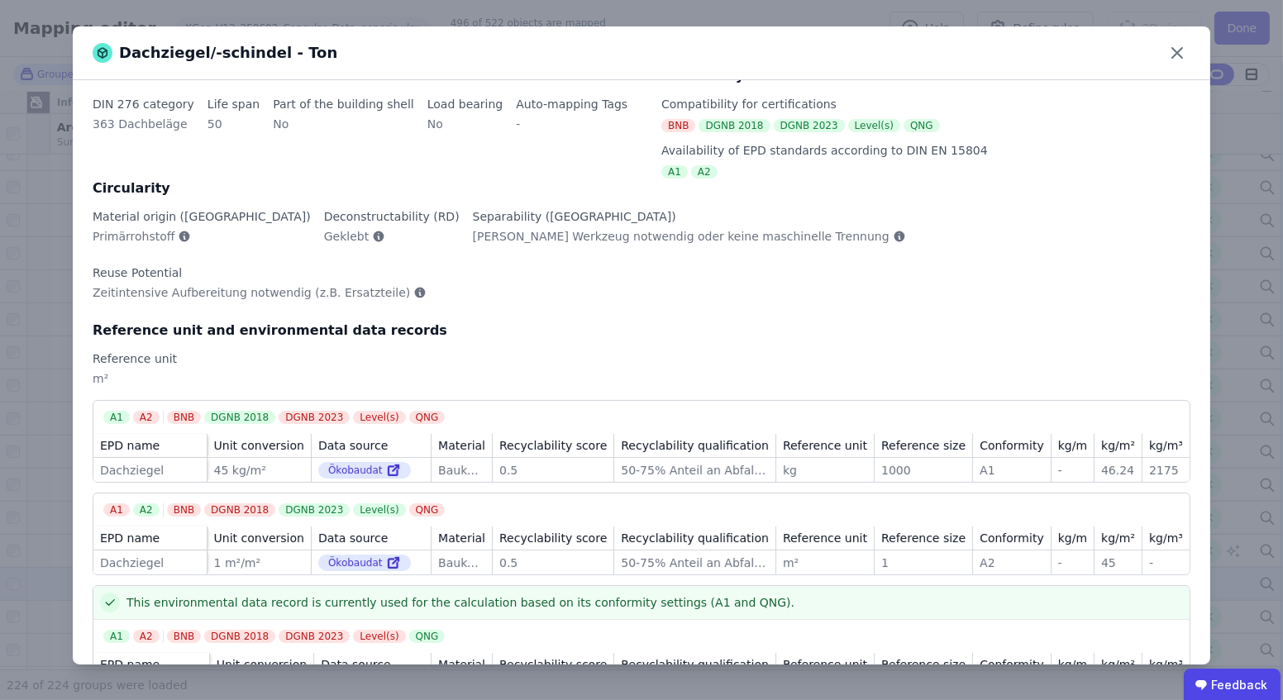
scroll to position [129, 0]
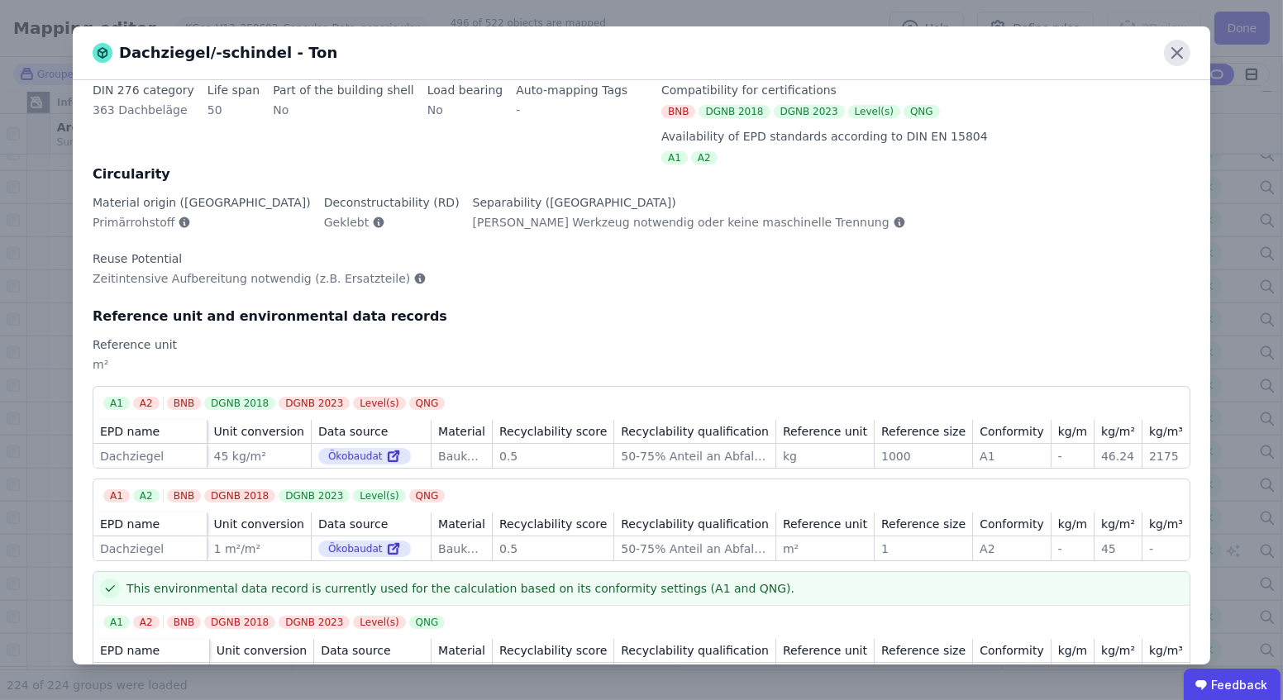
click at [1180, 48] on icon at bounding box center [1177, 53] width 26 height 26
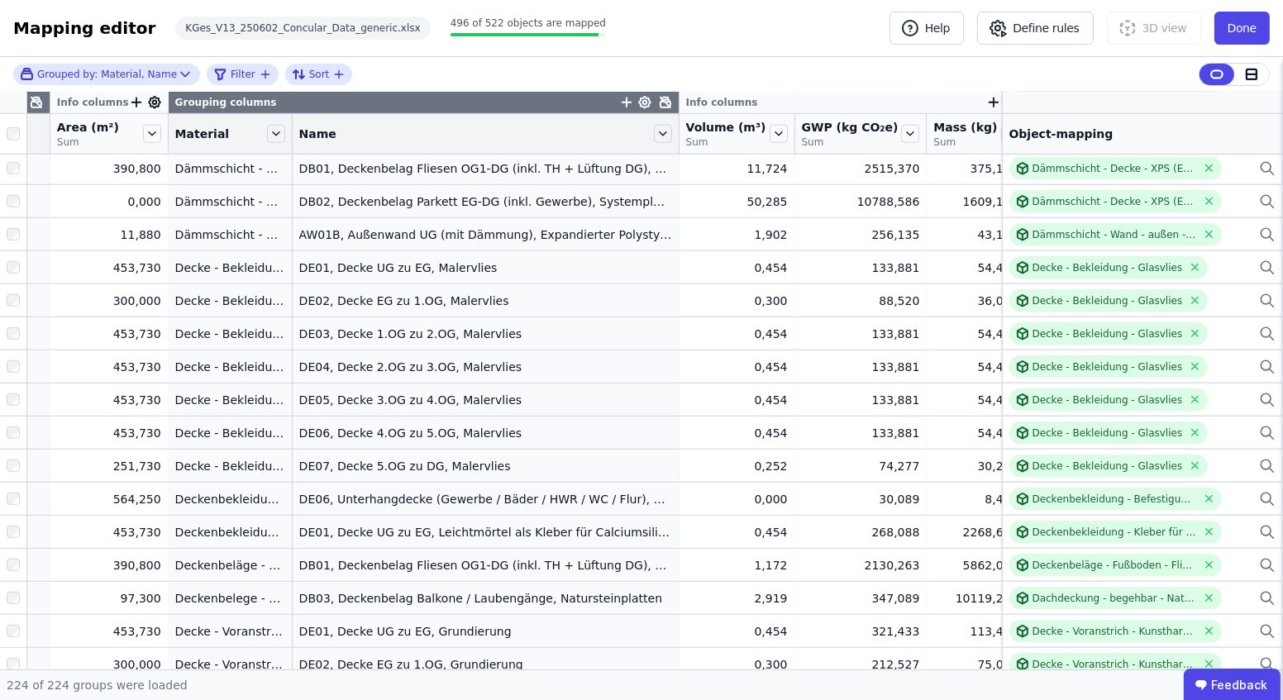
scroll to position [1943, 146]
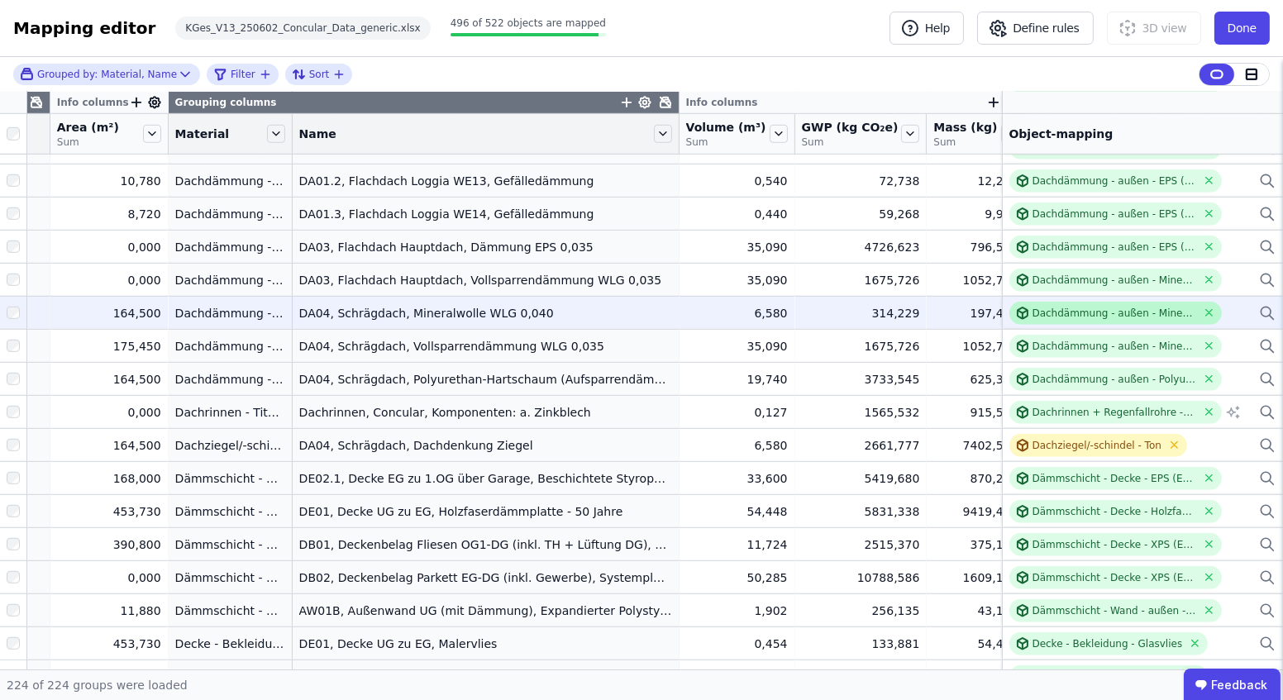
click at [1016, 309] on div at bounding box center [1024, 313] width 17 height 13
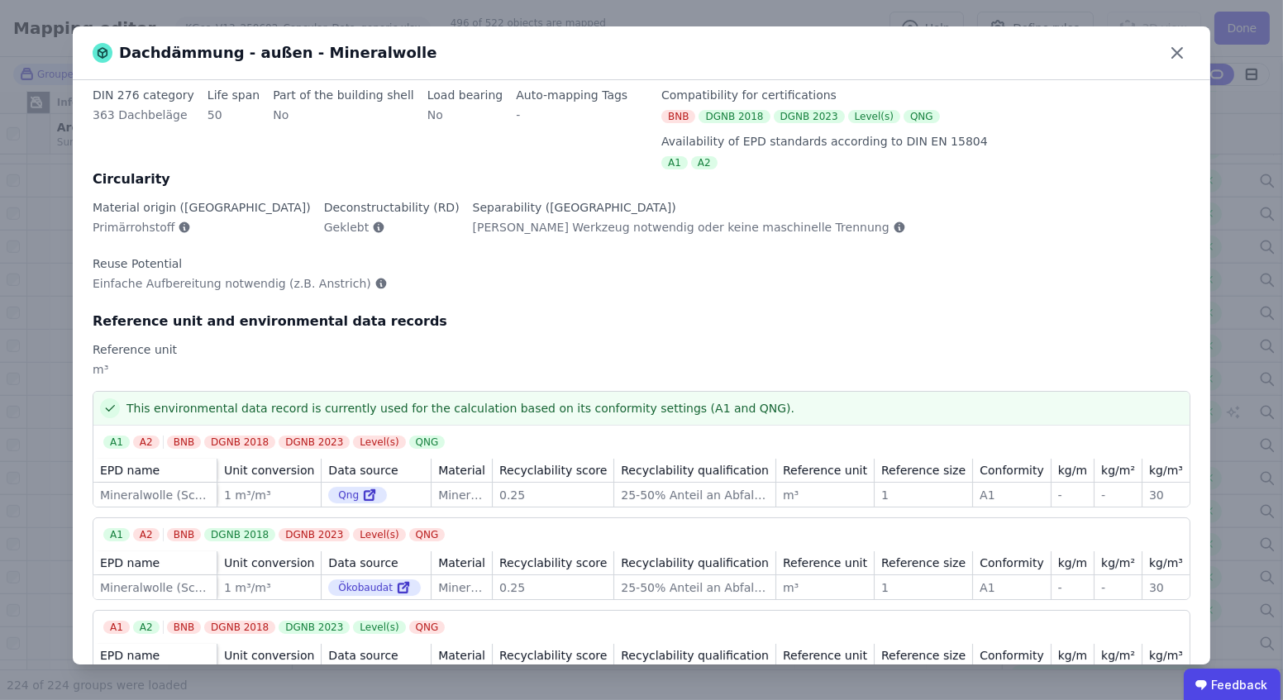
scroll to position [49, 0]
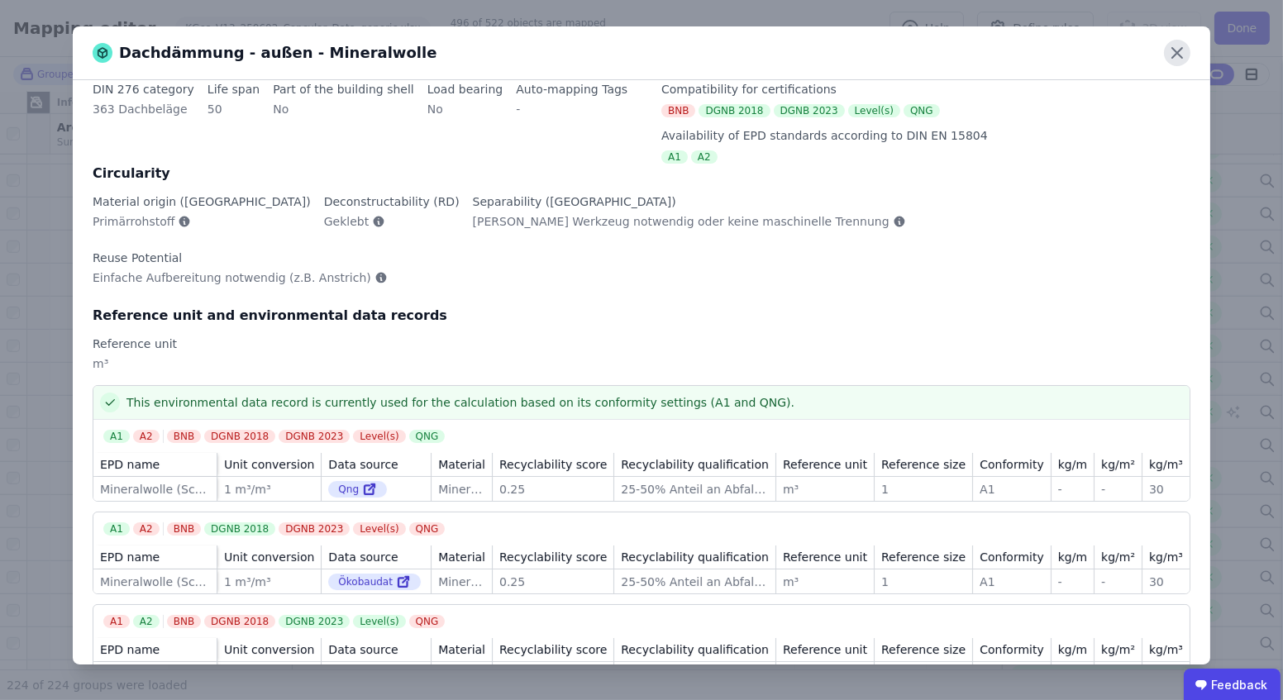
click at [1177, 59] on icon at bounding box center [1177, 53] width 26 height 26
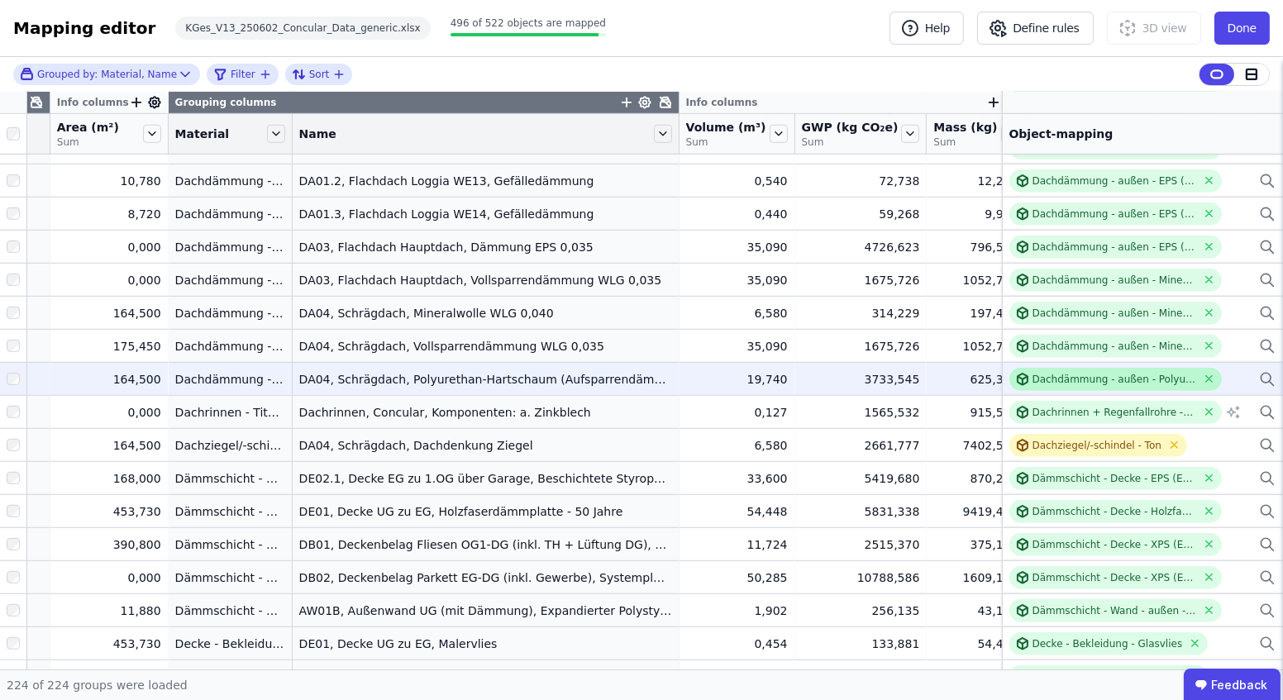
click at [1033, 378] on div "Dachdämmung - außen - Polyurethan (PU)" at bounding box center [1115, 379] width 165 height 13
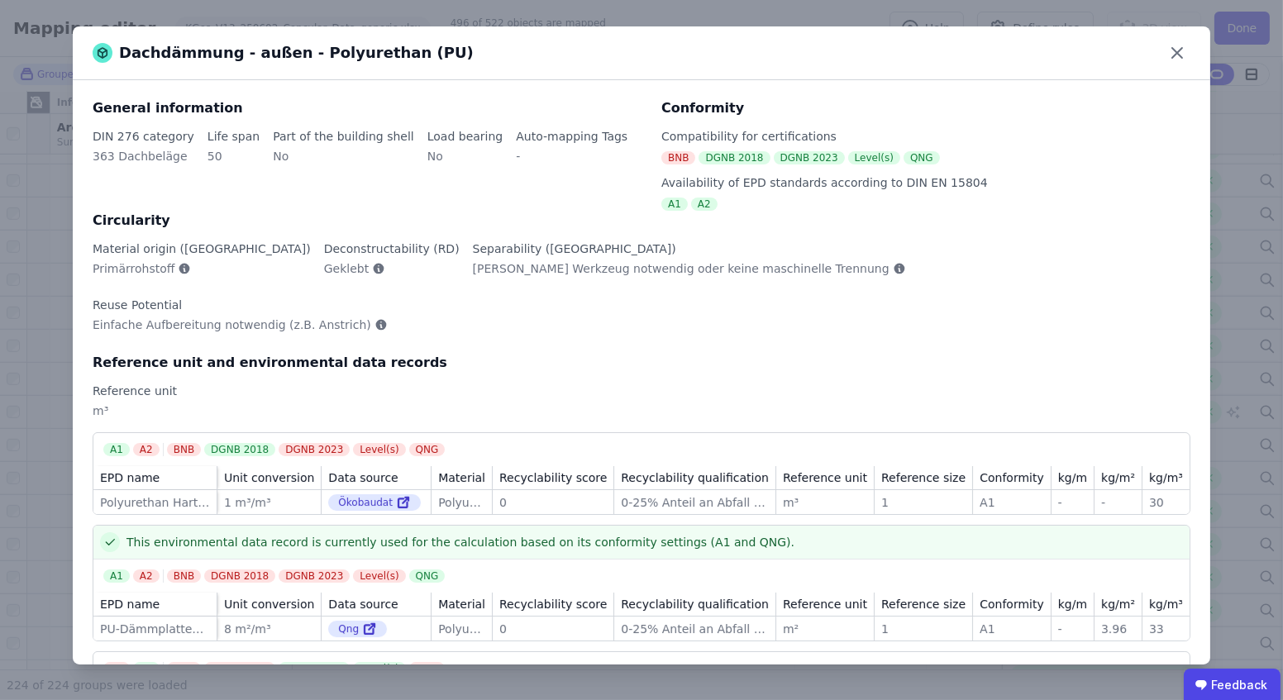
scroll to position [0, 0]
click at [1177, 51] on icon at bounding box center [1177, 53] width 26 height 26
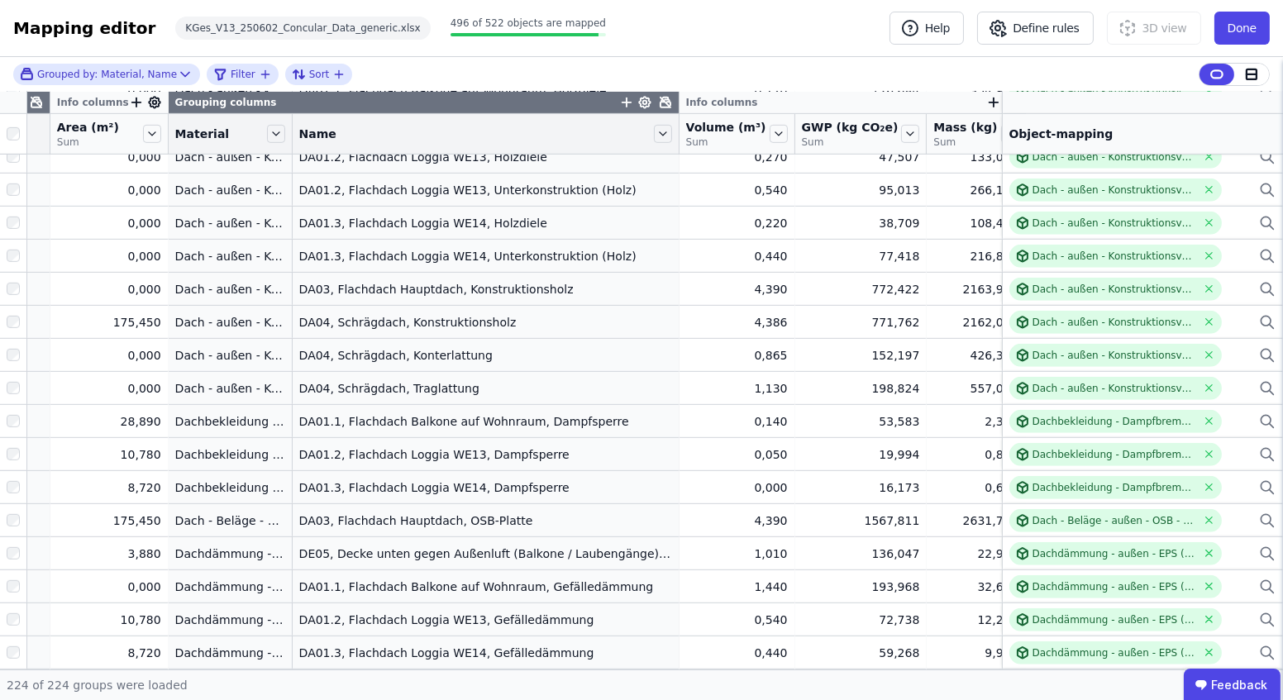
scroll to position [1579, 146]
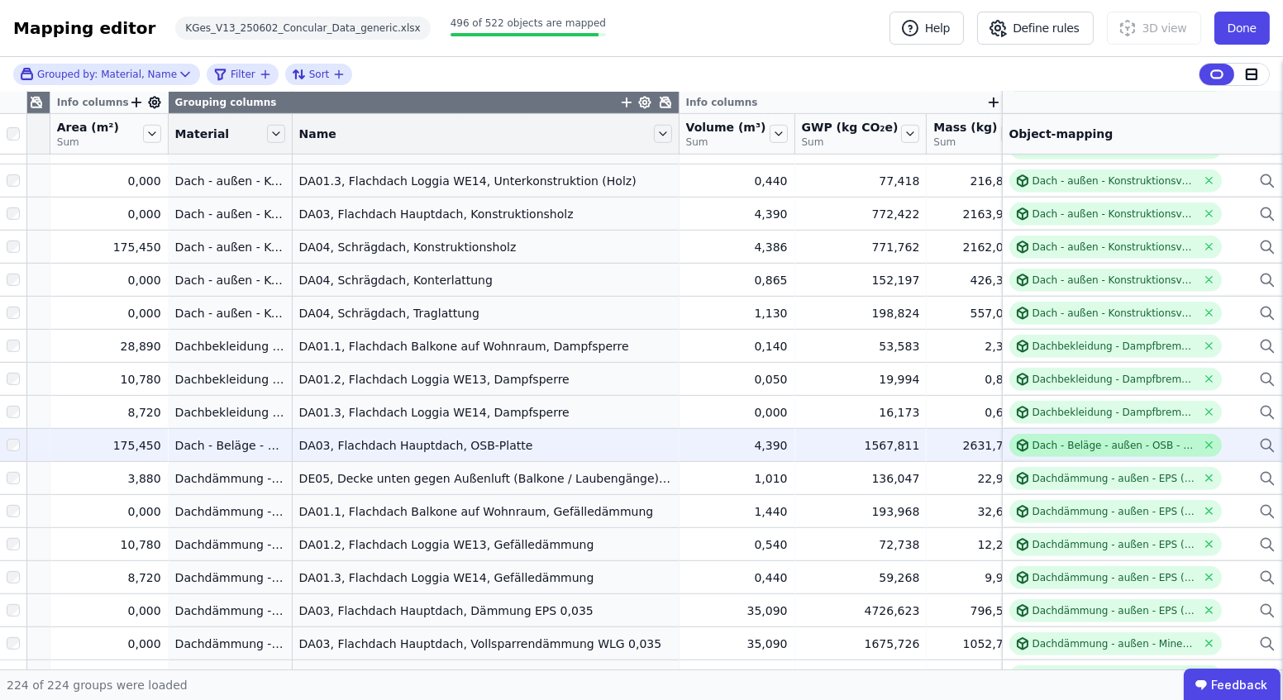
click at [1116, 439] on div "Dach - Beläge - außen - OSB - 2,5cm - KG363" at bounding box center [1115, 445] width 165 height 13
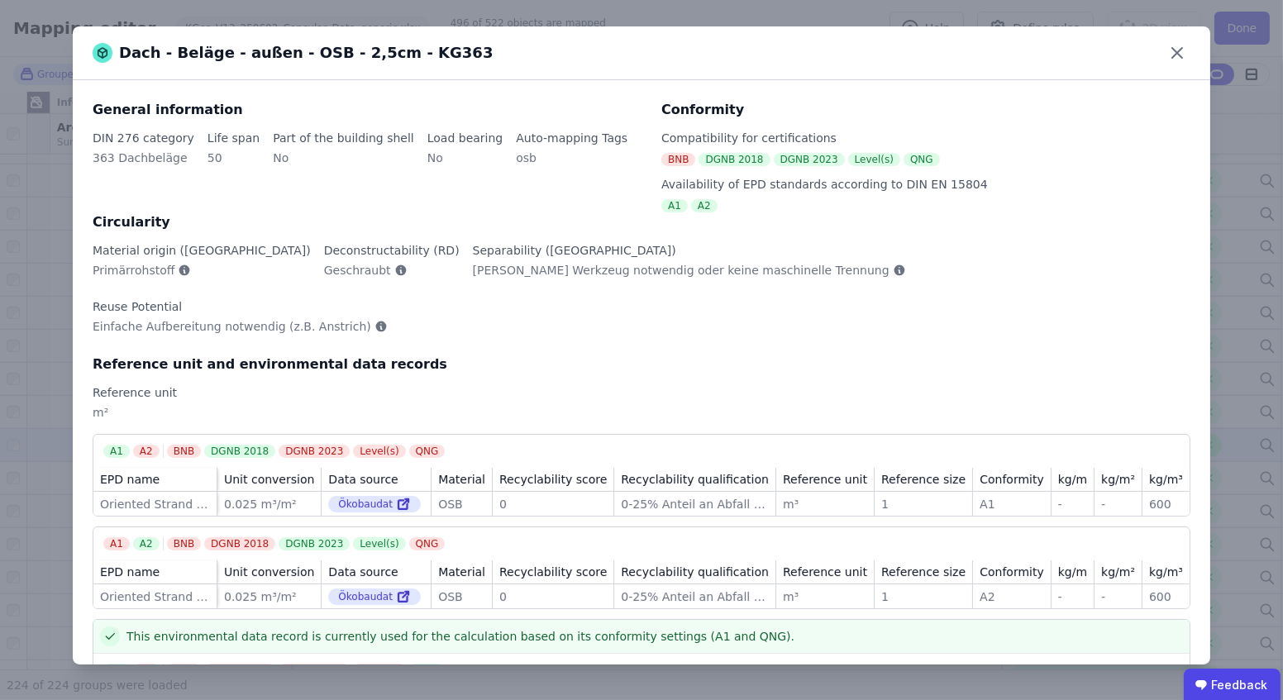
scroll to position [49, 0]
